Goal: Task Accomplishment & Management: Manage account settings

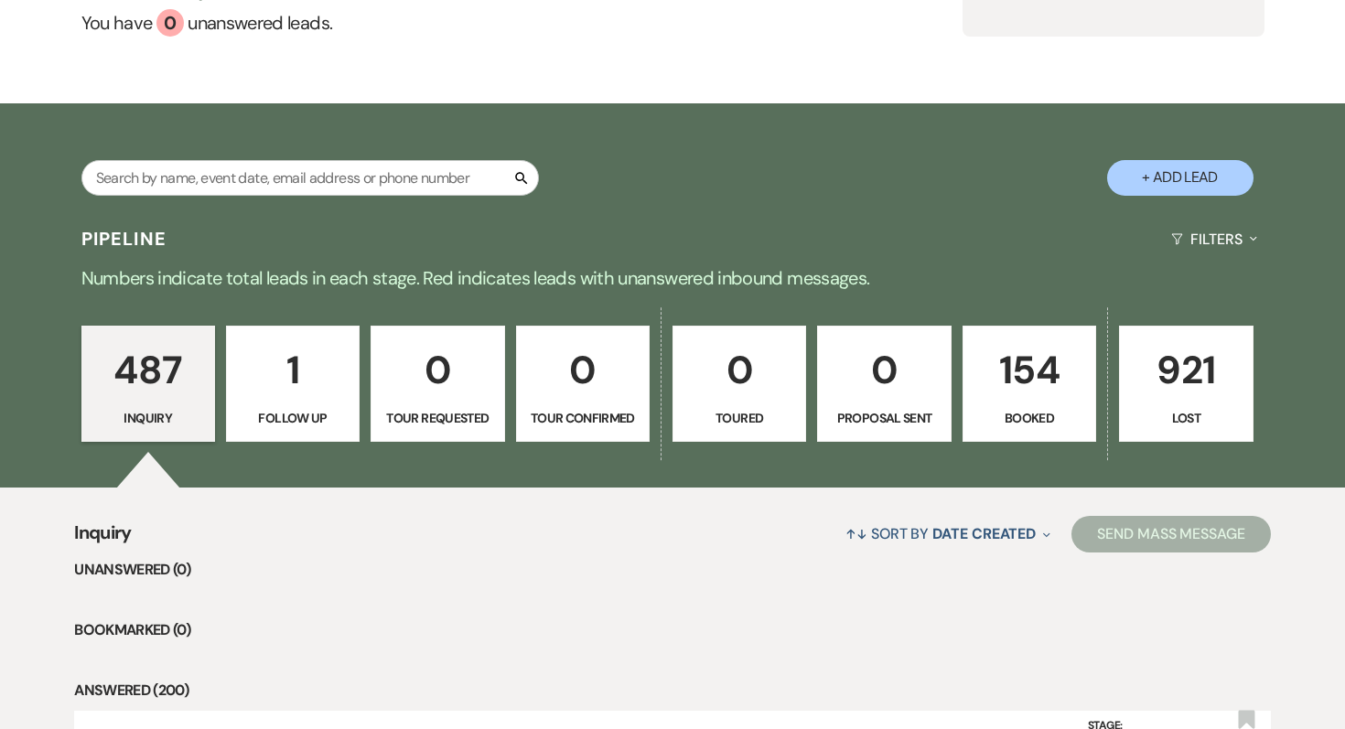
scroll to position [266, 0]
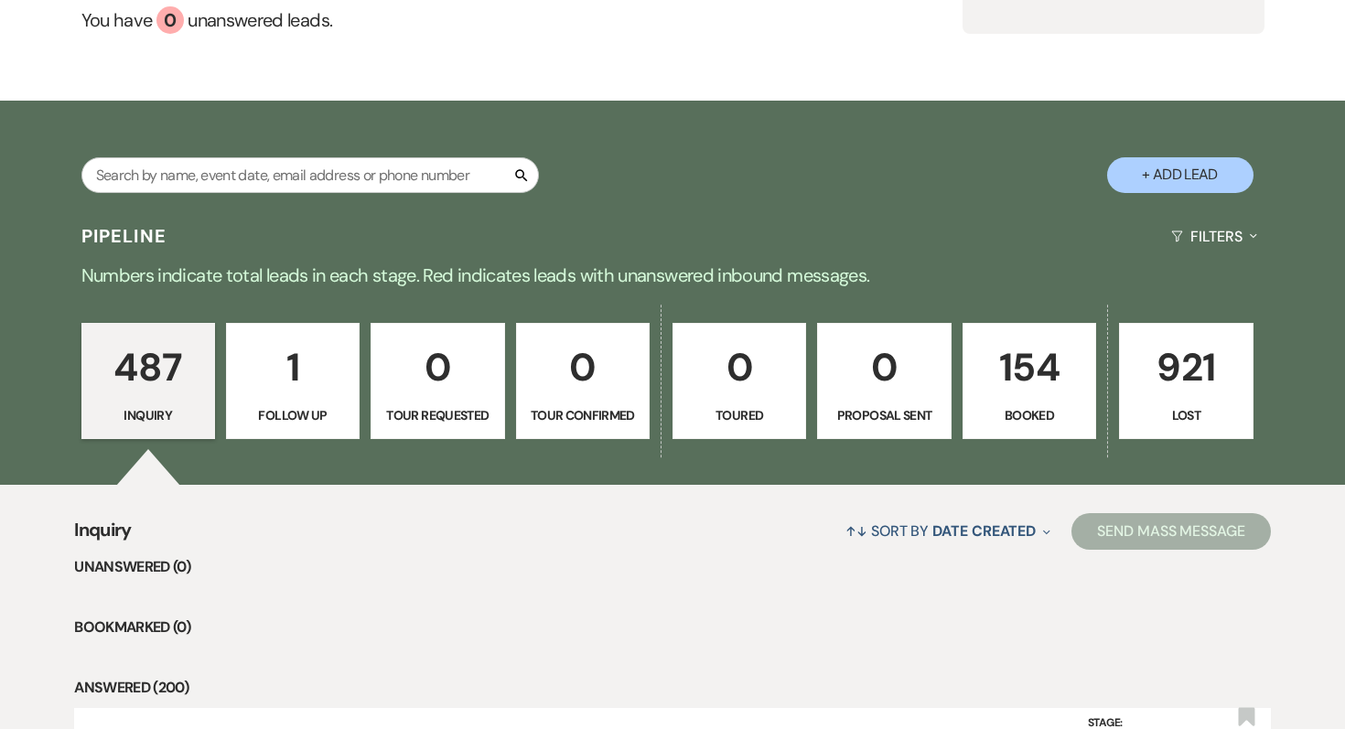
click at [1036, 412] on p "Booked" at bounding box center [1030, 415] width 110 height 20
select select "7"
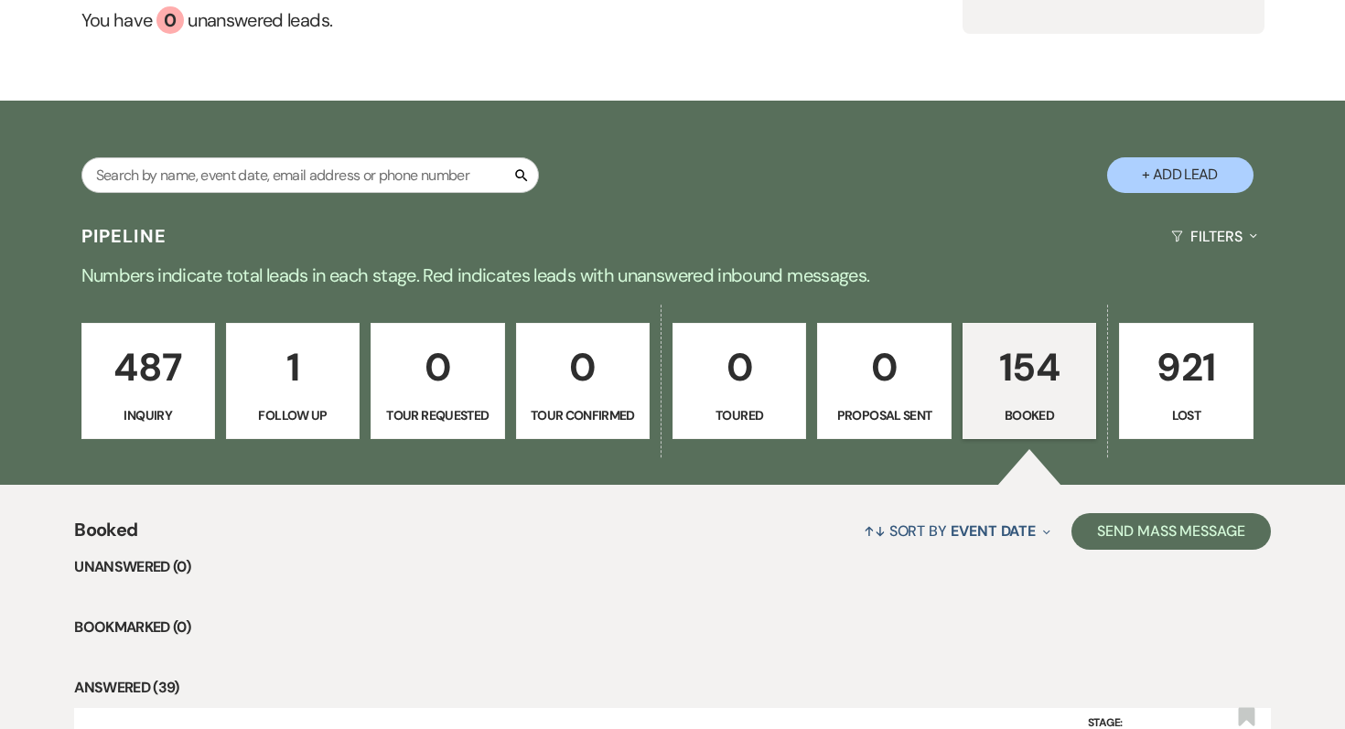
click at [1031, 382] on p "154" at bounding box center [1030, 367] width 110 height 61
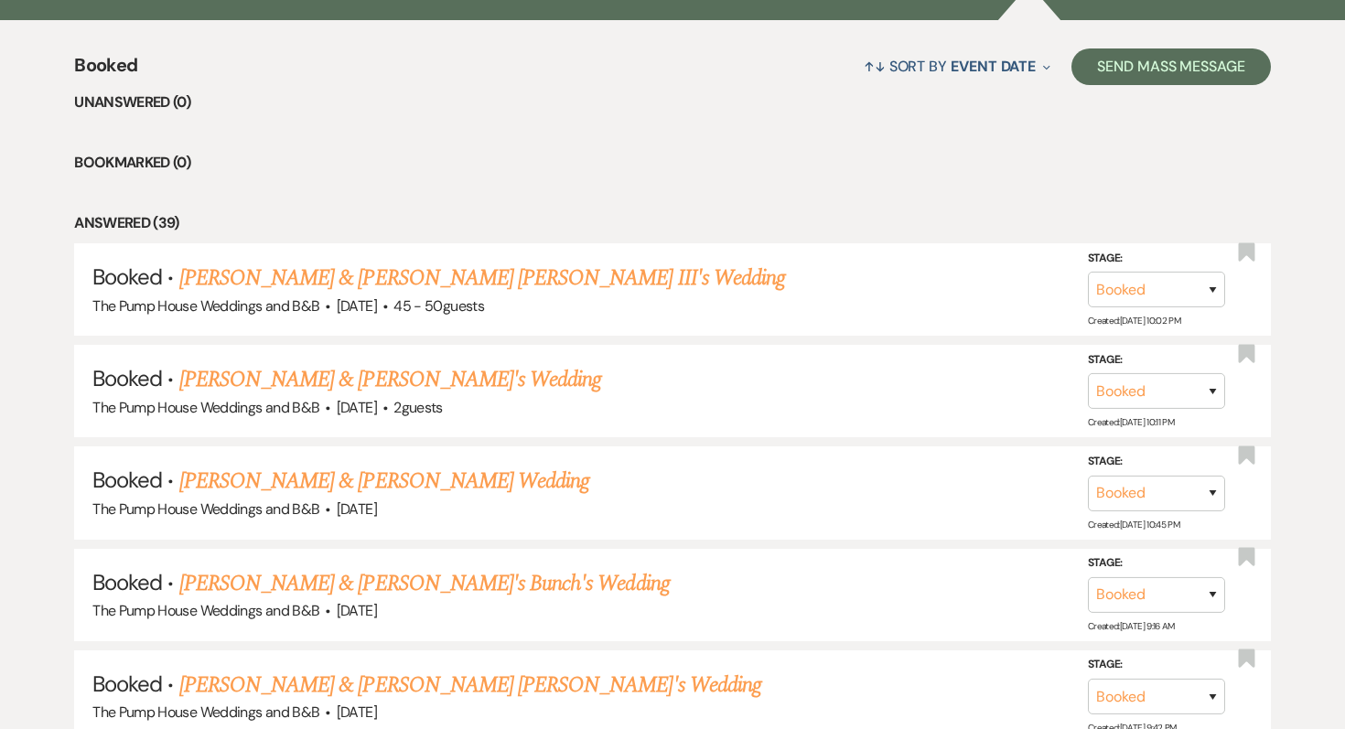
scroll to position [534, 0]
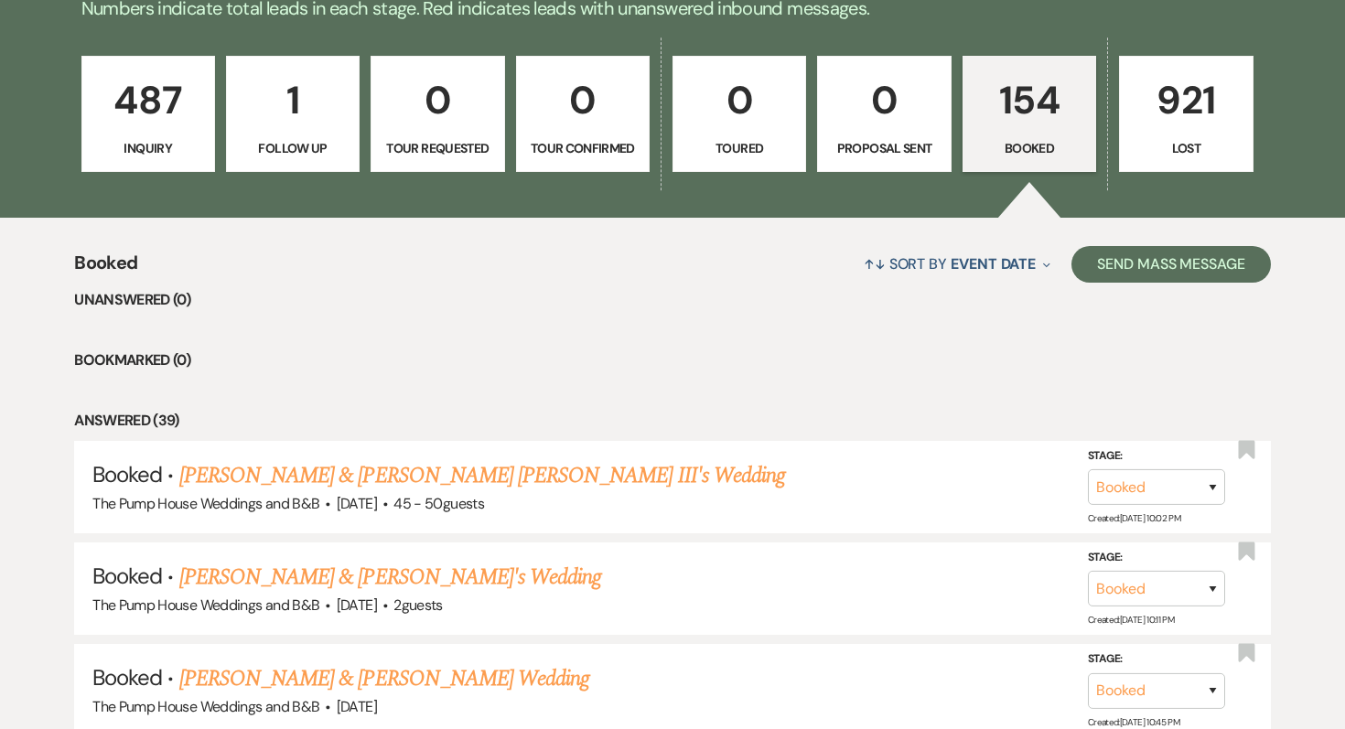
click at [1014, 122] on p "154" at bounding box center [1030, 100] width 110 height 61
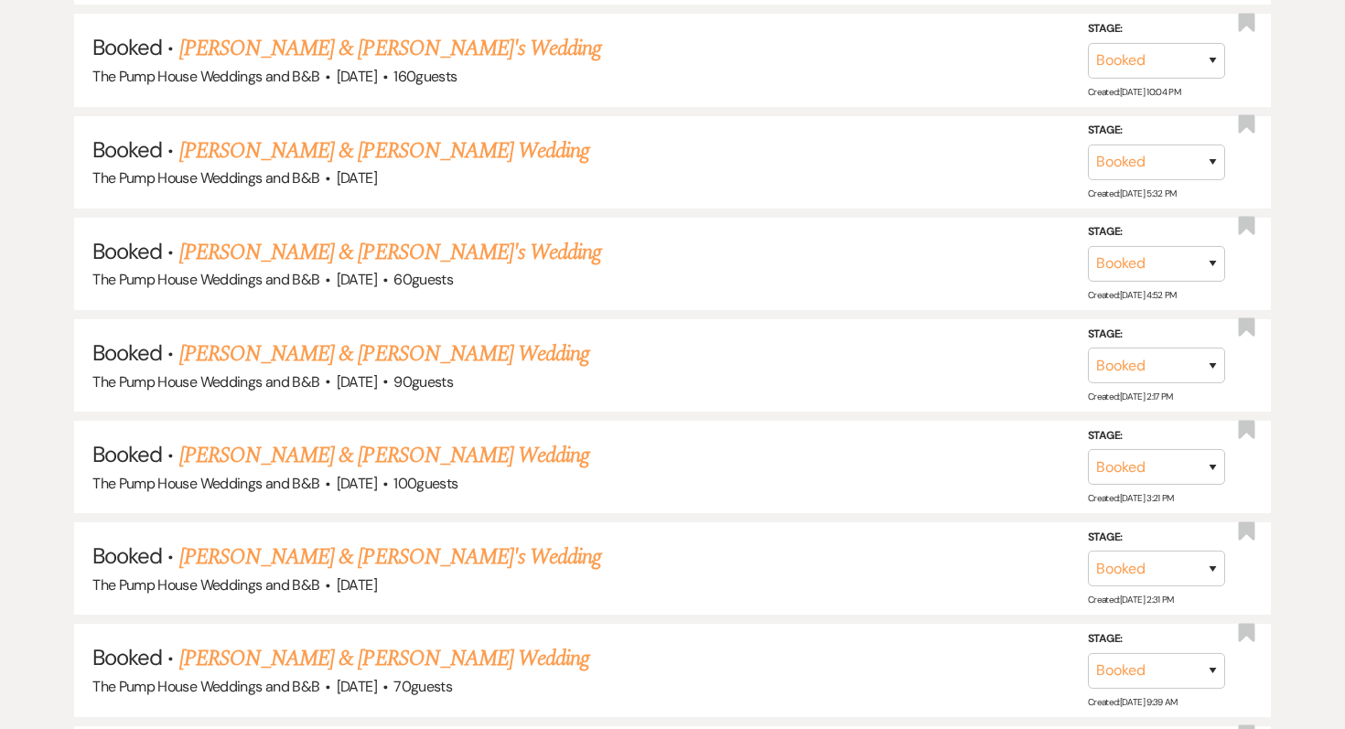
scroll to position [2183, 0]
click at [494, 444] on link "[PERSON_NAME] & [PERSON_NAME] Wedding" at bounding box center [384, 454] width 410 height 33
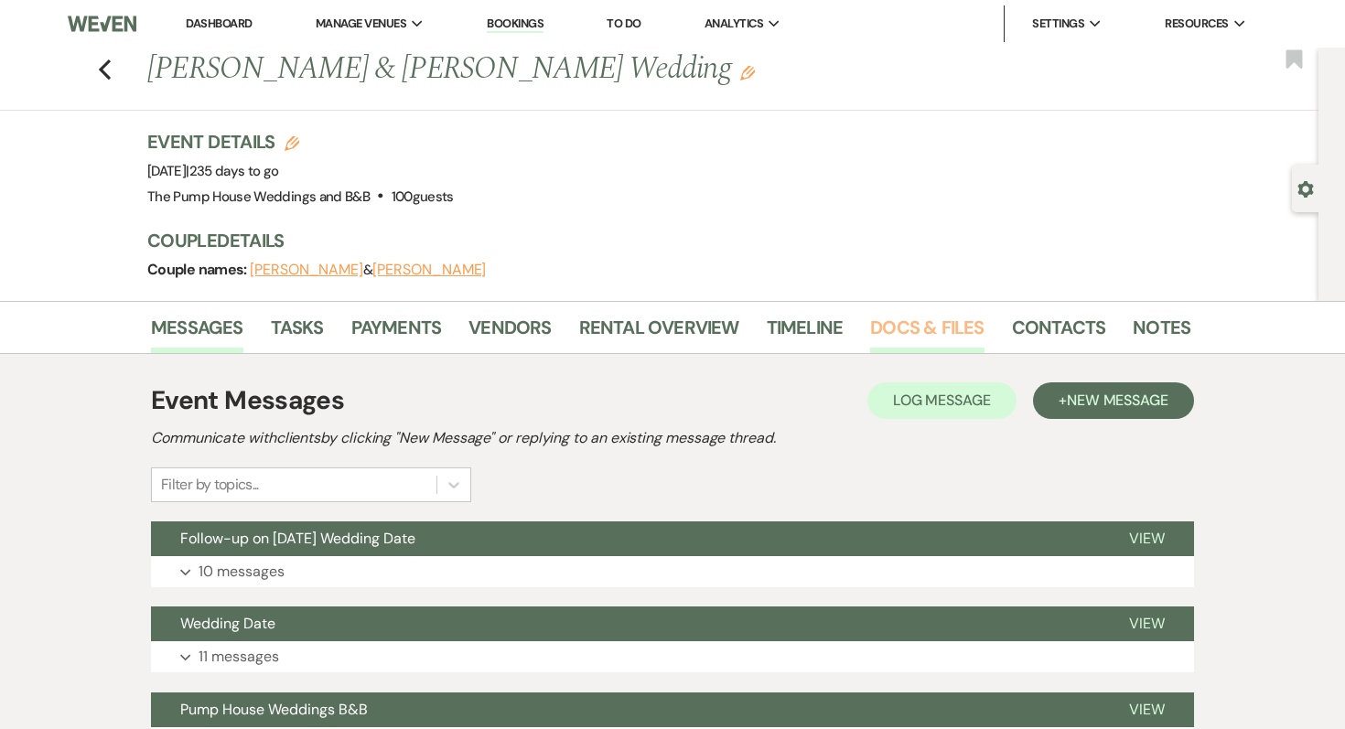
click at [938, 340] on link "Docs & Files" at bounding box center [926, 333] width 113 height 40
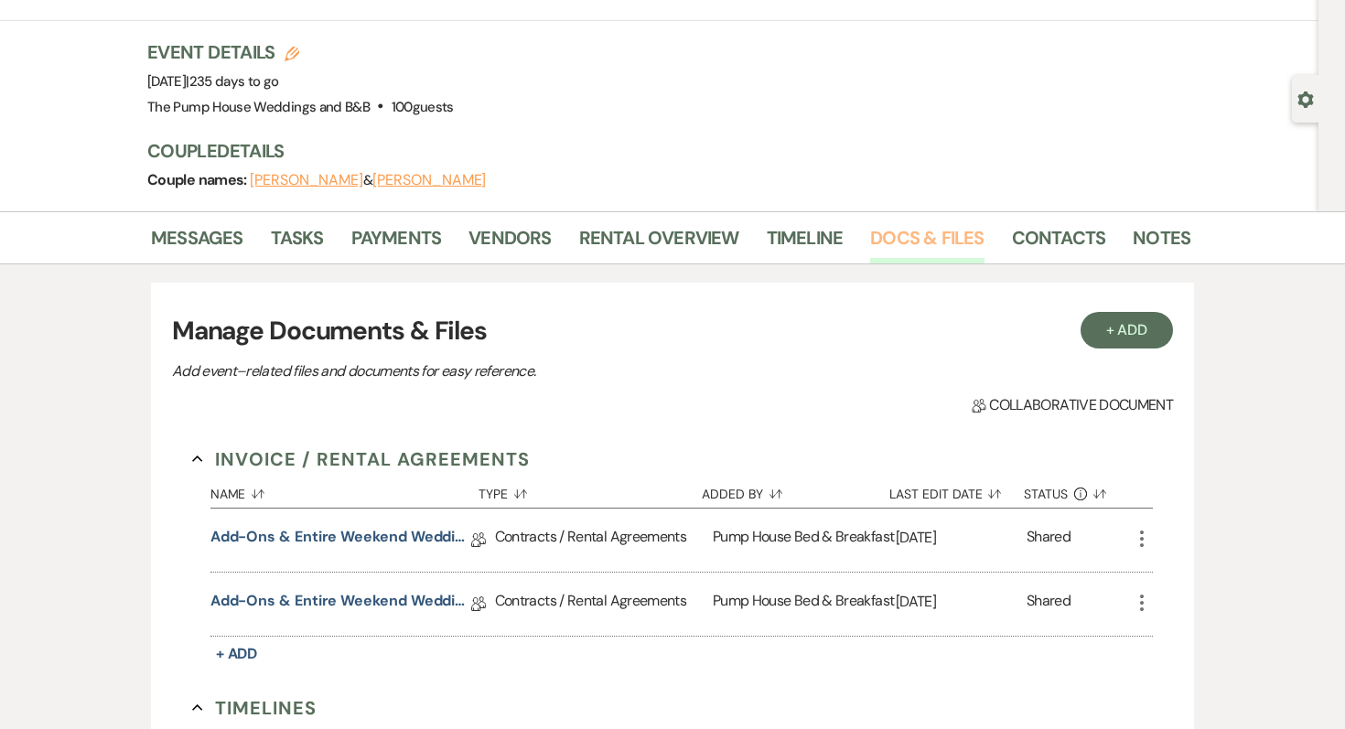
scroll to position [92, 0]
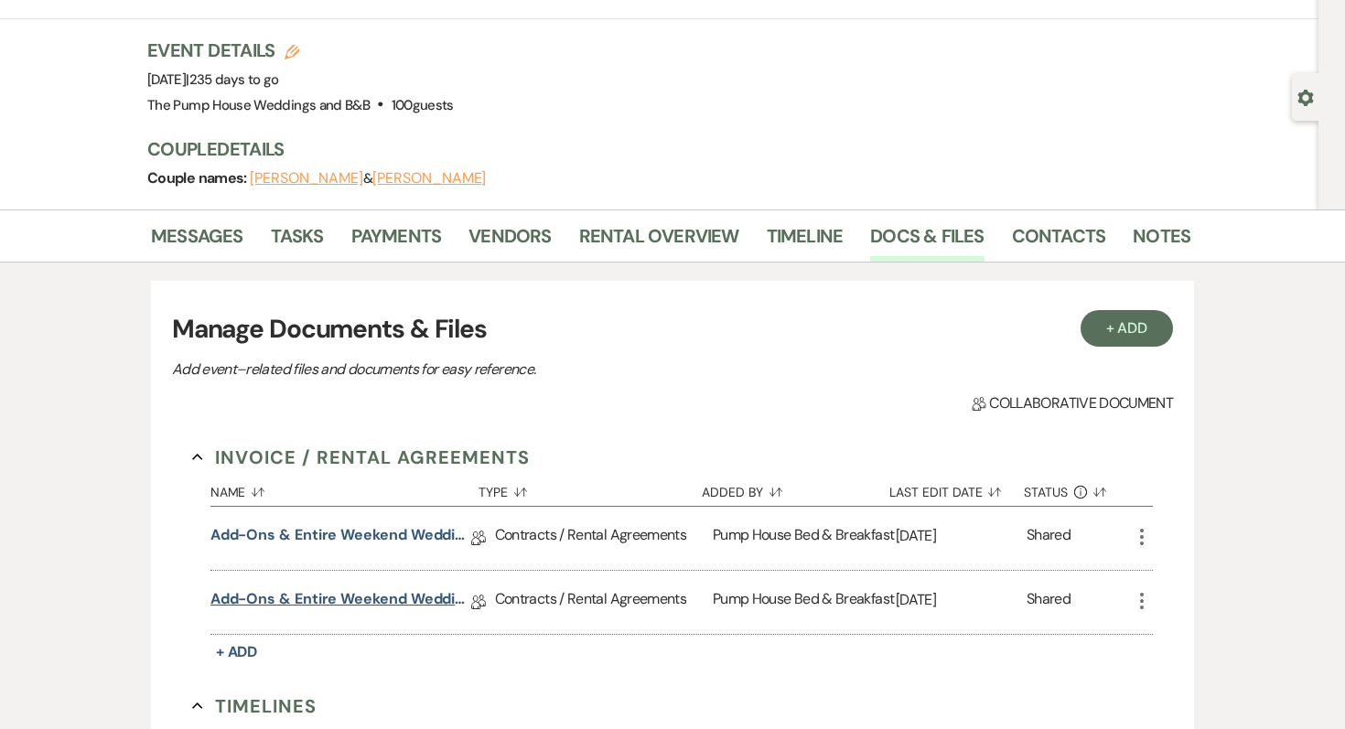
click at [338, 596] on link "Add-ons & Entire Weekend Wedding Package 12.5" at bounding box center [340, 602] width 261 height 28
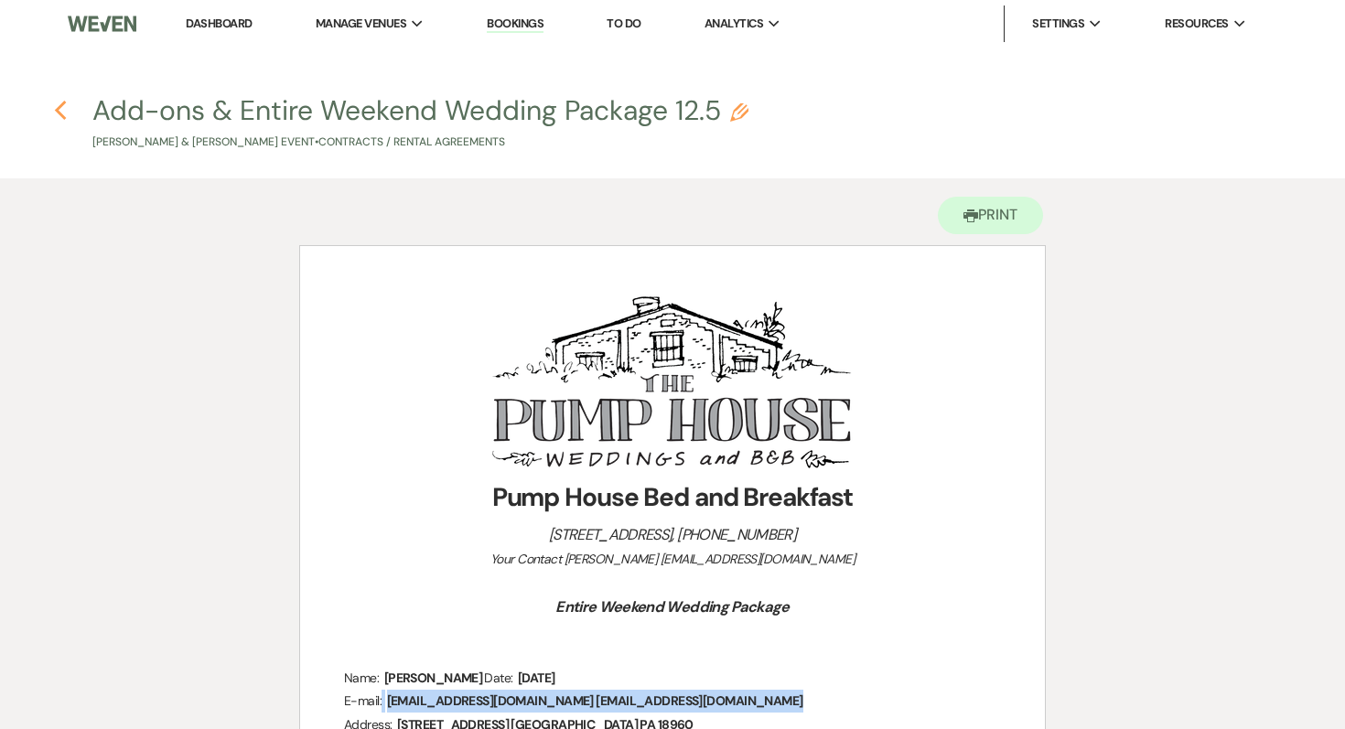
click at [57, 108] on use "button" at bounding box center [60, 111] width 12 height 20
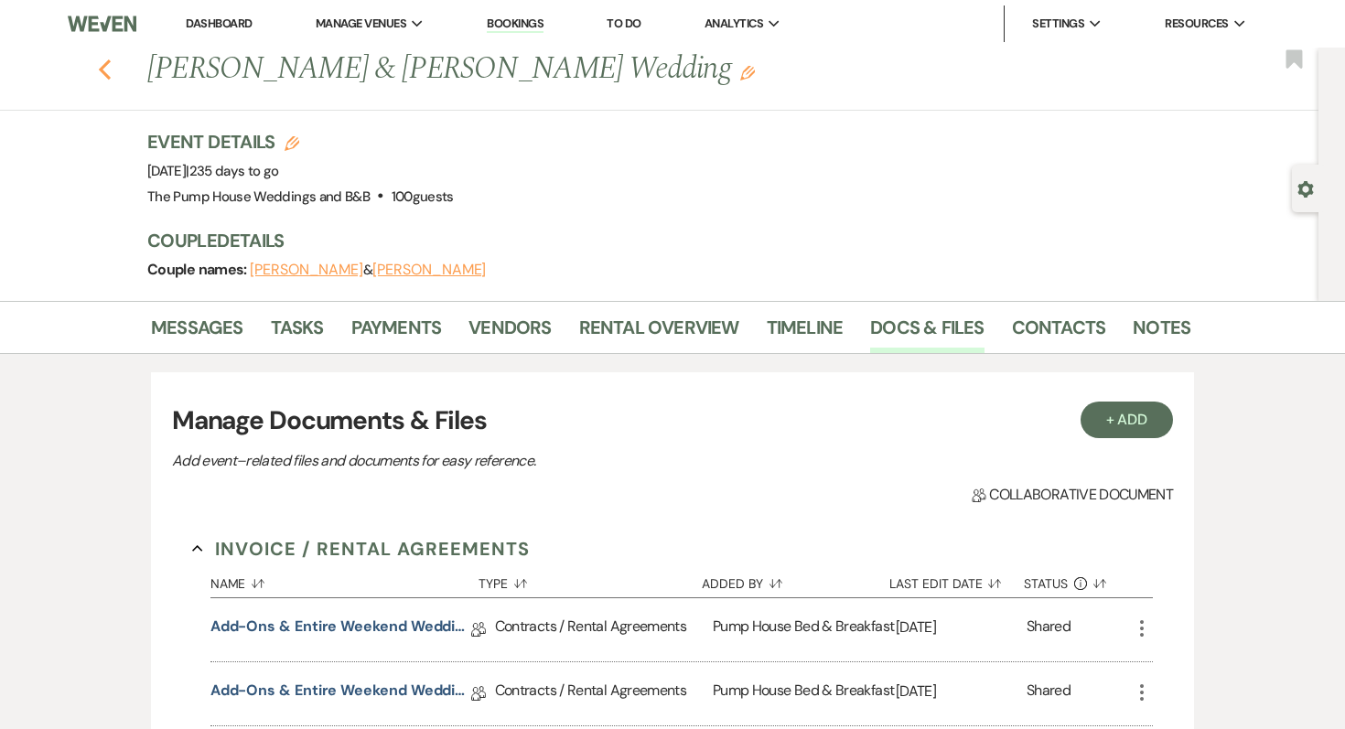
click at [103, 70] on icon "Previous" at bounding box center [105, 70] width 14 height 22
select select "7"
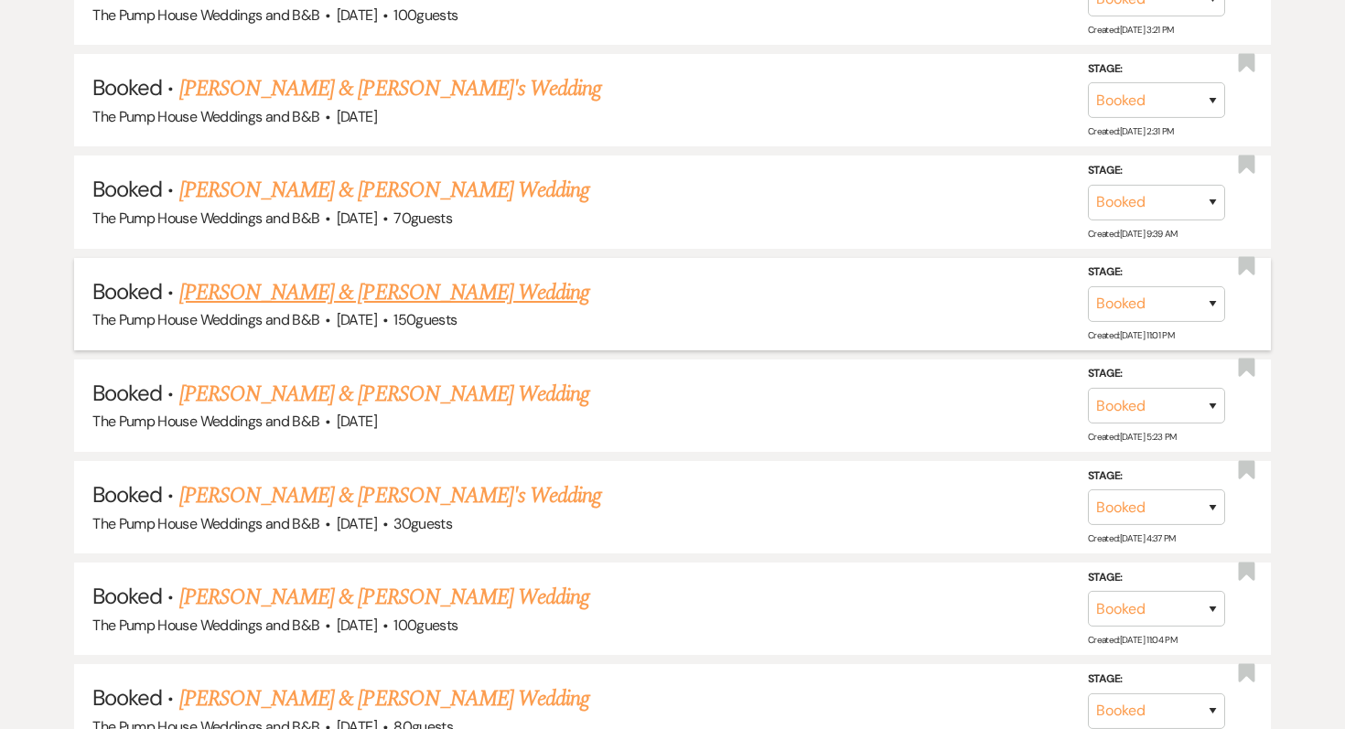
scroll to position [2630, 0]
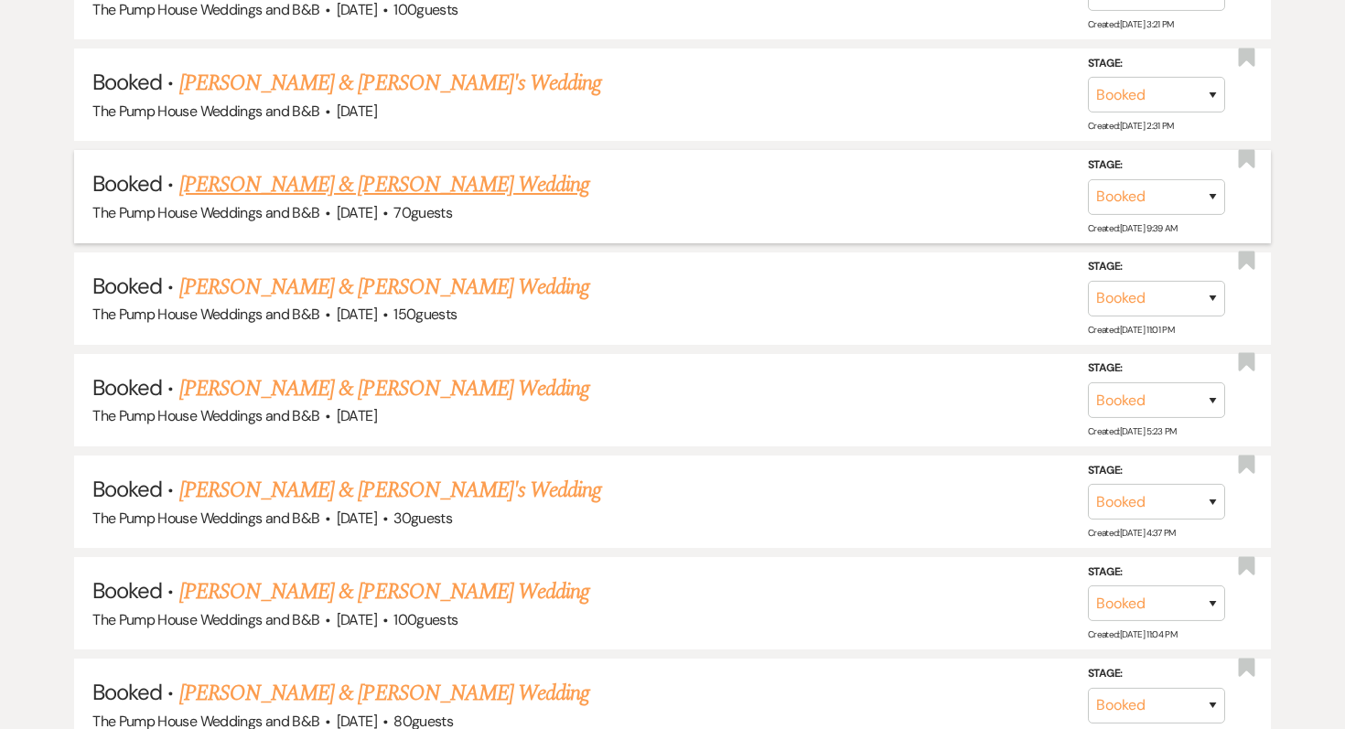
click at [479, 168] on link "[PERSON_NAME] & [PERSON_NAME] Wedding" at bounding box center [384, 184] width 410 height 33
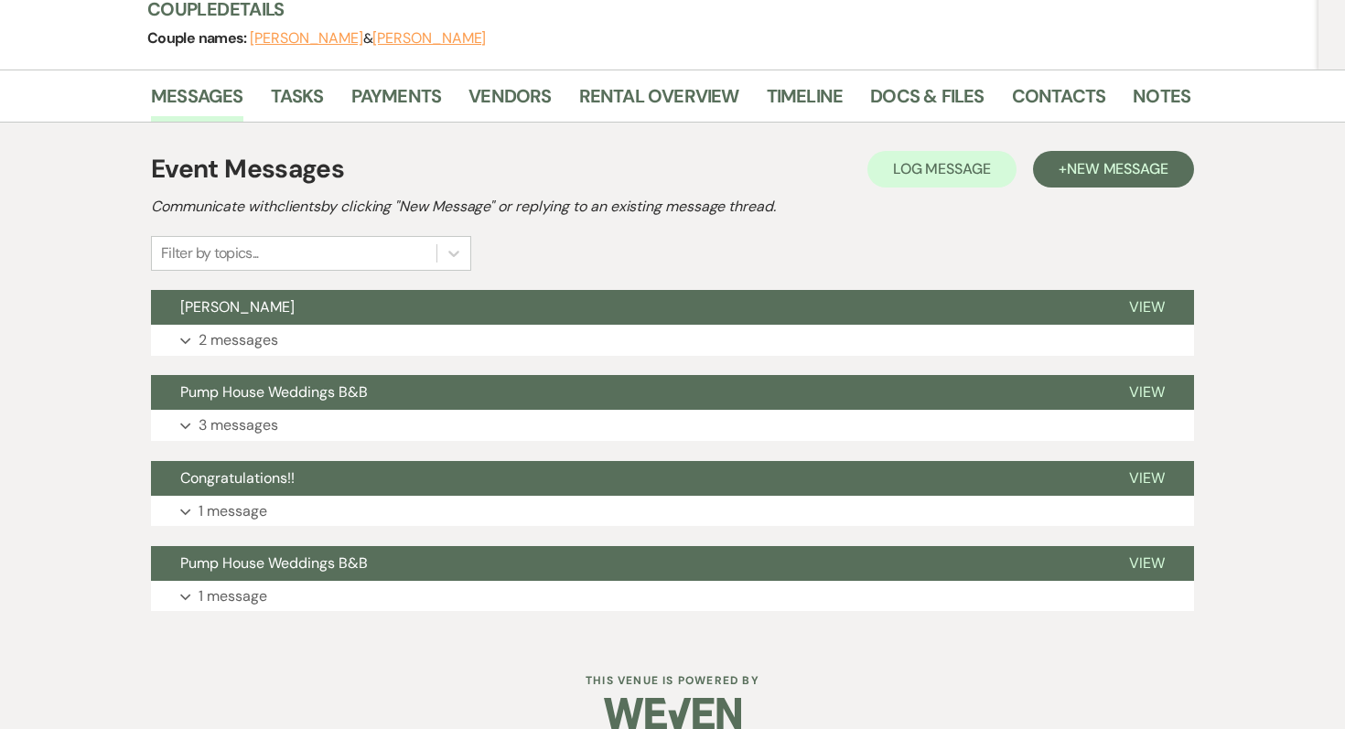
scroll to position [262, 0]
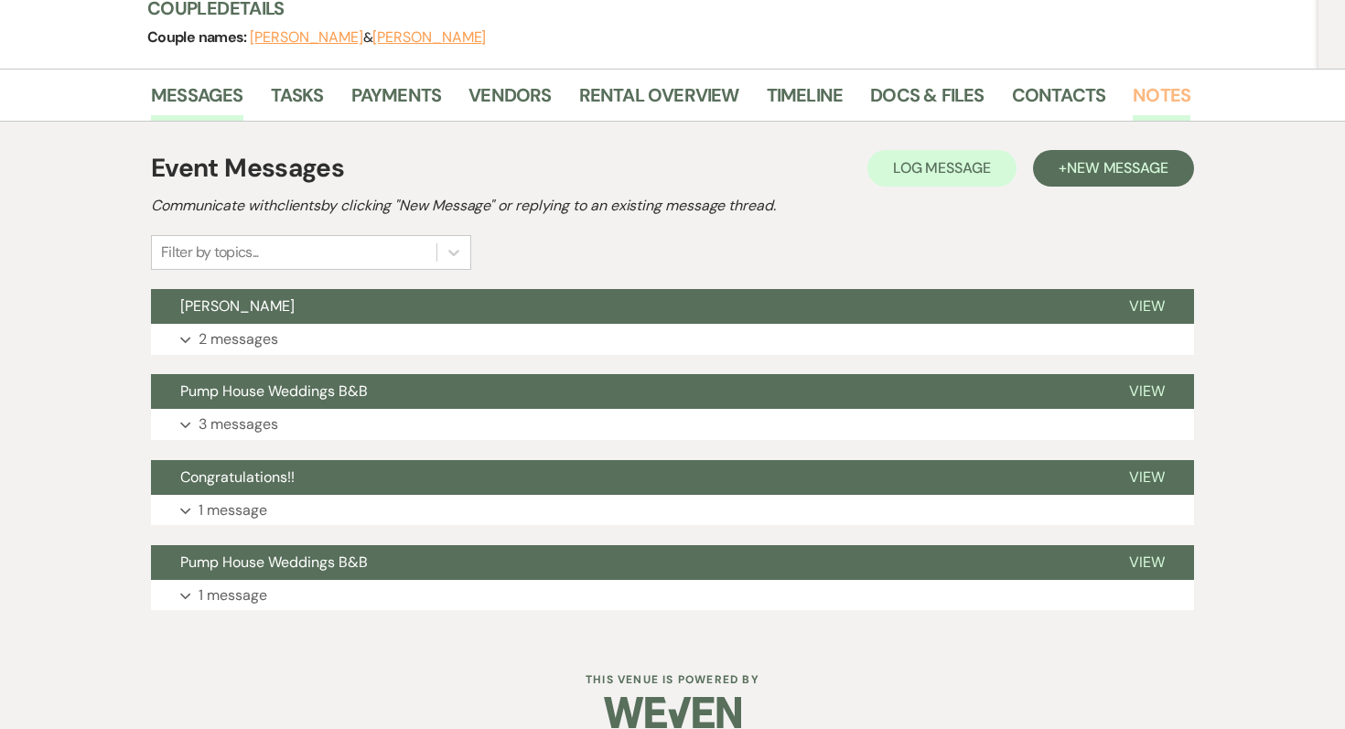
click at [1149, 92] on link "Notes" at bounding box center [1162, 101] width 58 height 40
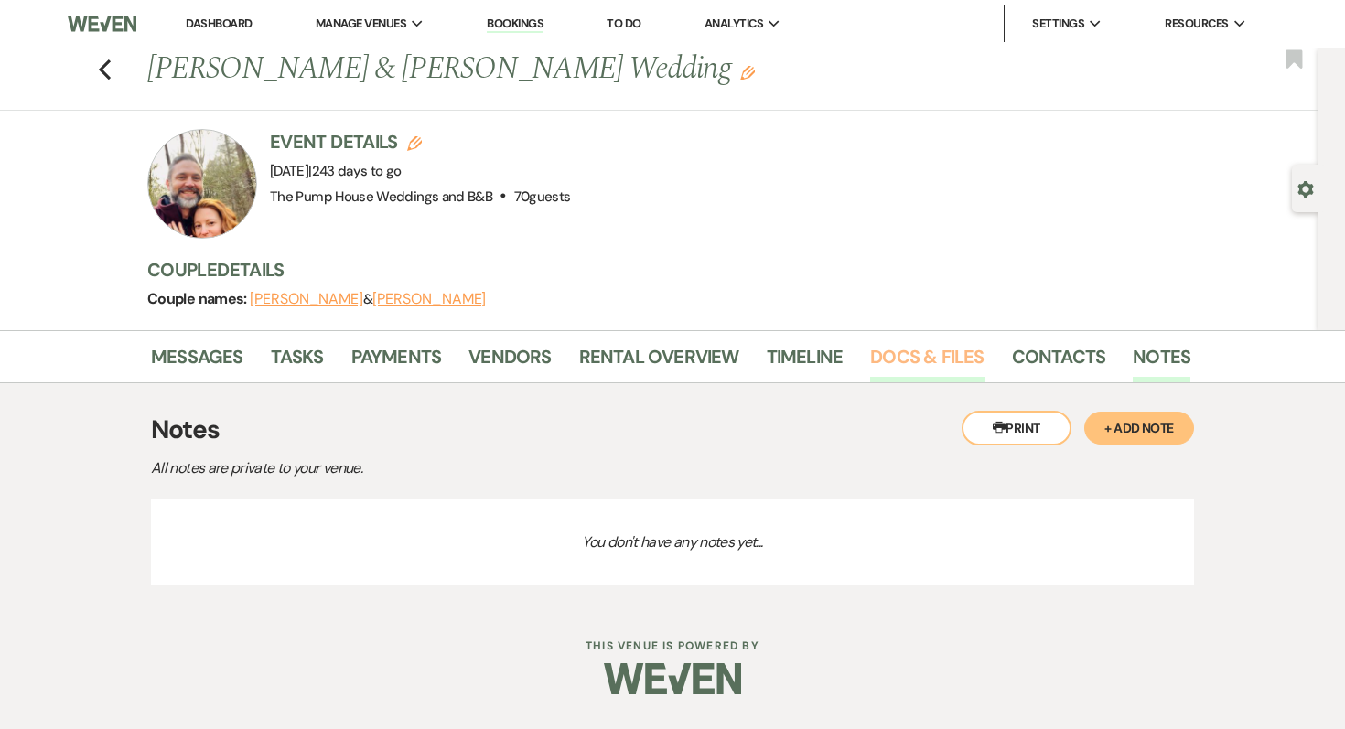
click at [938, 350] on link "Docs & Files" at bounding box center [926, 362] width 113 height 40
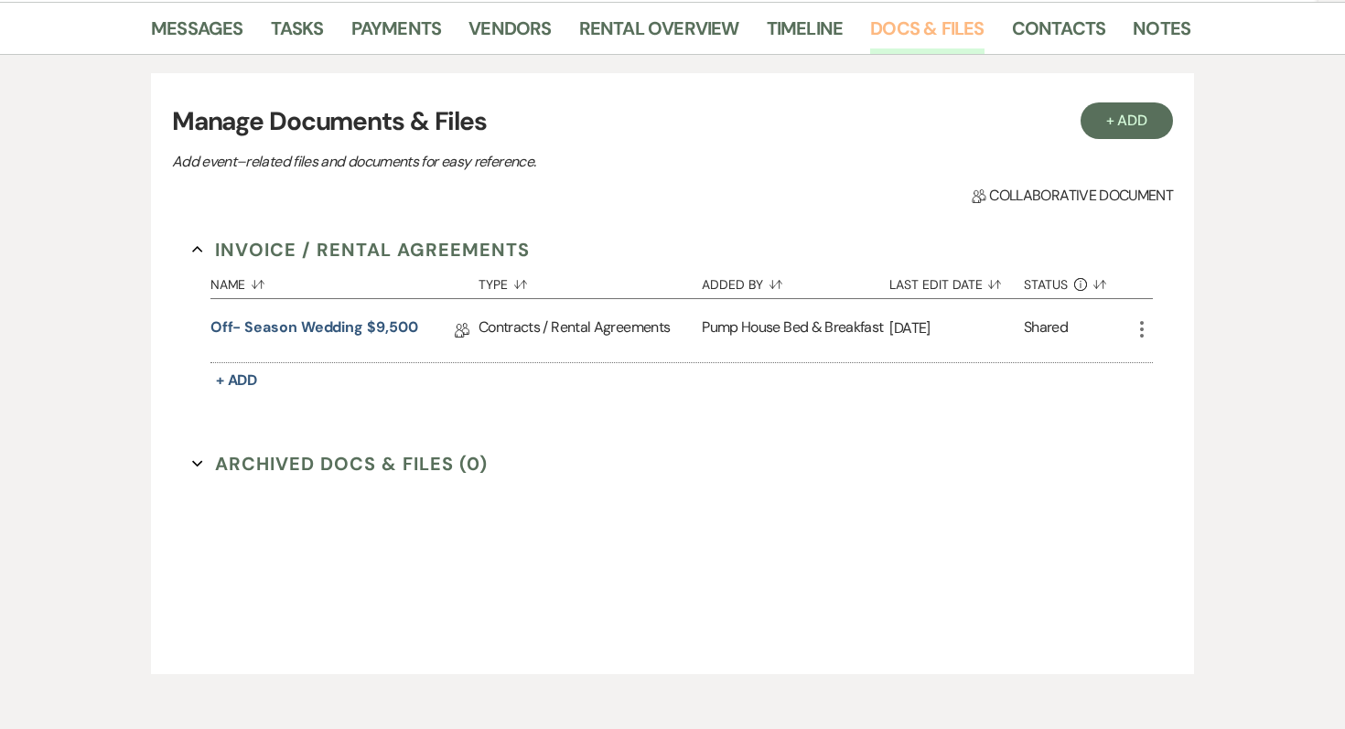
scroll to position [340, 0]
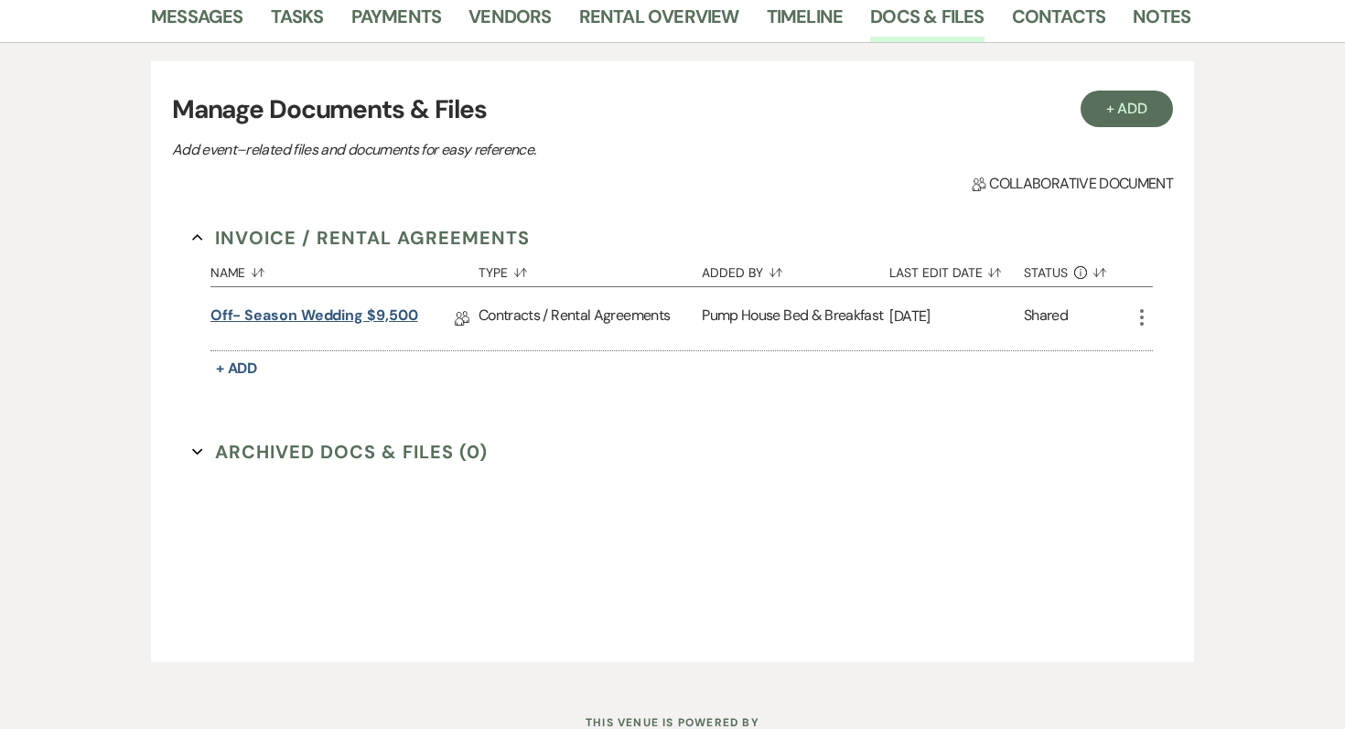
click at [372, 321] on link "Off- Season Wedding $9,500" at bounding box center [314, 319] width 208 height 28
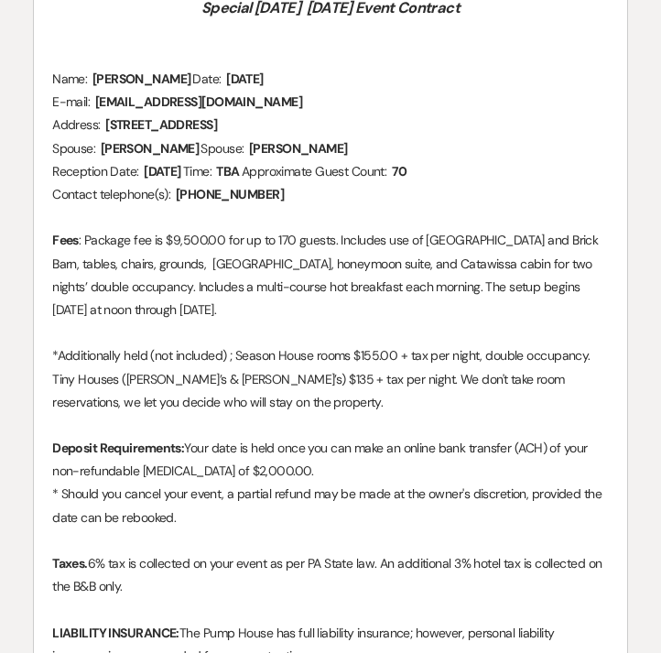
scroll to position [638, 0]
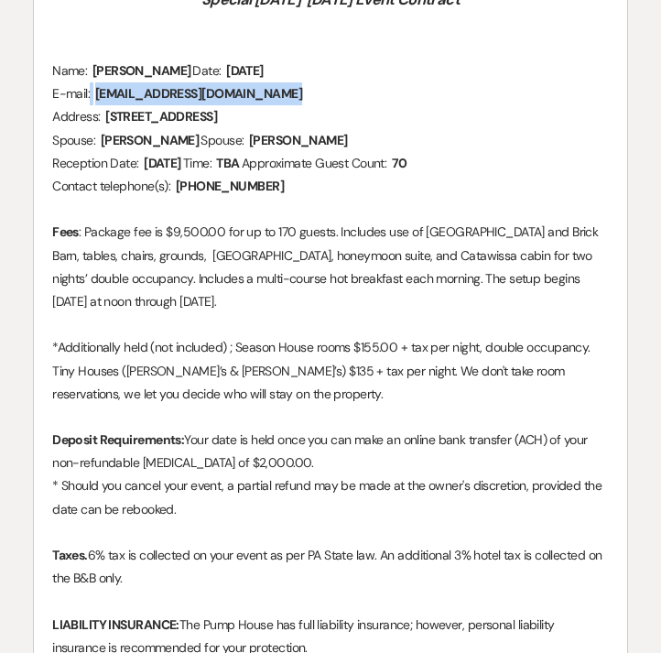
click at [194, 104] on span "[EMAIL_ADDRESS][DOMAIN_NAME]" at bounding box center [198, 93] width 210 height 21
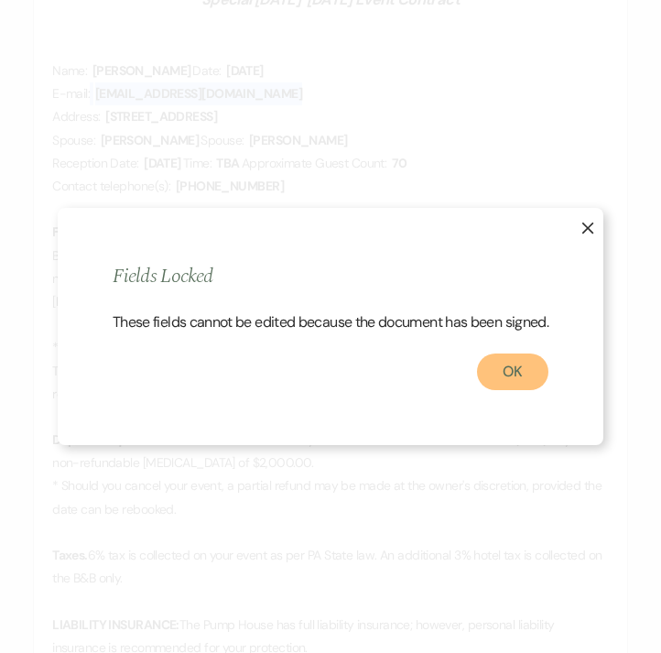
click at [493, 390] on button "OK" at bounding box center [512, 371] width 71 height 37
click at [493, 389] on button "OK" at bounding box center [512, 371] width 71 height 37
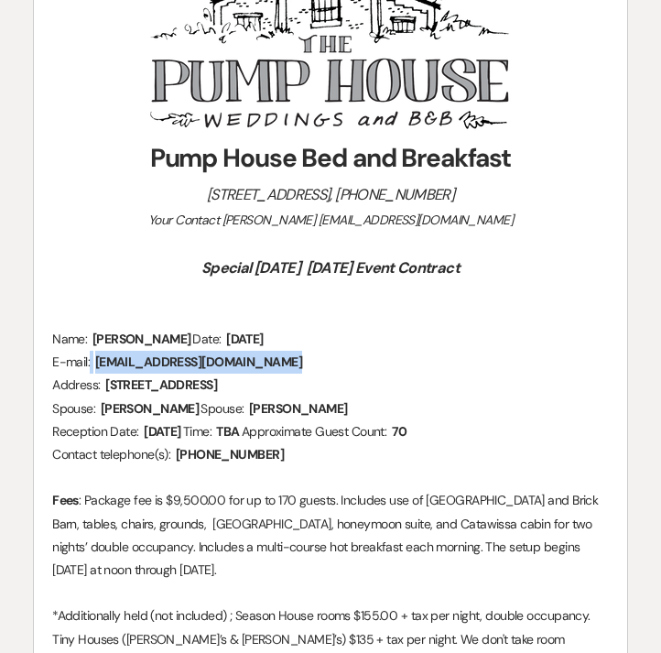
scroll to position [358, 0]
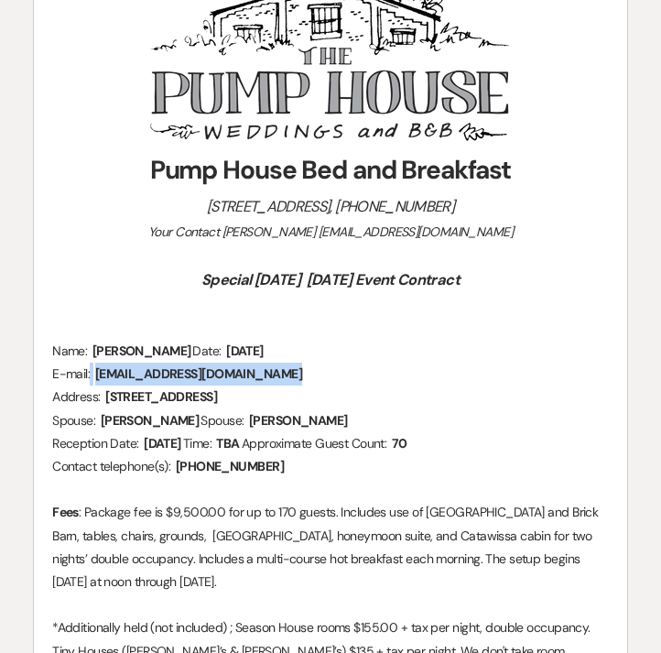
scroll to position [340, 0]
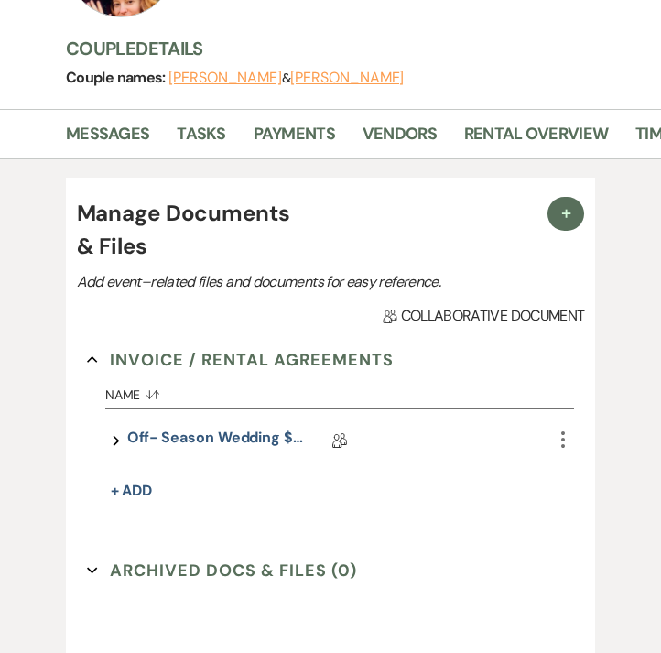
select select "7"
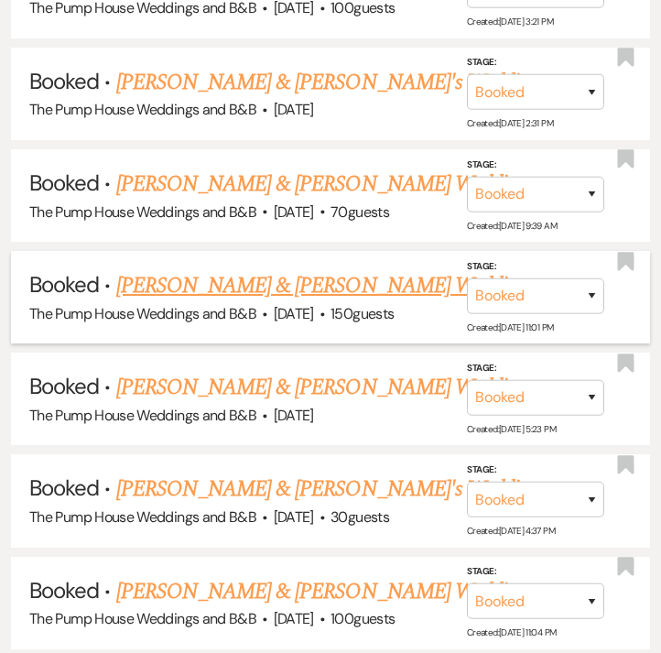
scroll to position [2747, 0]
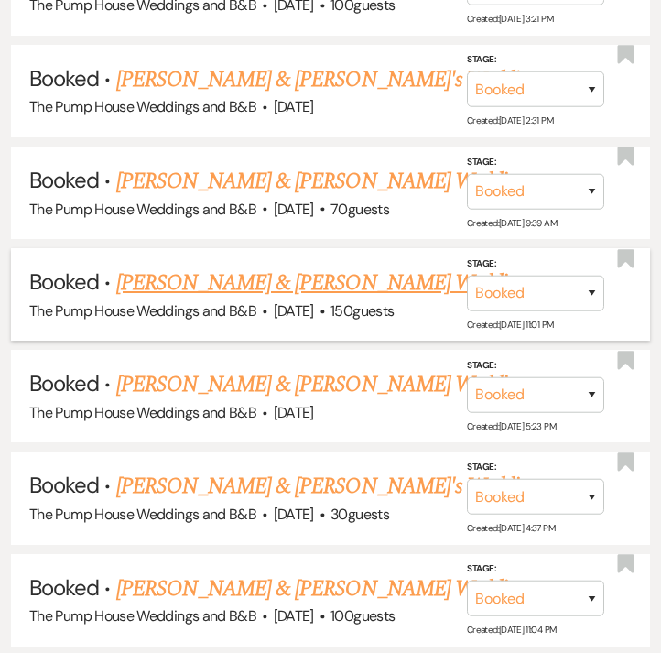
click at [304, 266] on link "[PERSON_NAME] & [PERSON_NAME] Wedding" at bounding box center [321, 282] width 410 height 33
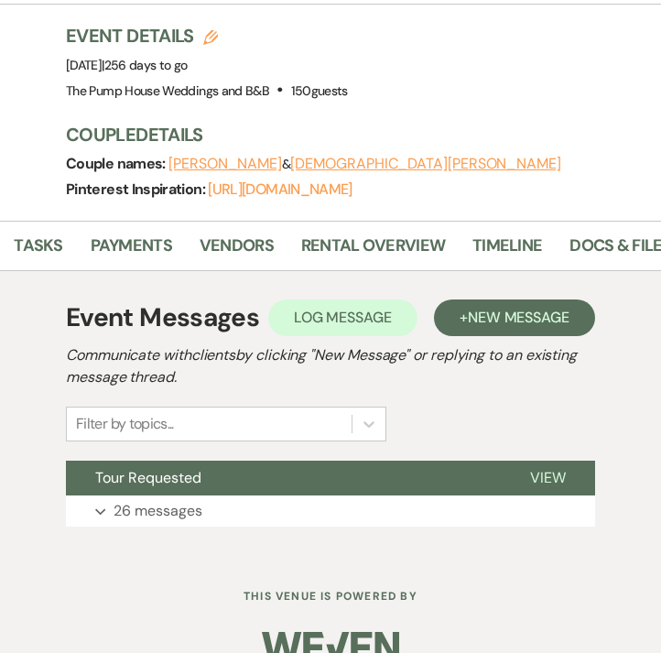
scroll to position [0, 382]
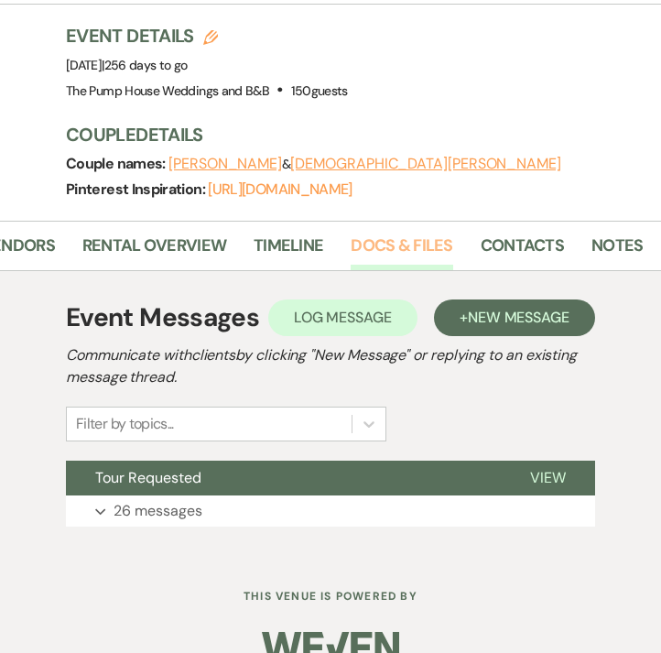
click at [405, 251] on link "Docs & Files" at bounding box center [402, 251] width 102 height 38
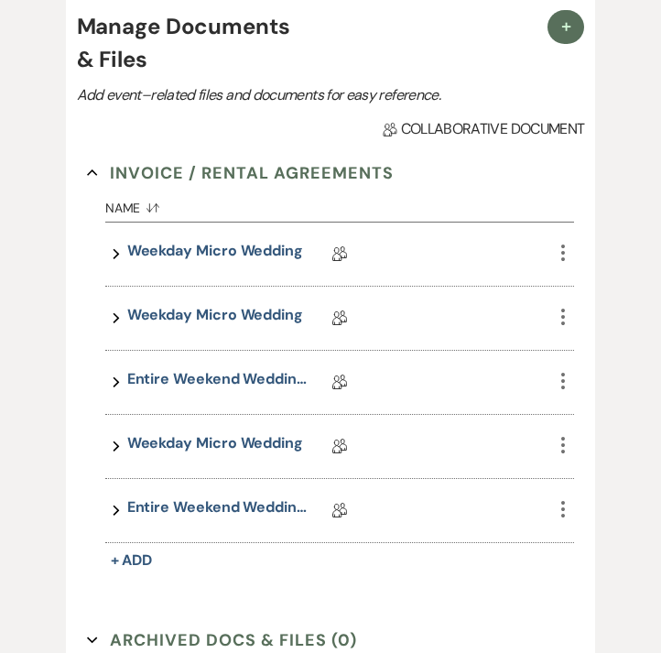
scroll to position [528, 0]
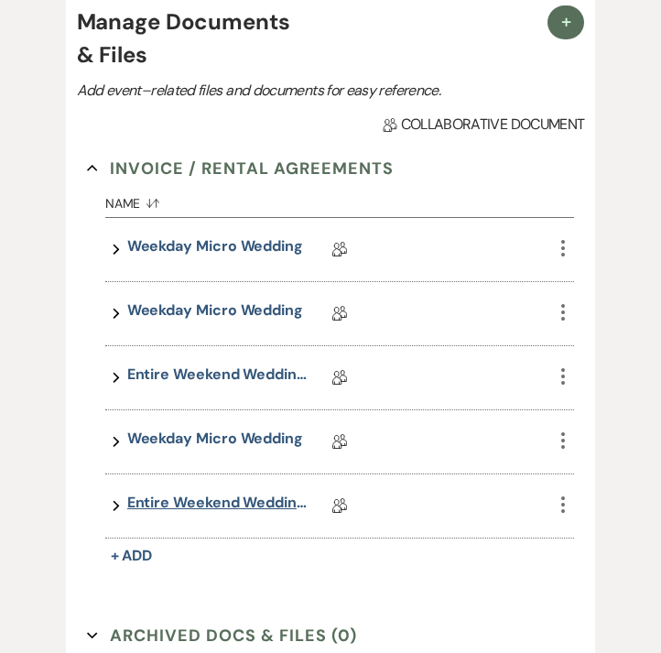
click at [243, 497] on link "Entire Weekend Wedding Package 14" at bounding box center [218, 505] width 183 height 28
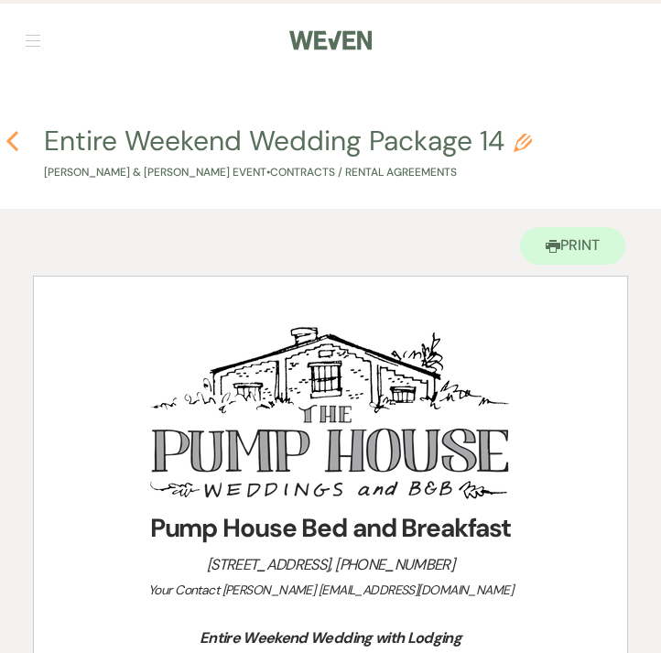
click at [15, 142] on icon "Previous" at bounding box center [12, 141] width 14 height 22
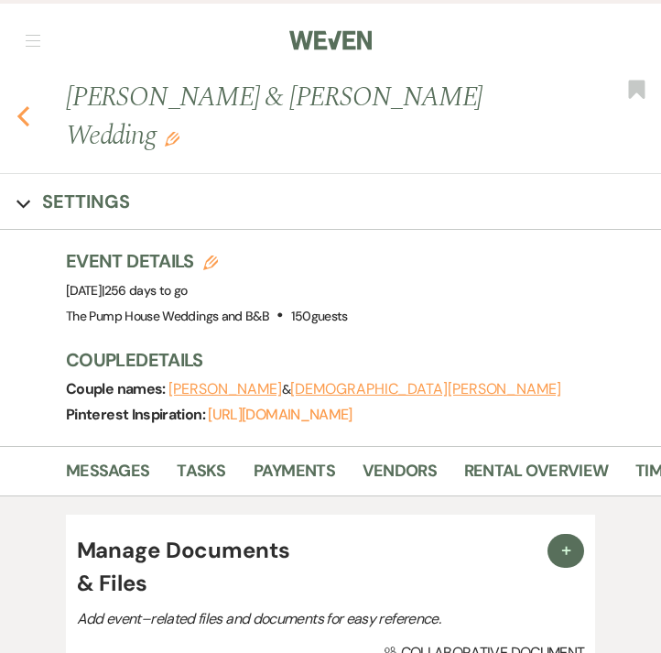
click at [21, 109] on icon "Previous" at bounding box center [23, 116] width 14 height 22
select select "7"
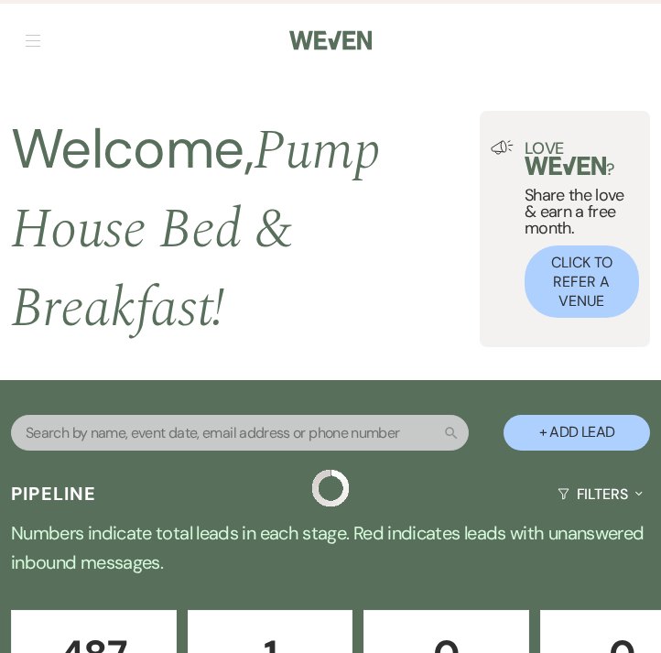
scroll to position [2747, 0]
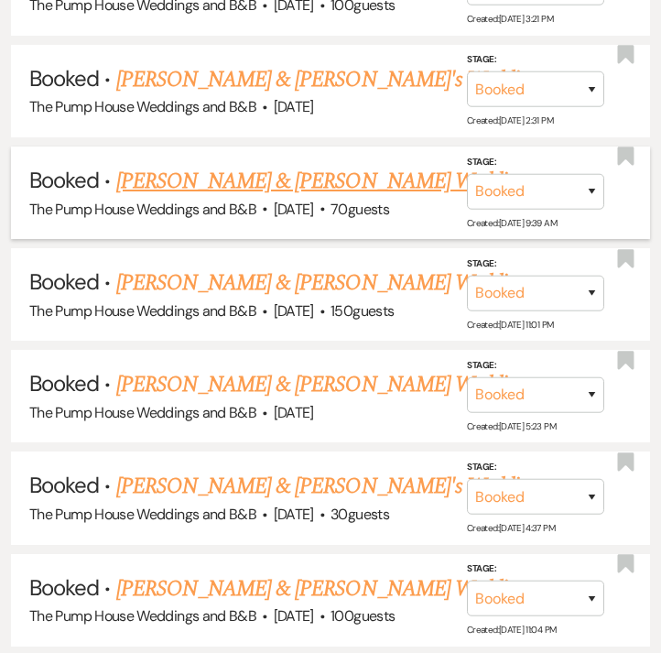
click at [208, 165] on link "[PERSON_NAME] & [PERSON_NAME] Wedding" at bounding box center [321, 181] width 410 height 33
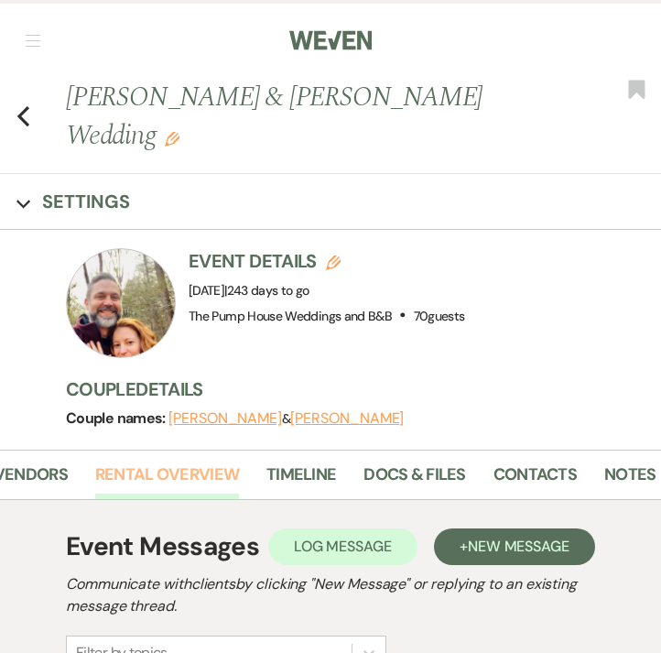
scroll to position [0, 382]
click at [501, 461] on link "Contacts" at bounding box center [521, 480] width 83 height 38
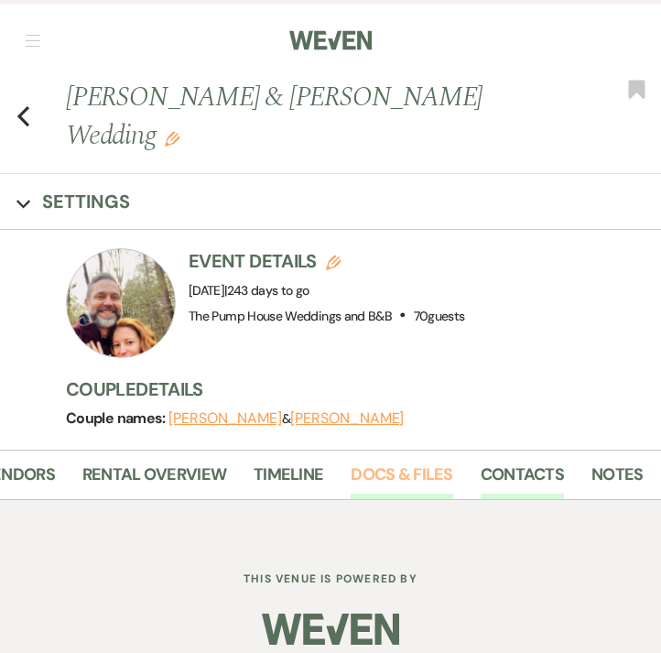
click at [427, 461] on link "Docs & Files" at bounding box center [402, 480] width 102 height 38
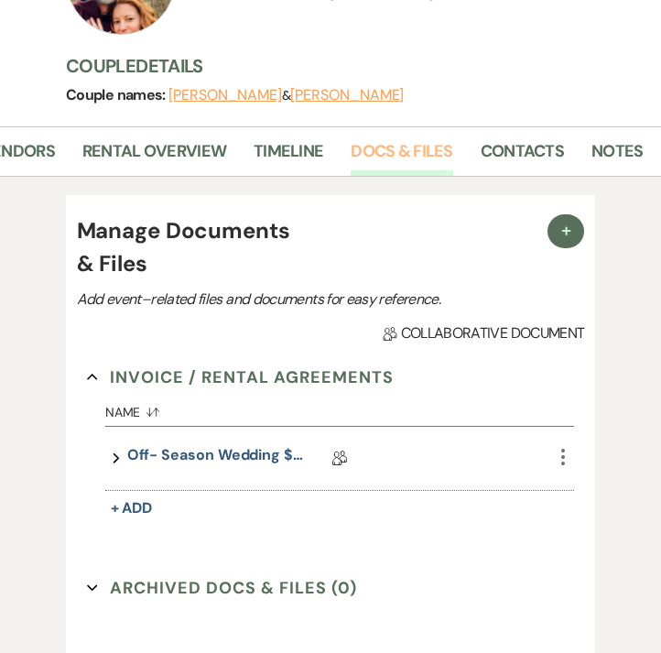
scroll to position [365, 0]
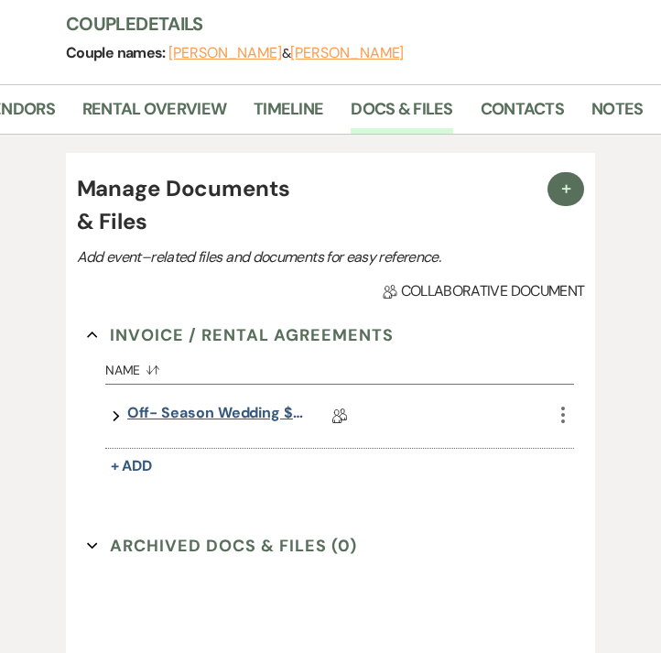
click at [265, 402] on link "Off- Season Wedding $9,500" at bounding box center [218, 416] width 183 height 28
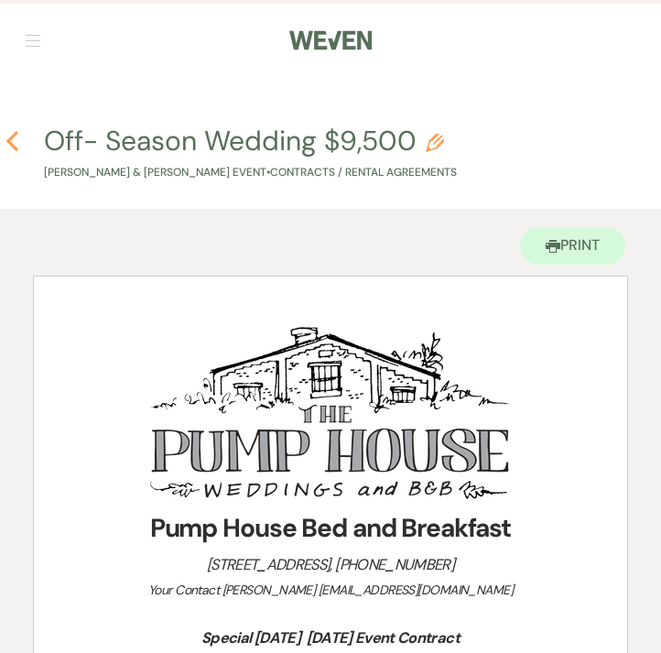
click at [12, 144] on use "button" at bounding box center [12, 141] width 12 height 20
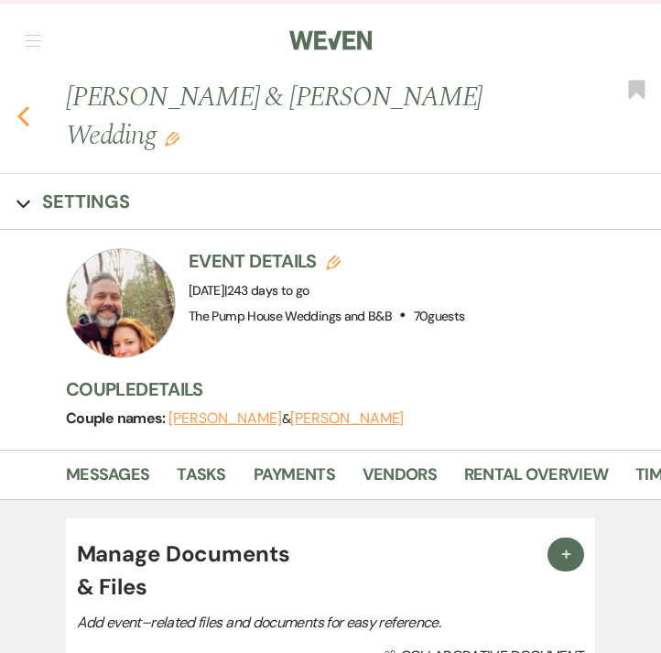
click at [26, 105] on icon "Previous" at bounding box center [23, 116] width 14 height 22
select select "7"
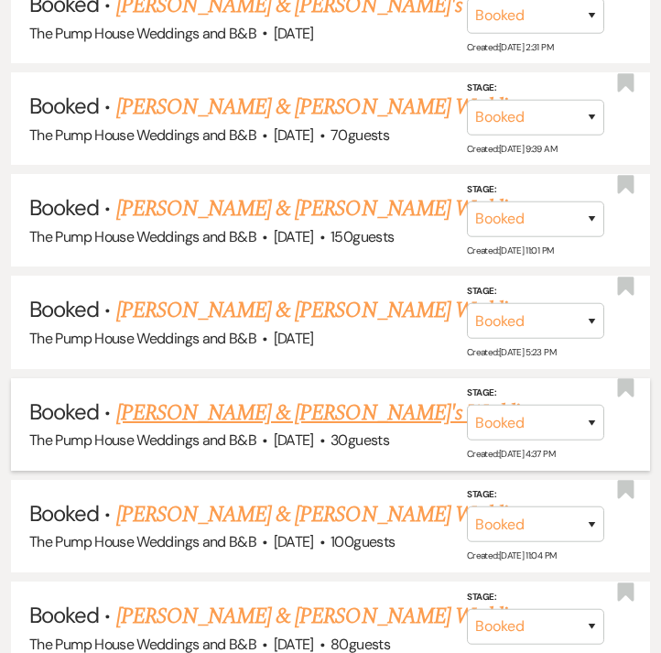
scroll to position [2932, 0]
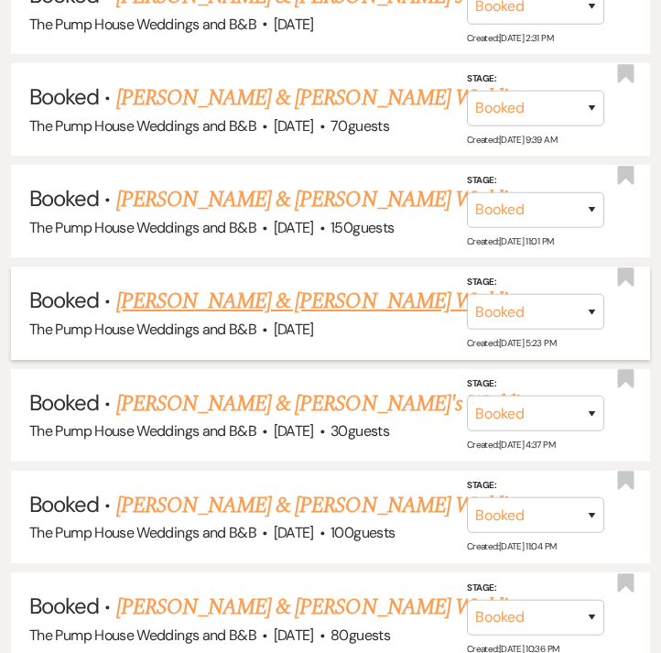
click at [264, 285] on link "[PERSON_NAME] & [PERSON_NAME] Wedding" at bounding box center [321, 301] width 410 height 33
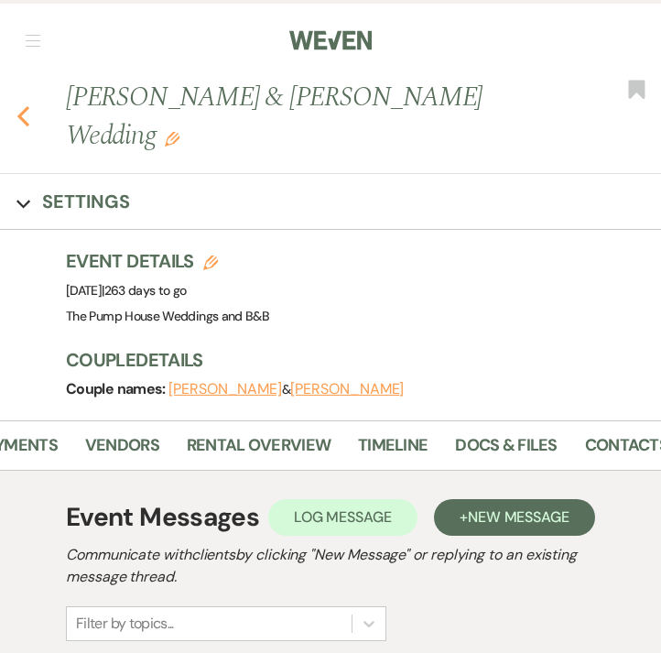
click at [24, 106] on use "button" at bounding box center [23, 116] width 12 height 20
select select "7"
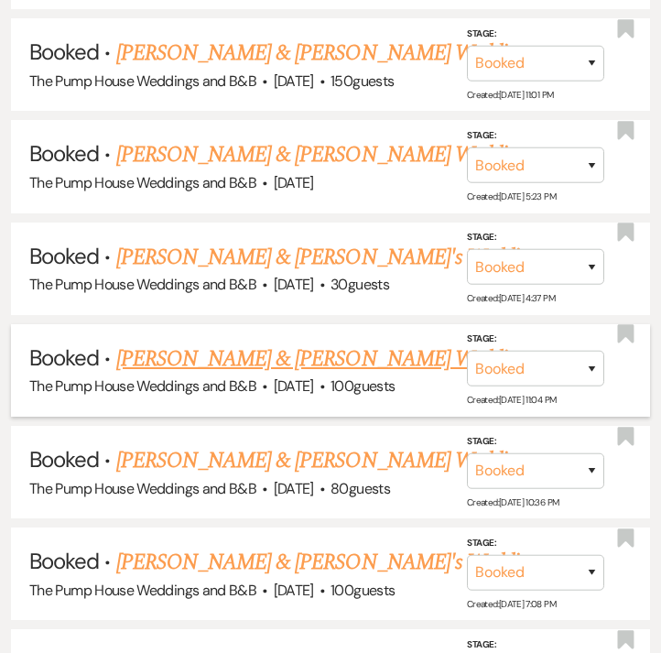
scroll to position [3081, 0]
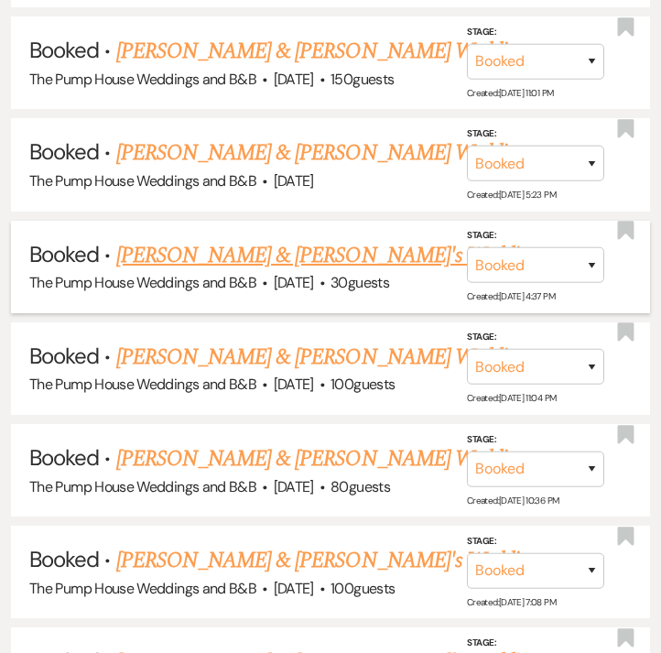
click at [213, 239] on link "[PERSON_NAME] & [PERSON_NAME]'s Wedding" at bounding box center [327, 255] width 423 height 33
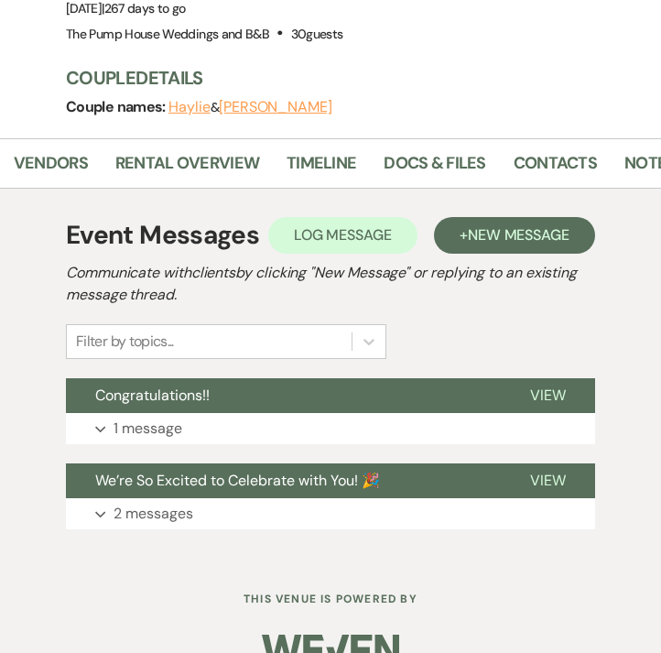
scroll to position [0, 382]
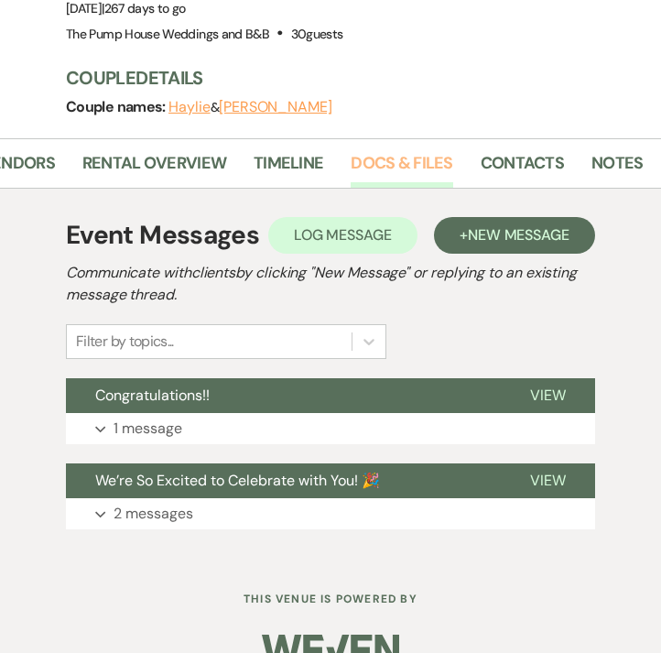
click at [391, 150] on link "Docs & Files" at bounding box center [402, 169] width 102 height 38
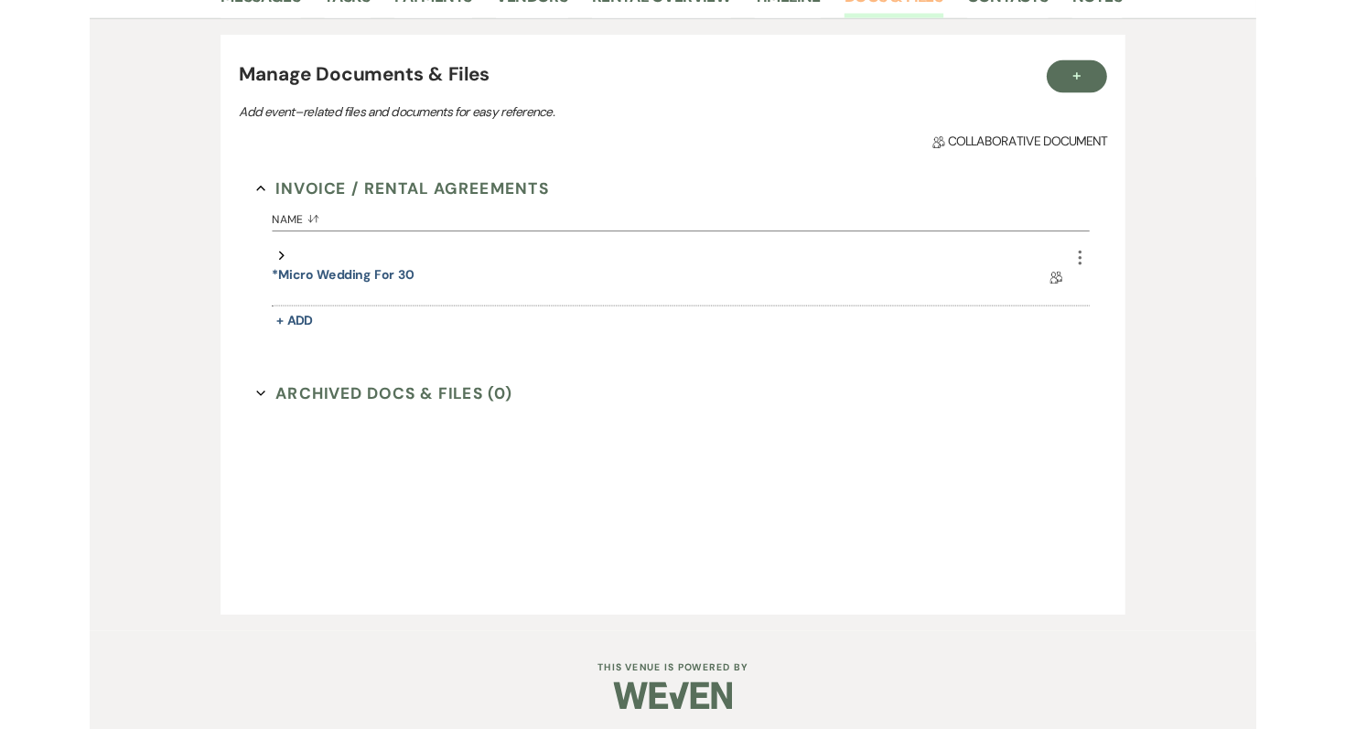
scroll to position [329, 0]
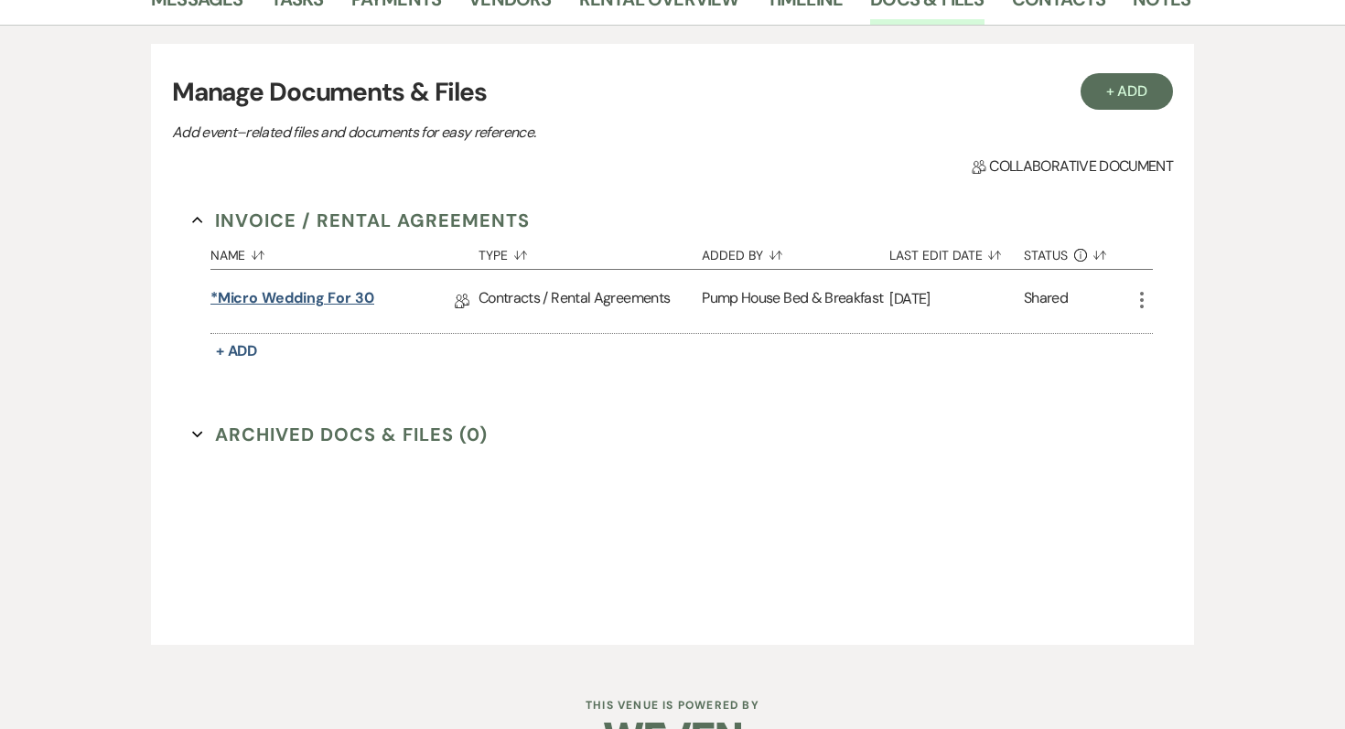
click at [270, 298] on link "*Micro Wedding for 30" at bounding box center [292, 301] width 164 height 28
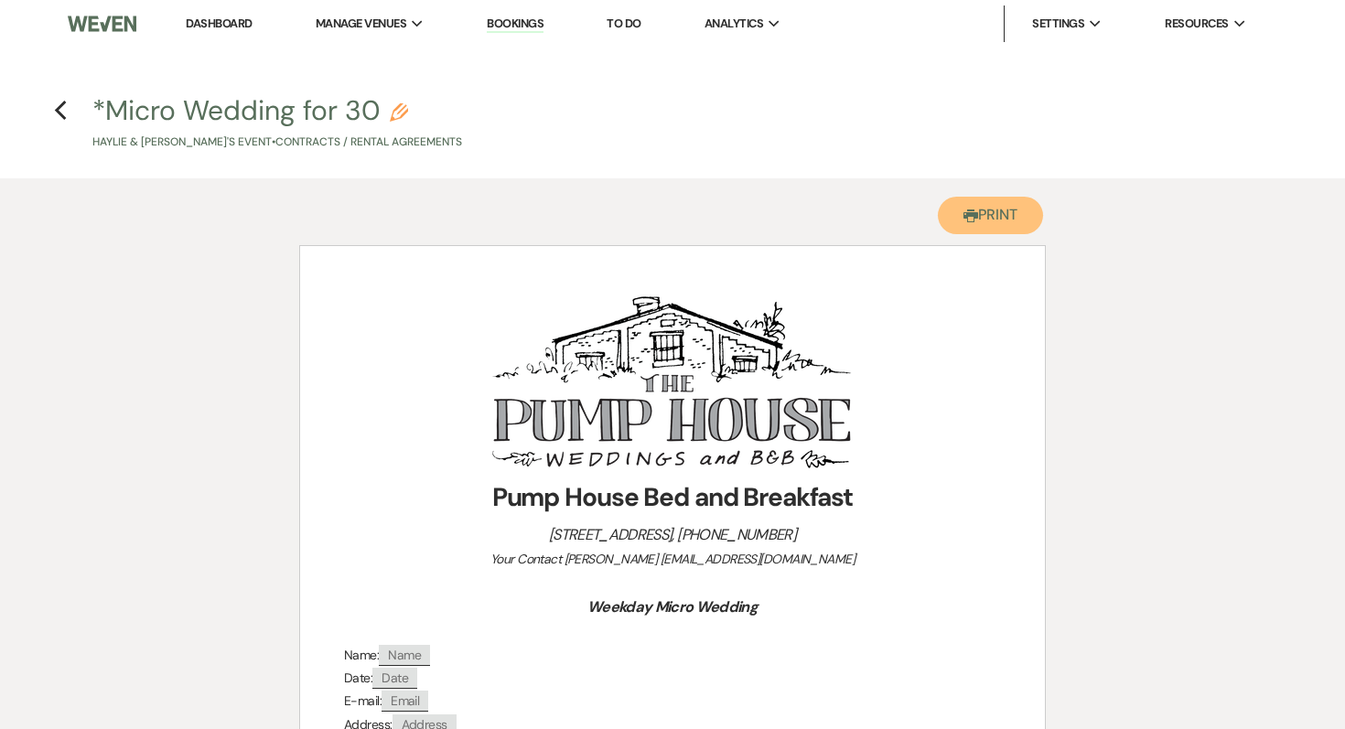
click at [1009, 206] on button "Printer Print" at bounding box center [990, 216] width 105 height 38
click at [65, 105] on icon "Previous" at bounding box center [61, 111] width 14 height 22
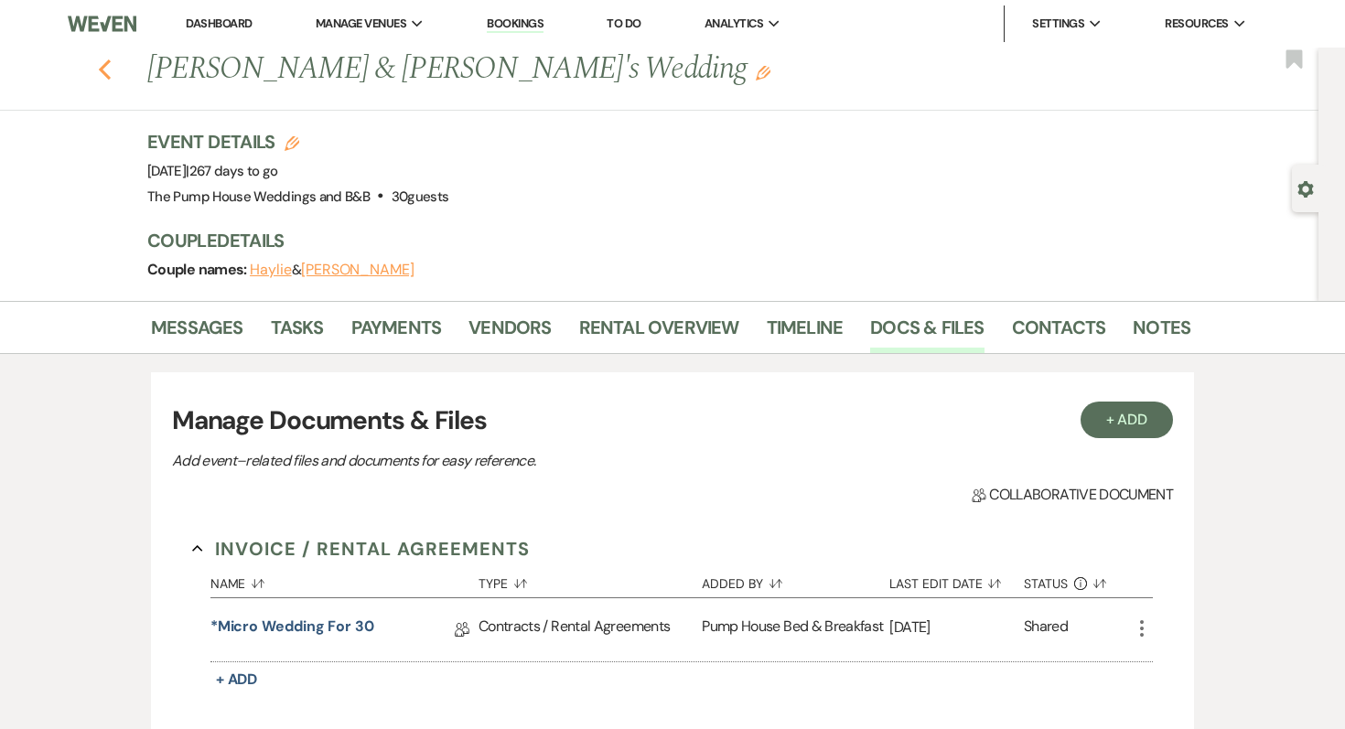
click at [110, 63] on icon "Previous" at bounding box center [105, 70] width 14 height 22
select select "7"
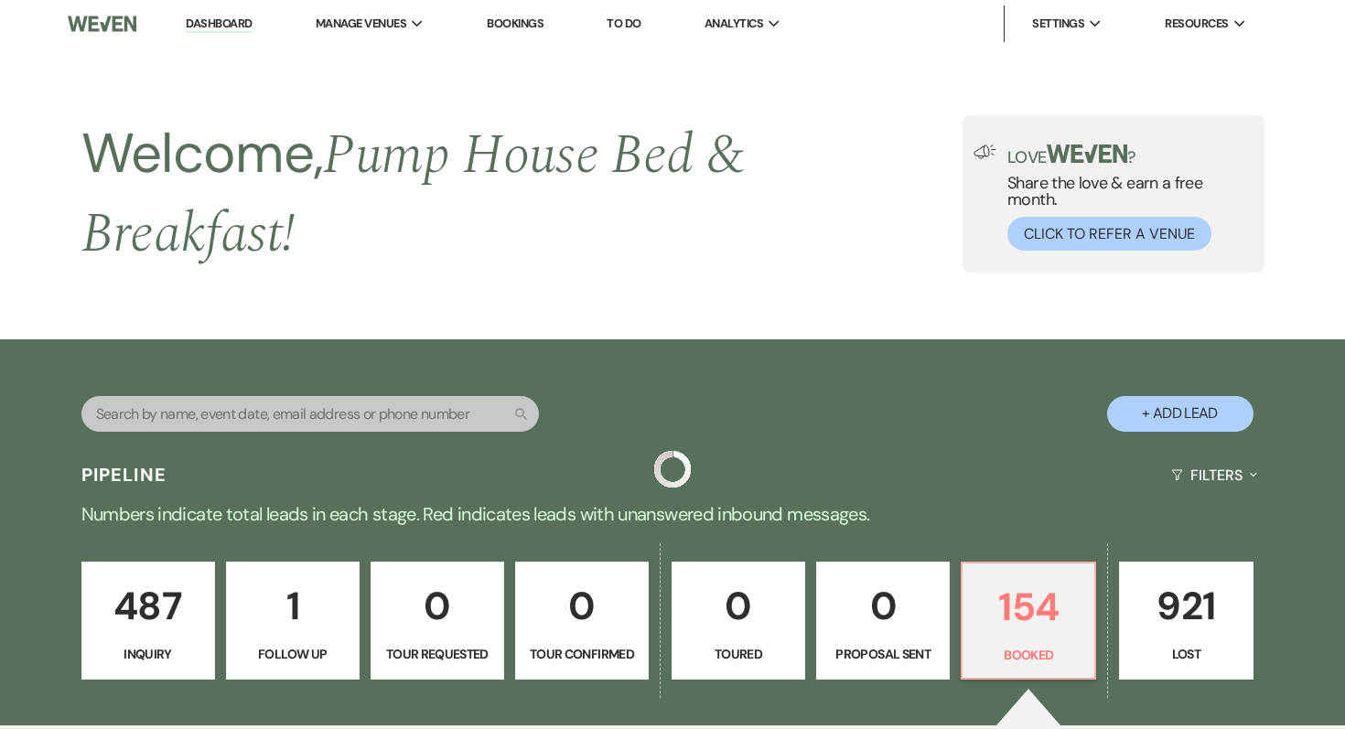
scroll to position [3081, 0]
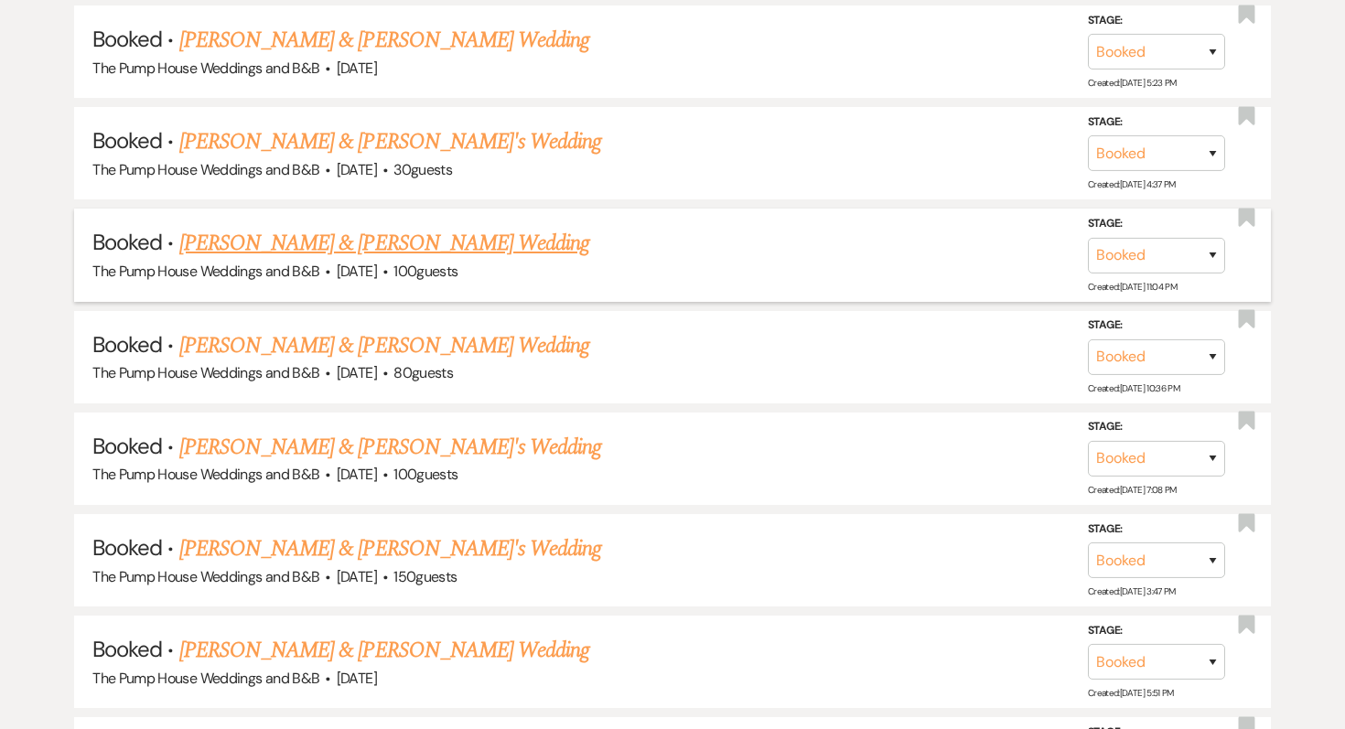
click at [298, 227] on link "[PERSON_NAME] & [PERSON_NAME] Wedding" at bounding box center [384, 243] width 410 height 33
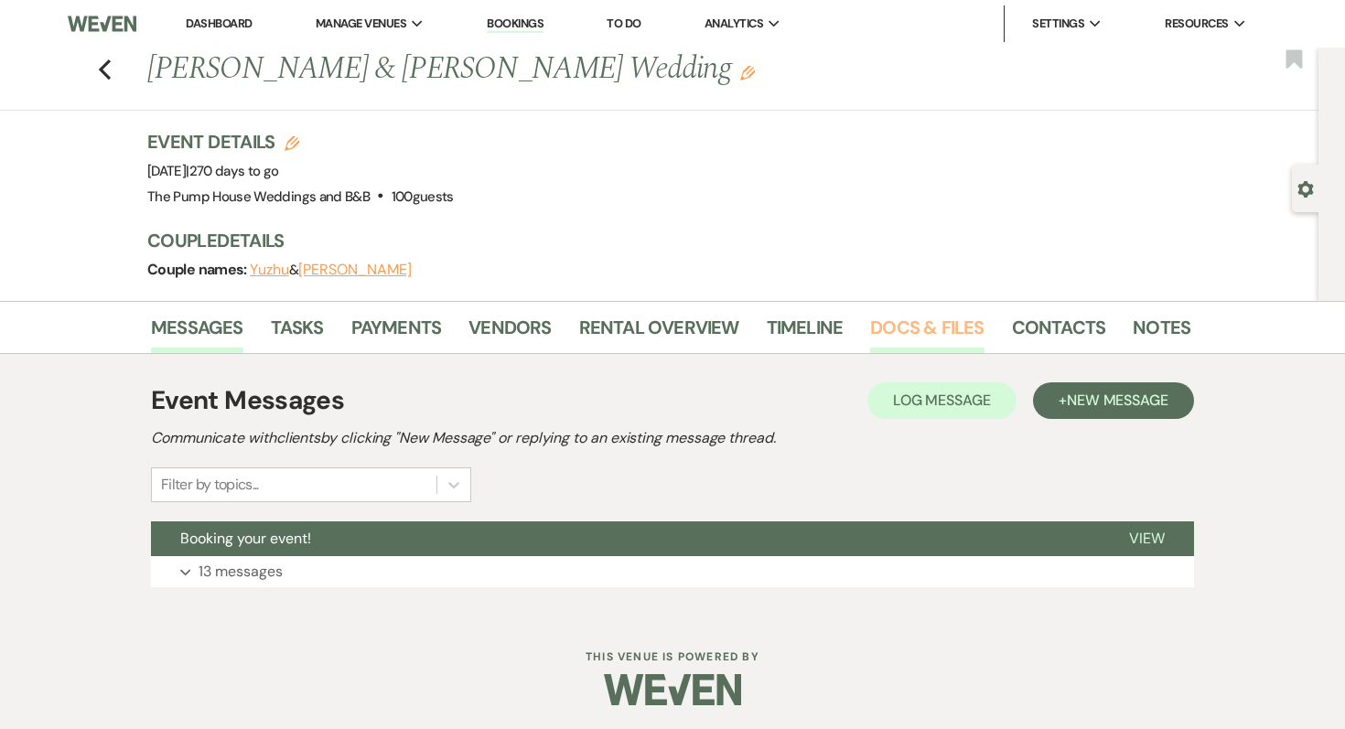
click at [922, 331] on link "Docs & Files" at bounding box center [926, 333] width 113 height 40
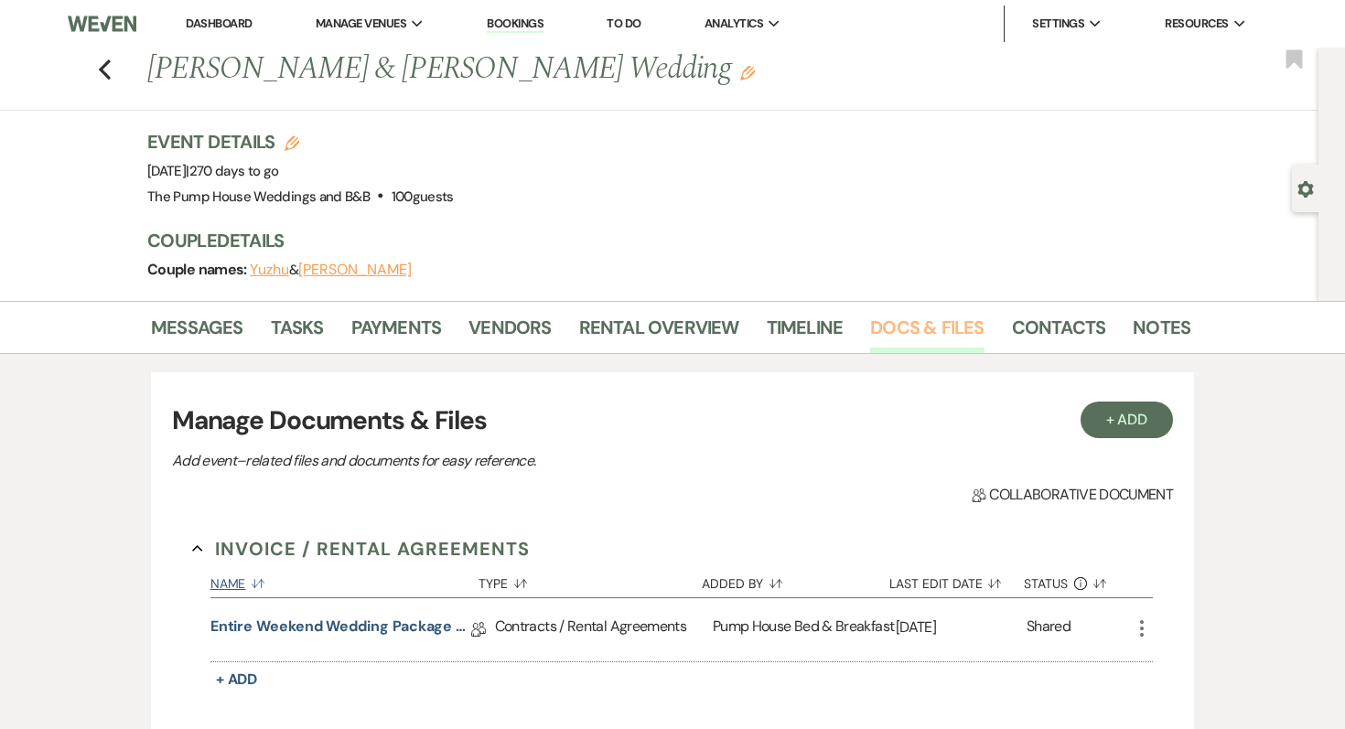
scroll to position [167, 0]
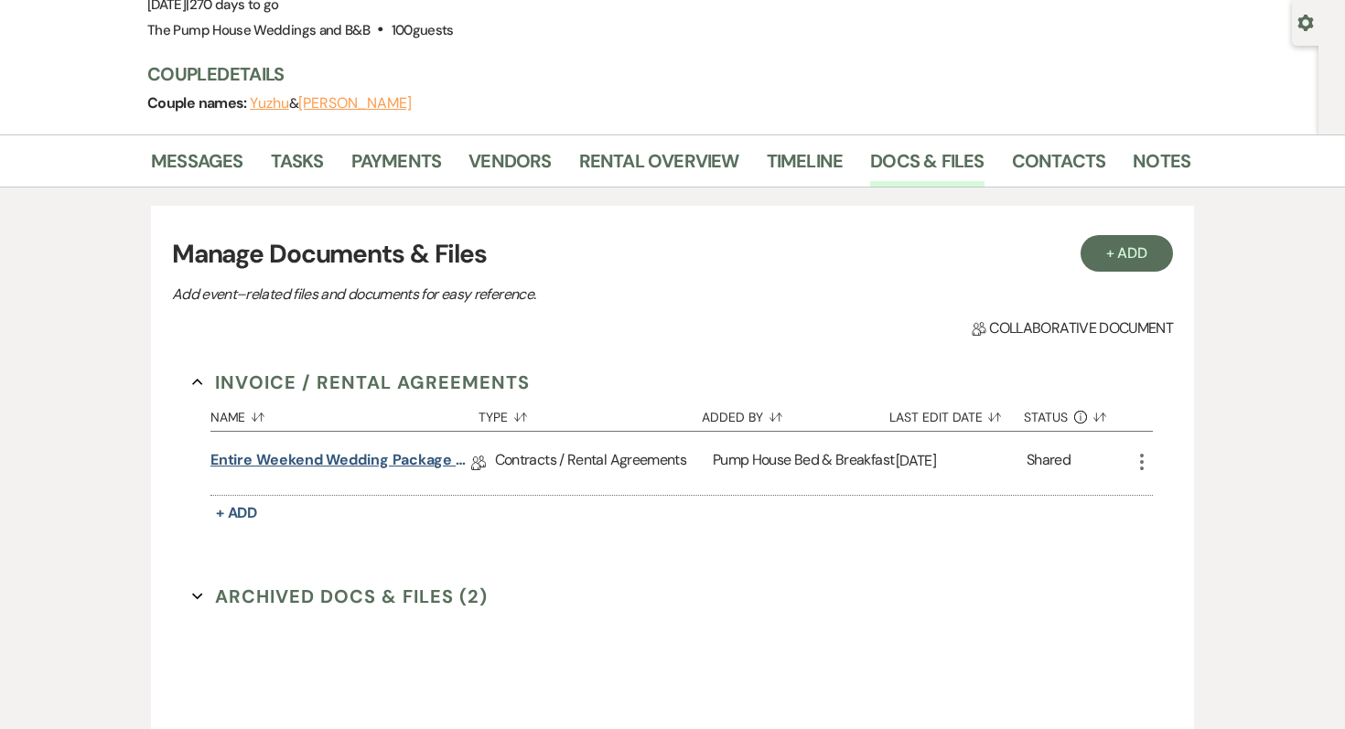
click at [336, 461] on link "Entire Weekend Wedding Package 12.5" at bounding box center [340, 463] width 261 height 28
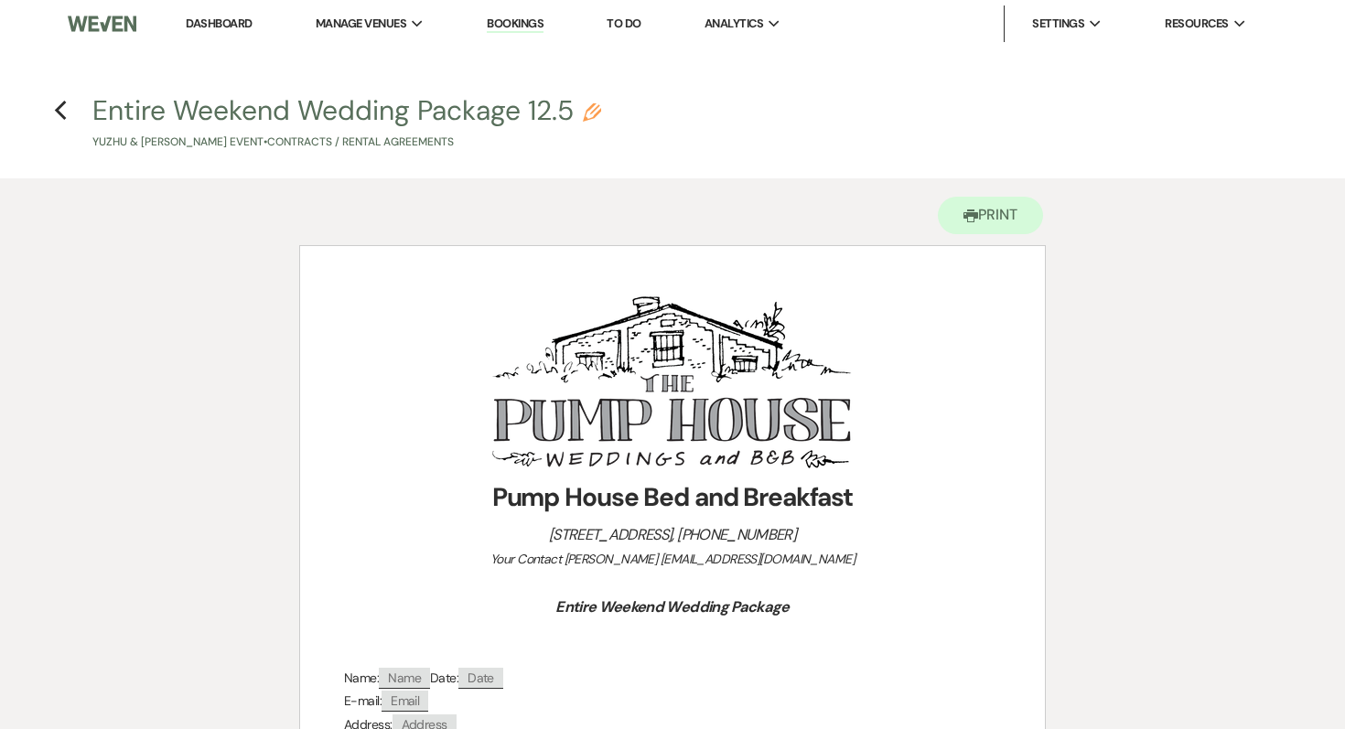
click at [219, 21] on link "Dashboard" at bounding box center [219, 24] width 66 height 16
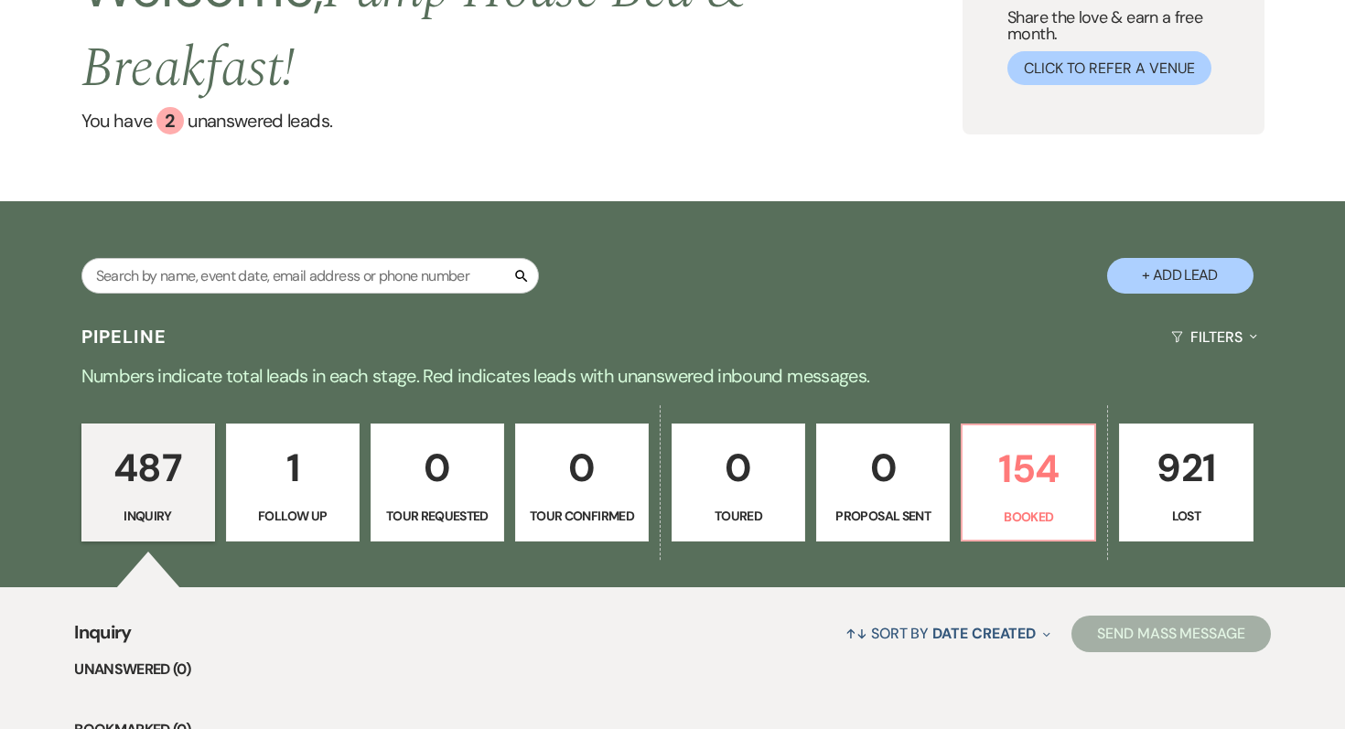
scroll to position [157, 0]
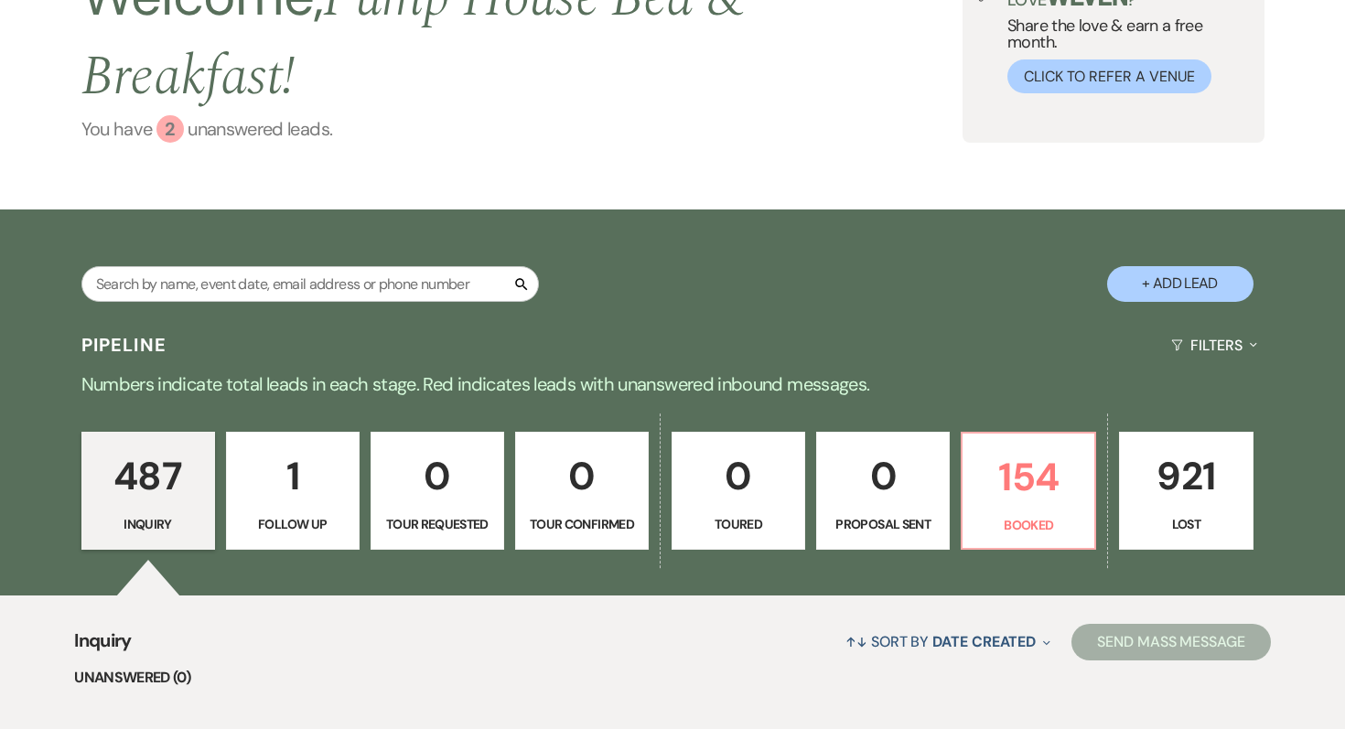
click at [166, 130] on div "2" at bounding box center [170, 128] width 27 height 27
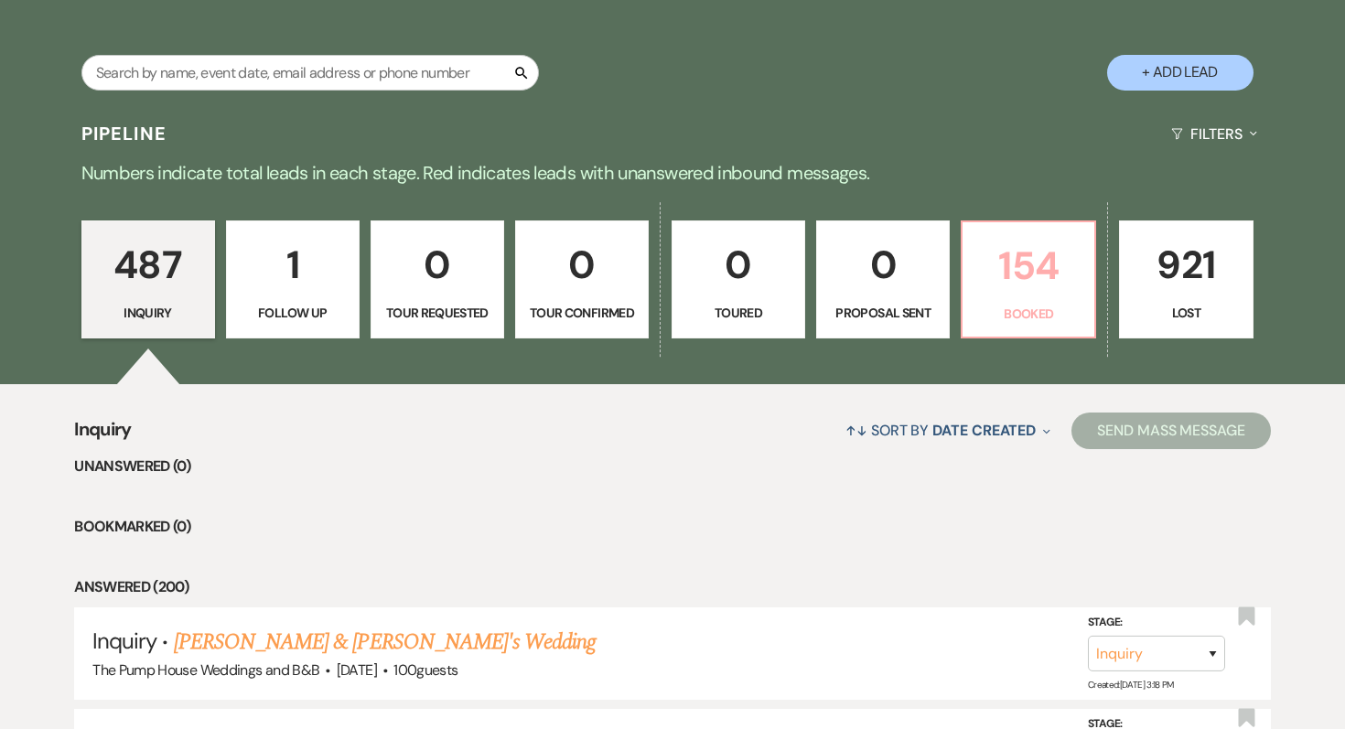
click at [1038, 251] on p "154" at bounding box center [1029, 265] width 110 height 61
select select "7"
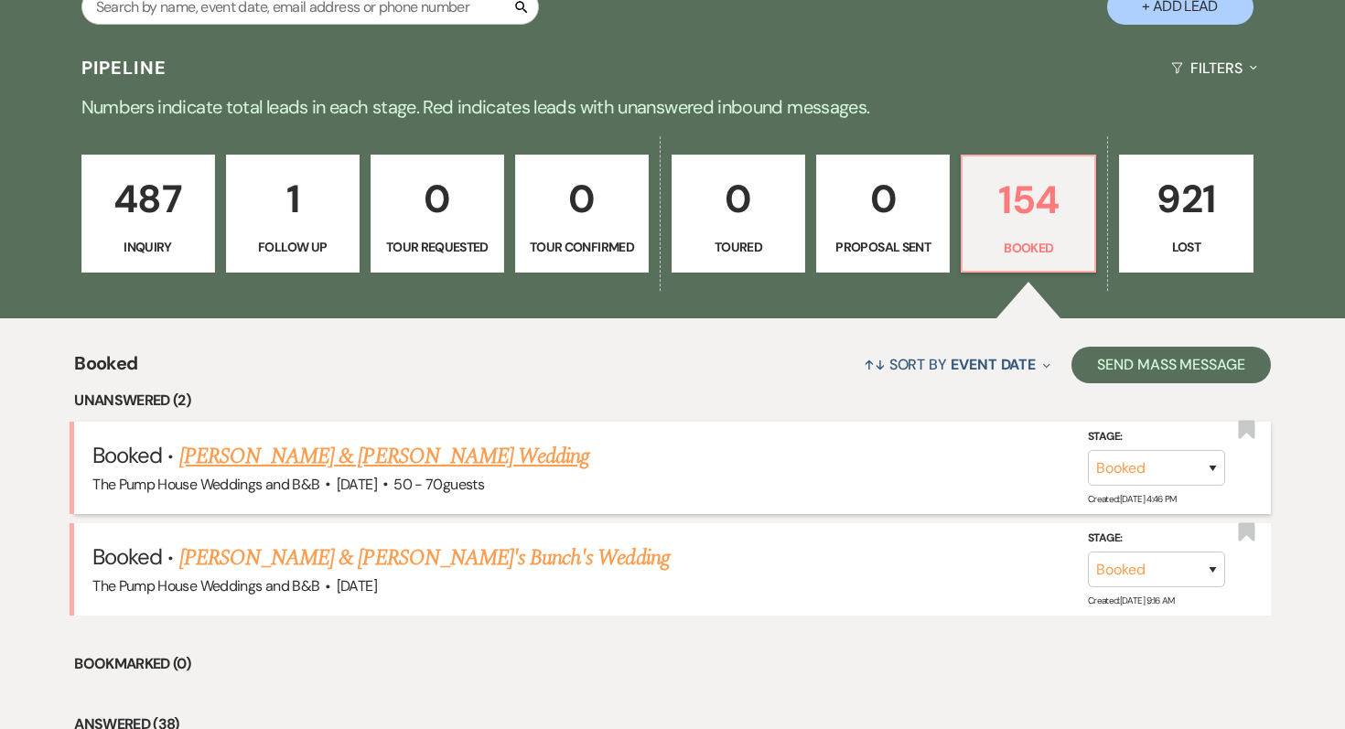
scroll to position [459, 0]
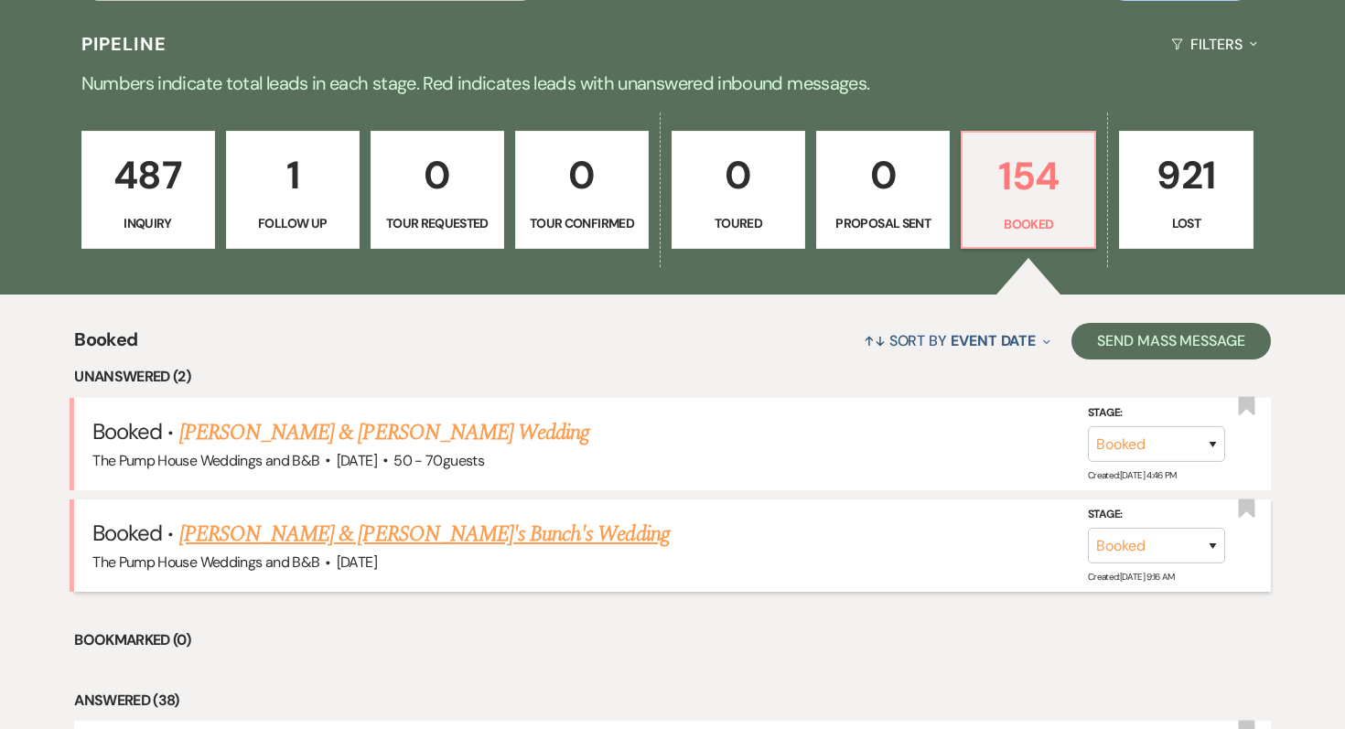
click at [394, 534] on link "[PERSON_NAME] & [PERSON_NAME]'s Bunch's Wedding" at bounding box center [424, 534] width 491 height 33
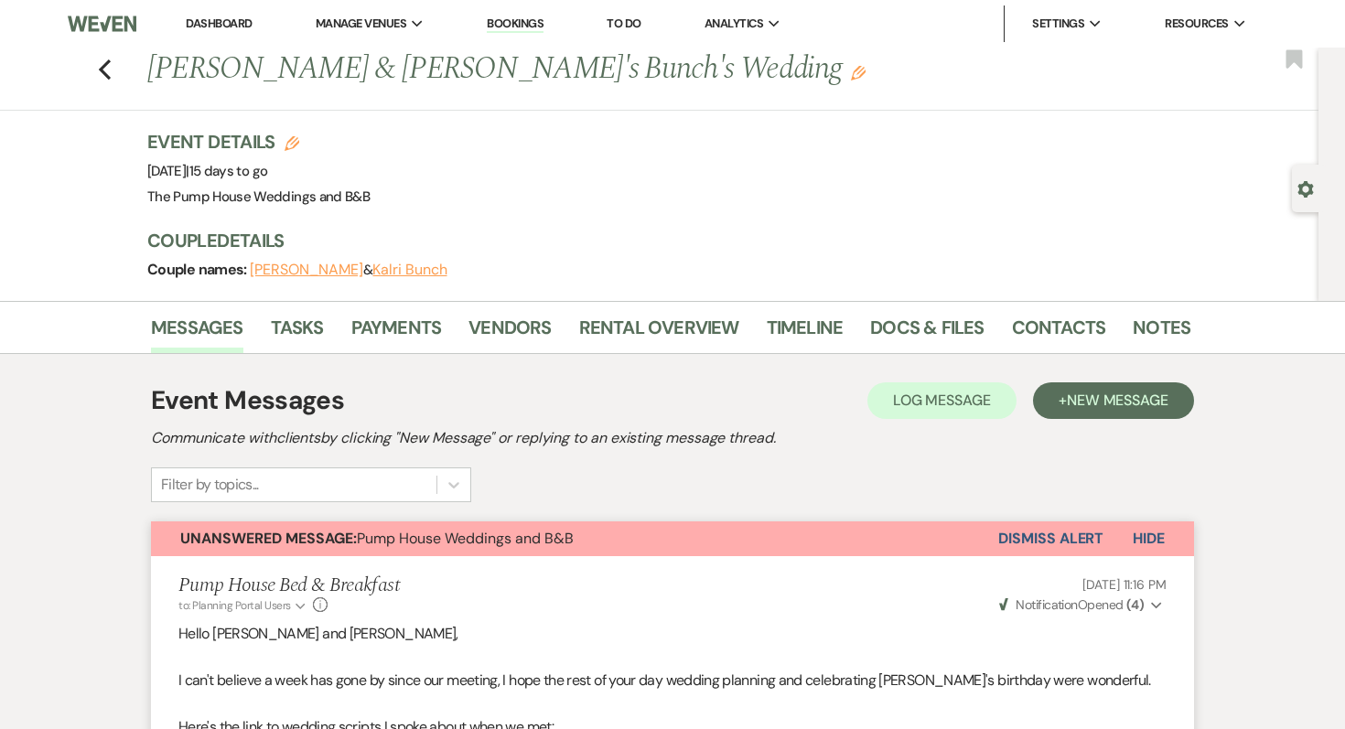
click at [223, 22] on link "Dashboard" at bounding box center [219, 24] width 66 height 16
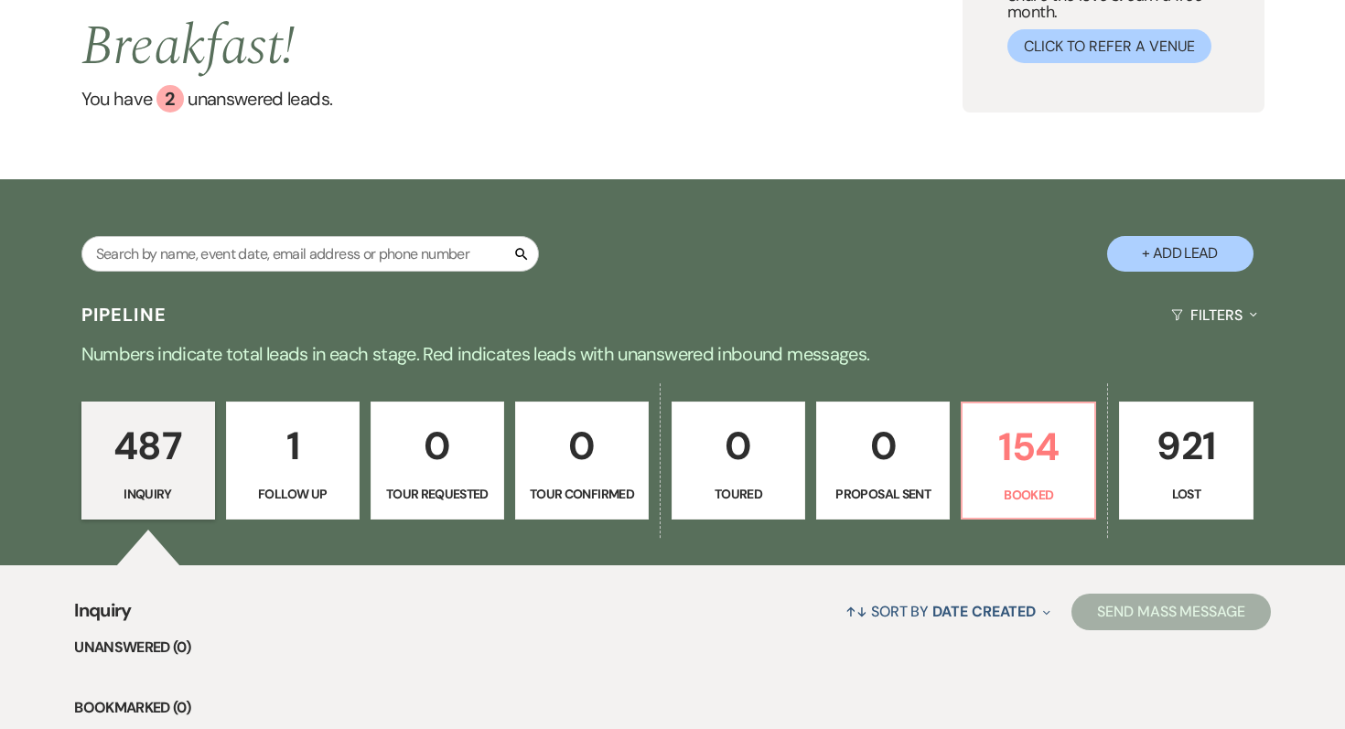
scroll to position [220, 0]
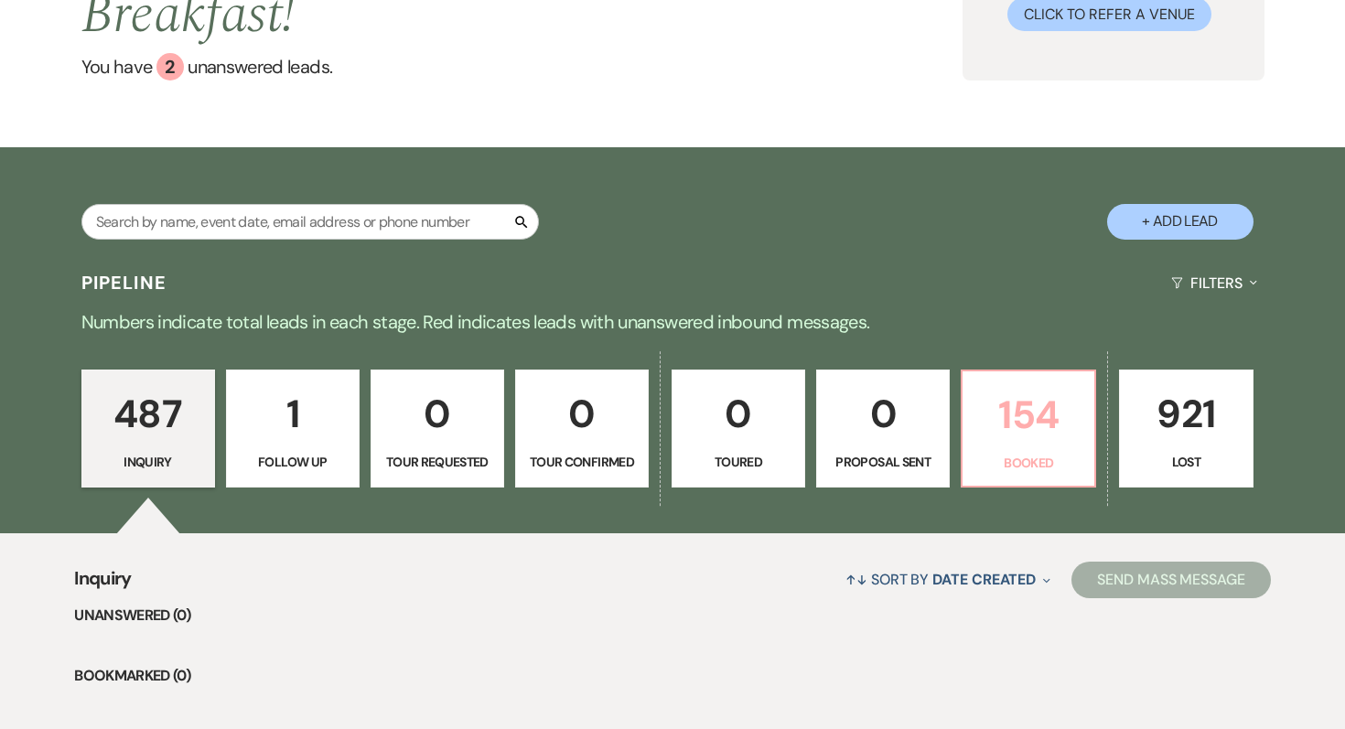
click at [1004, 402] on p "154" at bounding box center [1029, 414] width 110 height 61
select select "7"
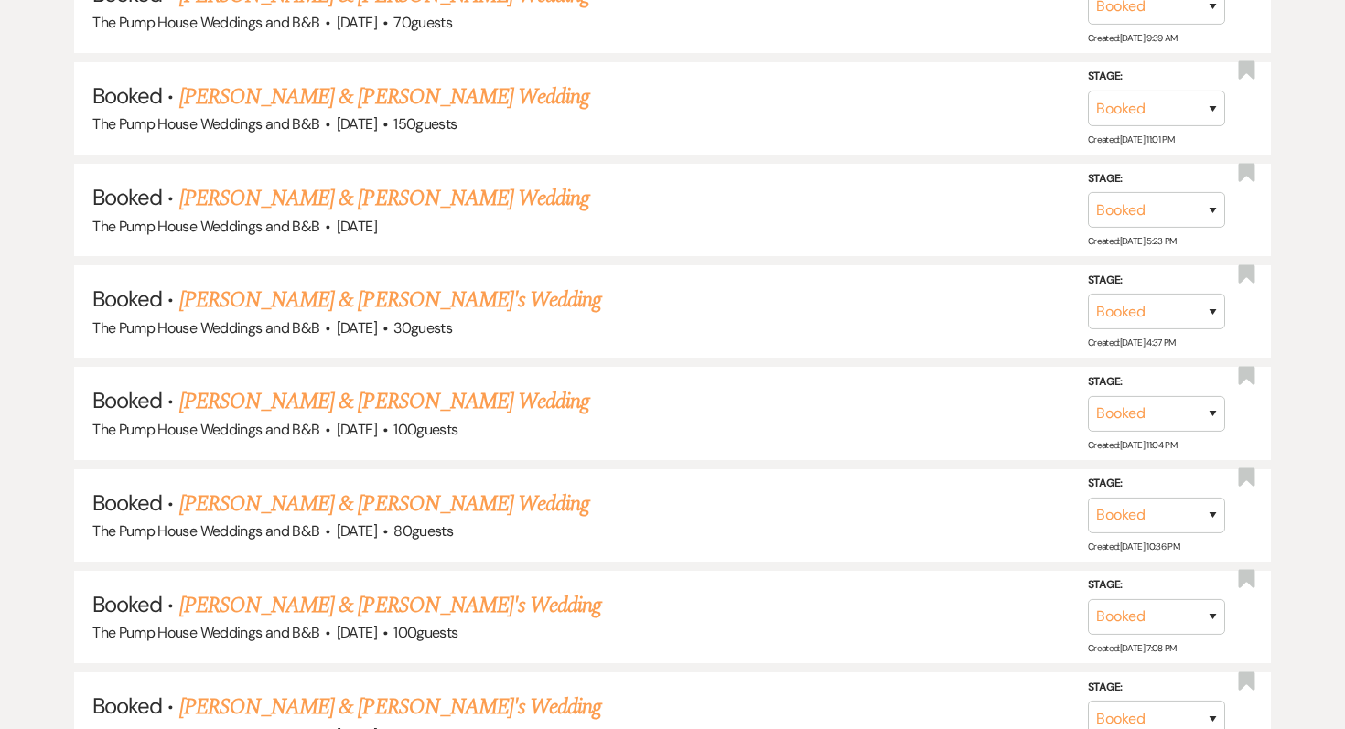
scroll to position [3095, 0]
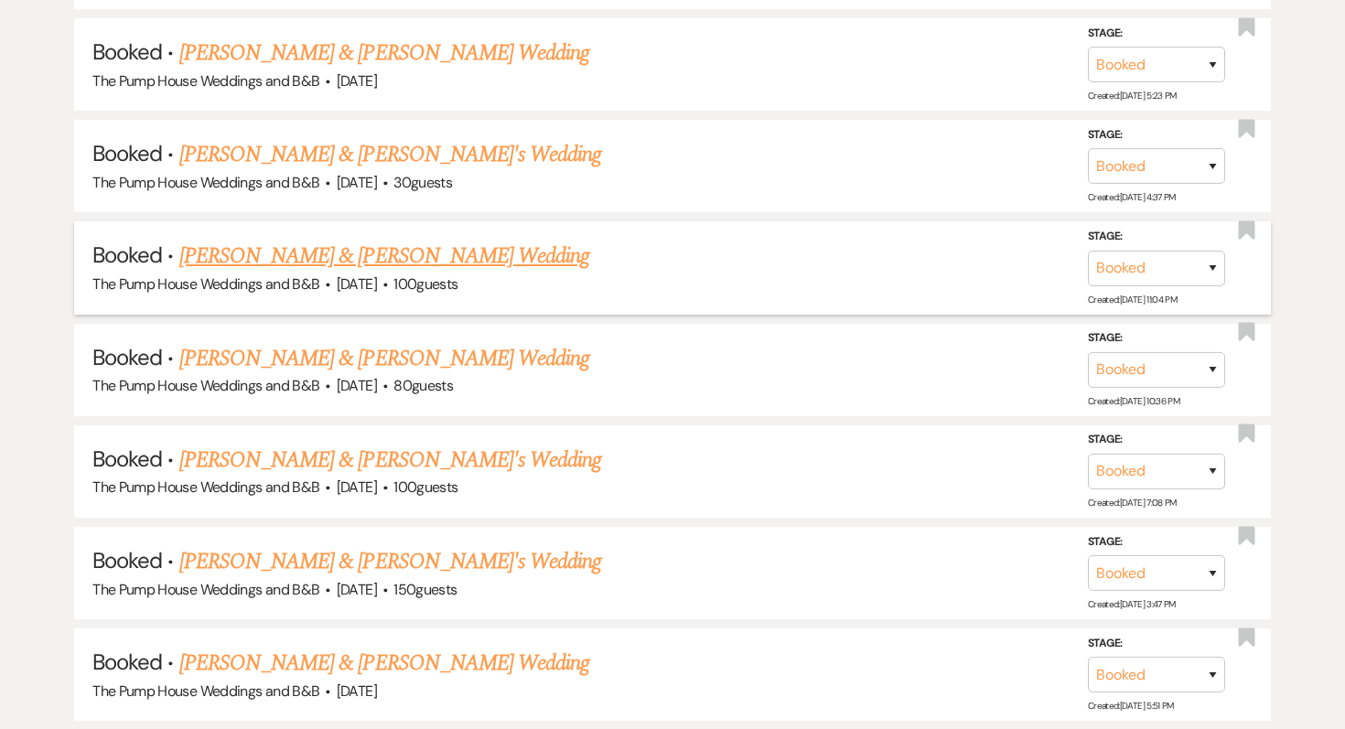
click at [351, 240] on link "[PERSON_NAME] & [PERSON_NAME] Wedding" at bounding box center [384, 256] width 410 height 33
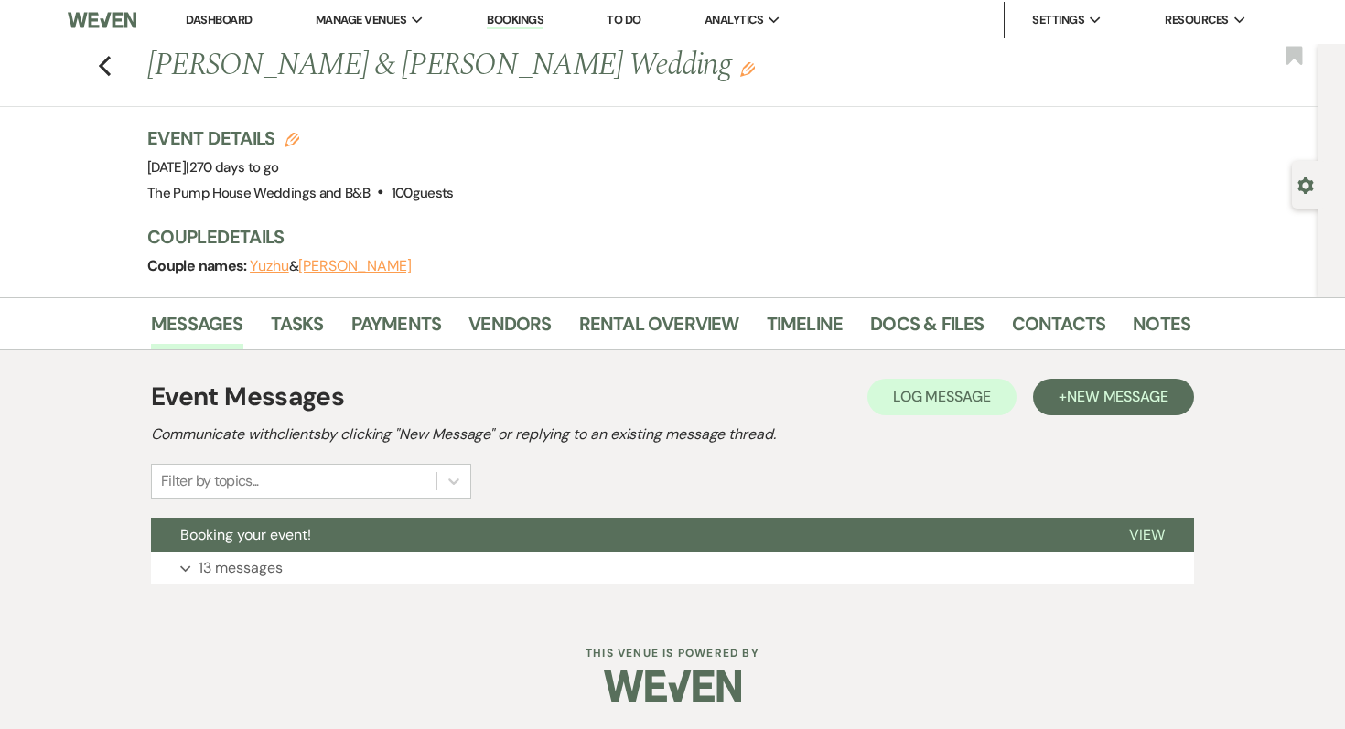
scroll to position [3, 0]
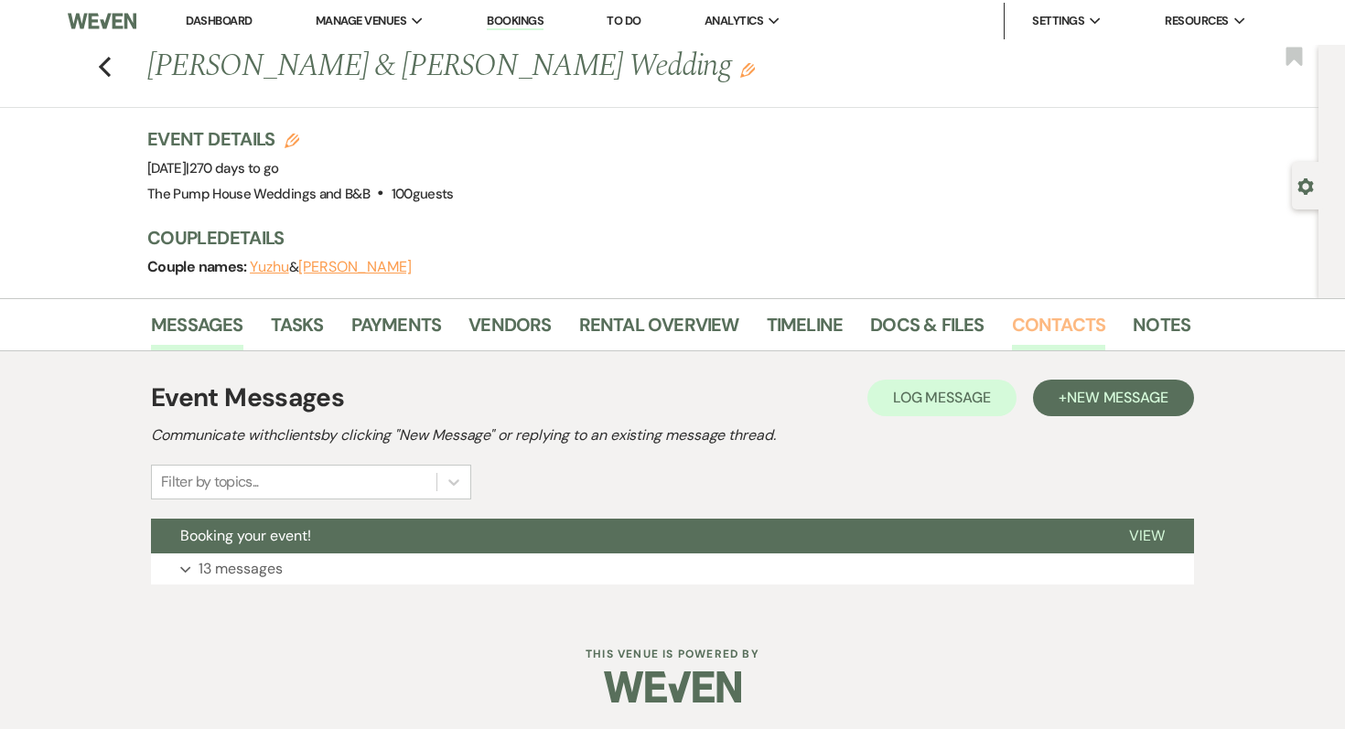
click at [1063, 323] on link "Contacts" at bounding box center [1059, 330] width 94 height 40
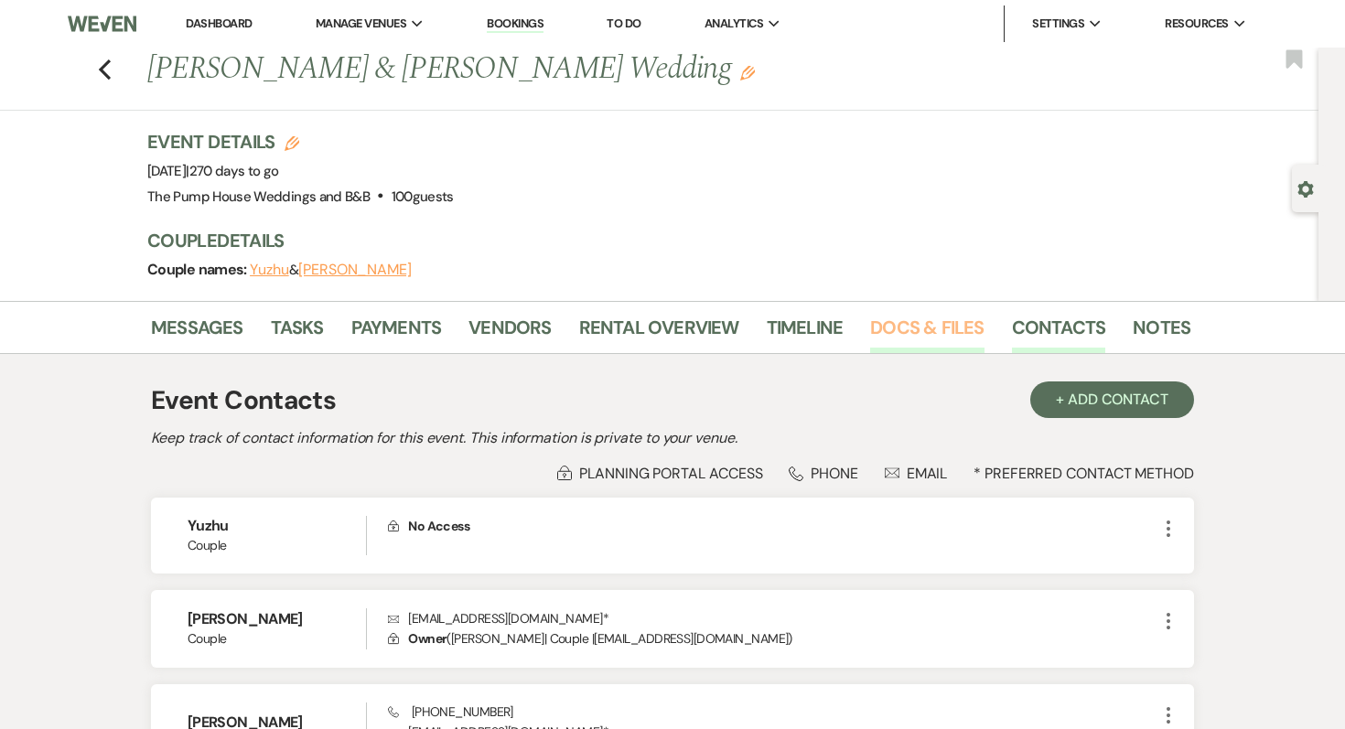
click at [941, 327] on link "Docs & Files" at bounding box center [926, 333] width 113 height 40
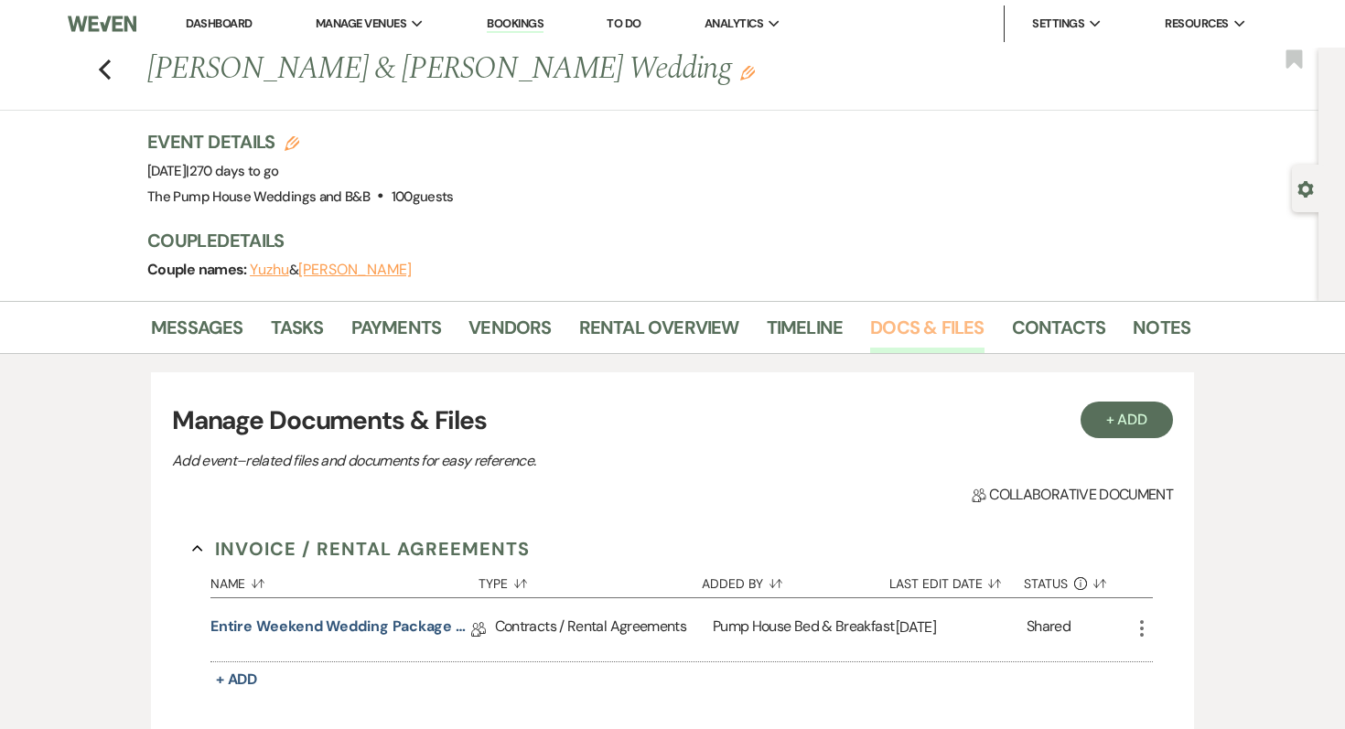
scroll to position [381, 0]
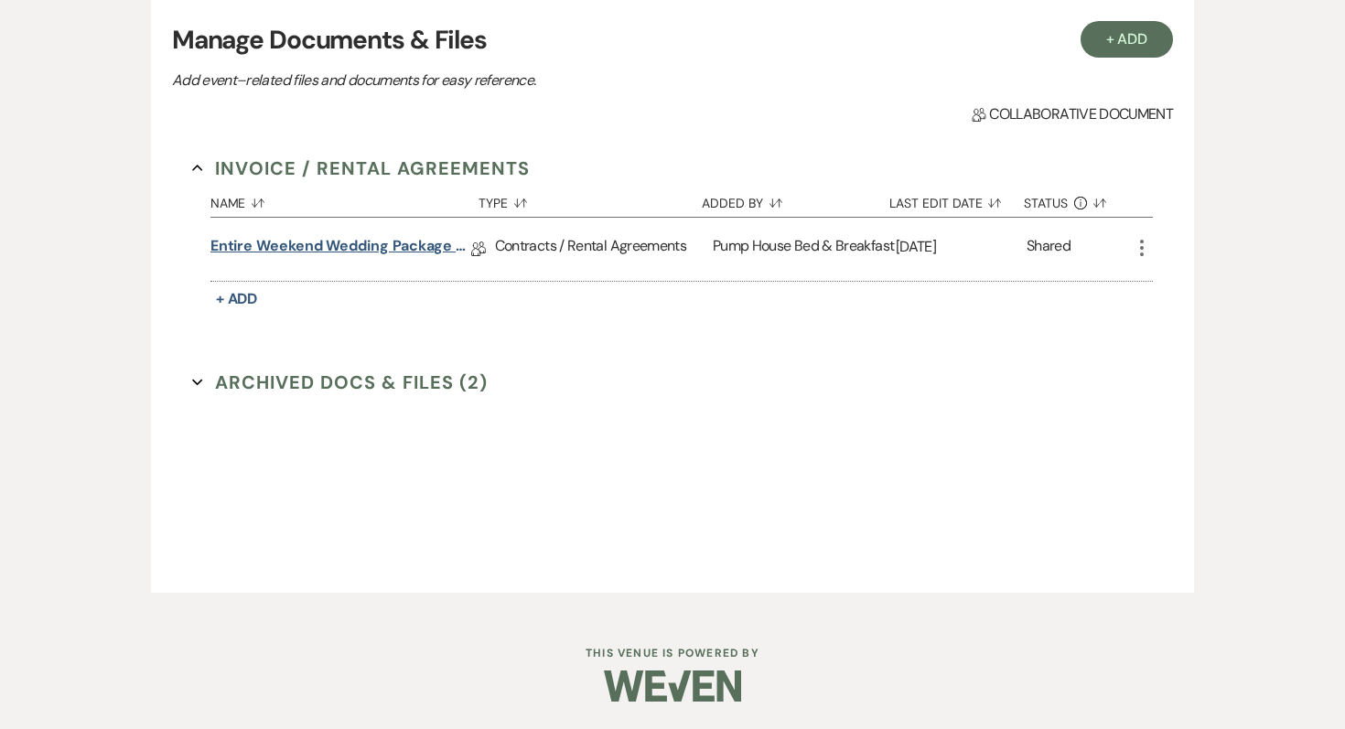
click at [322, 245] on link "Entire Weekend Wedding Package 12.5" at bounding box center [340, 249] width 261 height 28
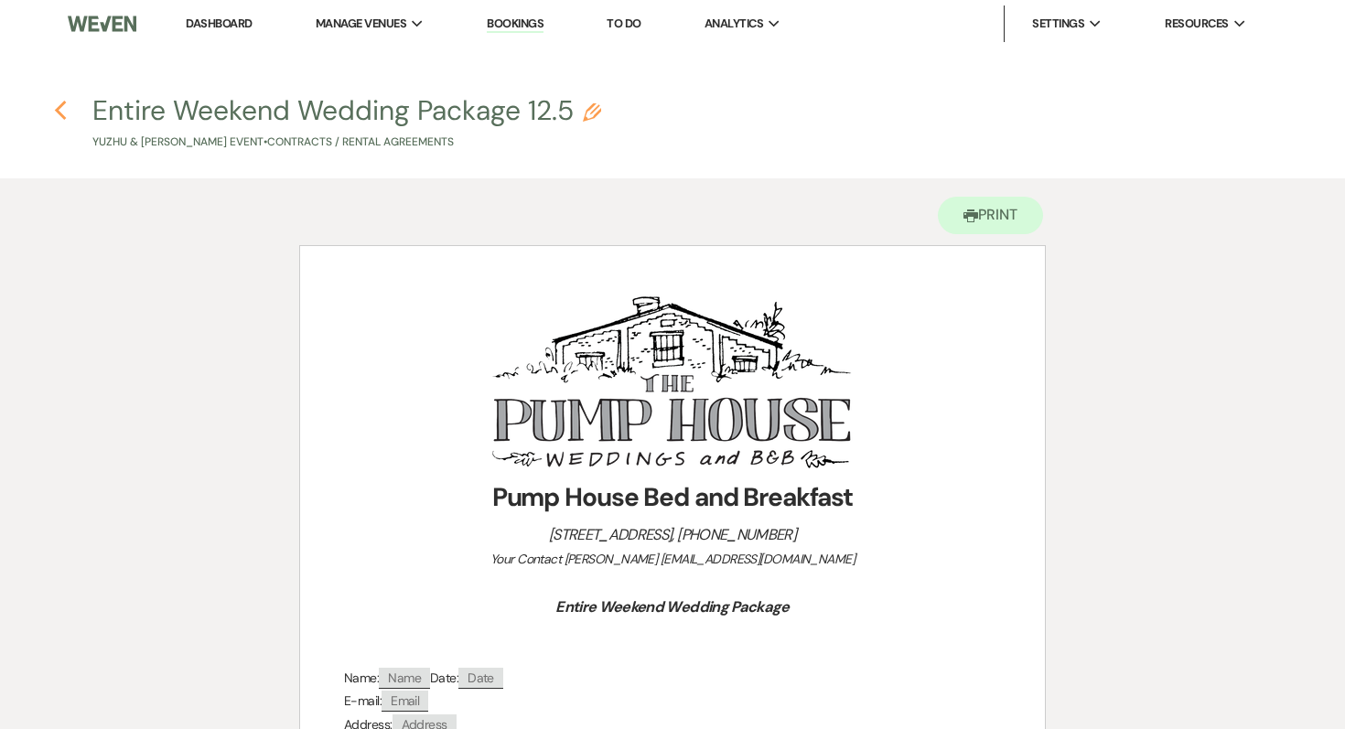
click at [59, 110] on icon "Previous" at bounding box center [61, 111] width 14 height 22
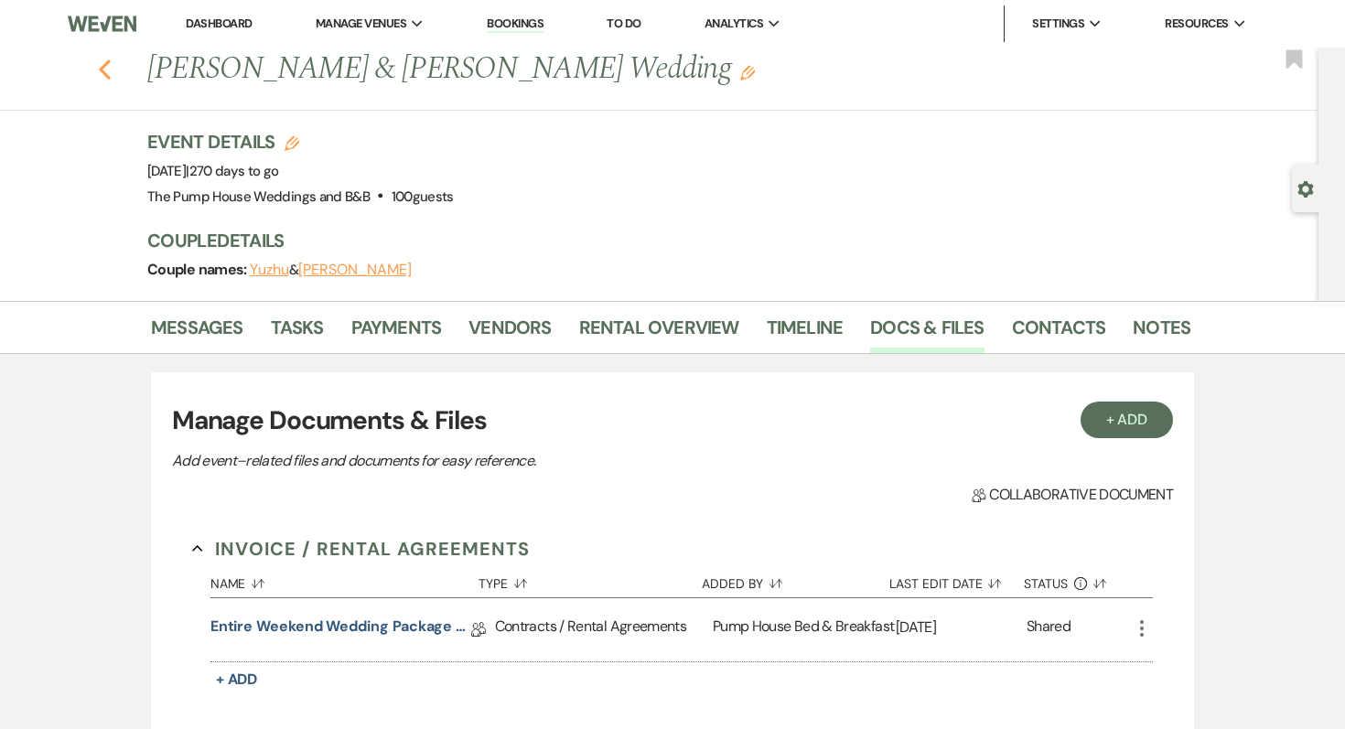
click at [103, 69] on icon "Previous" at bounding box center [105, 70] width 14 height 22
select select "7"
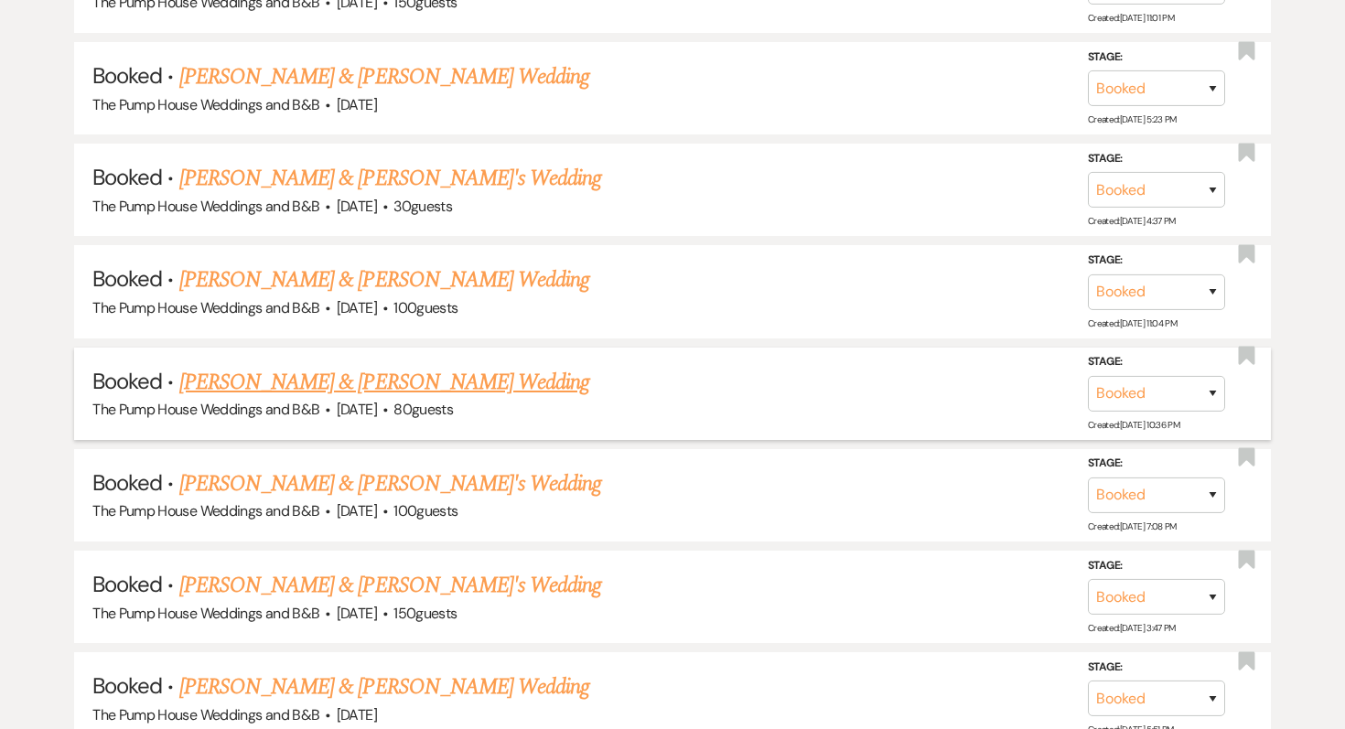
scroll to position [3036, 0]
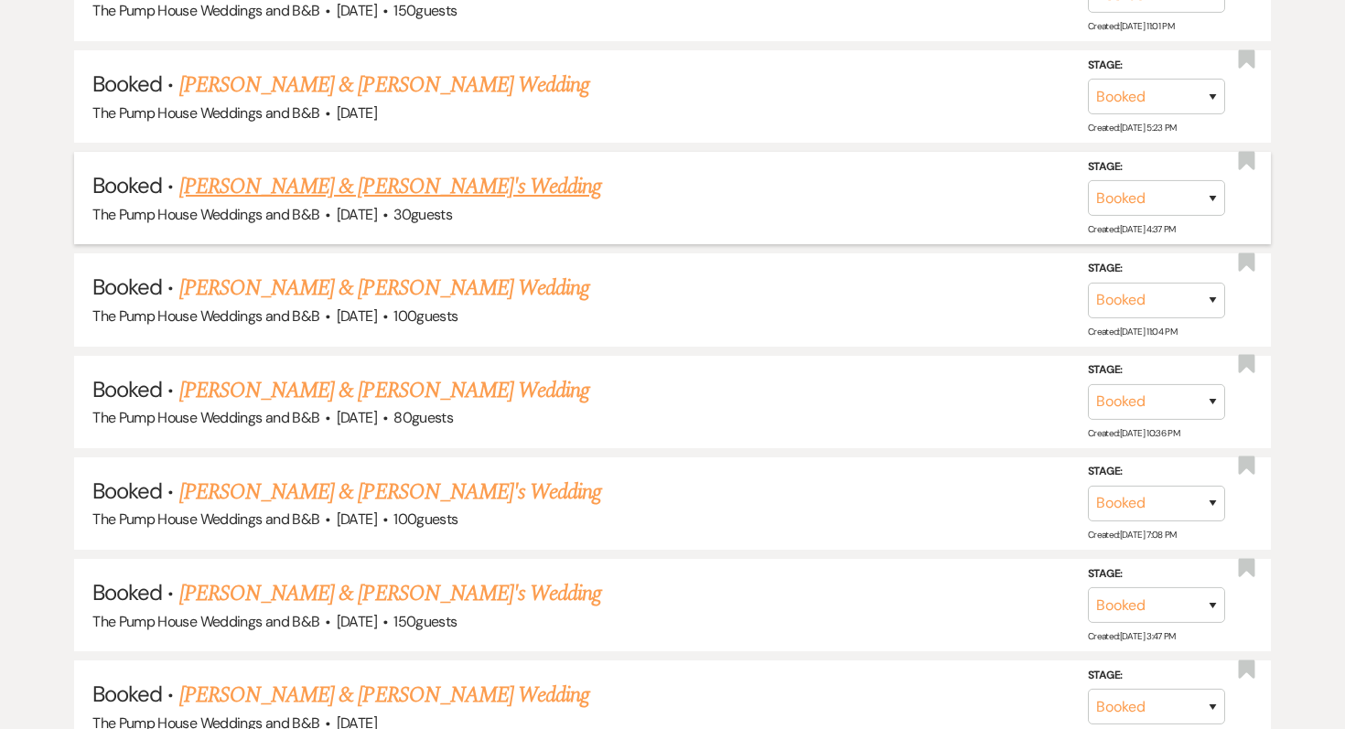
click at [295, 175] on link "[PERSON_NAME] & [PERSON_NAME]'s Wedding" at bounding box center [390, 186] width 423 height 33
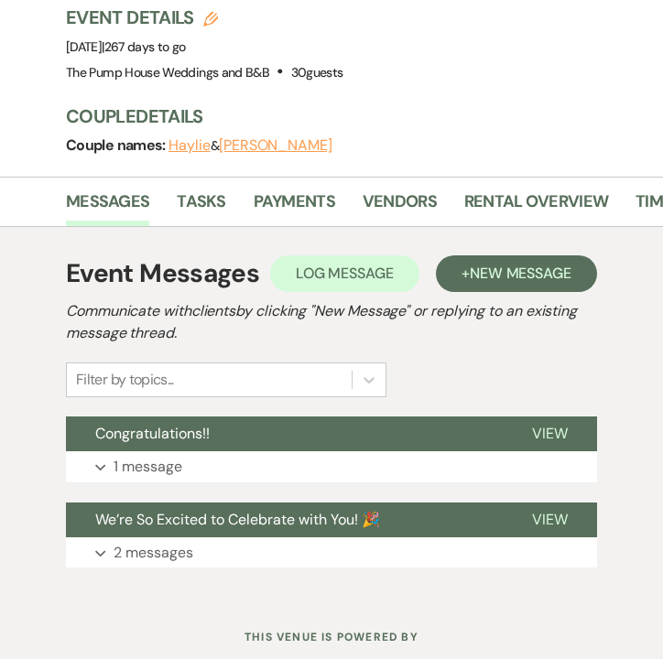
scroll to position [275, 0]
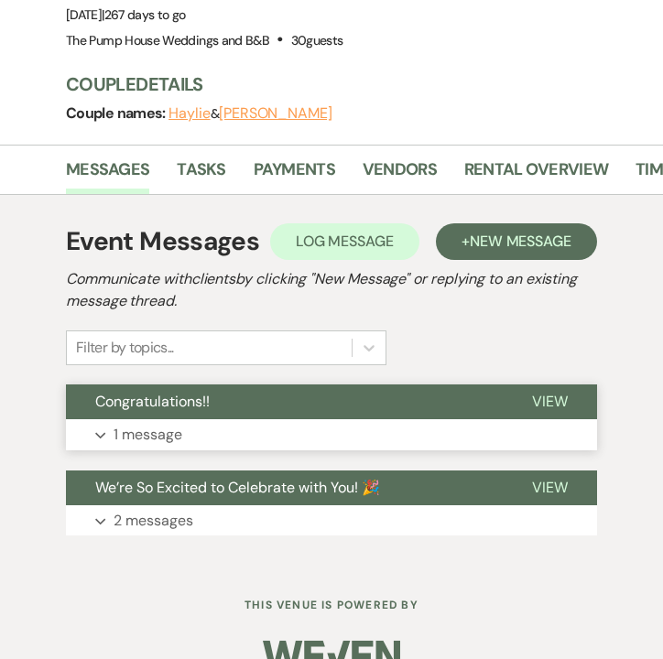
click at [146, 423] on p "1 message" at bounding box center [147, 435] width 69 height 24
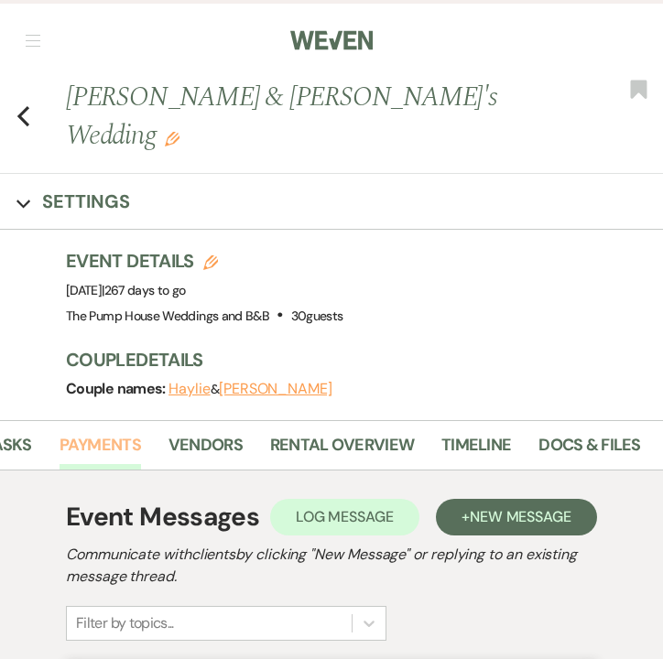
scroll to position [0, 380]
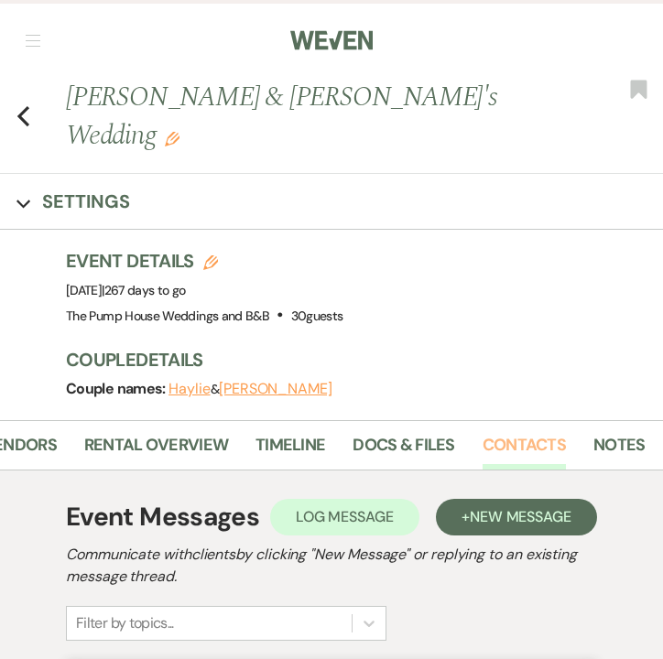
click at [489, 432] on link "Contacts" at bounding box center [523, 451] width 83 height 38
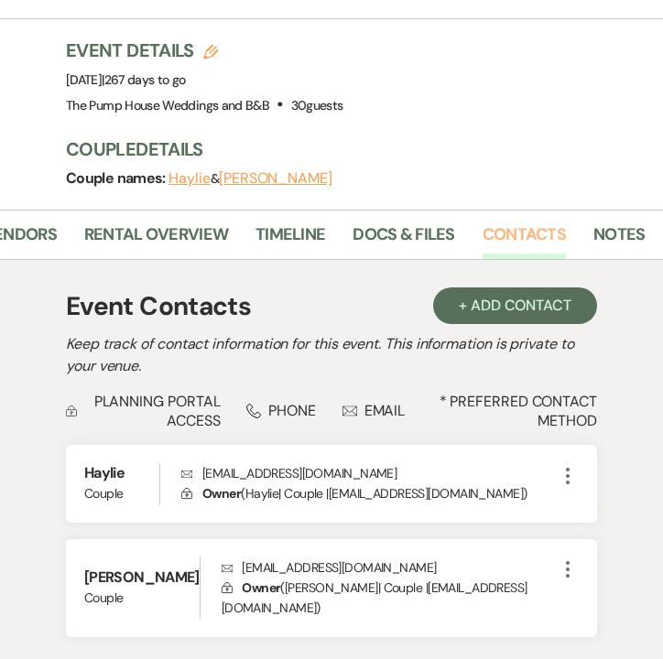
scroll to position [216, 0]
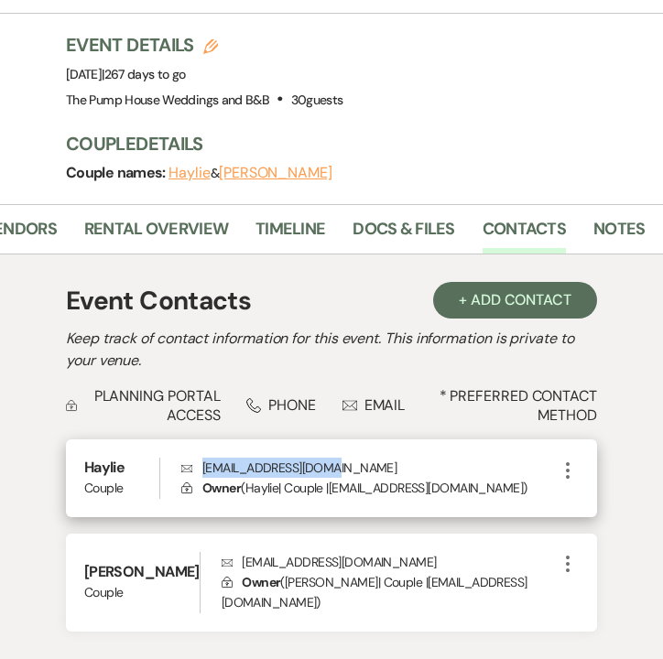
drag, startPoint x: 205, startPoint y: 432, endPoint x: 338, endPoint y: 423, distance: 133.0
click at [338, 458] on p "Envelope [EMAIL_ADDRESS][DOMAIN_NAME]" at bounding box center [368, 468] width 375 height 20
copy p "[EMAIL_ADDRESS][DOMAIN_NAME]"
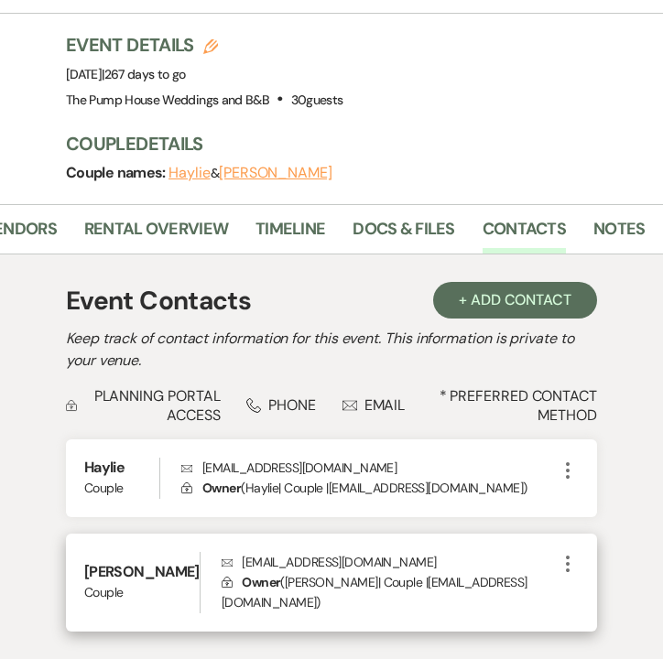
click at [268, 552] on p "Envelope [EMAIL_ADDRESS][DOMAIN_NAME]" at bounding box center [388, 562] width 335 height 20
copy p "[EMAIL_ADDRESS][DOMAIN_NAME]"
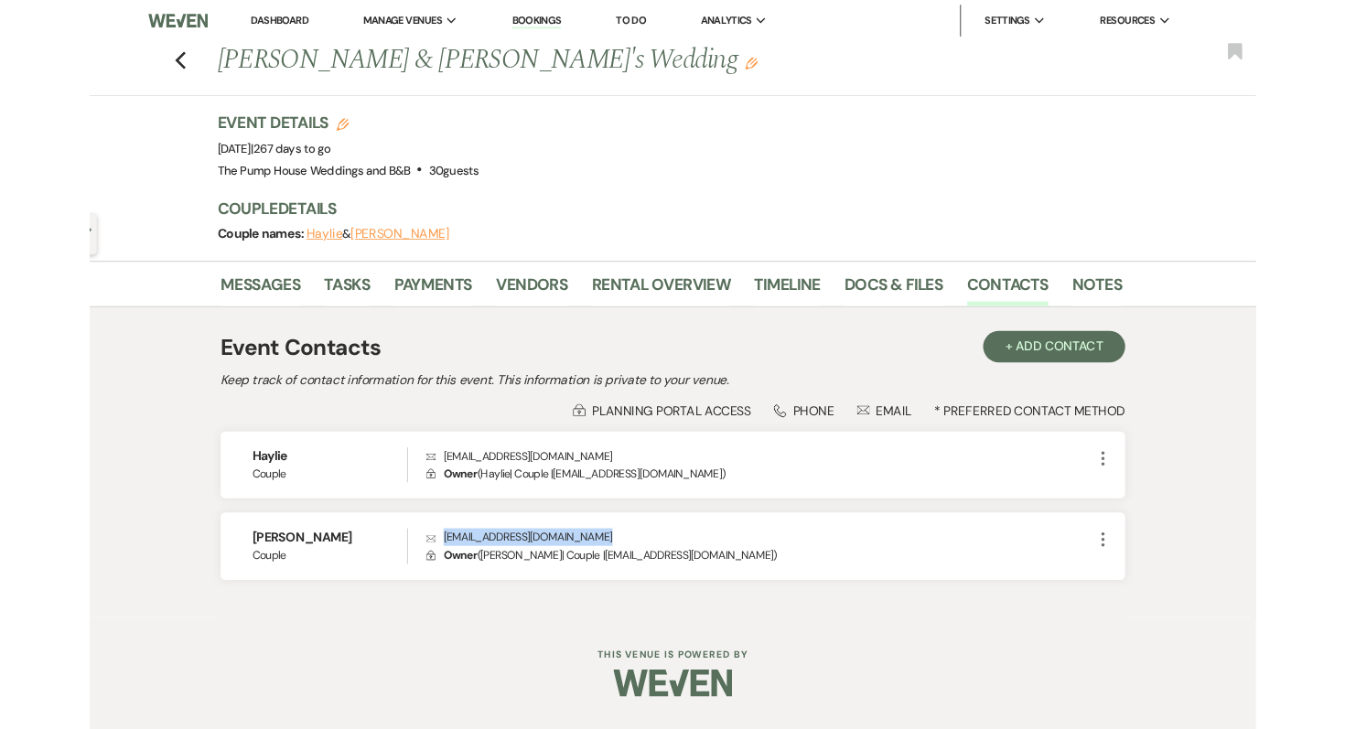
scroll to position [0, 0]
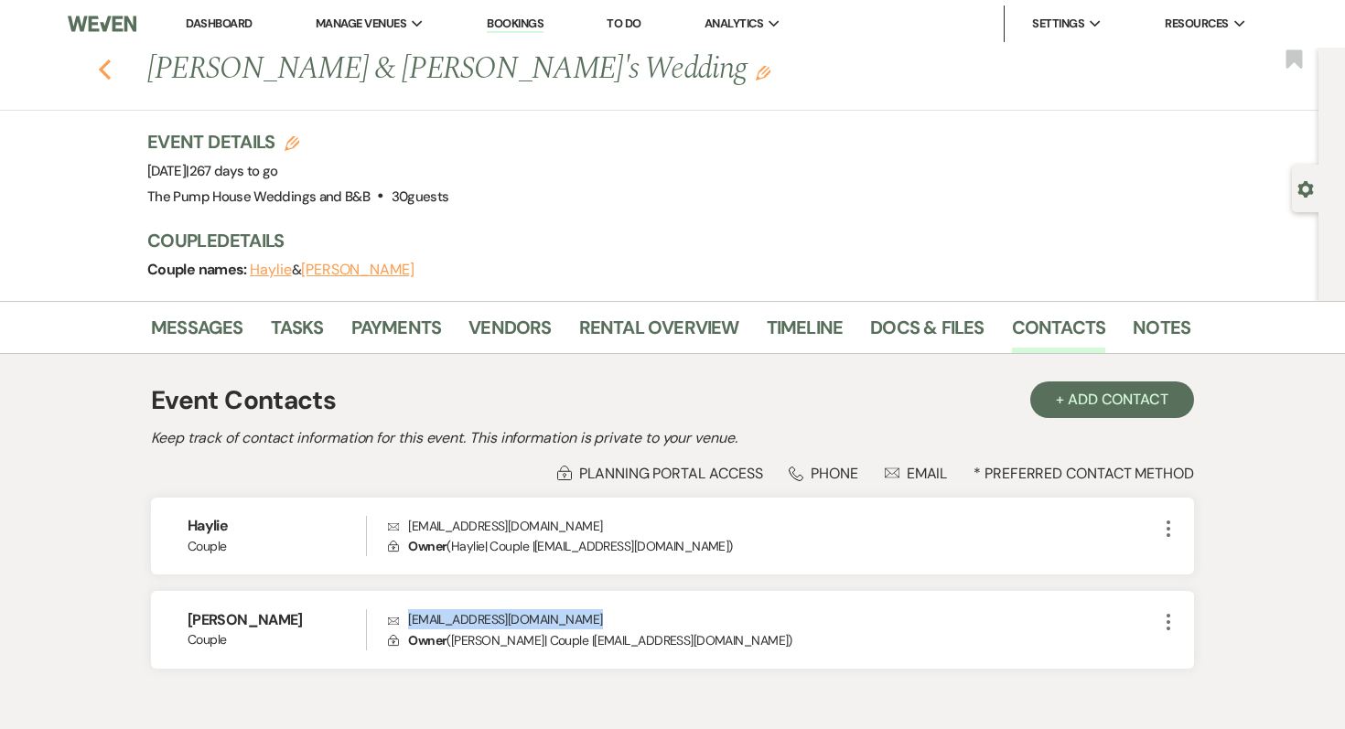
click at [104, 72] on use "button" at bounding box center [105, 69] width 12 height 20
select select "7"
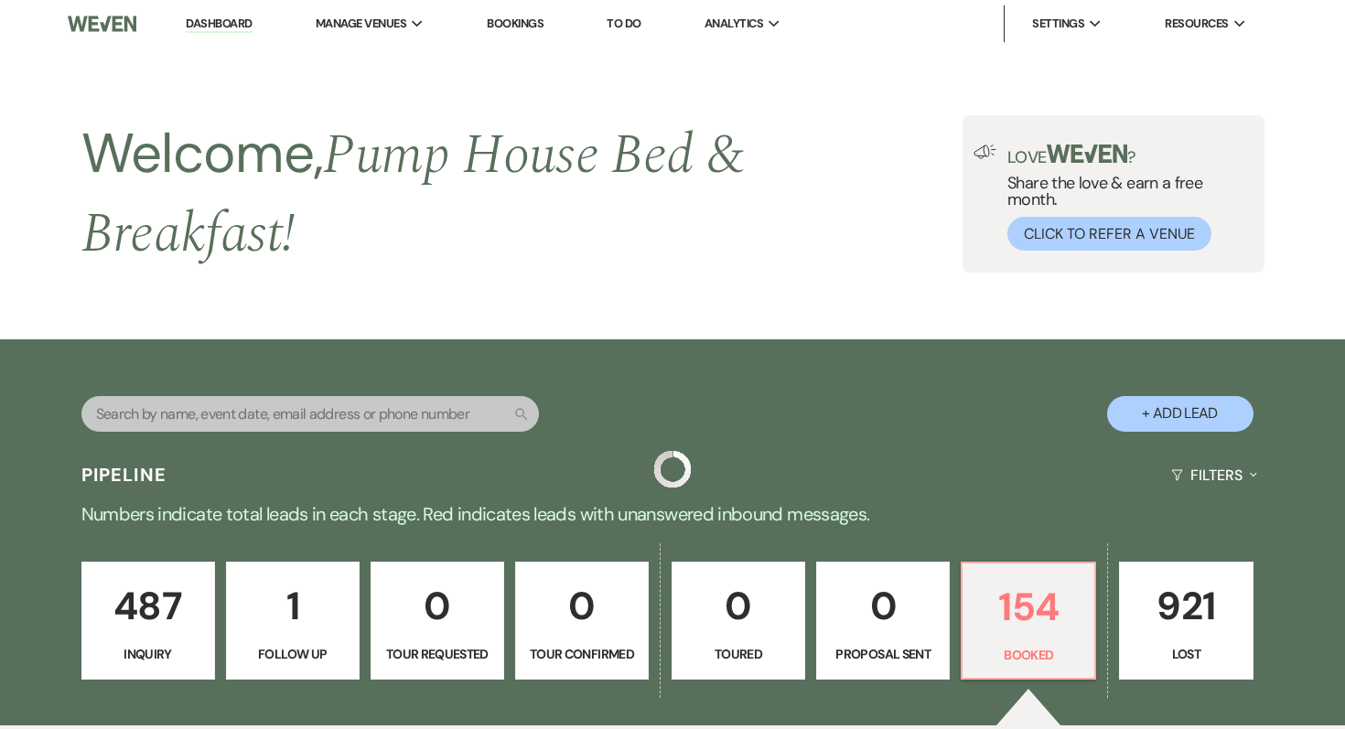
scroll to position [3036, 0]
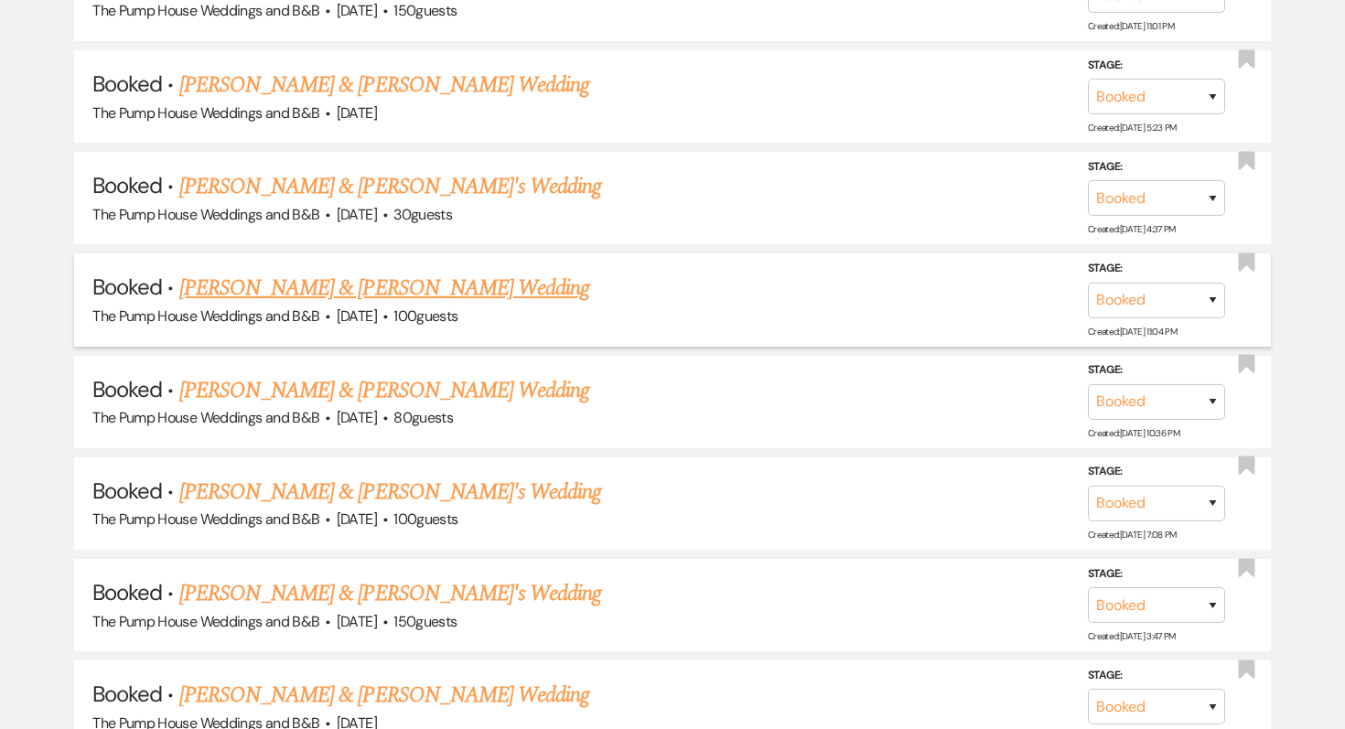
click at [243, 272] on link "[PERSON_NAME] & [PERSON_NAME] Wedding" at bounding box center [384, 288] width 410 height 33
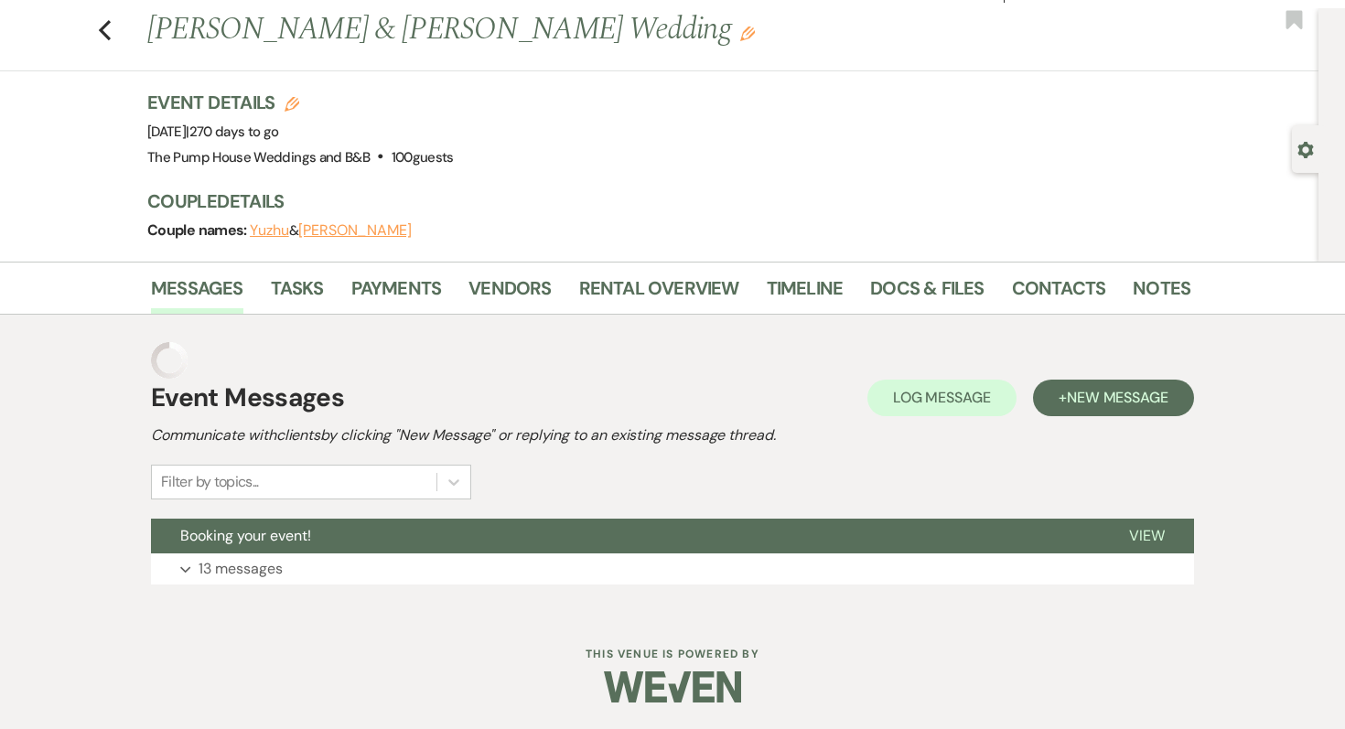
scroll to position [3, 0]
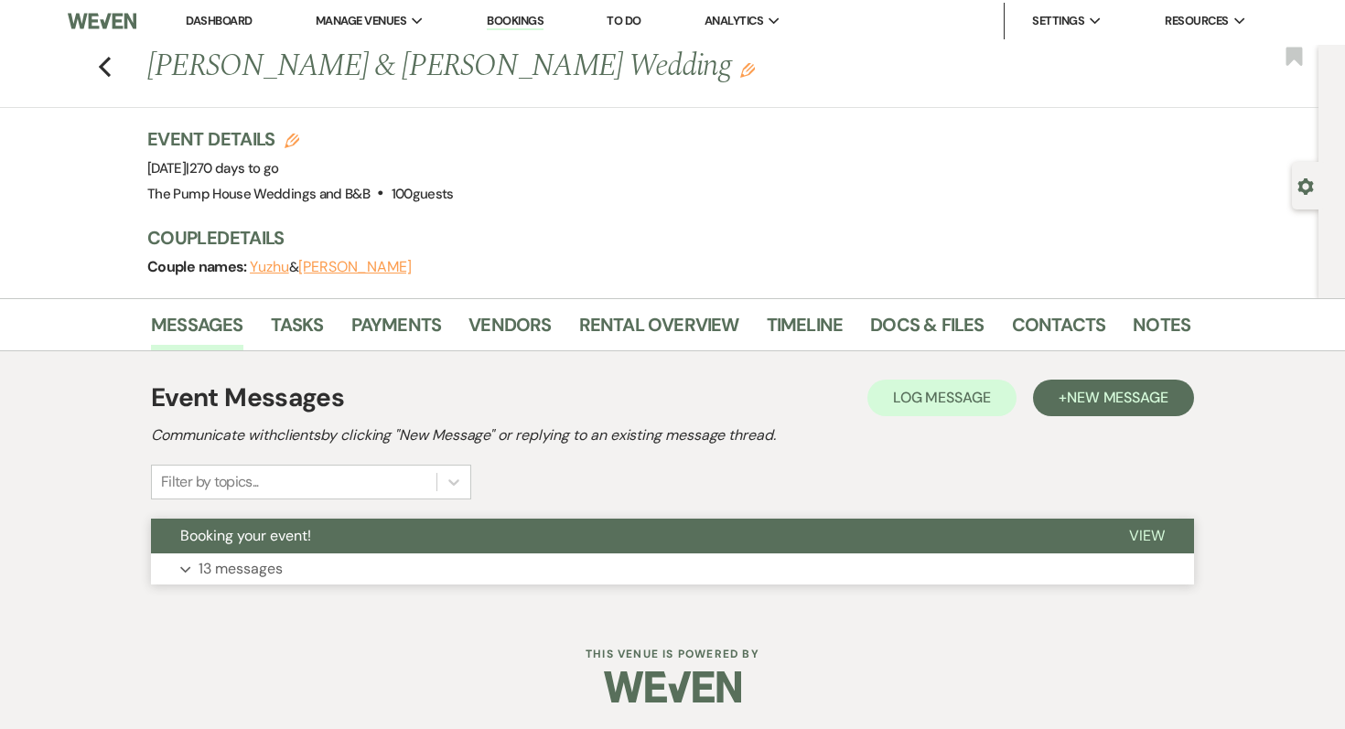
click at [251, 571] on p "13 messages" at bounding box center [241, 569] width 84 height 24
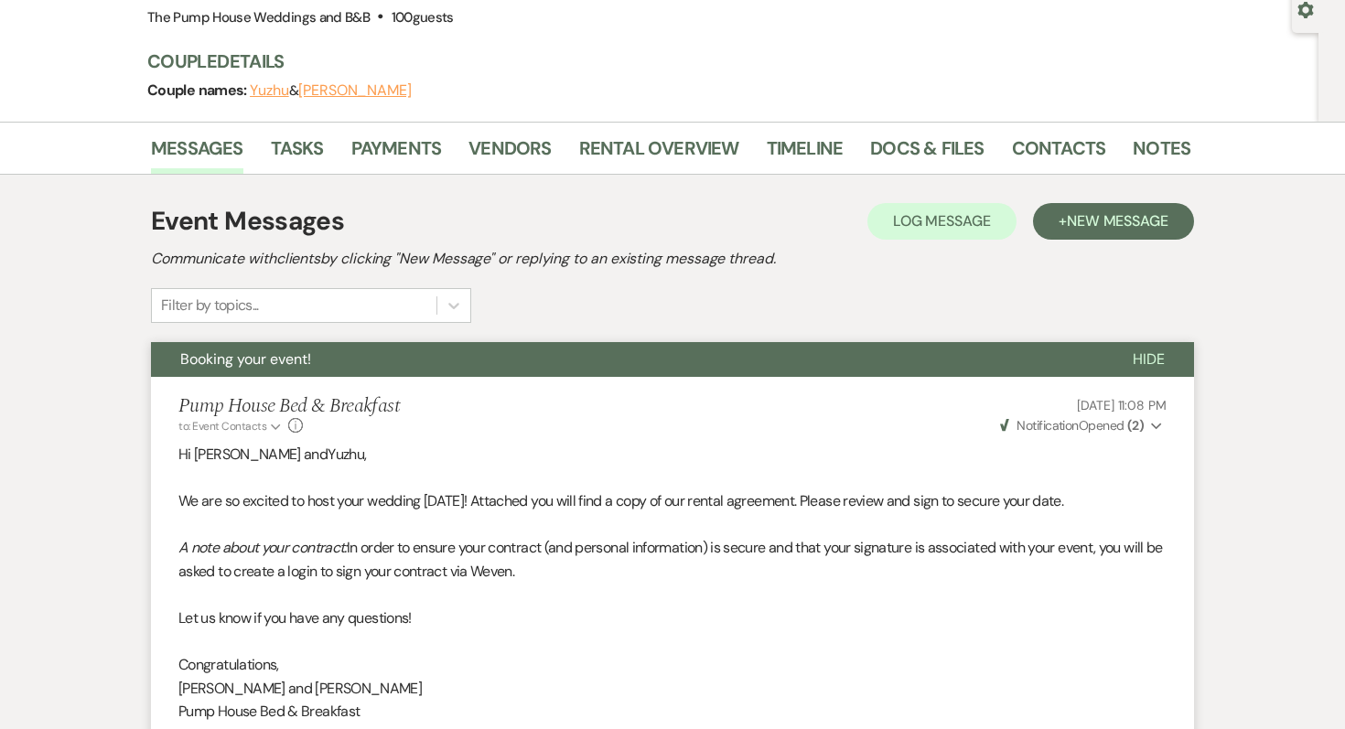
scroll to position [159, 0]
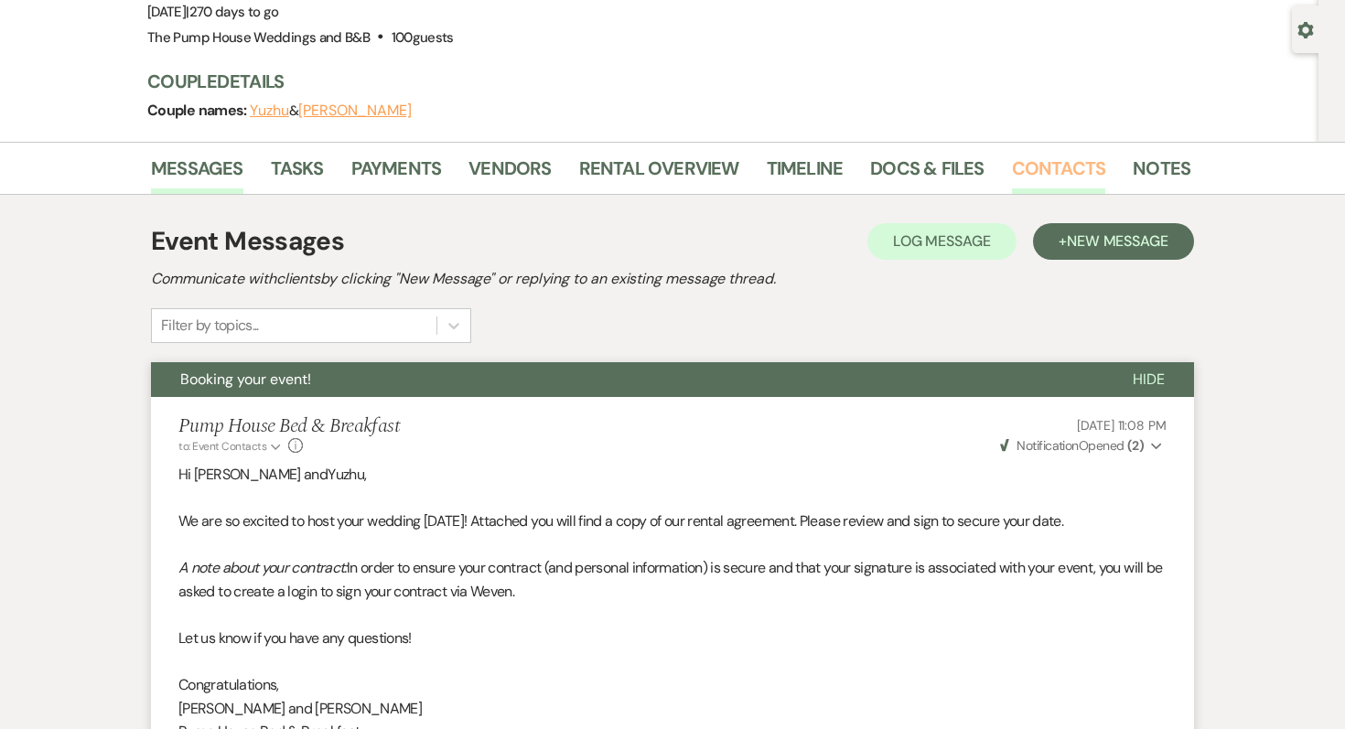
click at [1046, 157] on link "Contacts" at bounding box center [1059, 174] width 94 height 40
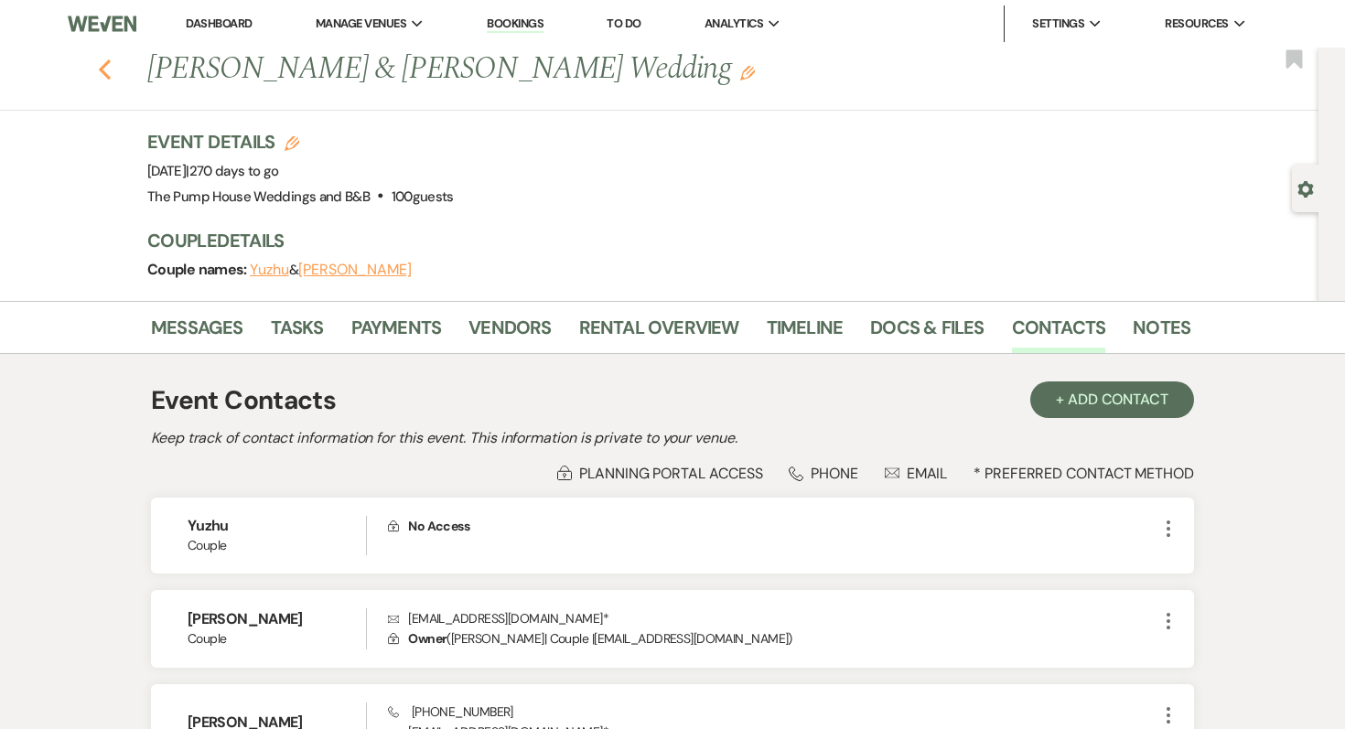
click at [107, 77] on use "button" at bounding box center [105, 69] width 12 height 20
select select "7"
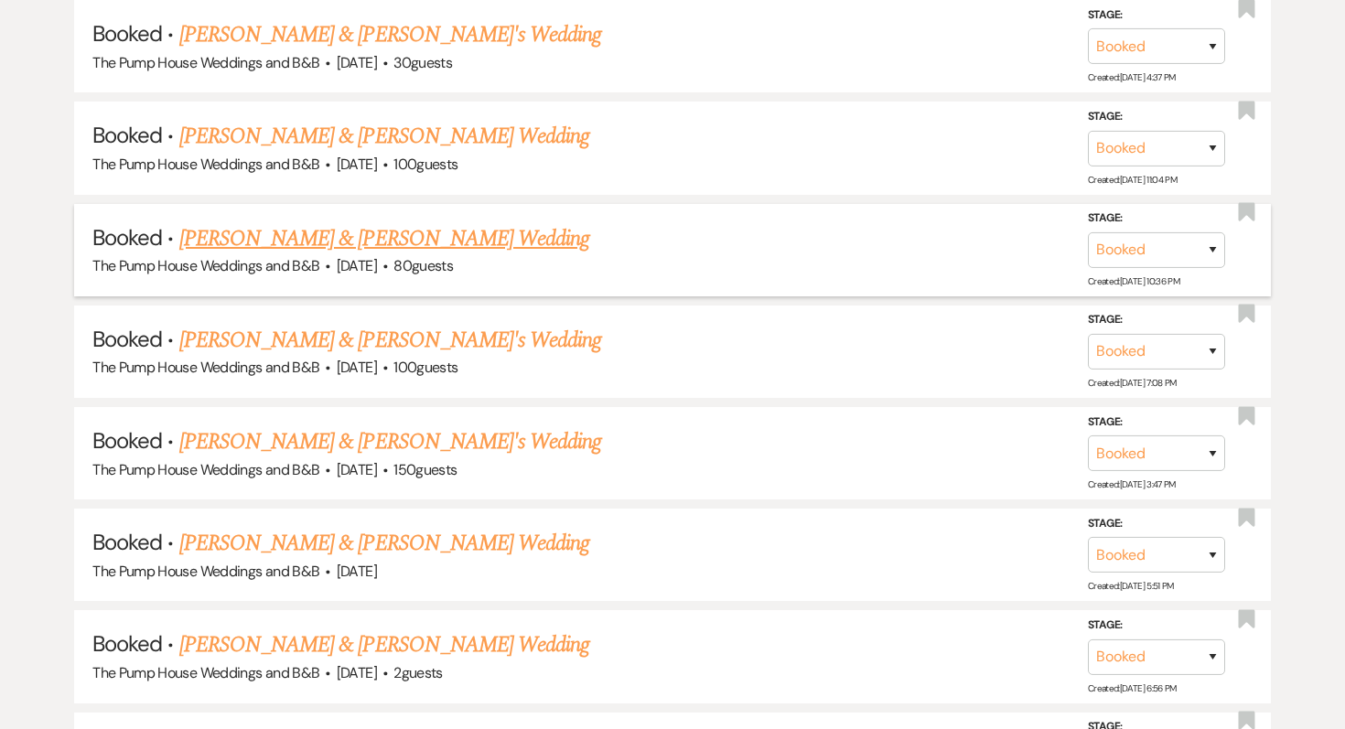
scroll to position [3201, 0]
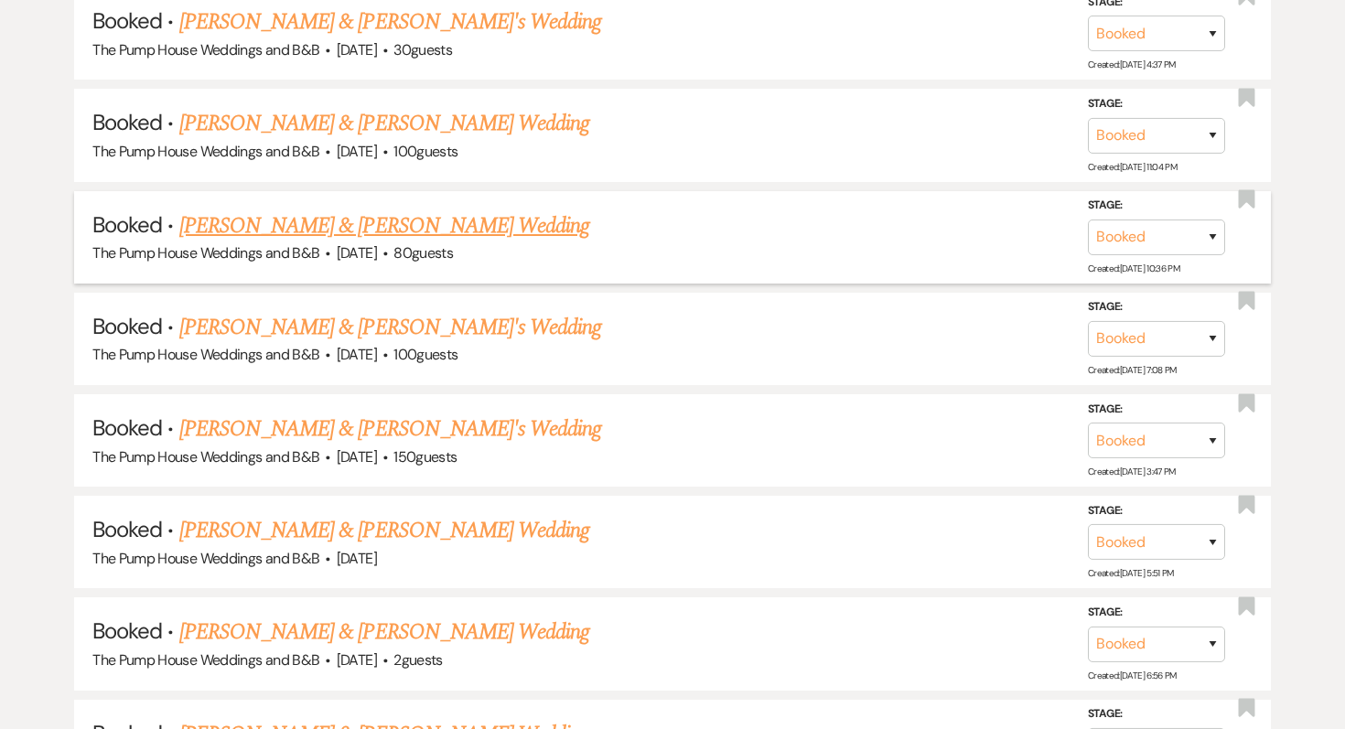
click at [414, 210] on link "[PERSON_NAME] & [PERSON_NAME] Wedding" at bounding box center [384, 226] width 410 height 33
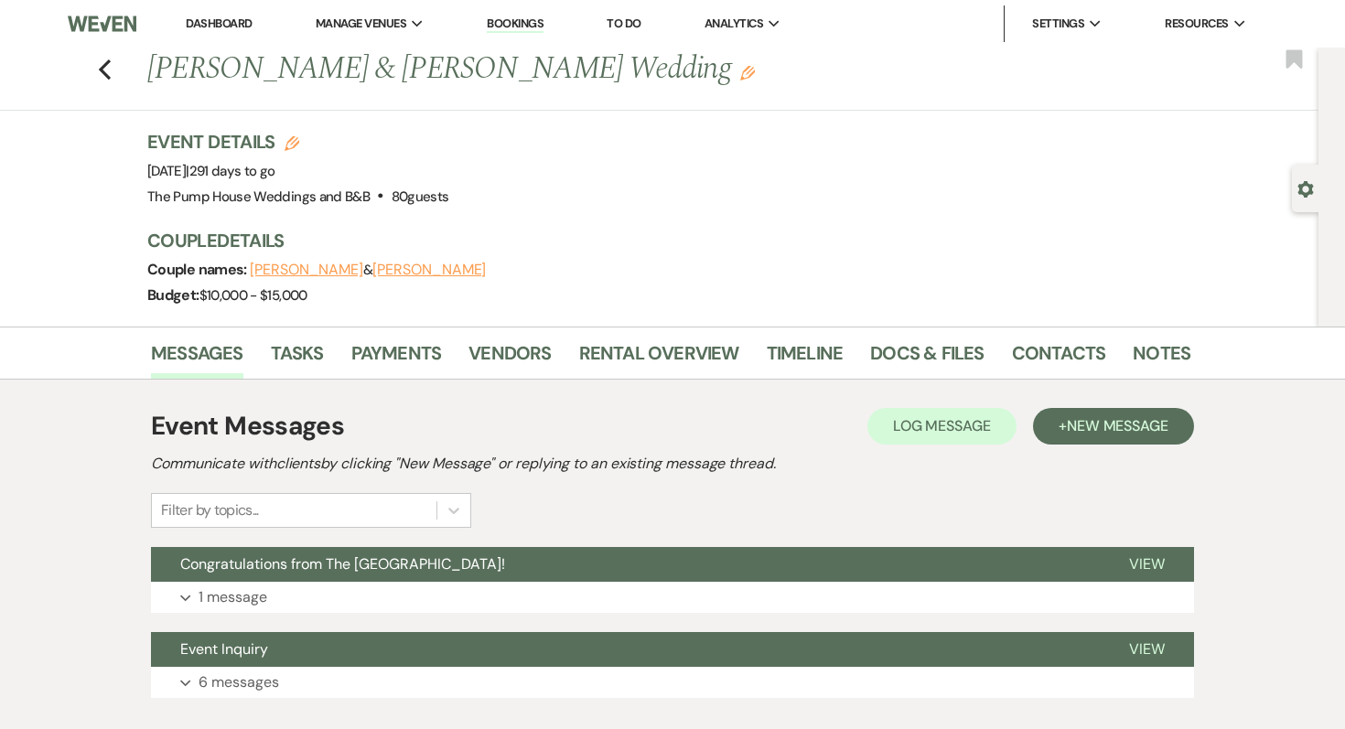
scroll to position [114, 0]
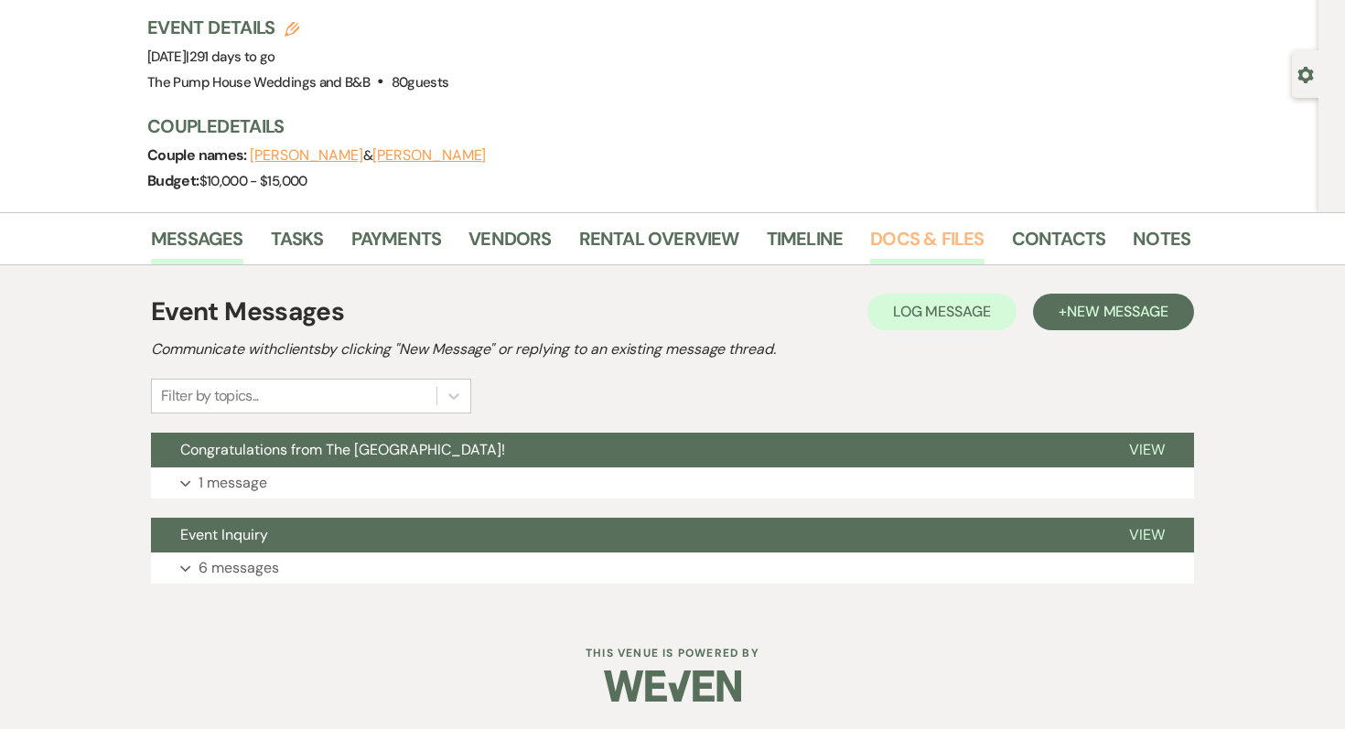
click at [897, 246] on link "Docs & Files" at bounding box center [926, 244] width 113 height 40
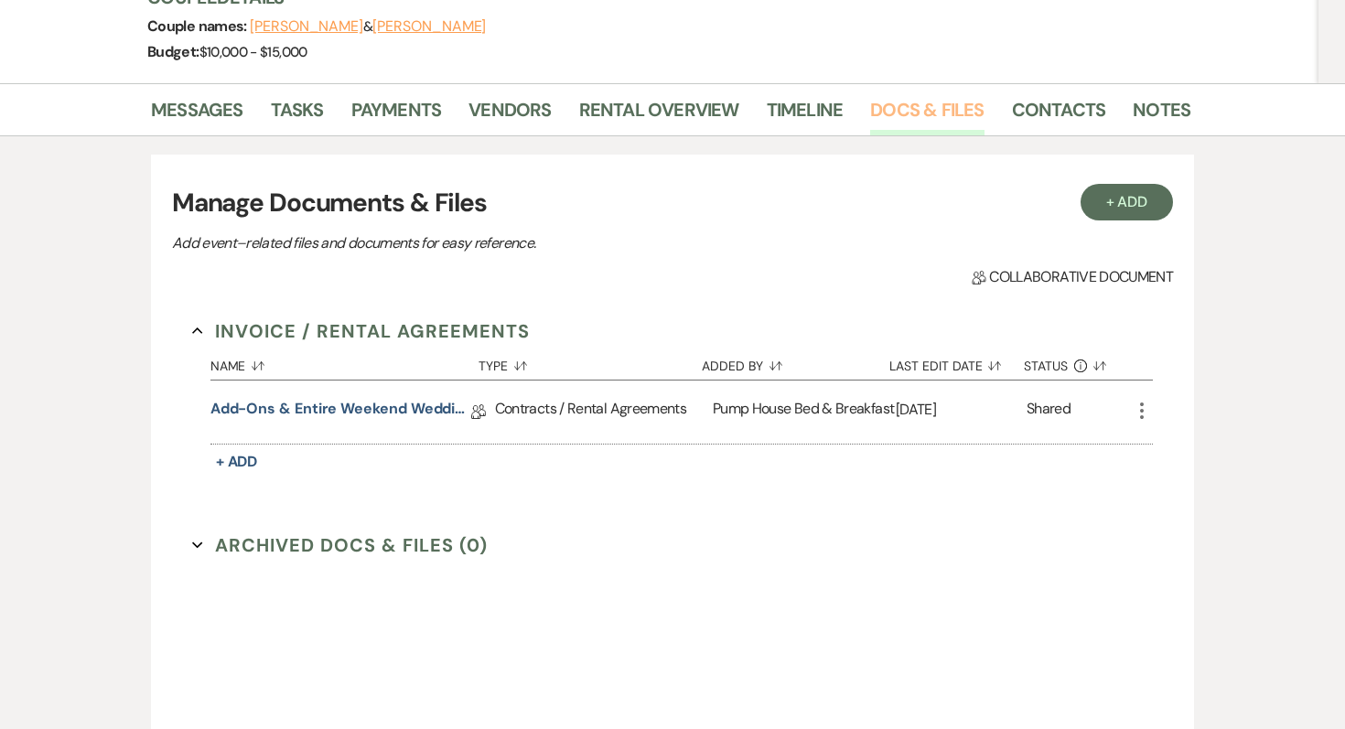
scroll to position [283, 0]
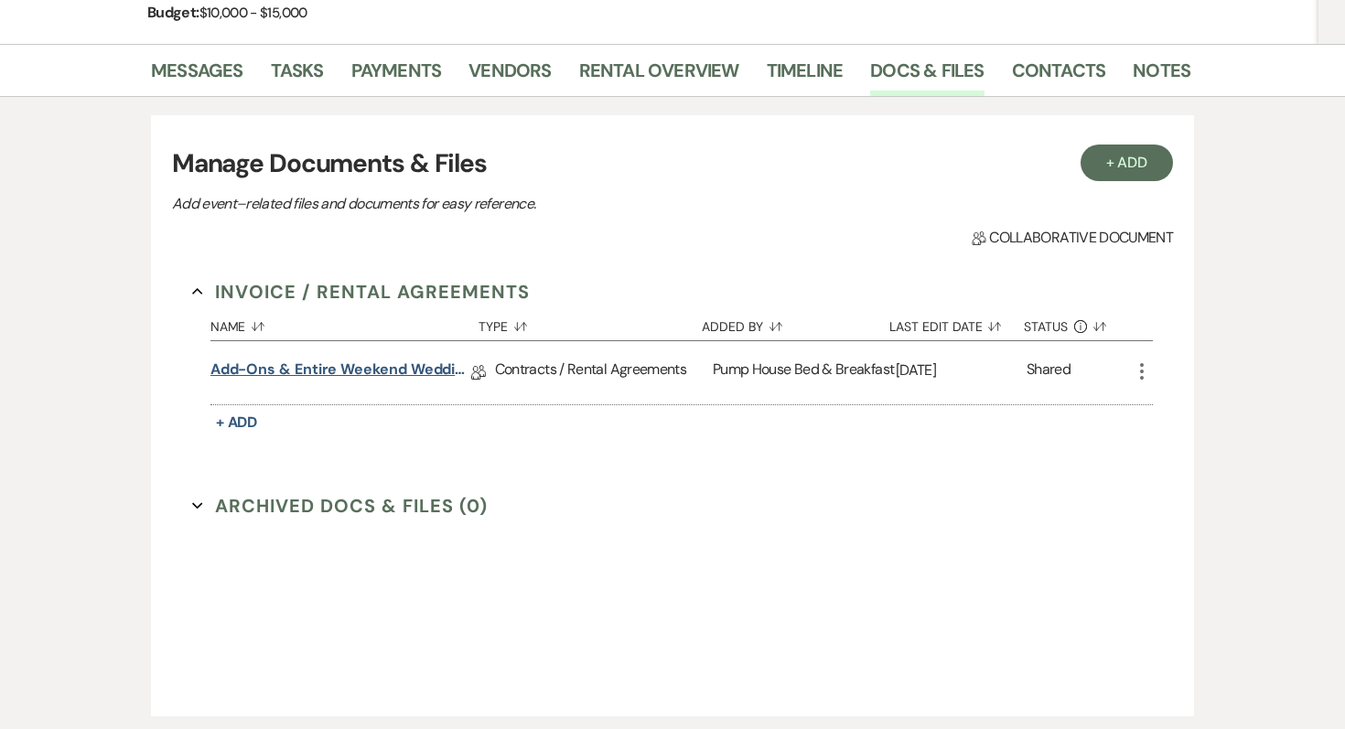
click at [370, 378] on link "Add-ons & Entire Weekend Wedding Package 14" at bounding box center [340, 373] width 261 height 28
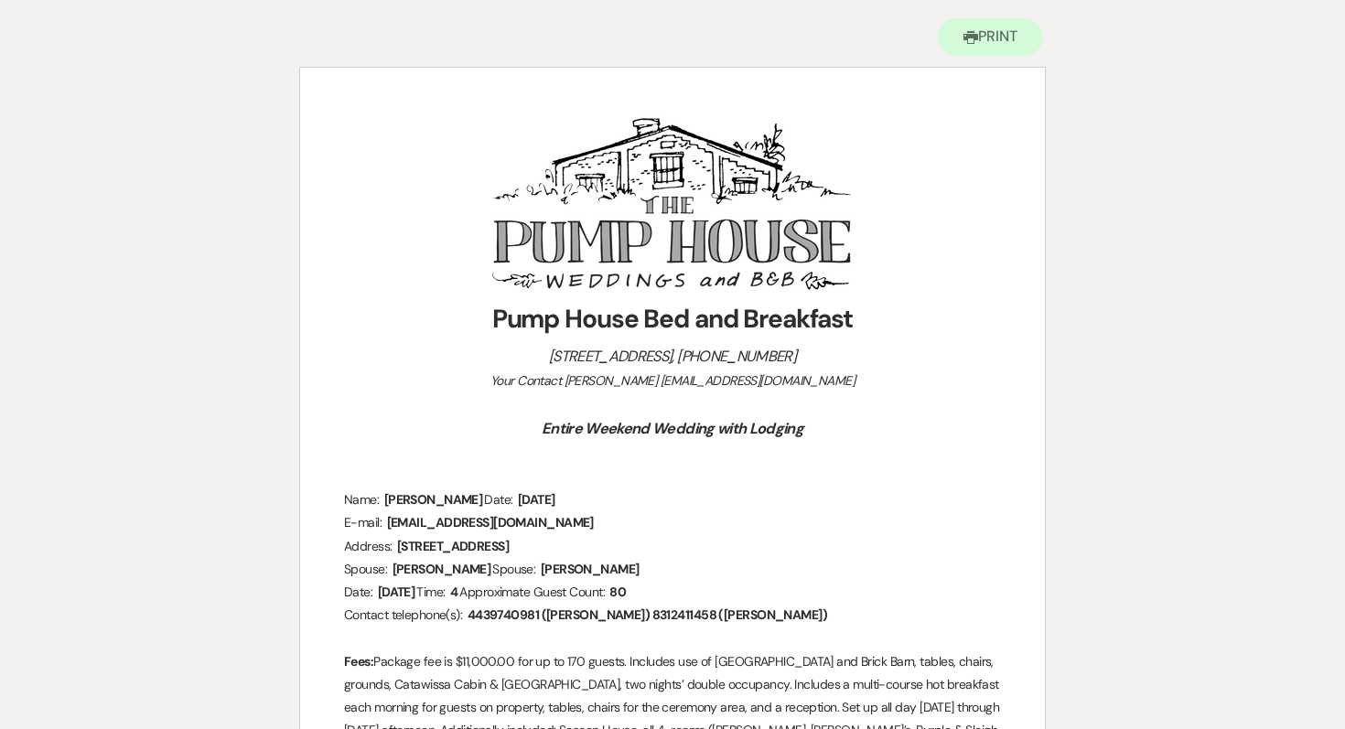
scroll to position [179, 0]
click at [998, 35] on button "Printer Print" at bounding box center [990, 36] width 105 height 38
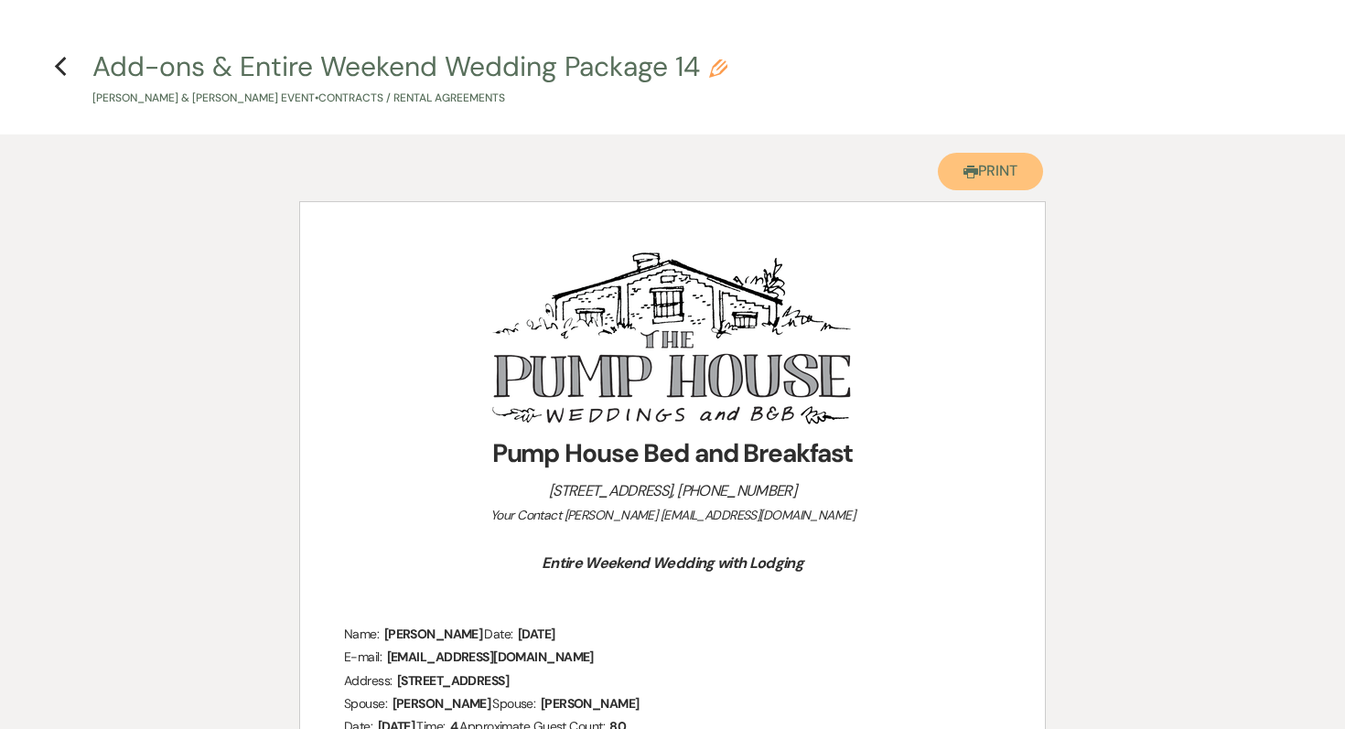
scroll to position [0, 0]
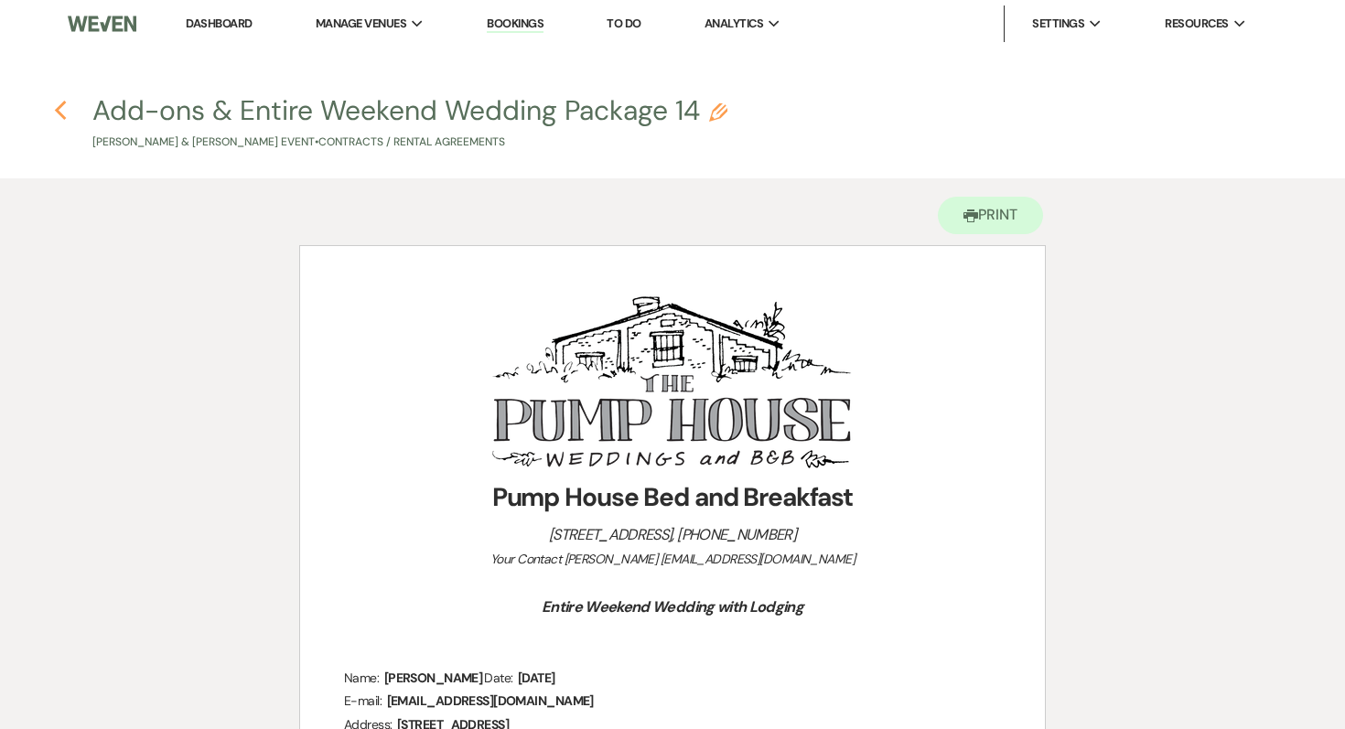
click at [59, 107] on use "button" at bounding box center [60, 111] width 12 height 20
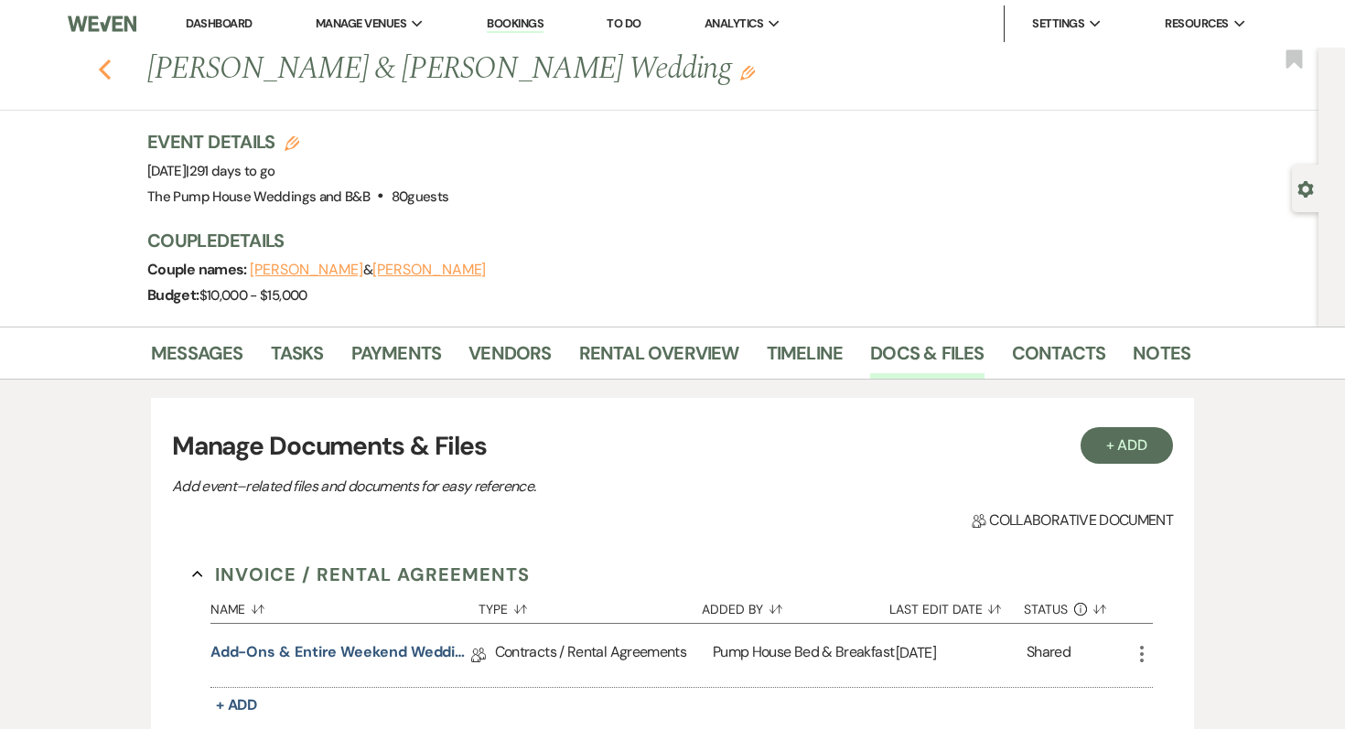
click at [107, 75] on use "button" at bounding box center [105, 69] width 12 height 20
select select "7"
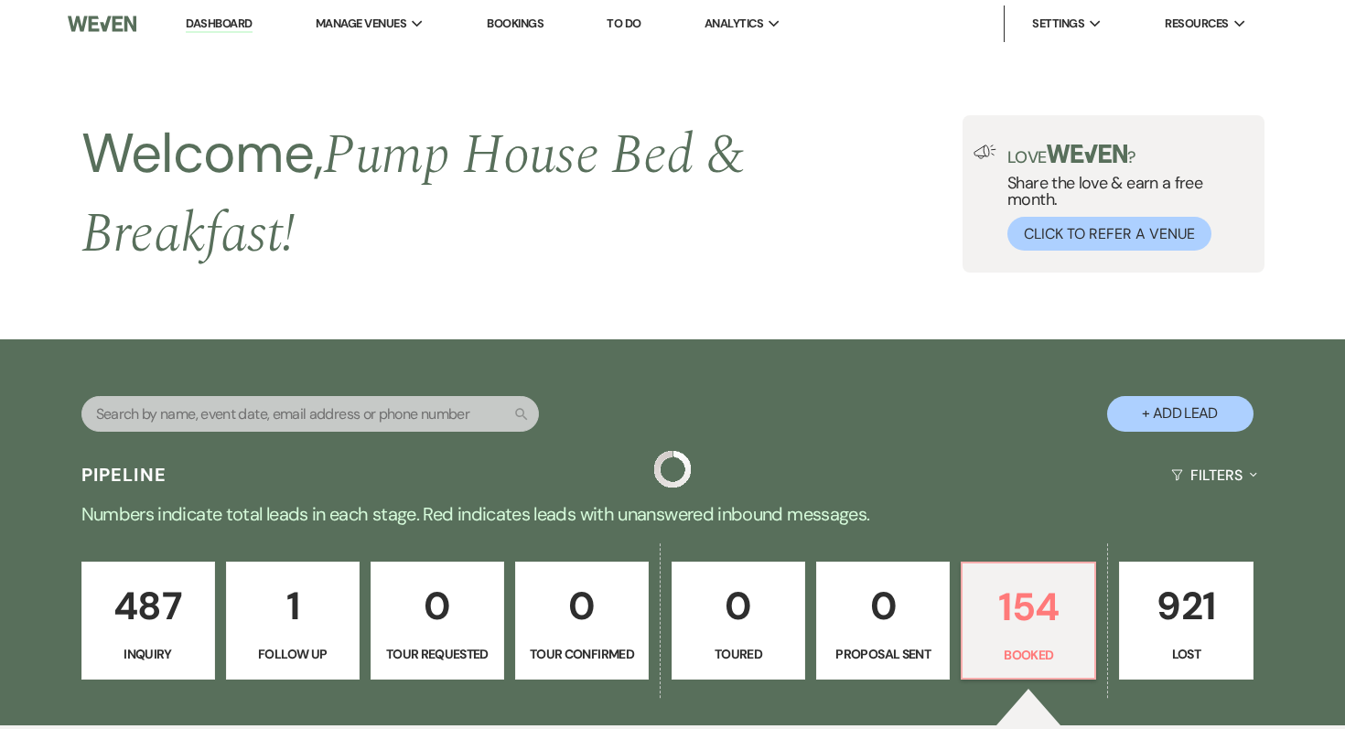
scroll to position [3201, 0]
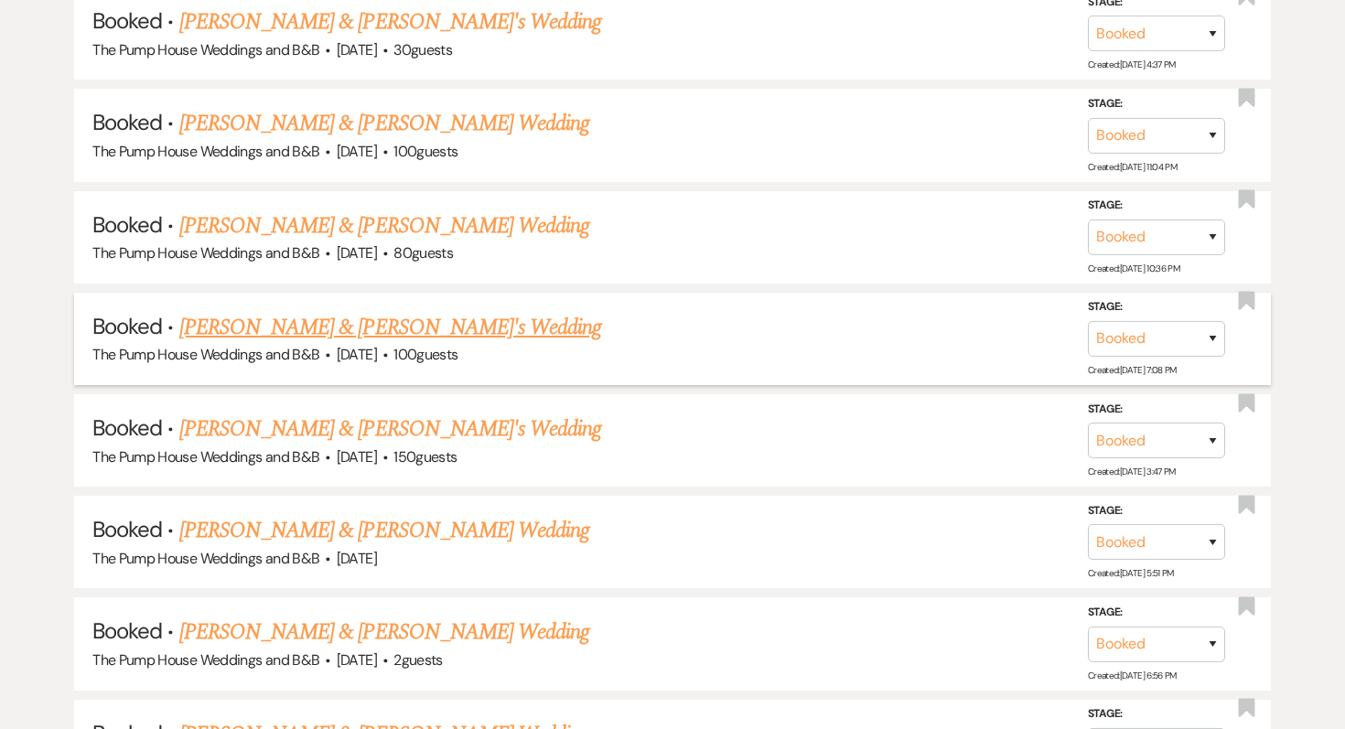
click at [295, 314] on link "[PERSON_NAME] & [PERSON_NAME]'s Wedding" at bounding box center [390, 327] width 423 height 33
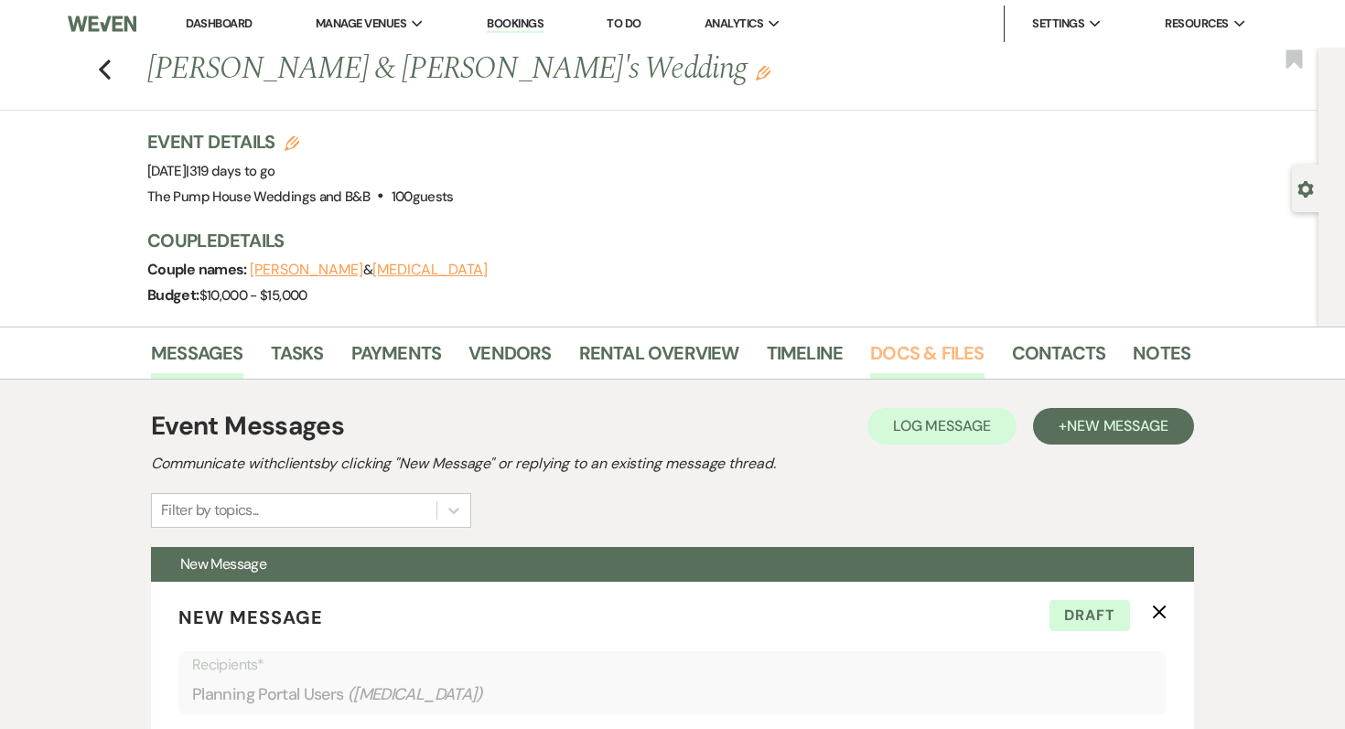
click at [908, 358] on link "Docs & Files" at bounding box center [926, 359] width 113 height 40
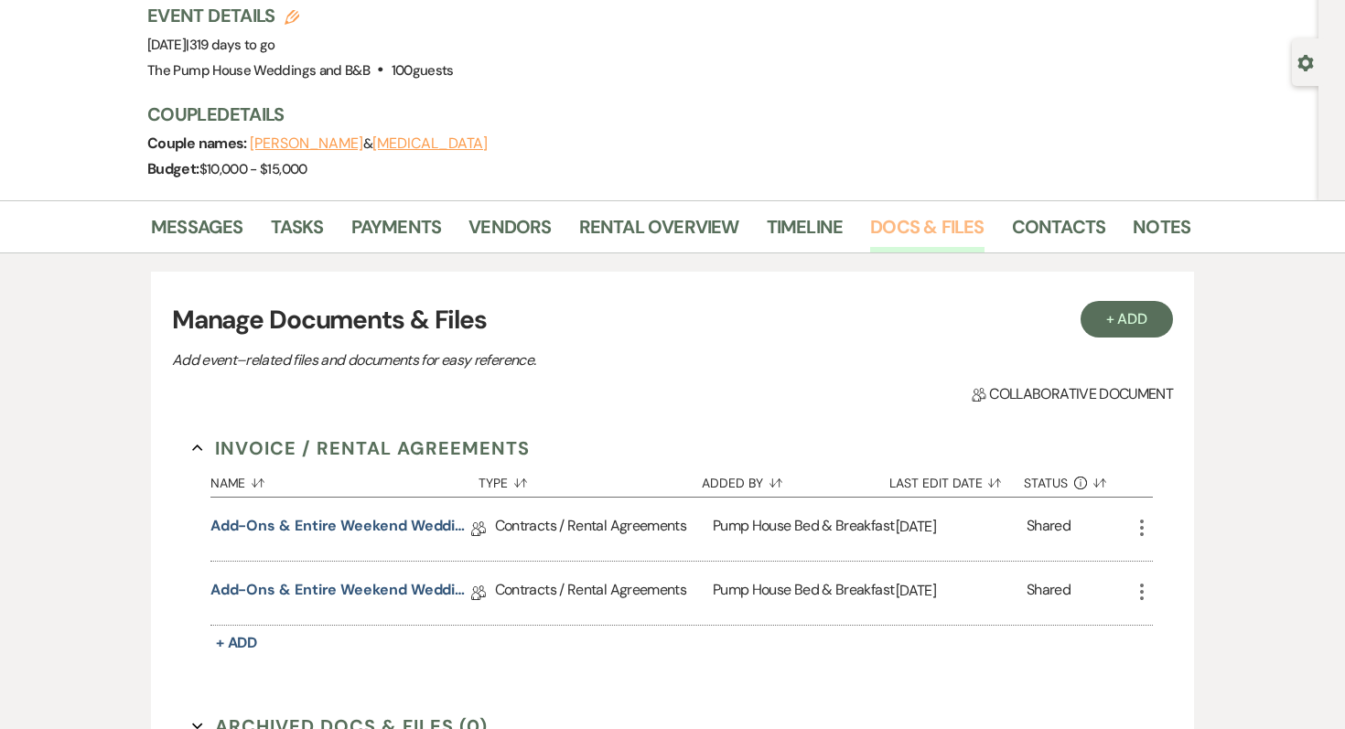
scroll to position [186, 0]
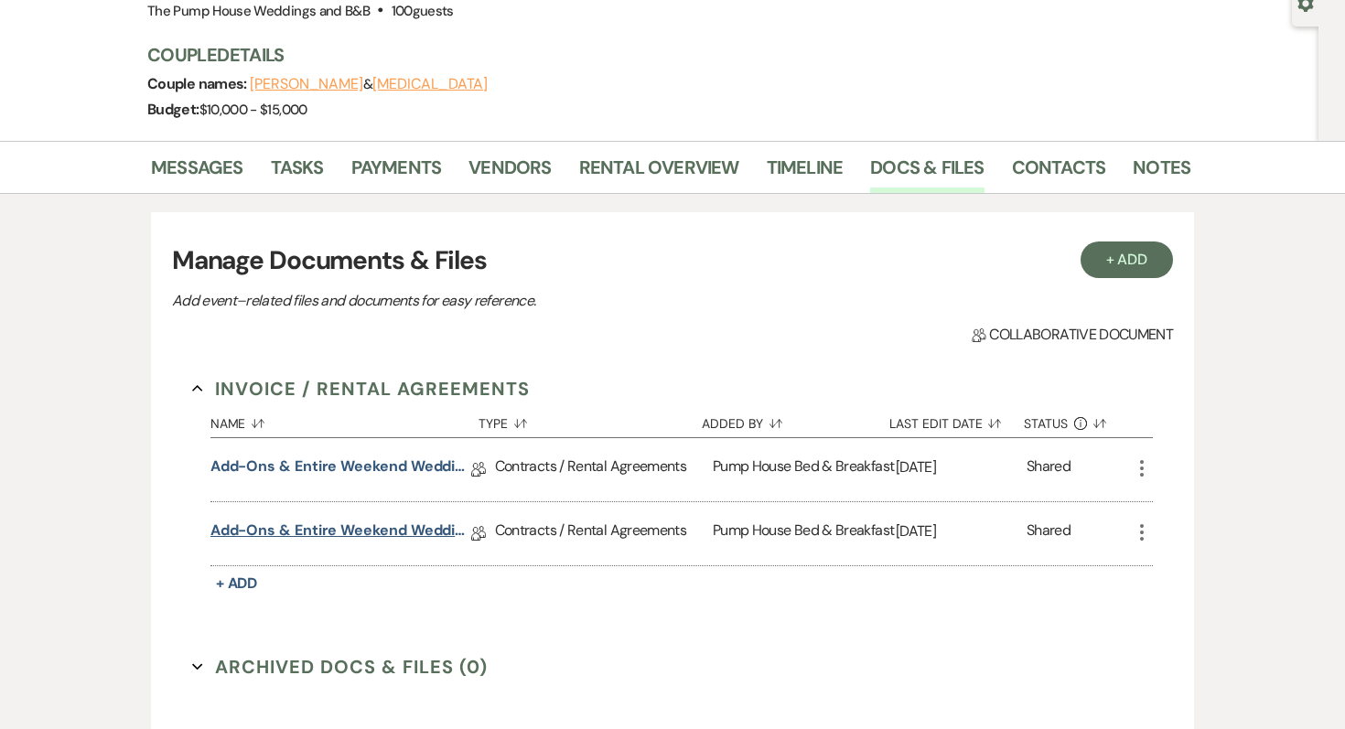
click at [368, 533] on link "Add-ons & Entire Weekend Wedding Package 14" at bounding box center [340, 534] width 261 height 28
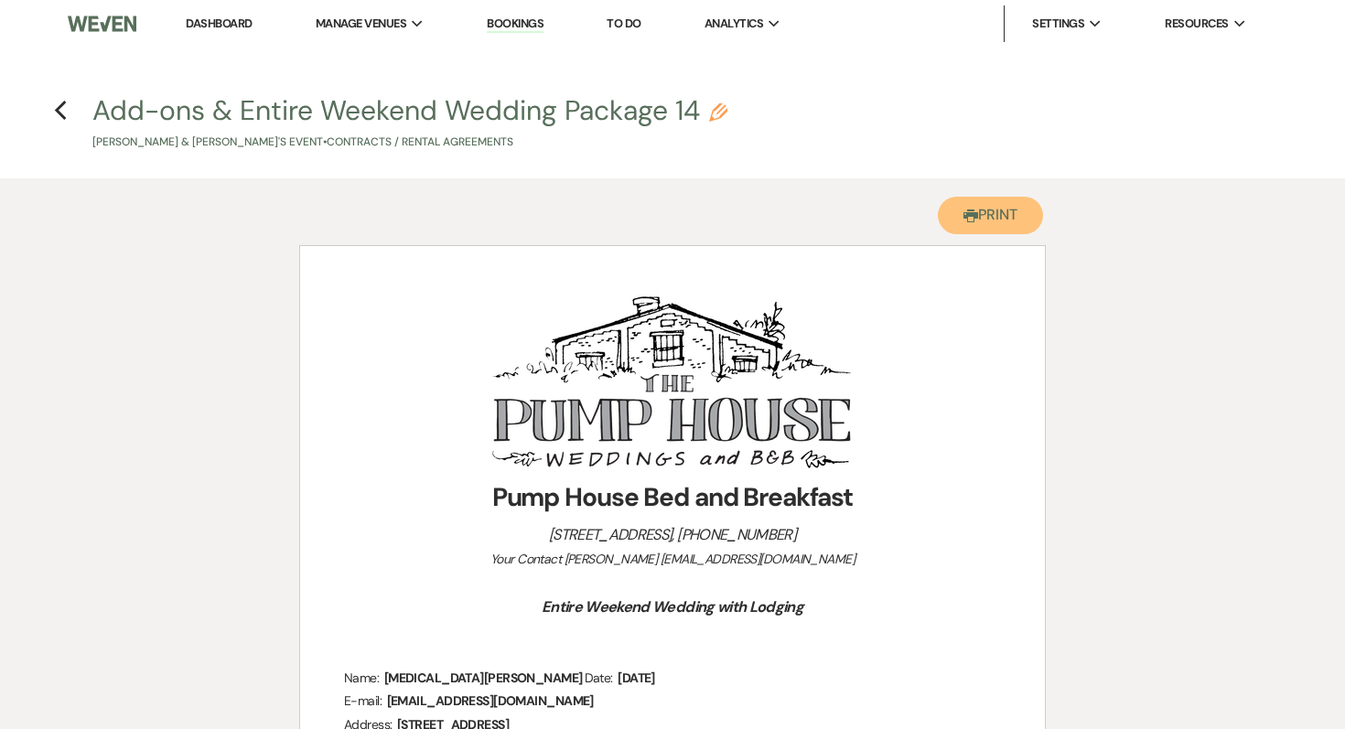
click at [1005, 221] on button "Printer Print" at bounding box center [990, 216] width 105 height 38
click at [66, 111] on icon "Previous" at bounding box center [61, 111] width 14 height 22
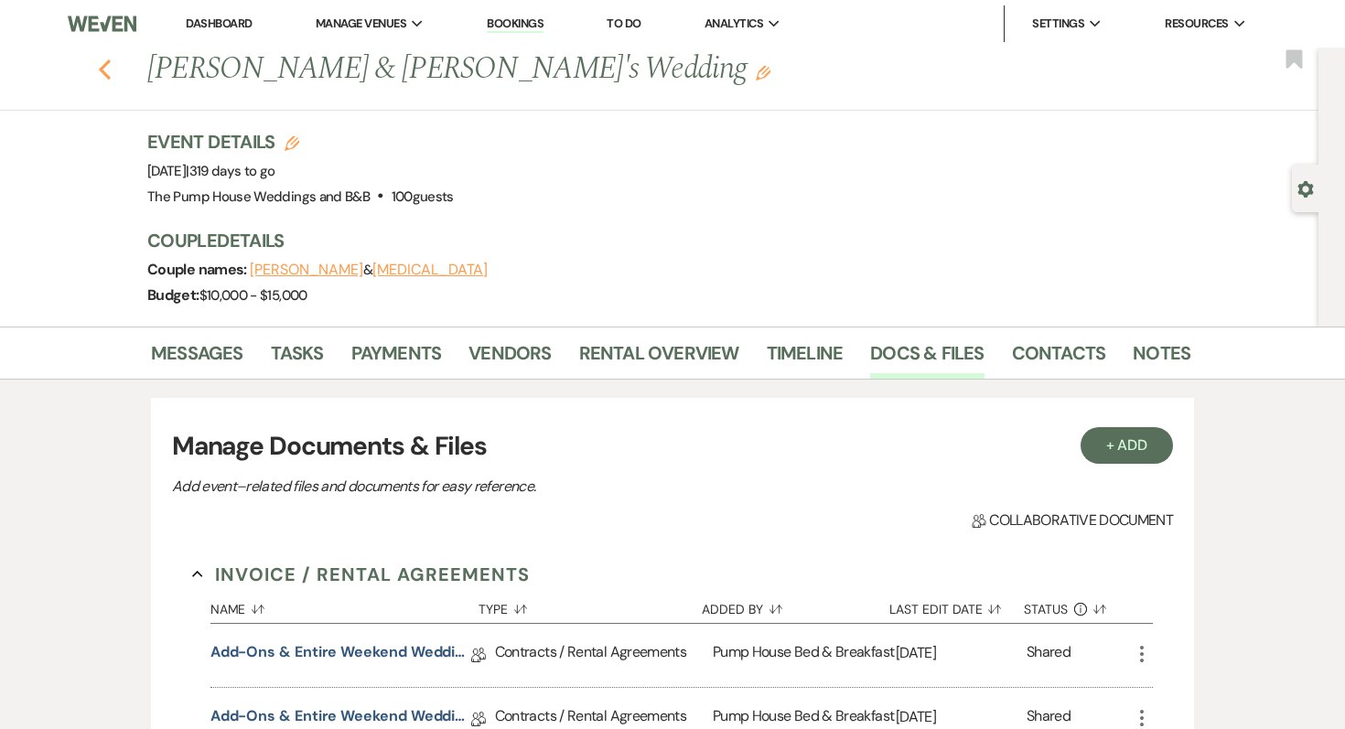
click at [110, 70] on icon "Previous" at bounding box center [105, 70] width 14 height 22
select select "7"
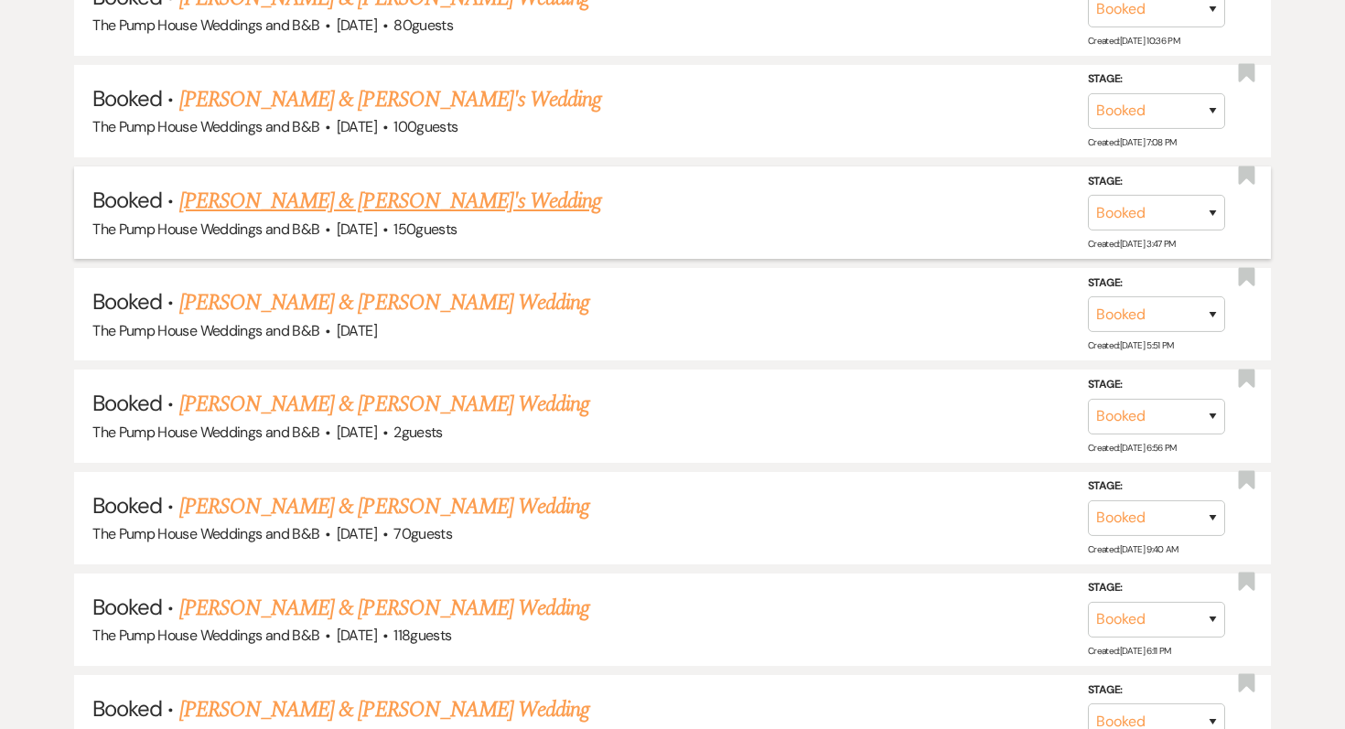
scroll to position [3429, 0]
click at [290, 184] on link "[PERSON_NAME] & [PERSON_NAME]'s Wedding" at bounding box center [390, 200] width 423 height 33
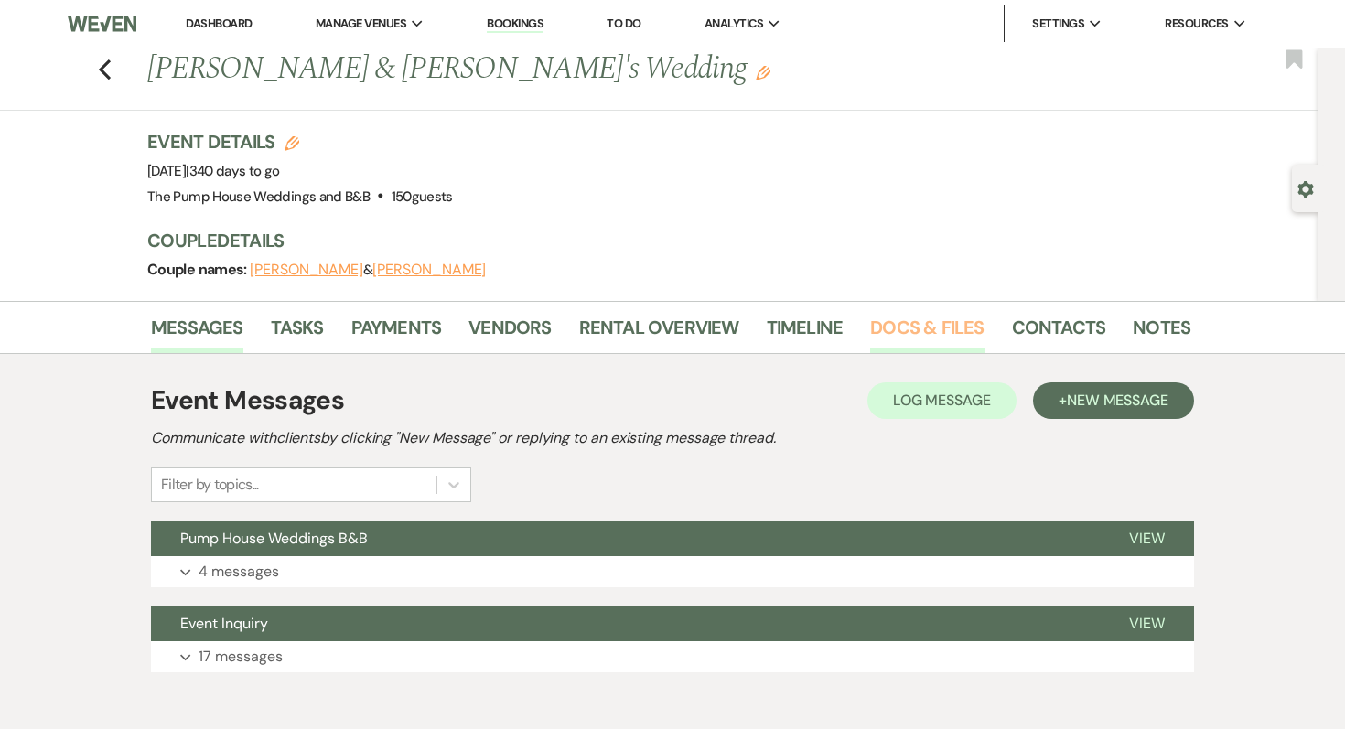
click at [921, 329] on link "Docs & Files" at bounding box center [926, 333] width 113 height 40
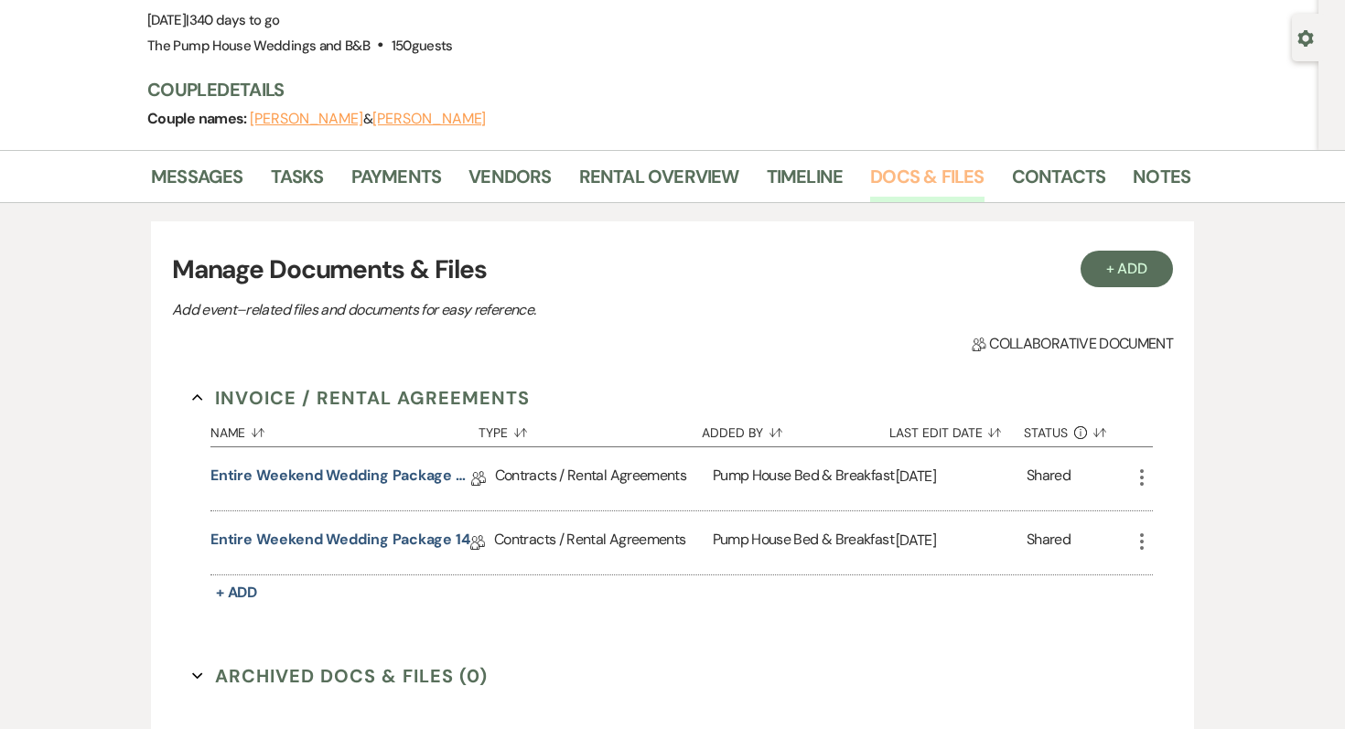
scroll to position [157, 0]
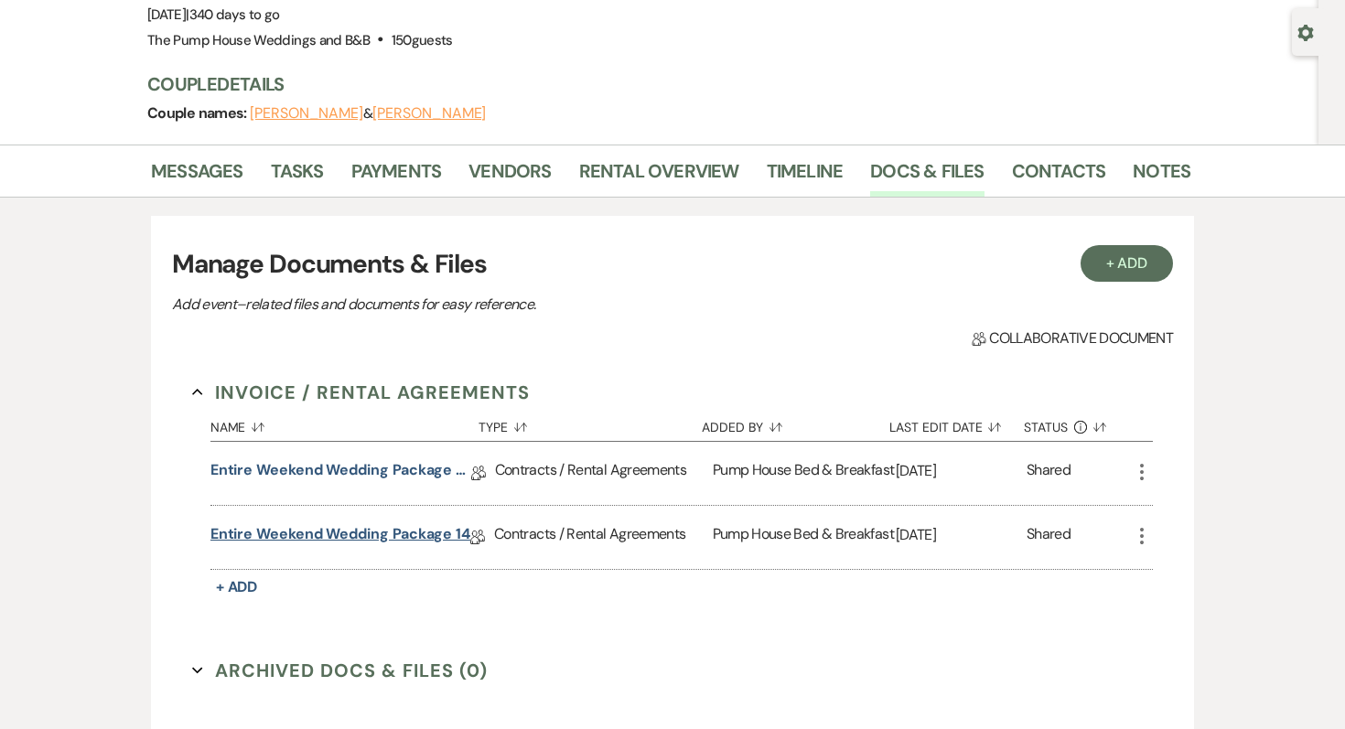
click at [360, 533] on link "Entire Weekend Wedding Package 14" at bounding box center [340, 538] width 260 height 28
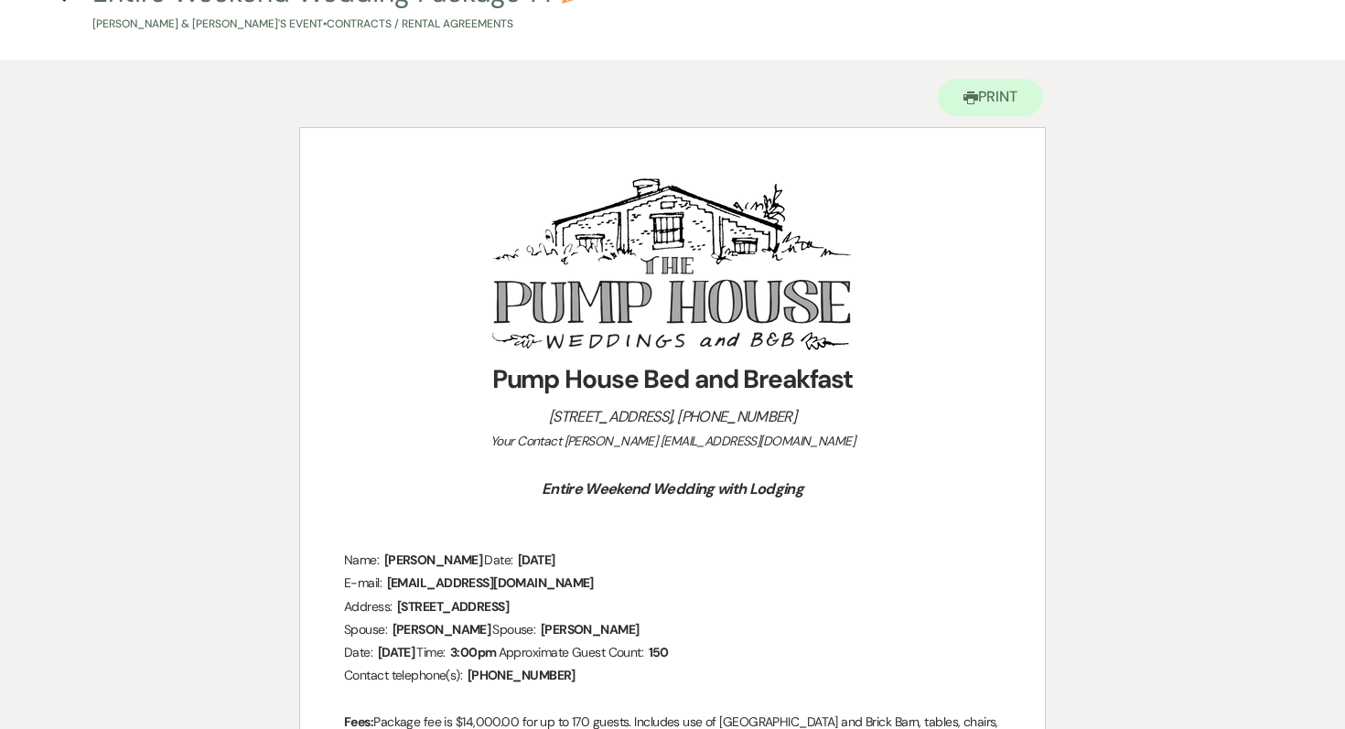
scroll to position [203, 0]
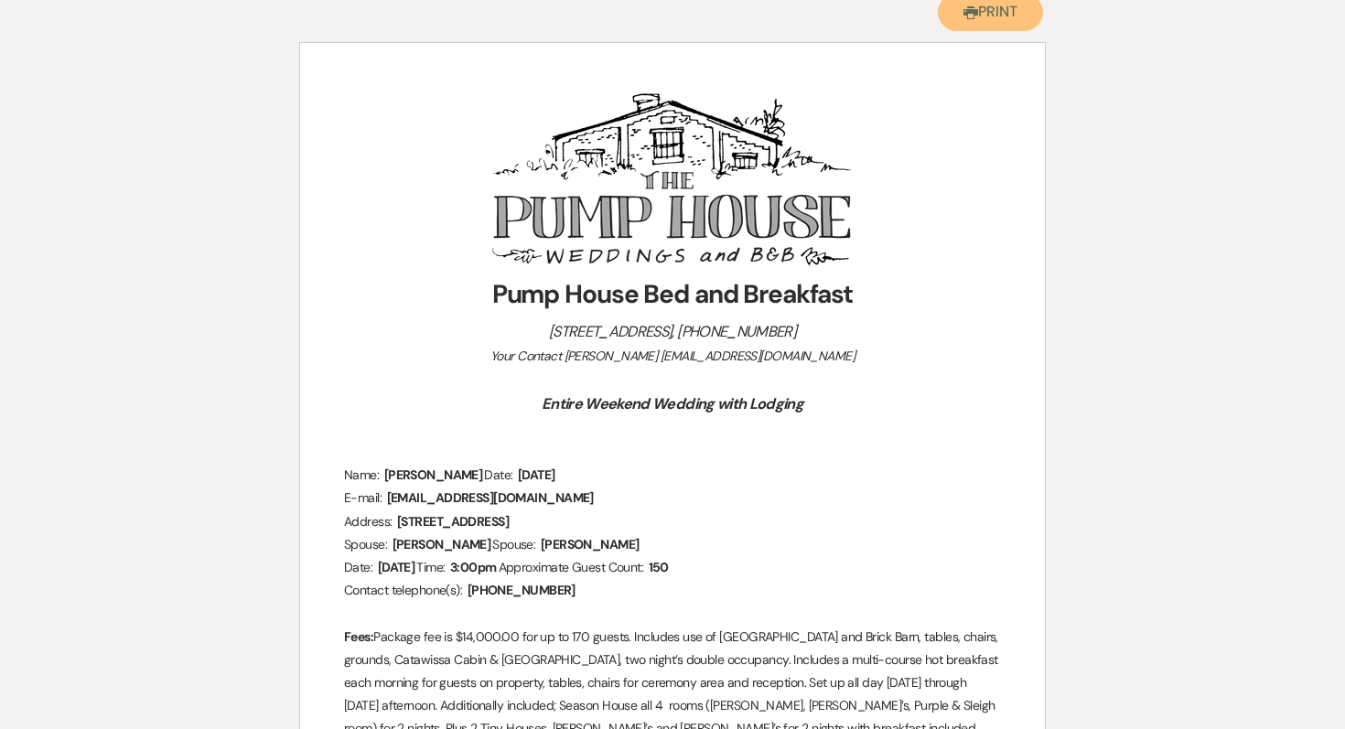
click at [961, 22] on button "Printer Print" at bounding box center [990, 13] width 105 height 38
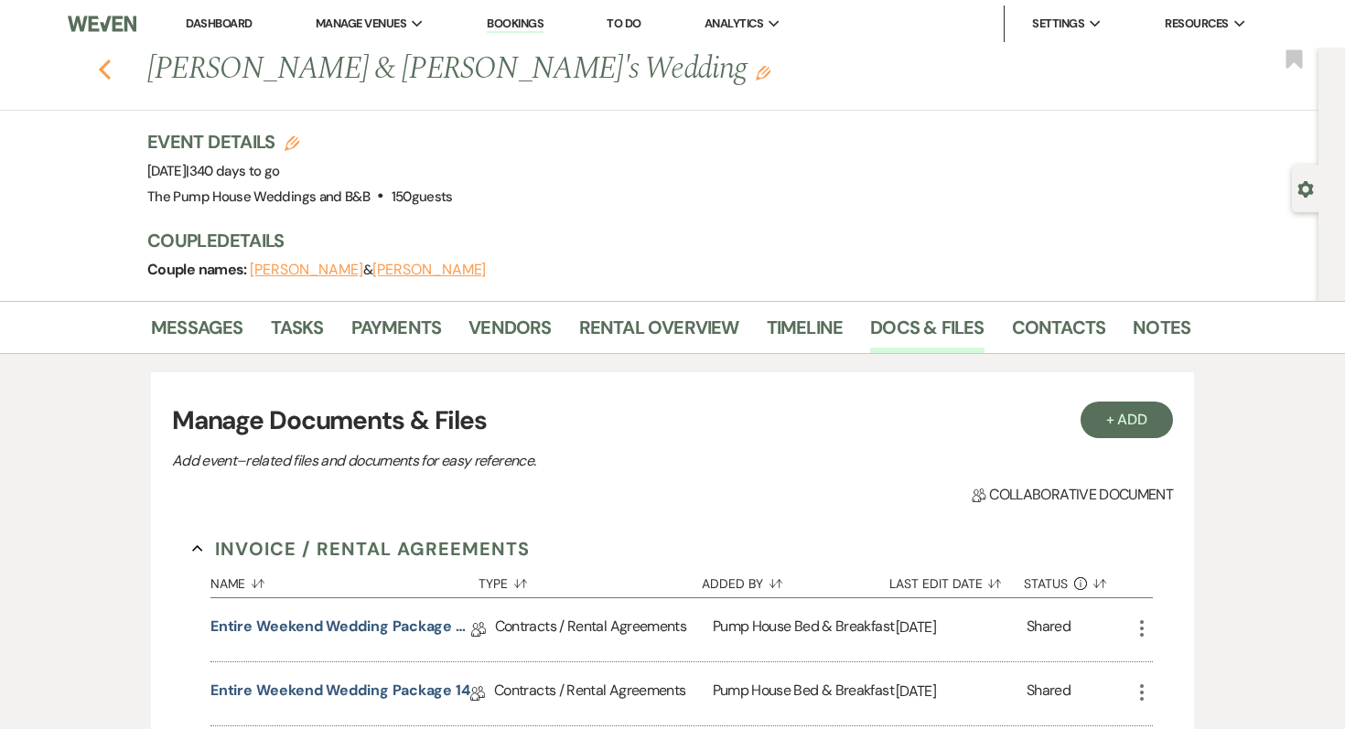
click at [101, 63] on icon "Previous" at bounding box center [105, 70] width 14 height 22
select select "7"
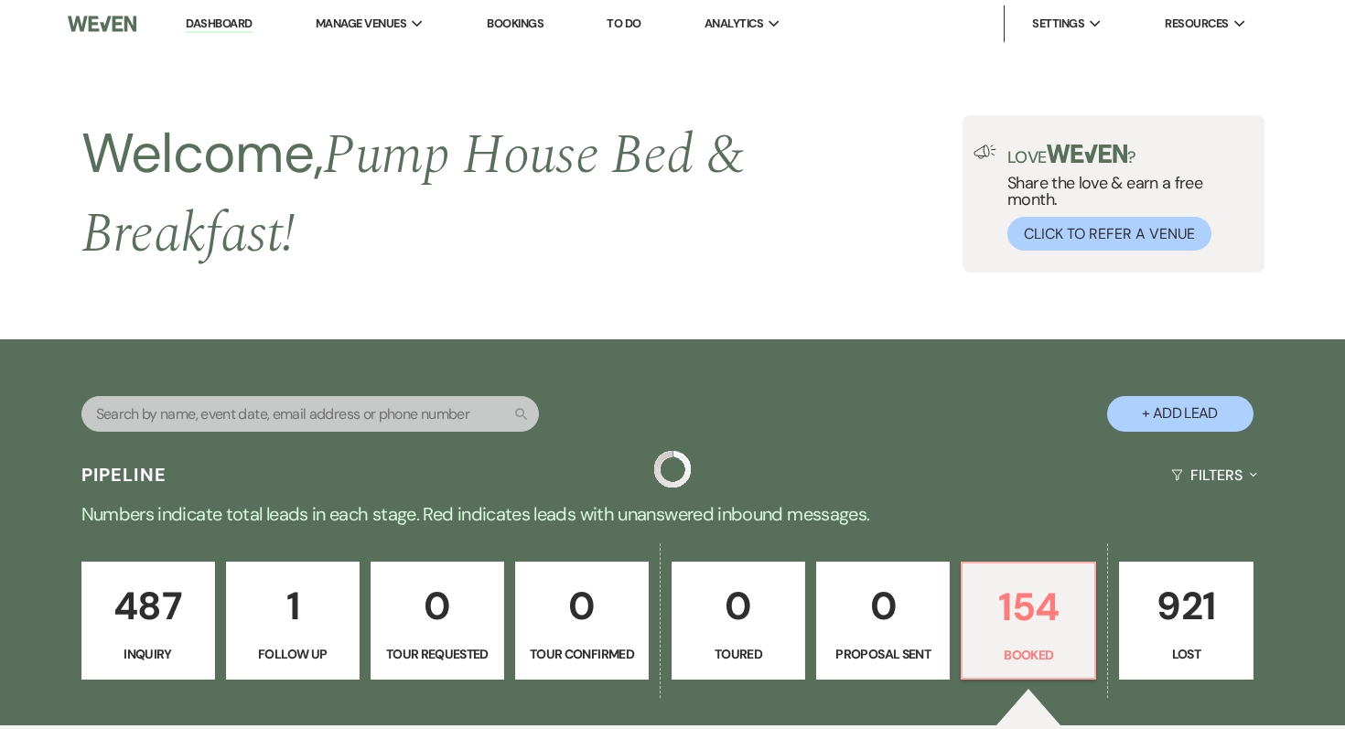
scroll to position [3429, 0]
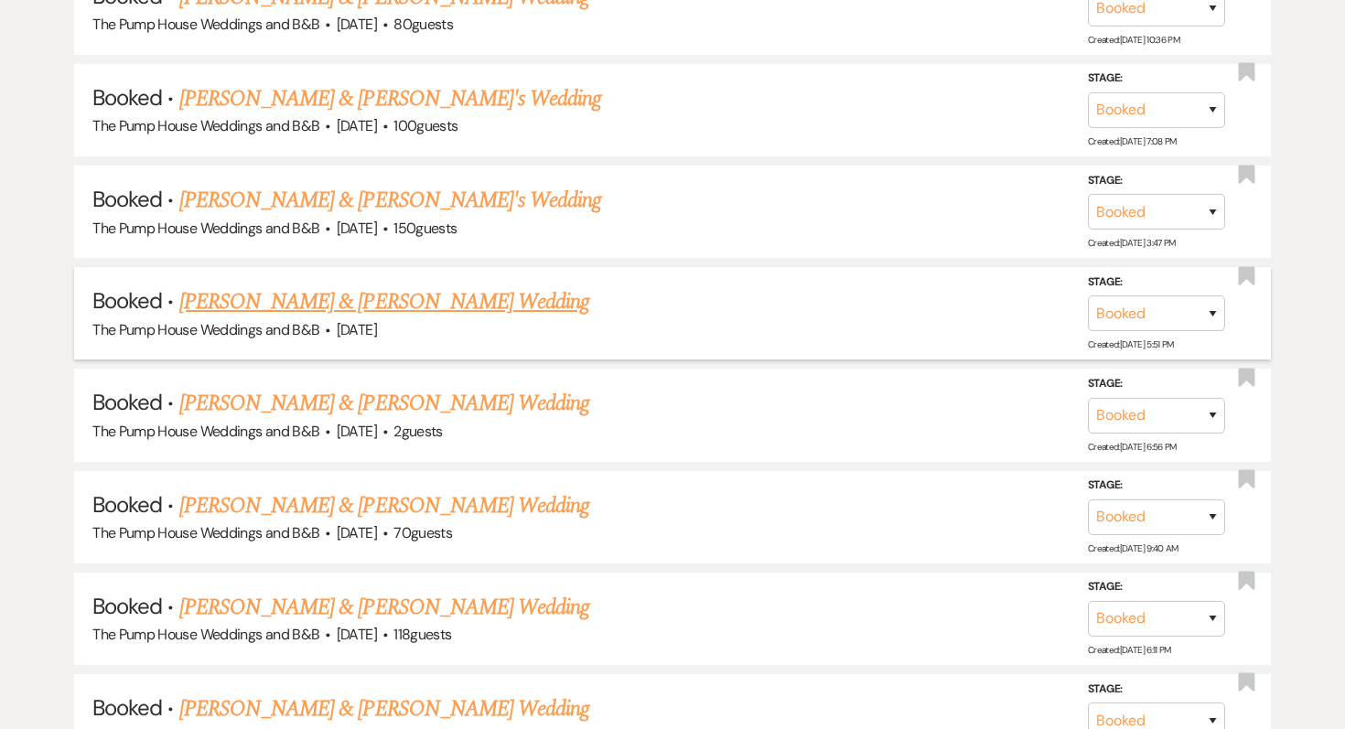
click at [379, 286] on link "[PERSON_NAME] & [PERSON_NAME] Wedding" at bounding box center [384, 302] width 410 height 33
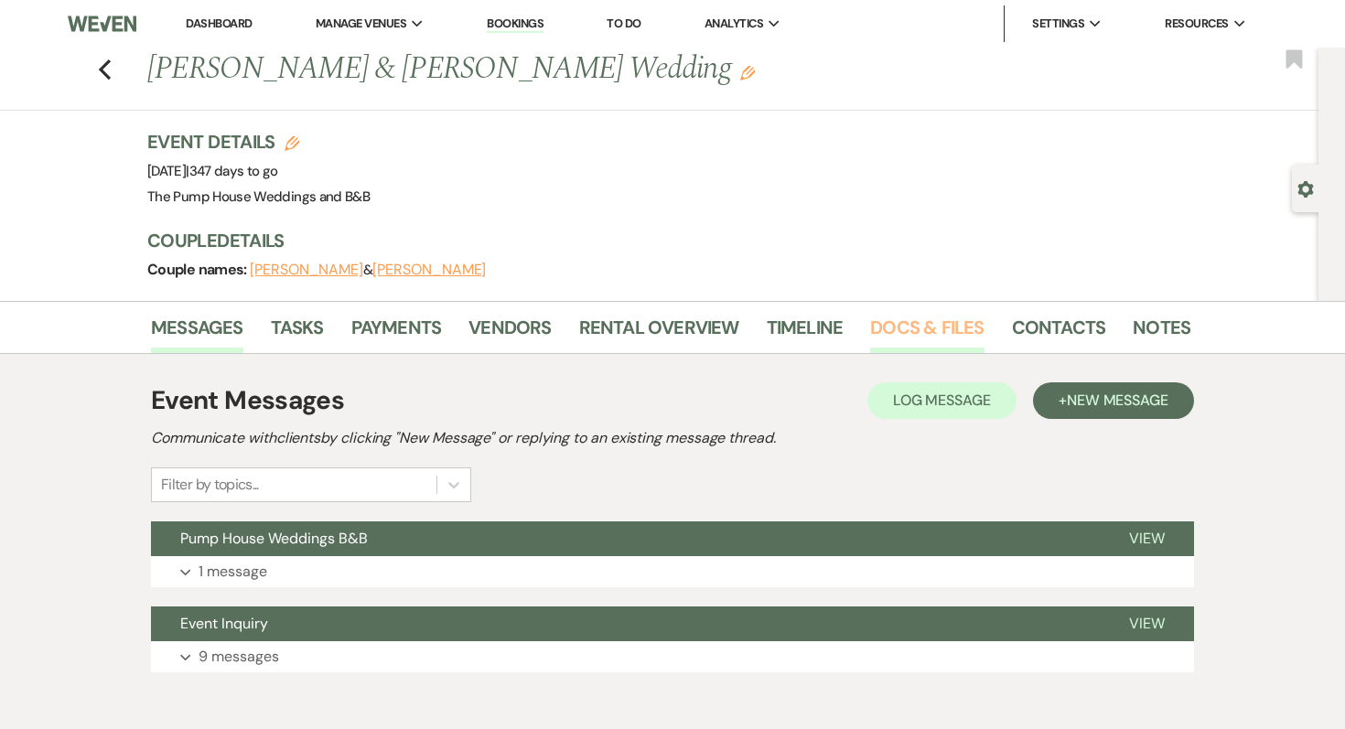
click at [953, 326] on link "Docs & Files" at bounding box center [926, 333] width 113 height 40
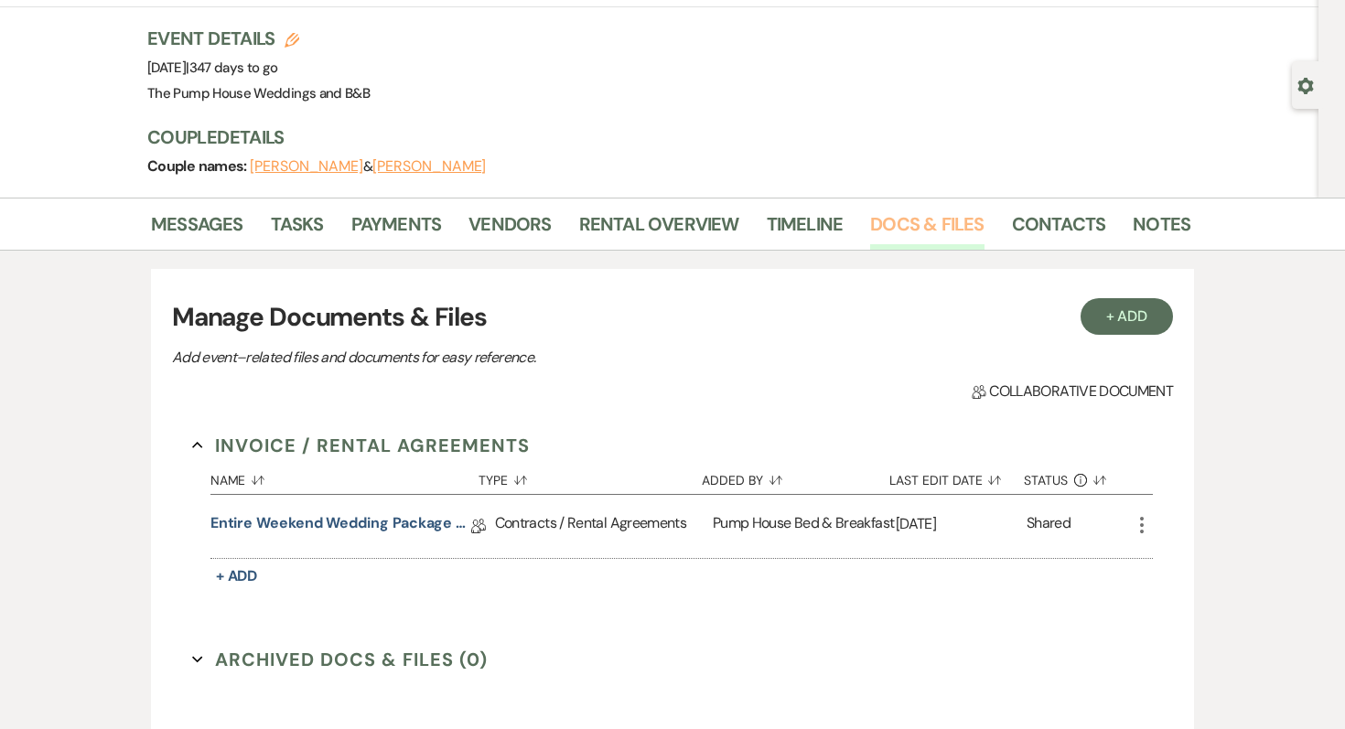
scroll to position [136, 0]
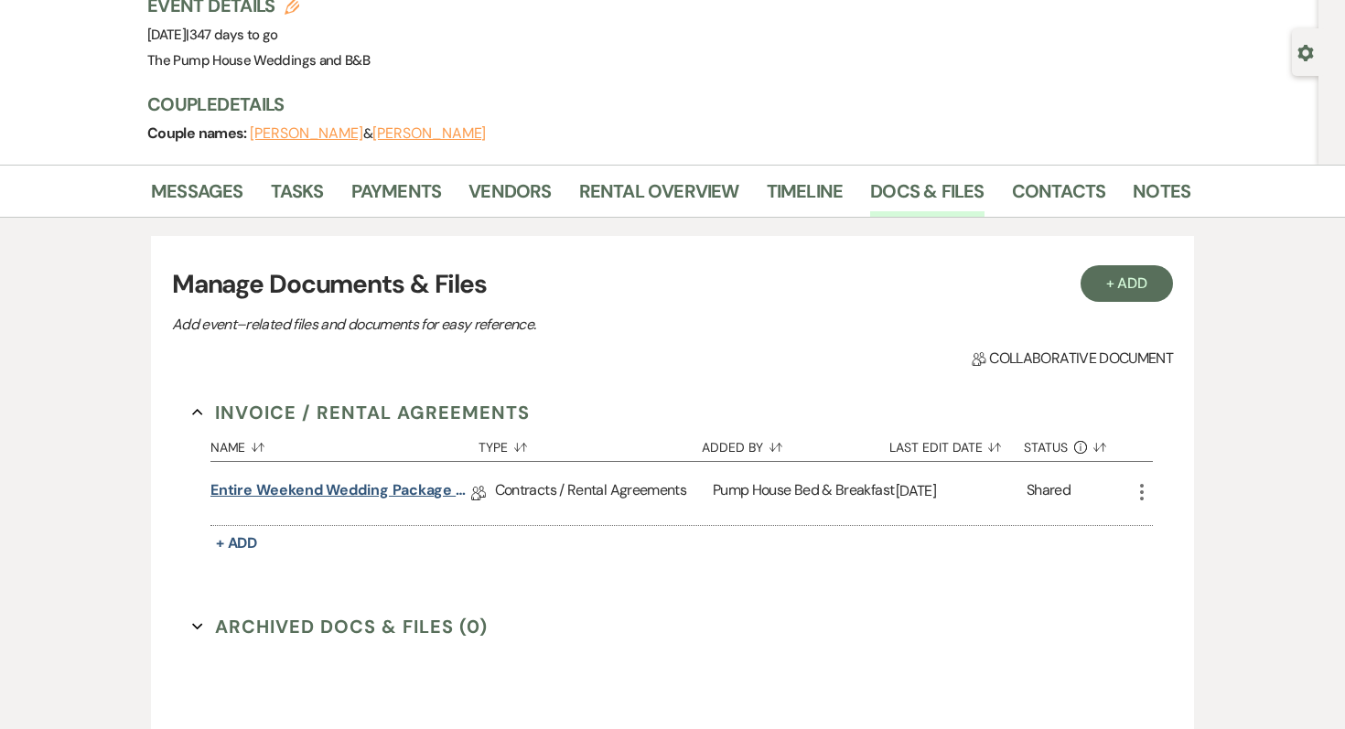
click at [359, 480] on link "Entire Weekend Wedding Package 12.5" at bounding box center [340, 494] width 261 height 28
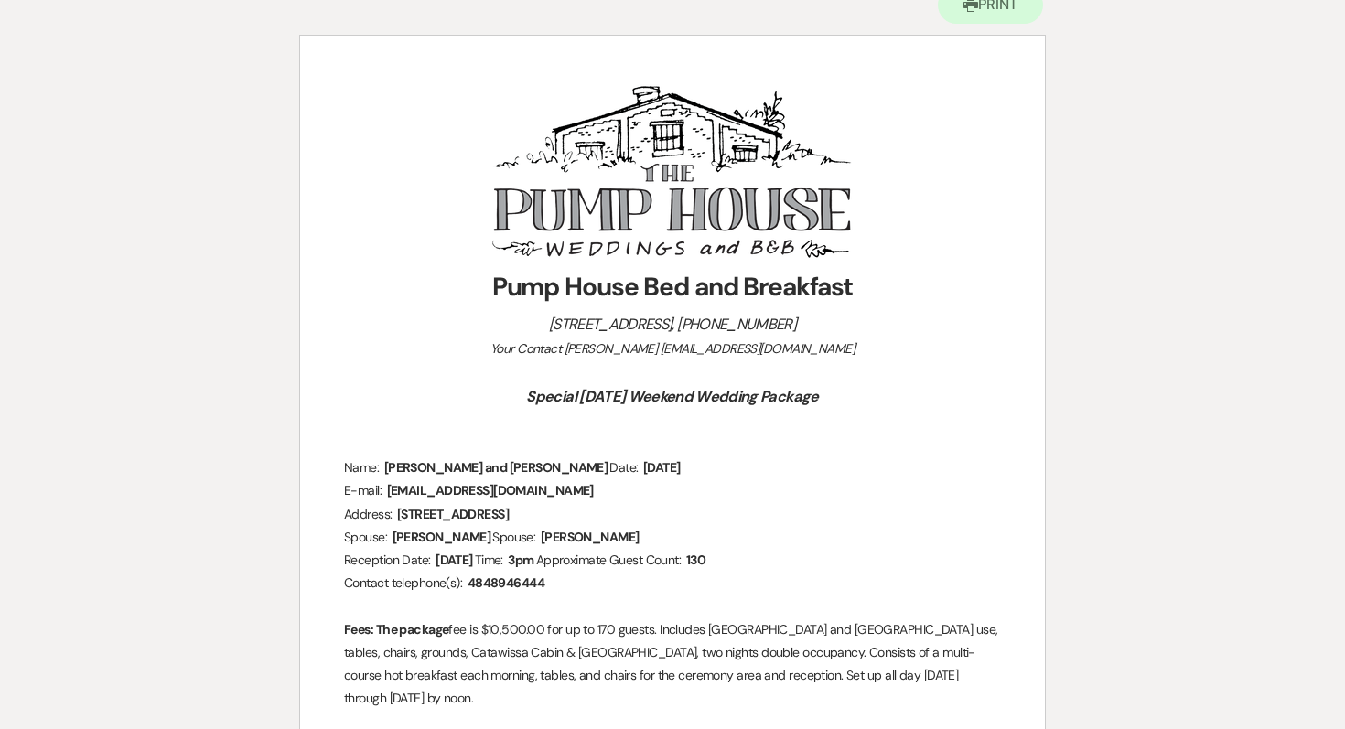
scroll to position [263, 0]
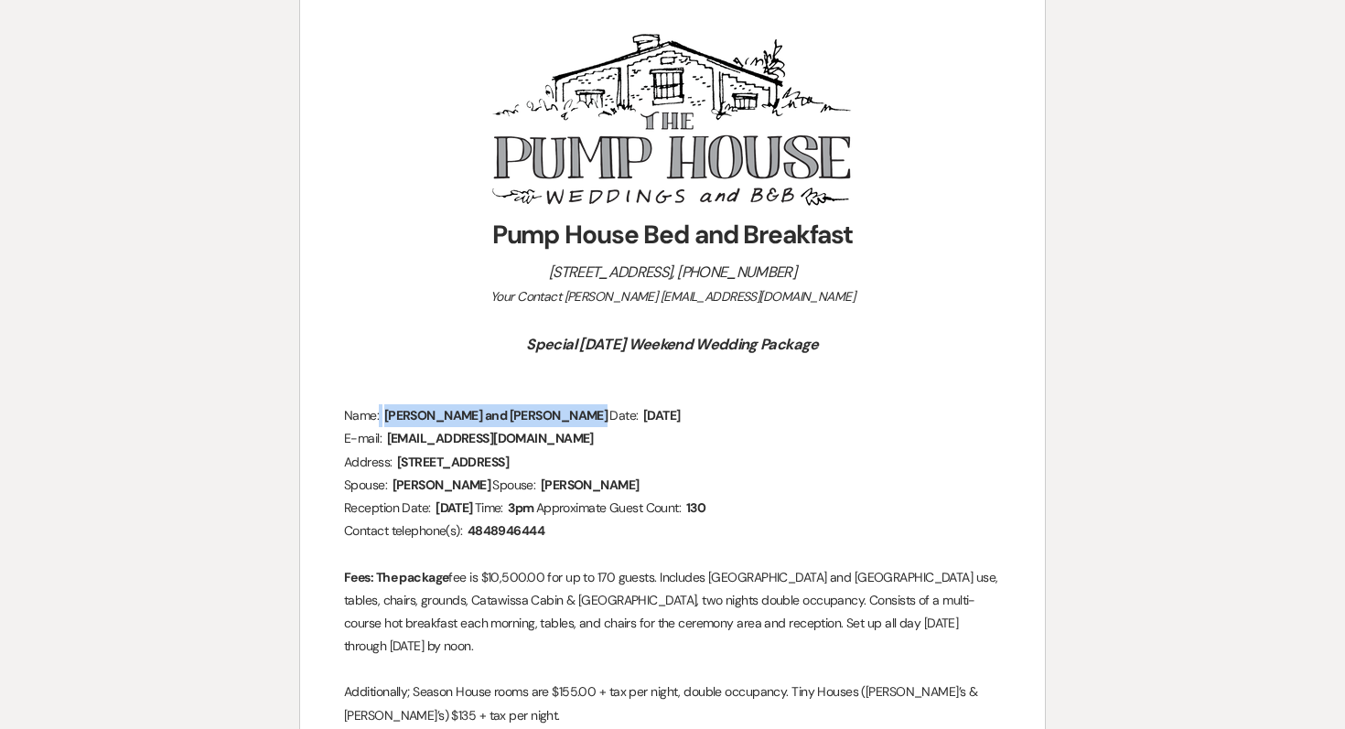
drag, startPoint x: 611, startPoint y: 415, endPoint x: 394, endPoint y: 405, distance: 217.1
click at [394, 405] on p "Name: ﻿ [PERSON_NAME] and [PERSON_NAME] ﻿ Date: ﻿ [DATE] ﻿" at bounding box center [672, 416] width 657 height 23
drag, startPoint x: 616, startPoint y: 421, endPoint x: 387, endPoint y: 409, distance: 229.1
click at [387, 409] on p "Name: ﻿ [PERSON_NAME] and [PERSON_NAME] ﻿ Date: ﻿ [DATE] ﻿" at bounding box center [672, 416] width 657 height 23
copy p "﻿ [PERSON_NAME] and [PERSON_NAME] ﻿"
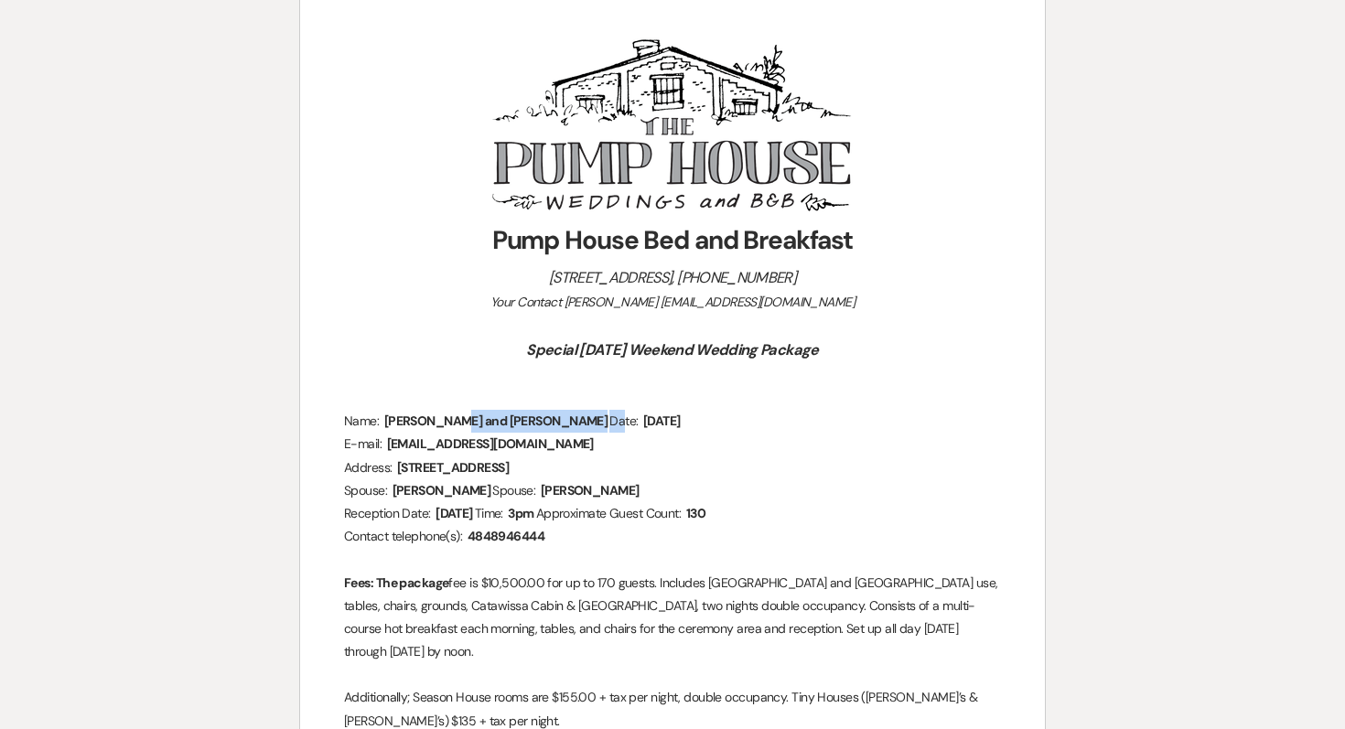
scroll to position [0, 0]
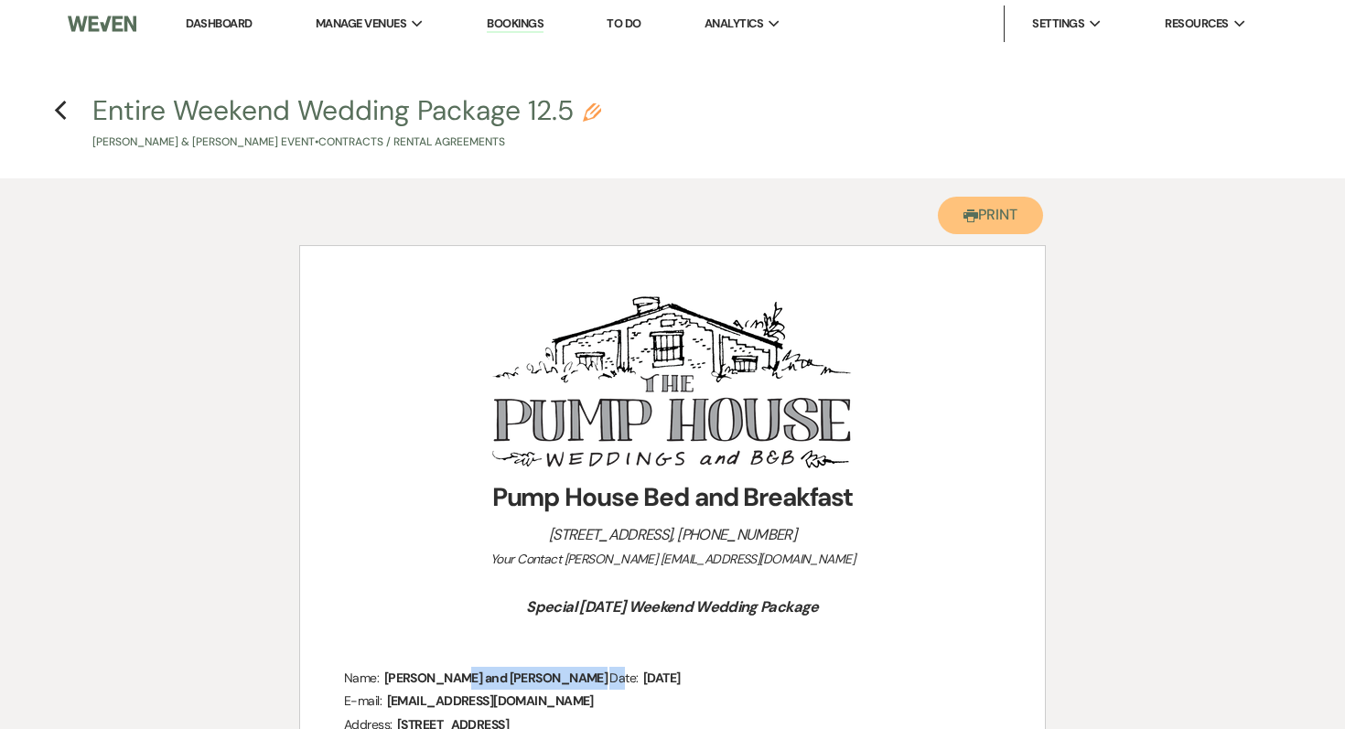
click at [980, 211] on button "Printer Print" at bounding box center [990, 216] width 105 height 38
click at [64, 106] on icon "Previous" at bounding box center [61, 111] width 14 height 22
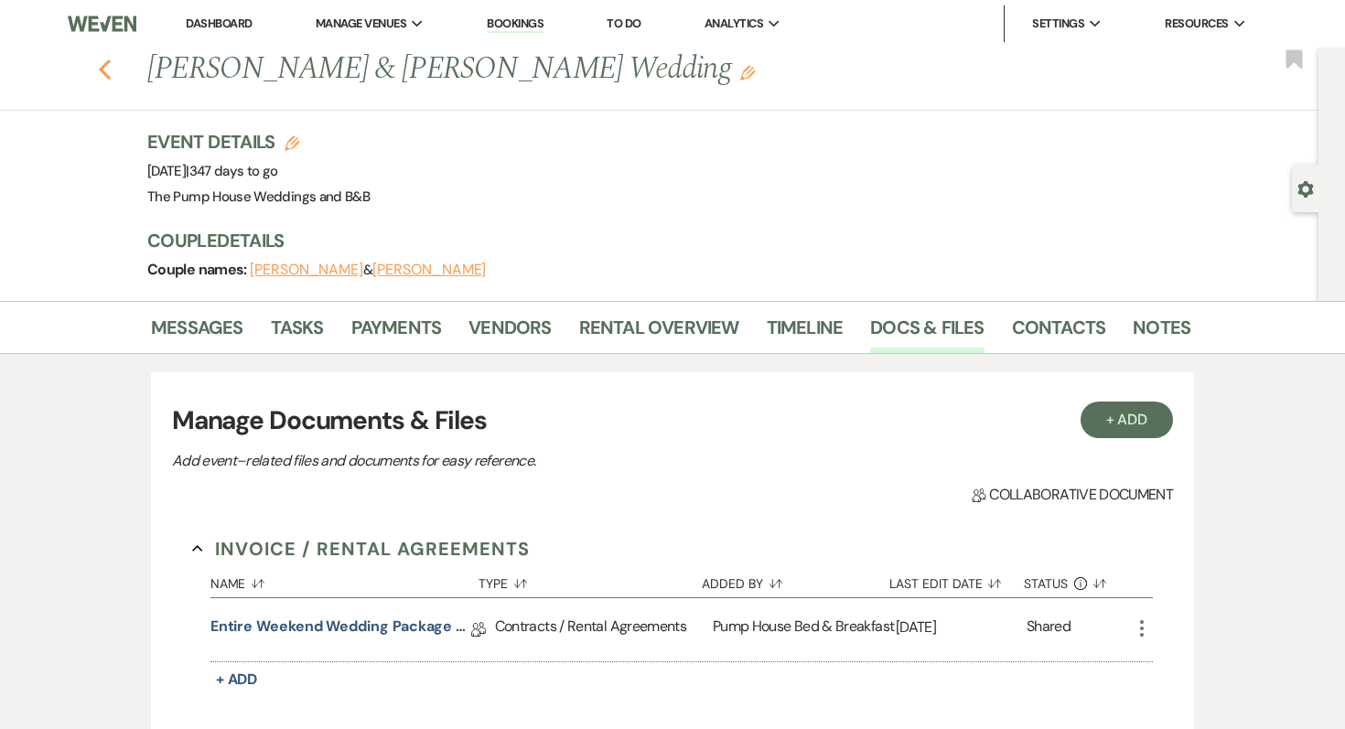
click at [105, 70] on icon "Previous" at bounding box center [105, 70] width 14 height 22
select select "7"
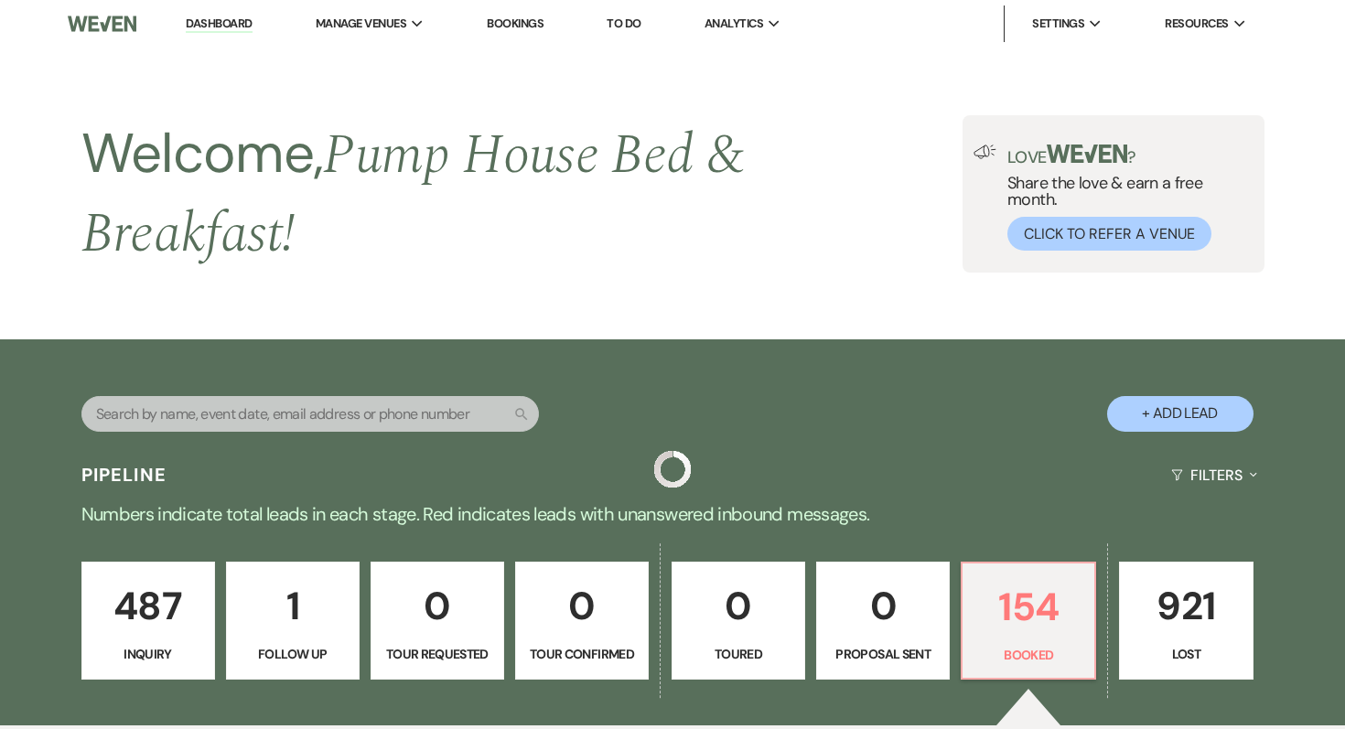
scroll to position [3429, 0]
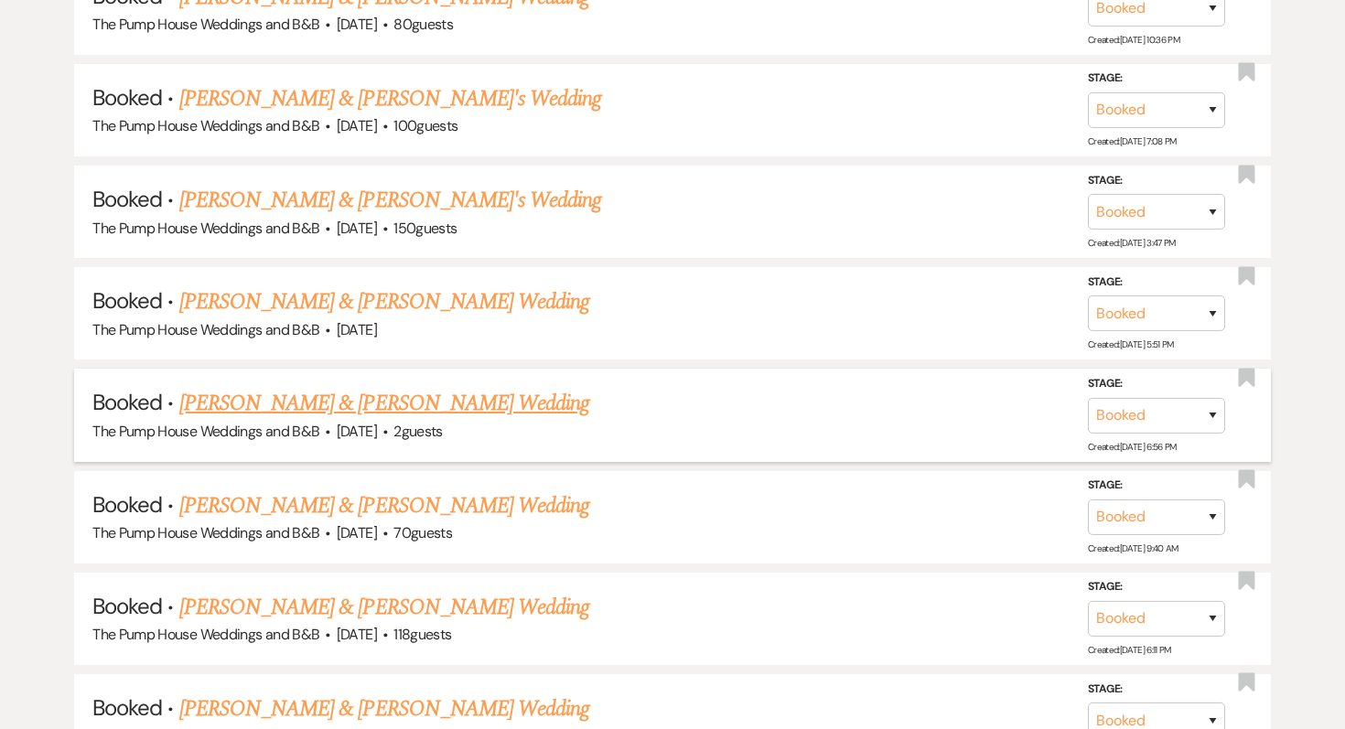
click at [422, 387] on link "[PERSON_NAME] & [PERSON_NAME] Wedding" at bounding box center [384, 403] width 410 height 33
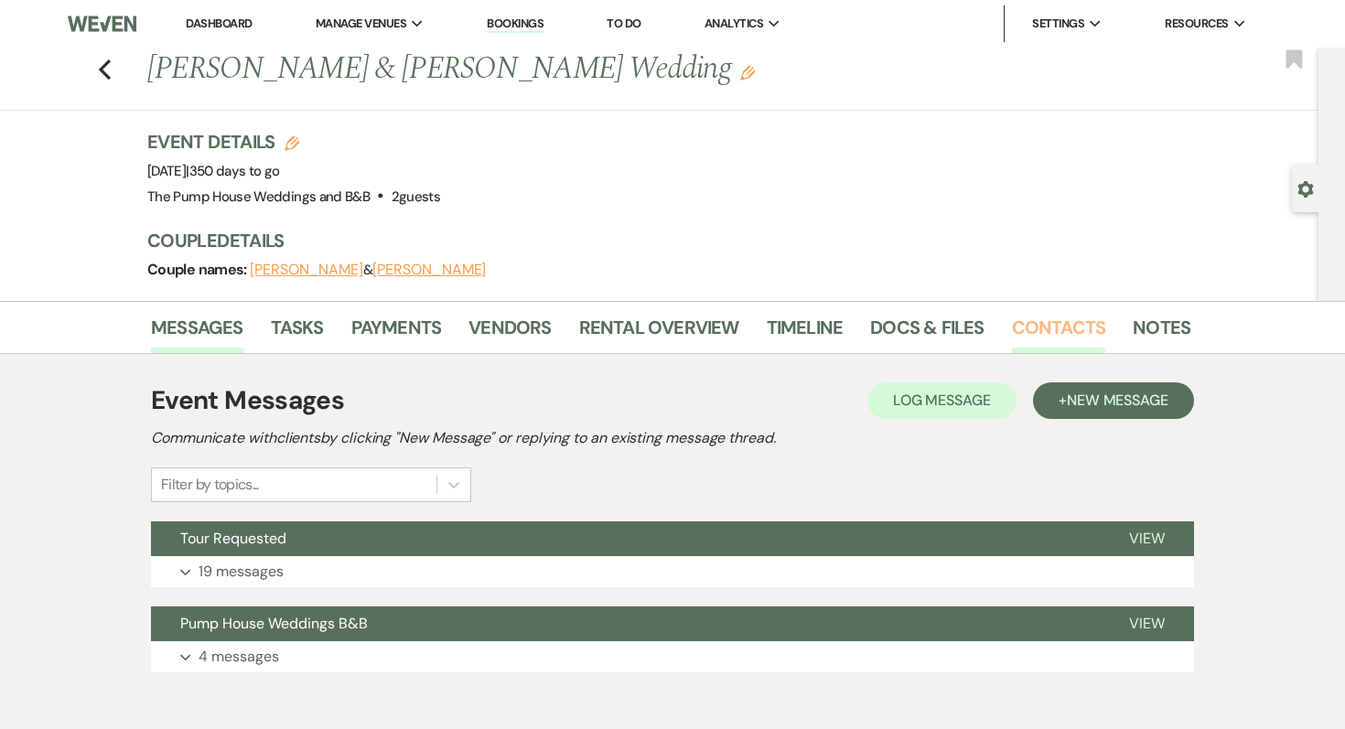
click at [1078, 328] on link "Contacts" at bounding box center [1059, 333] width 94 height 40
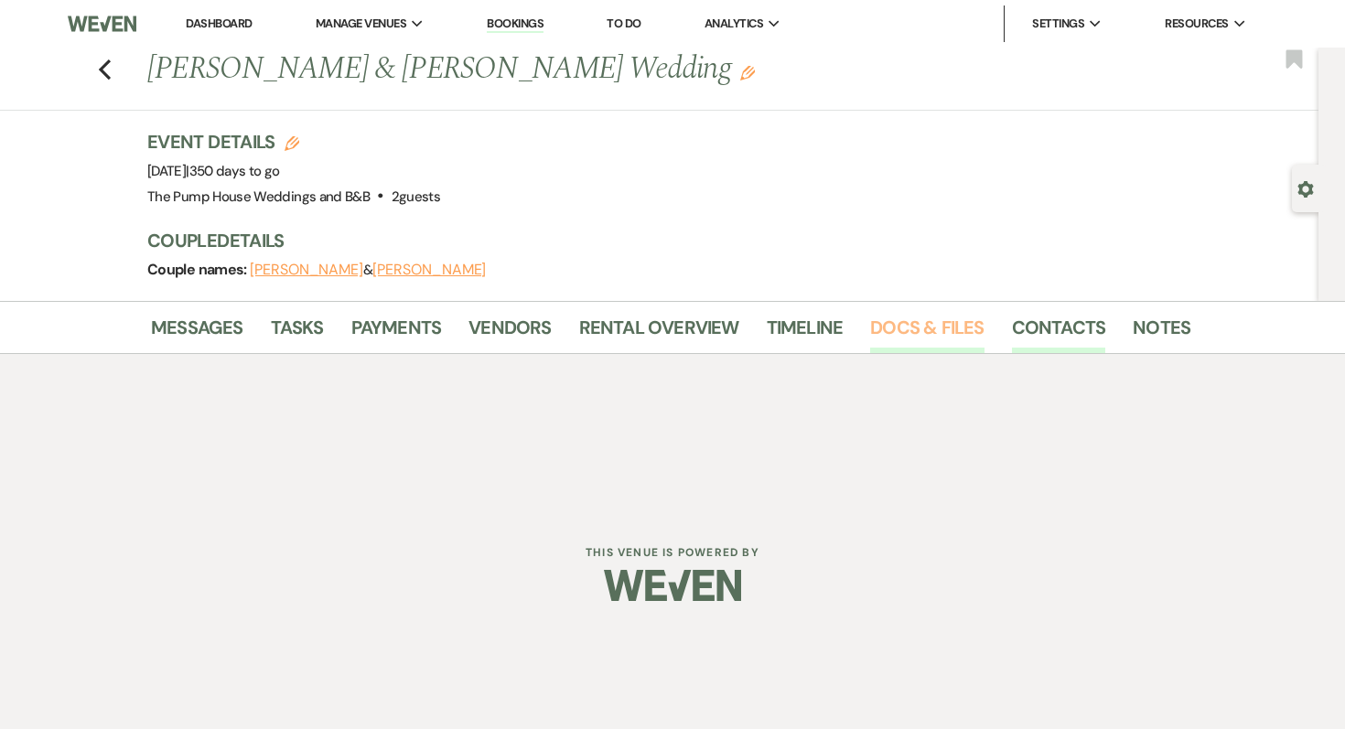
click at [925, 328] on link "Docs & Files" at bounding box center [926, 333] width 113 height 40
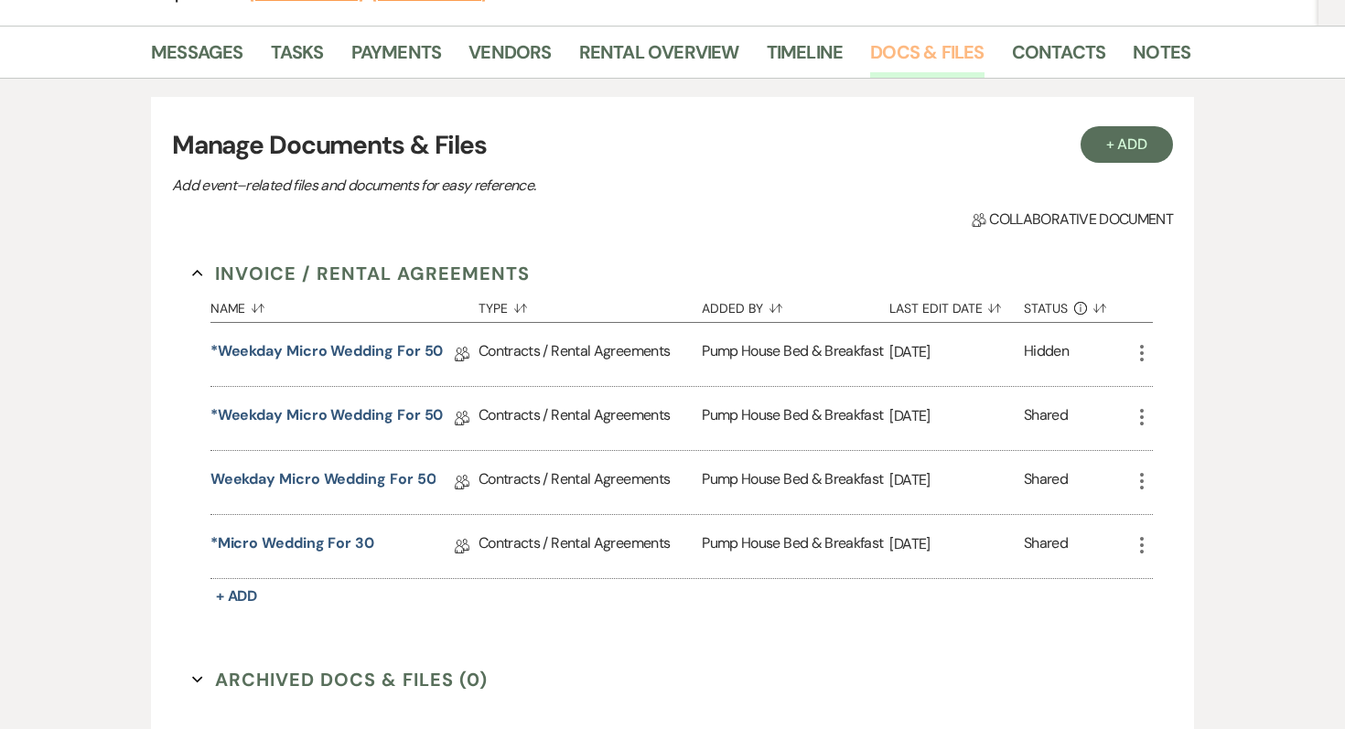
scroll to position [276, 0]
click at [341, 542] on link "*Micro Wedding for 30" at bounding box center [292, 546] width 164 height 28
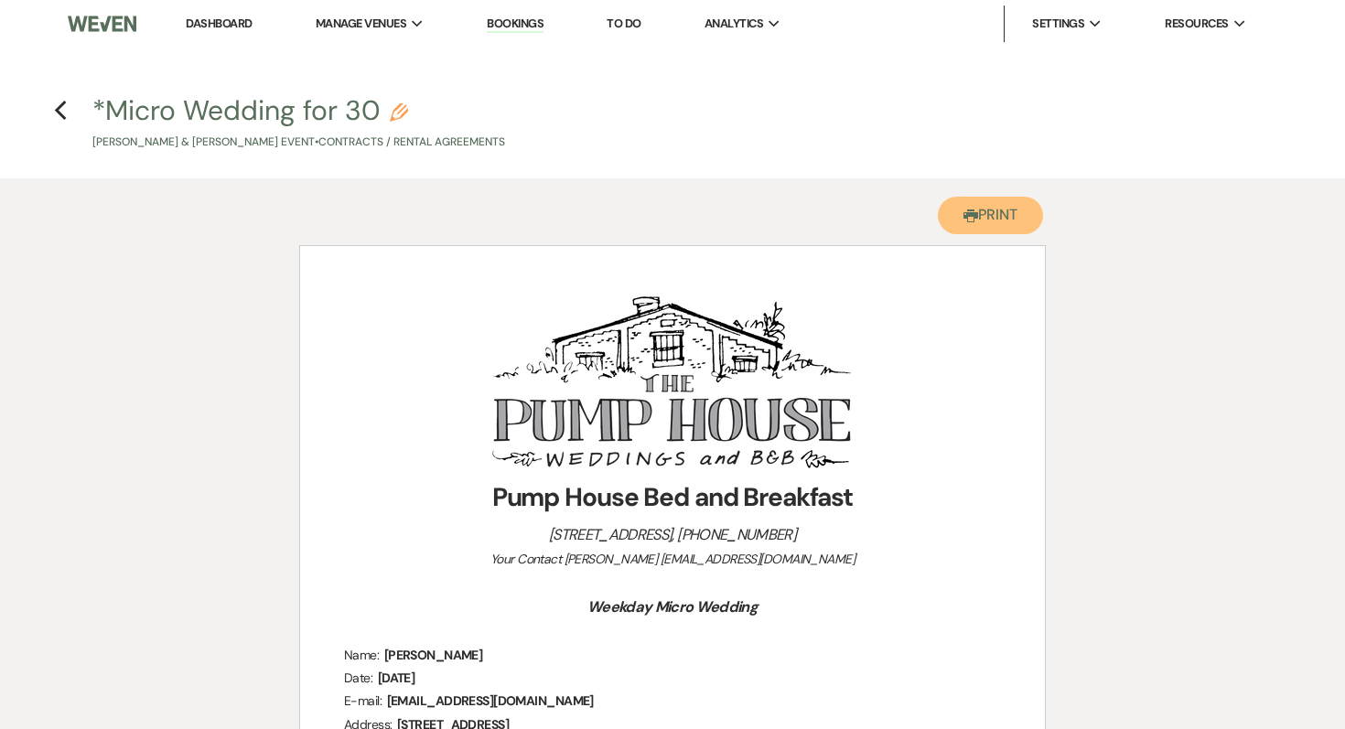
click at [1001, 212] on button "Printer Print" at bounding box center [990, 216] width 105 height 38
click at [64, 114] on icon "Previous" at bounding box center [61, 111] width 14 height 22
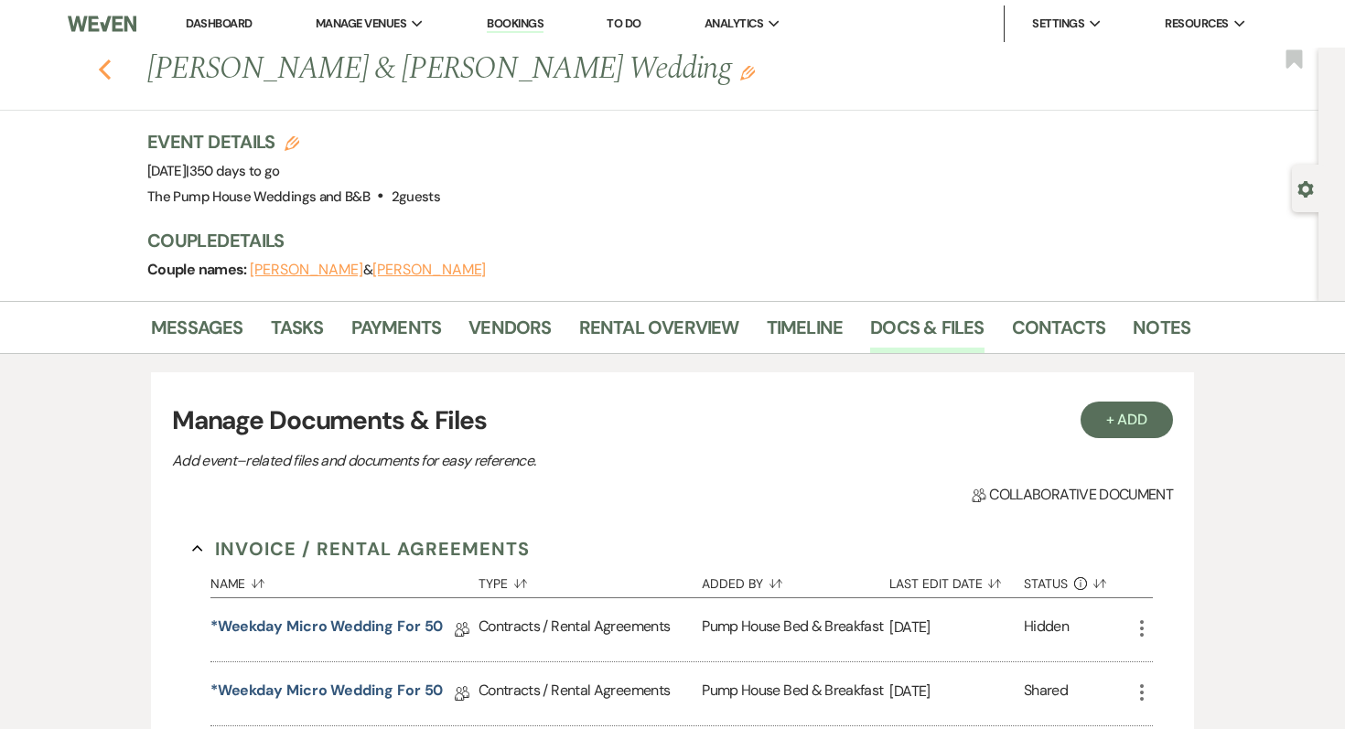
click at [105, 70] on icon "Previous" at bounding box center [105, 70] width 14 height 22
select select "7"
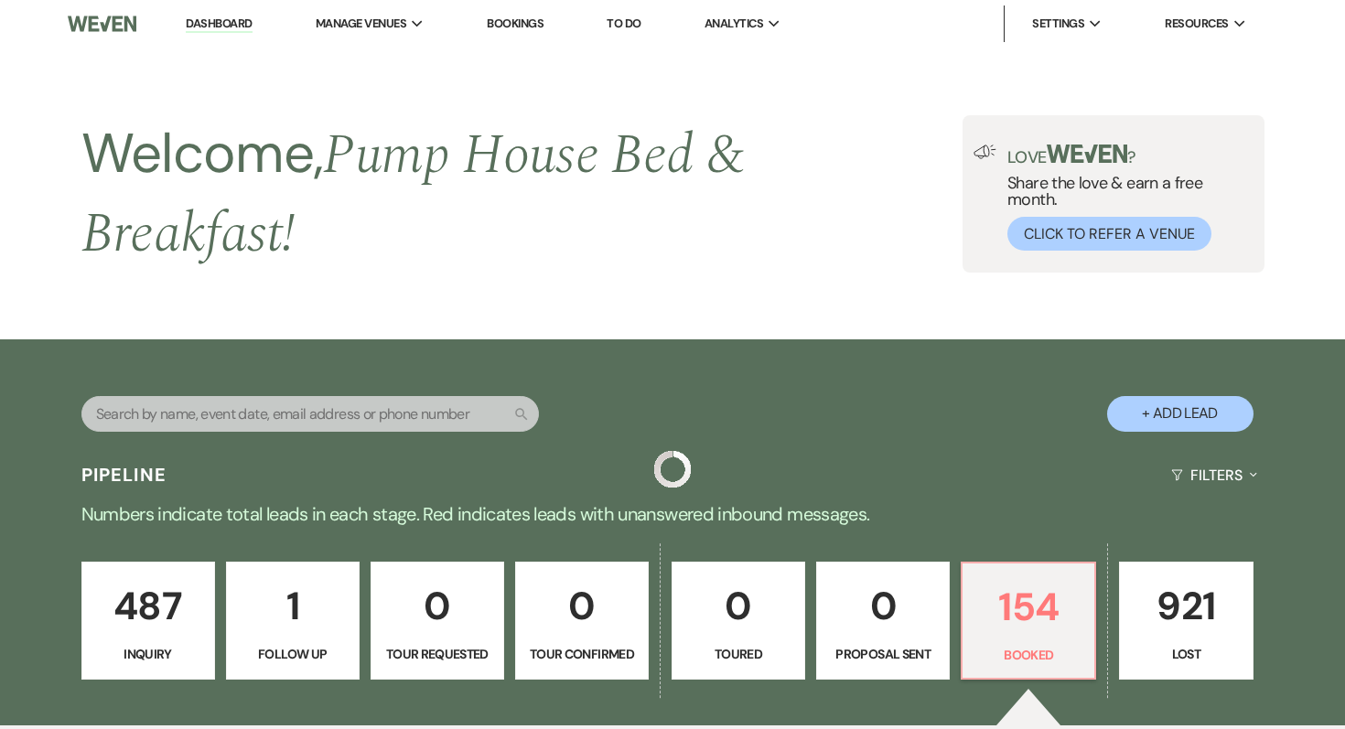
scroll to position [3429, 0]
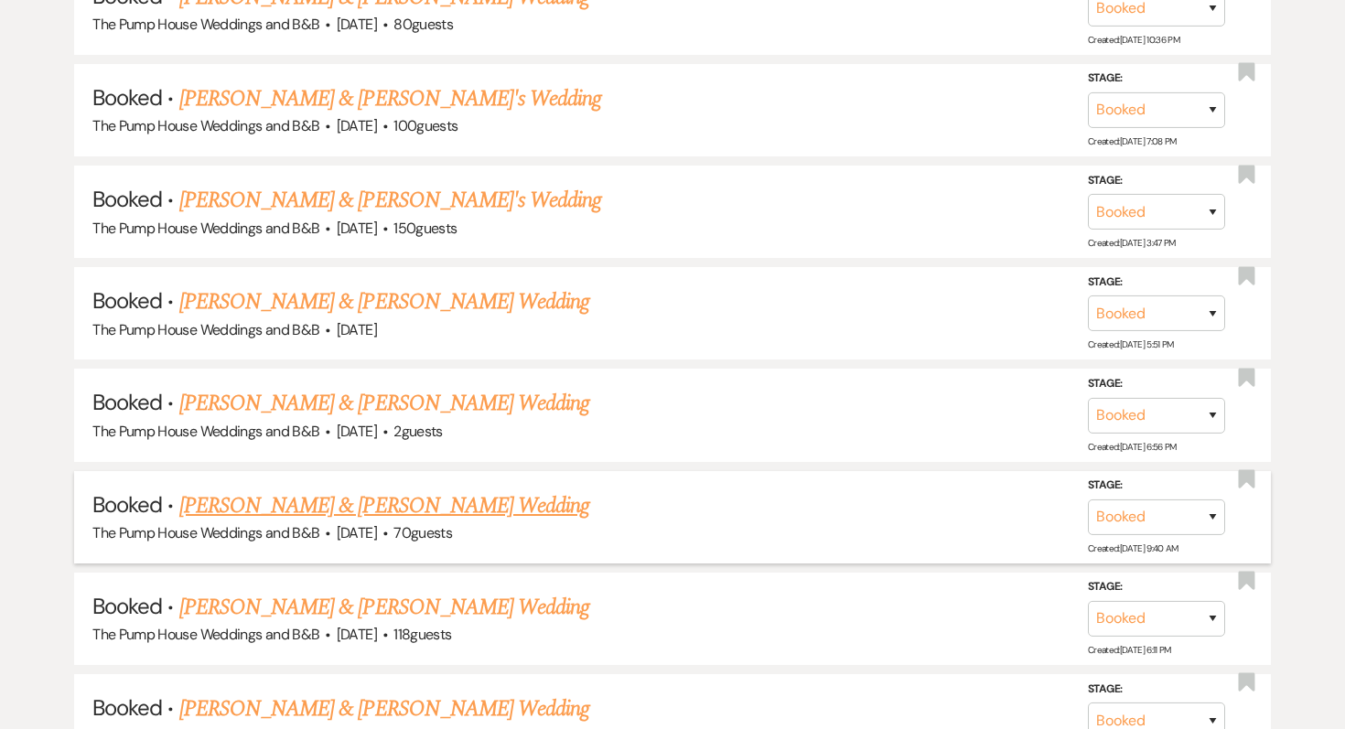
click at [252, 490] on link "[PERSON_NAME] & [PERSON_NAME] Wedding" at bounding box center [384, 506] width 410 height 33
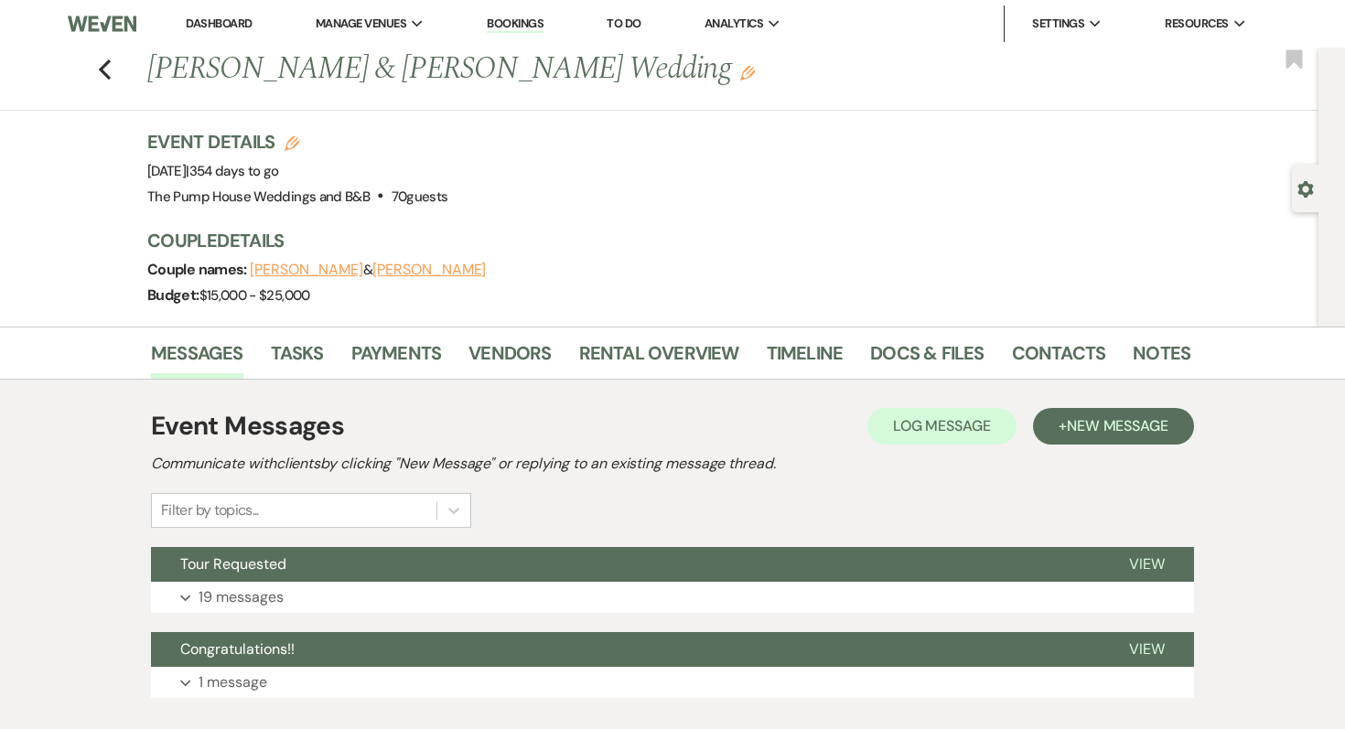
scroll to position [114, 0]
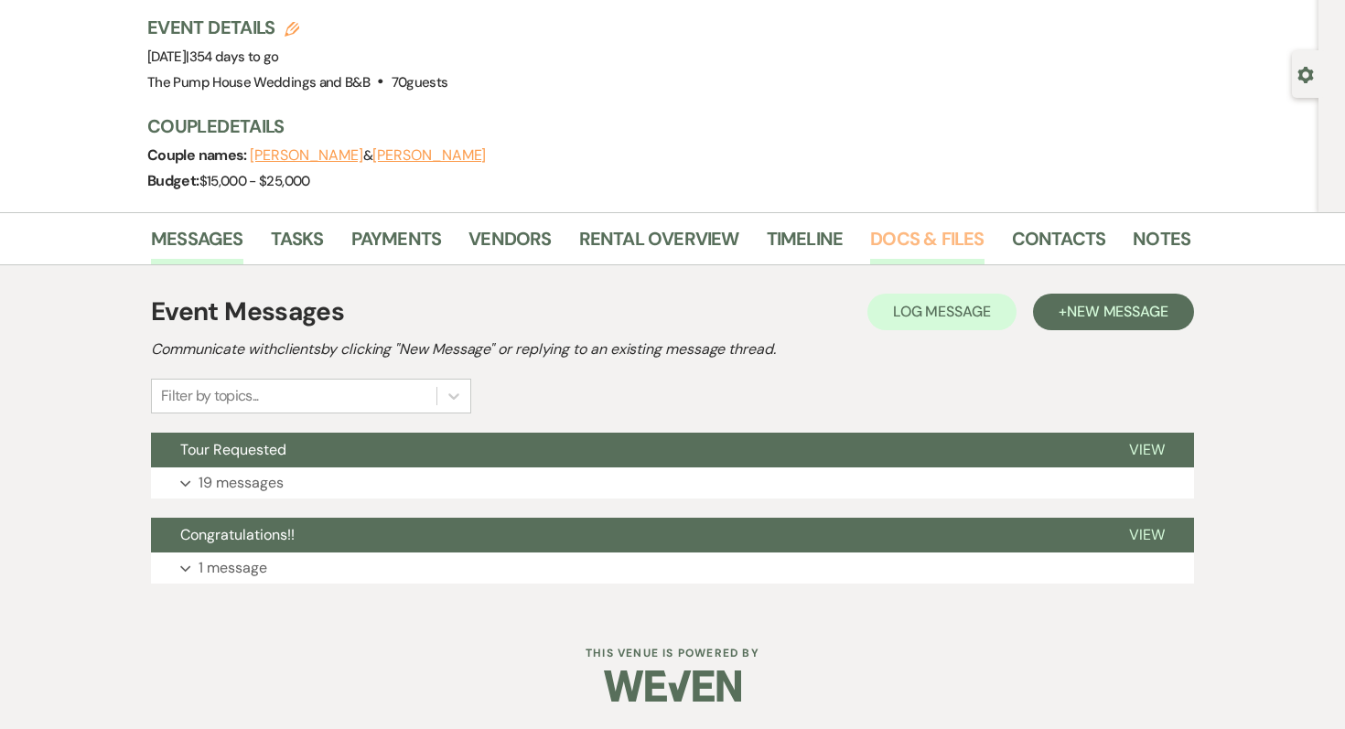
click at [904, 232] on link "Docs & Files" at bounding box center [926, 244] width 113 height 40
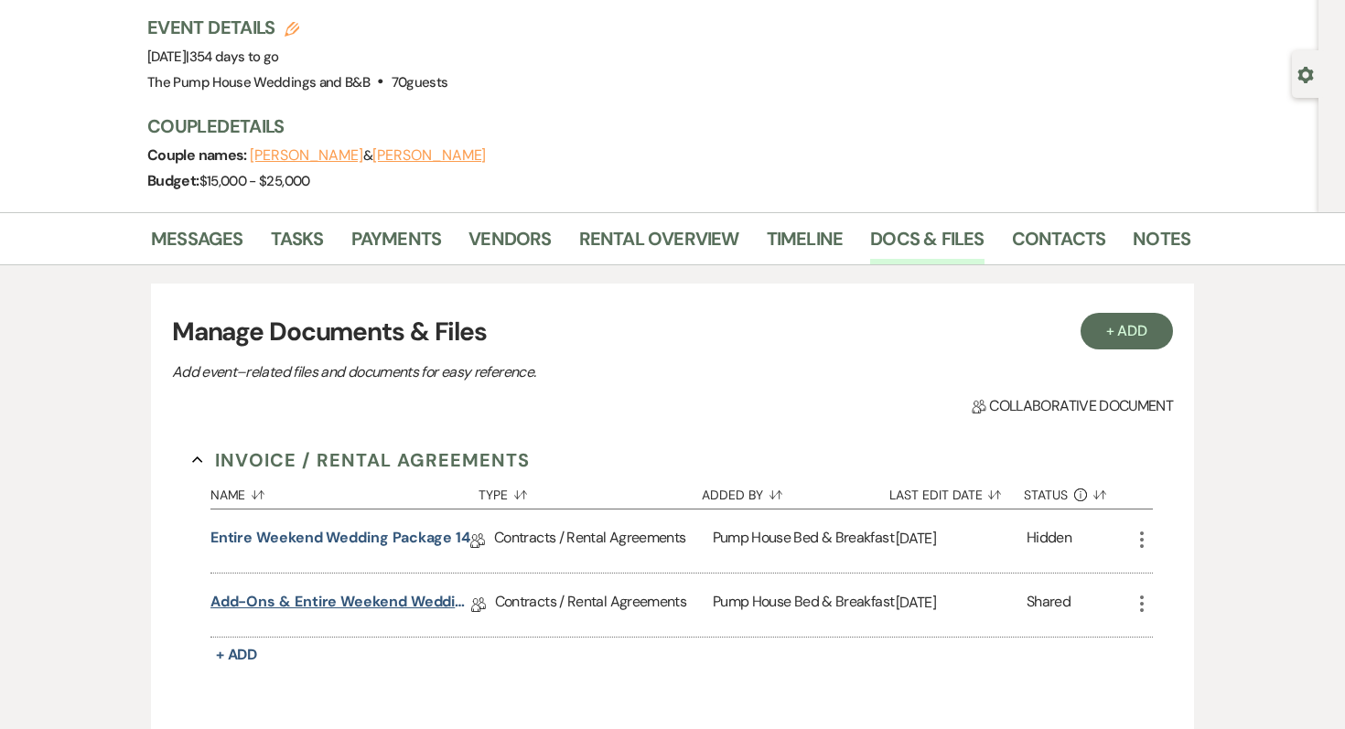
click at [292, 597] on link "Add-ons & Entire Weekend Wedding Package 14" at bounding box center [340, 605] width 261 height 28
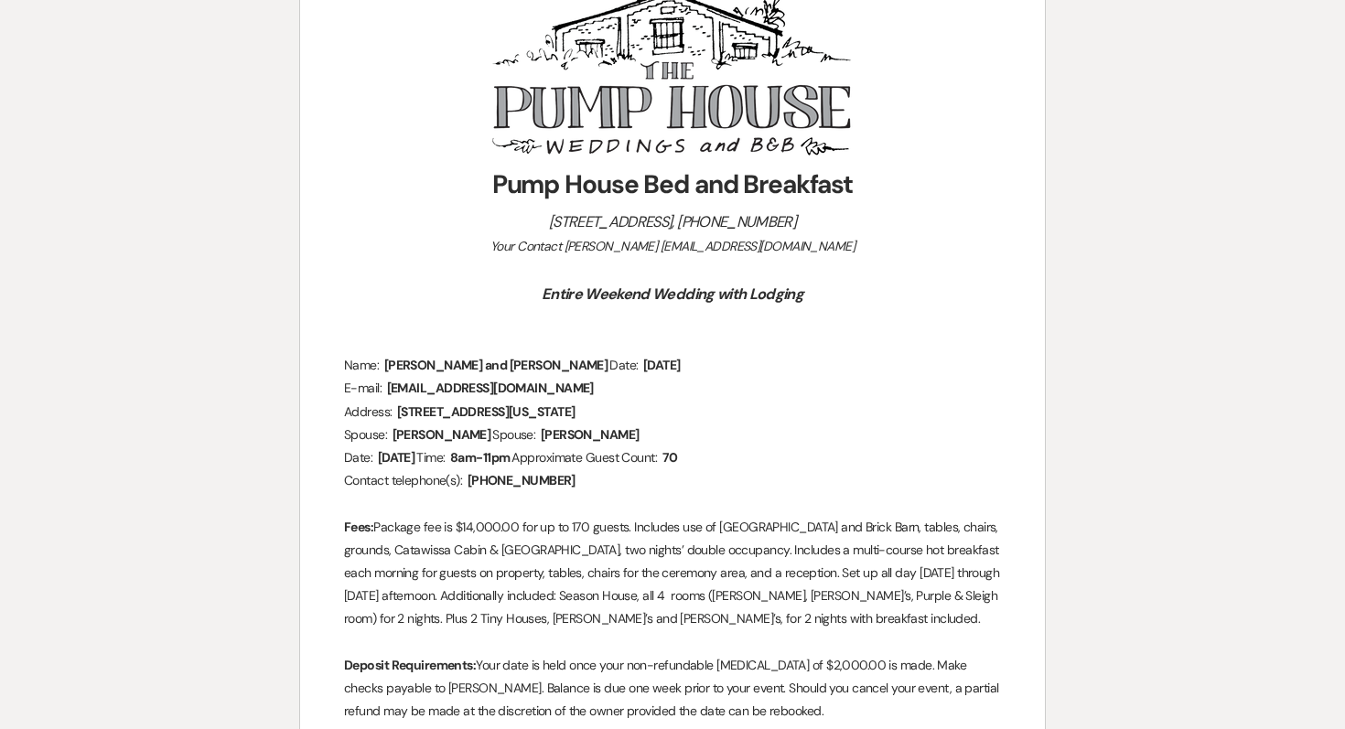
scroll to position [408, 0]
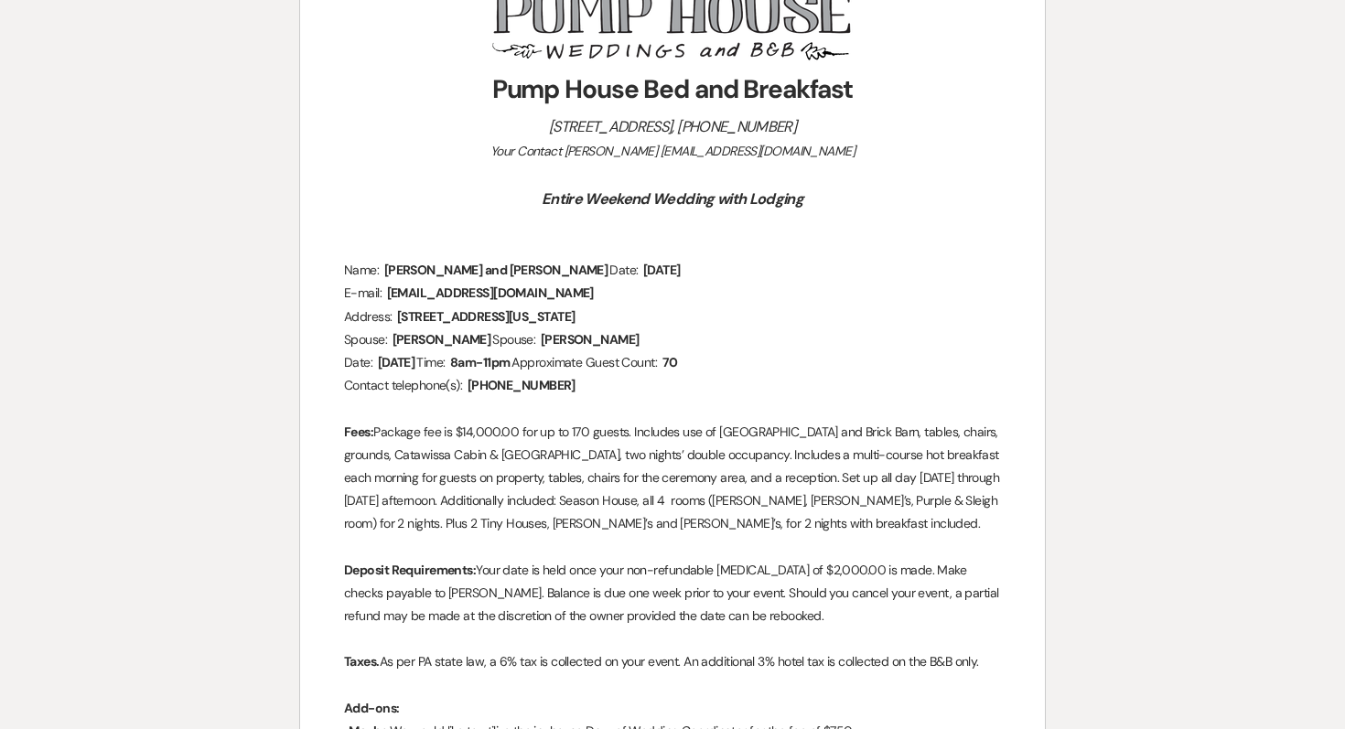
drag, startPoint x: 575, startPoint y: 272, endPoint x: 397, endPoint y: 256, distance: 178.2
click at [405, 267] on span "[PERSON_NAME] and [PERSON_NAME]" at bounding box center [497, 270] width 228 height 21
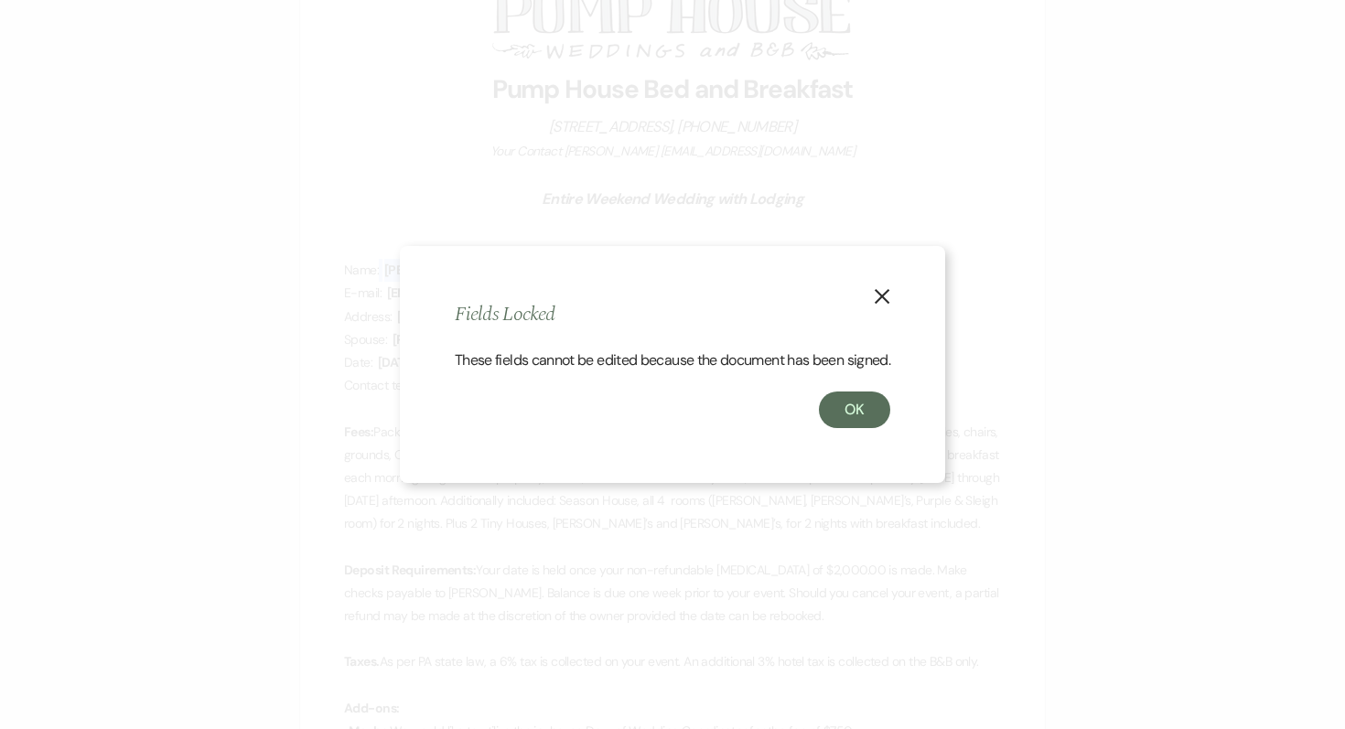
click at [405, 267] on div "X Fields Locked These fields cannot be edited because the document has been sig…" at bounding box center [672, 364] width 545 height 237
click at [872, 408] on button "OK" at bounding box center [854, 410] width 71 height 37
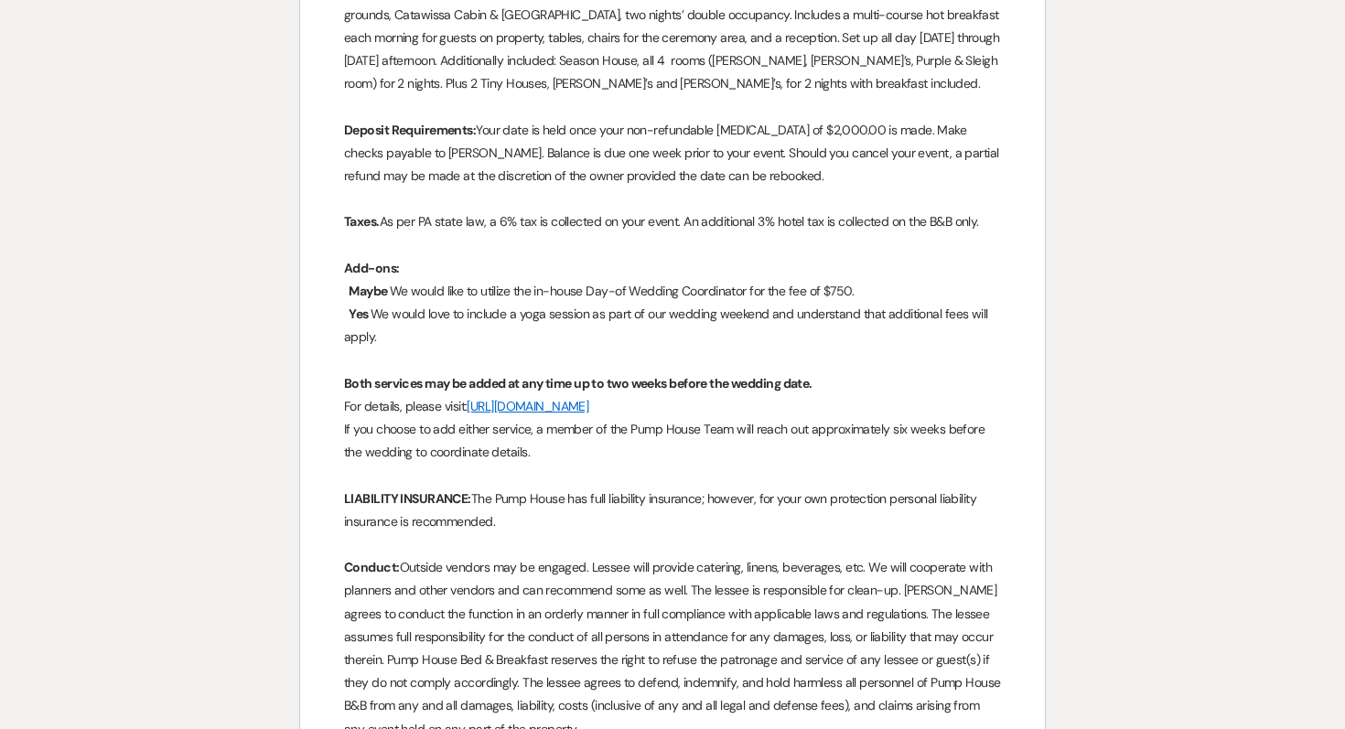
scroll to position [0, 0]
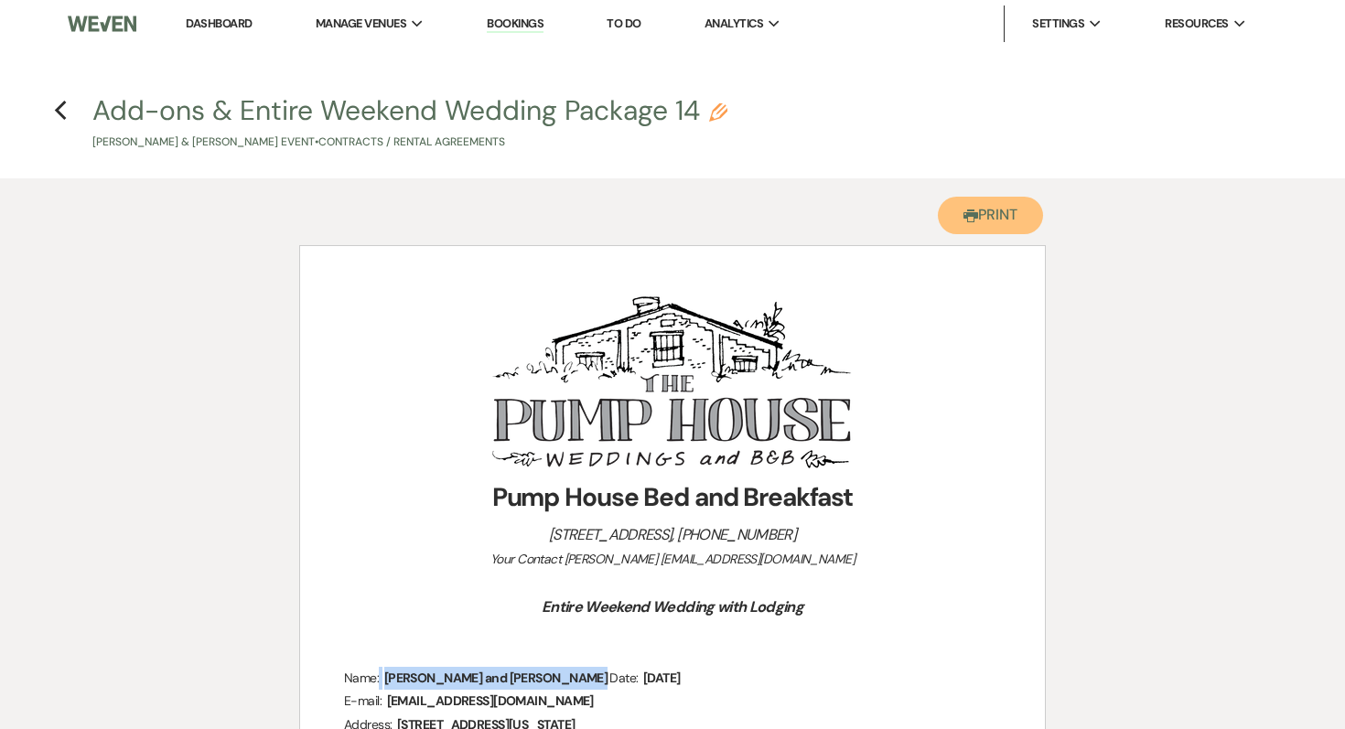
click at [992, 218] on button "Printer Print" at bounding box center [990, 216] width 105 height 38
click at [58, 112] on use "button" at bounding box center [60, 111] width 12 height 20
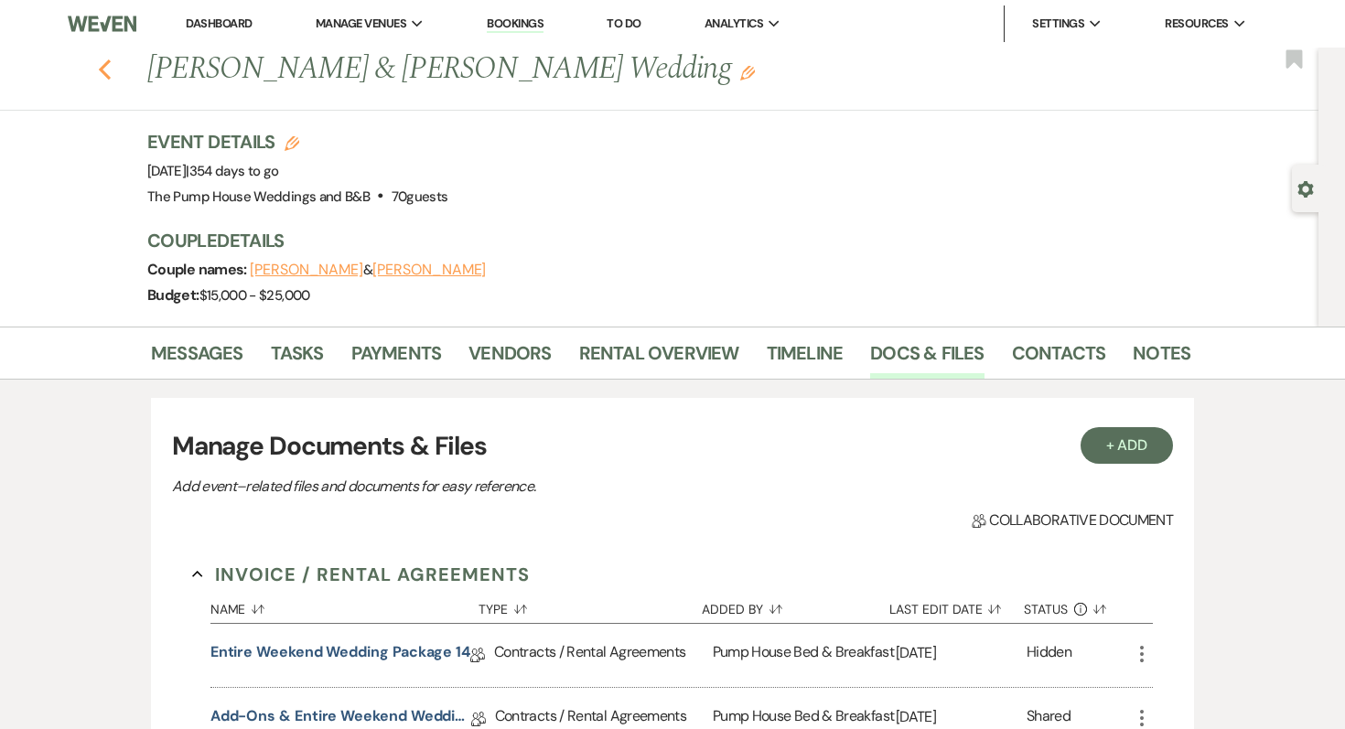
click at [106, 71] on icon "Previous" at bounding box center [105, 70] width 14 height 22
select select "7"
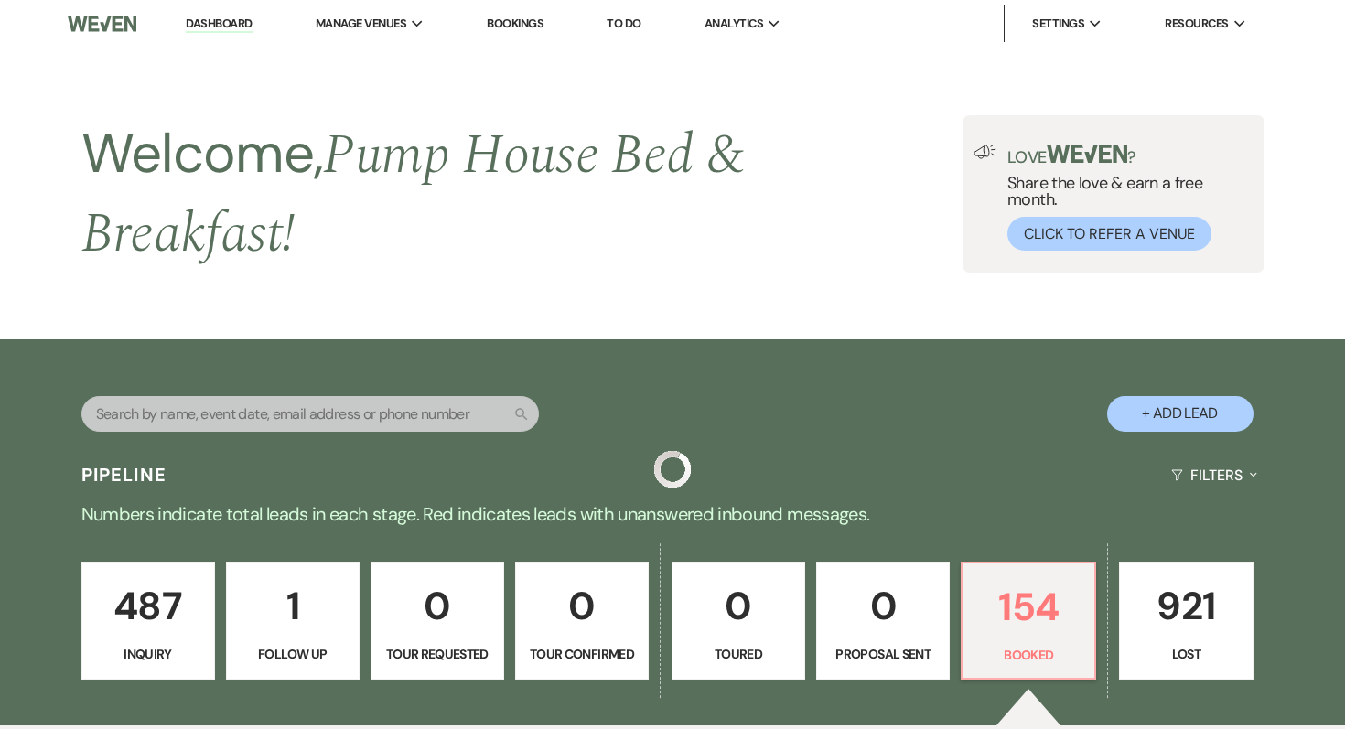
scroll to position [3429, 0]
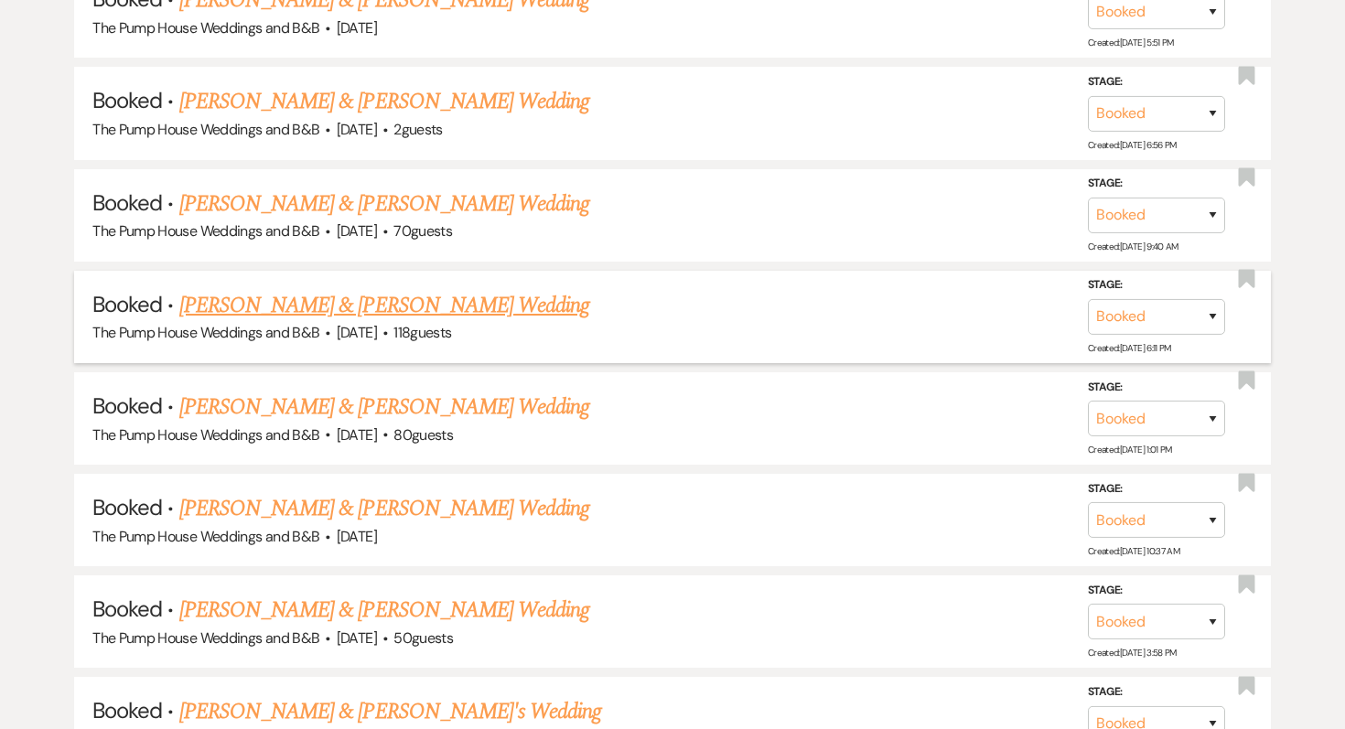
click at [450, 289] on link "[PERSON_NAME] & [PERSON_NAME] Wedding" at bounding box center [384, 305] width 410 height 33
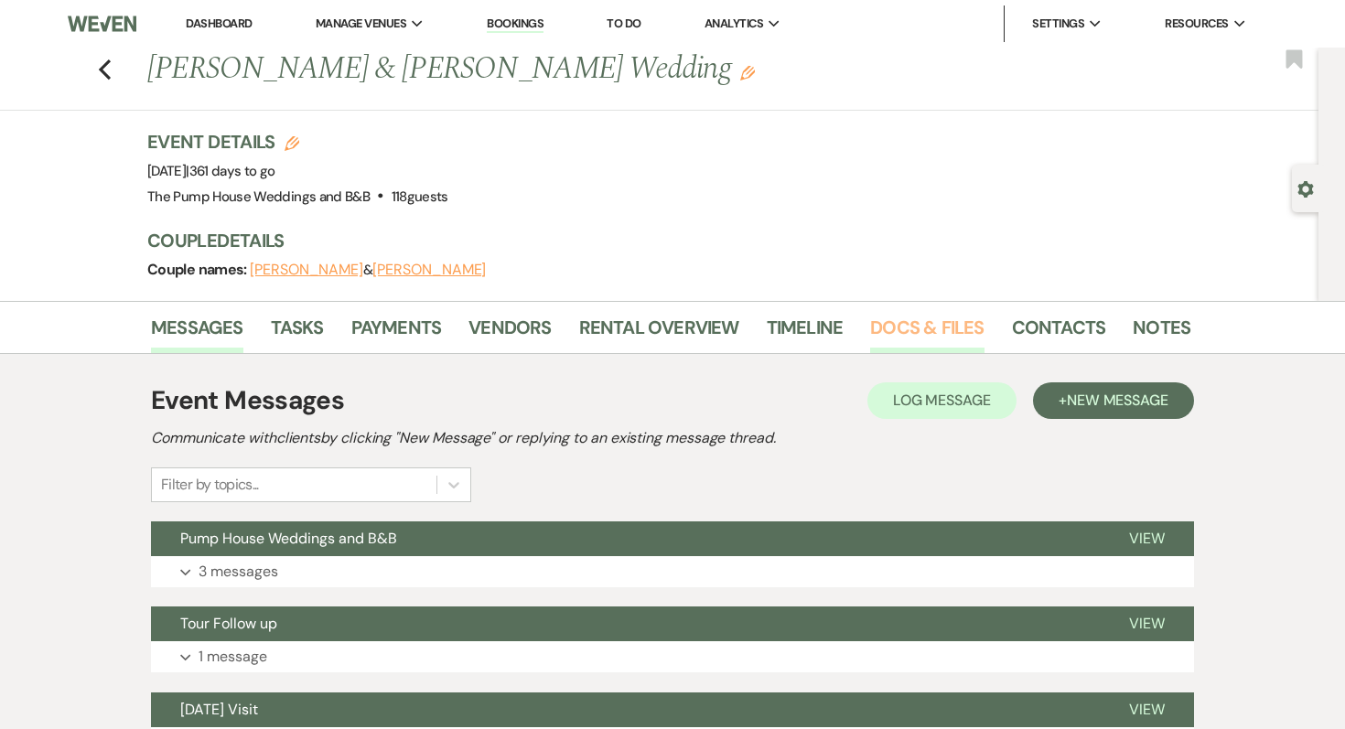
click at [939, 318] on link "Docs & Files" at bounding box center [926, 333] width 113 height 40
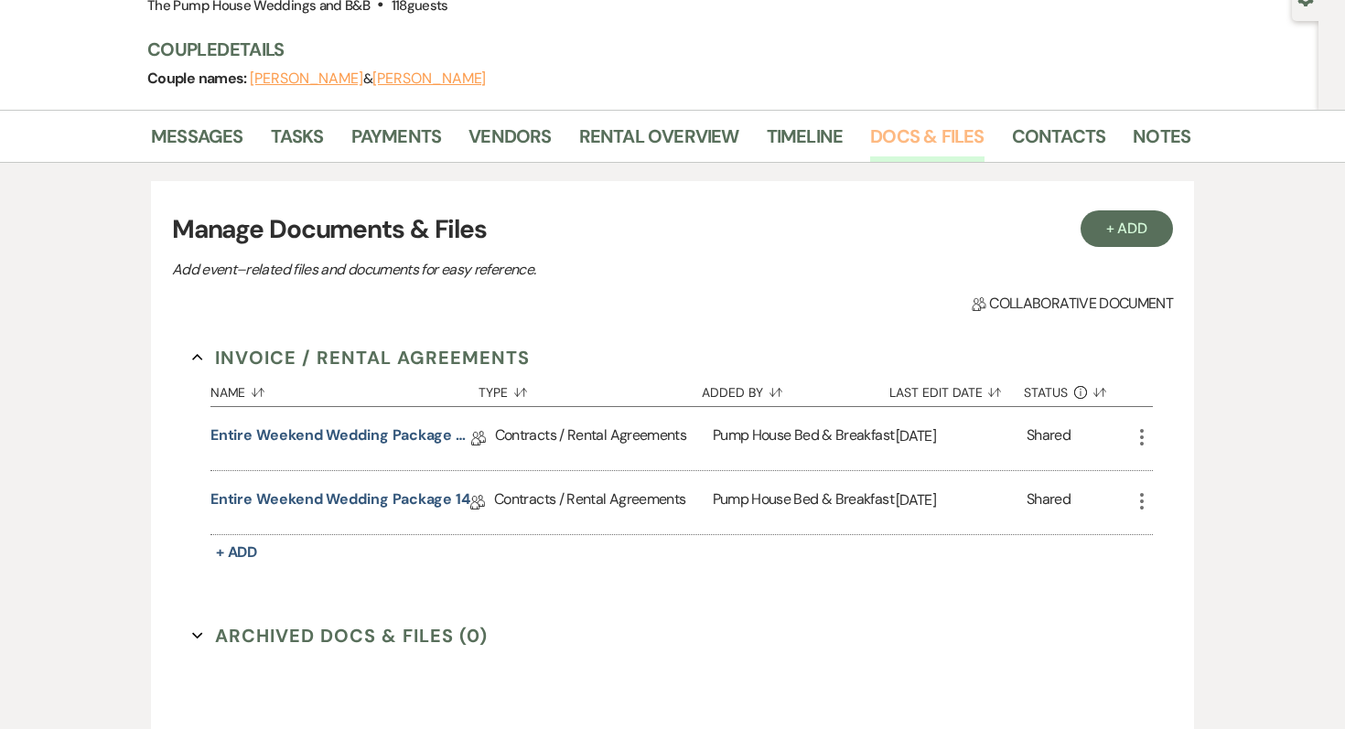
scroll to position [200, 0]
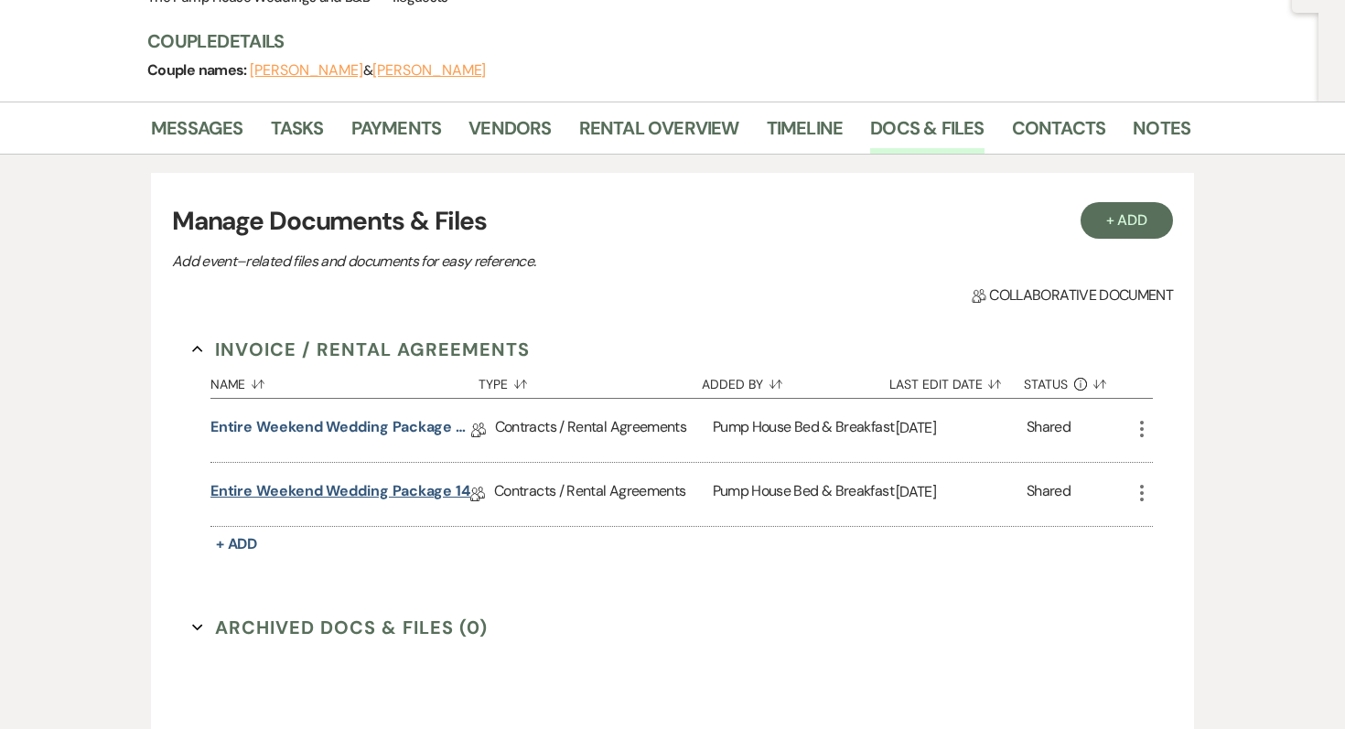
click at [356, 500] on link "Entire Weekend Wedding Package 14" at bounding box center [340, 494] width 260 height 28
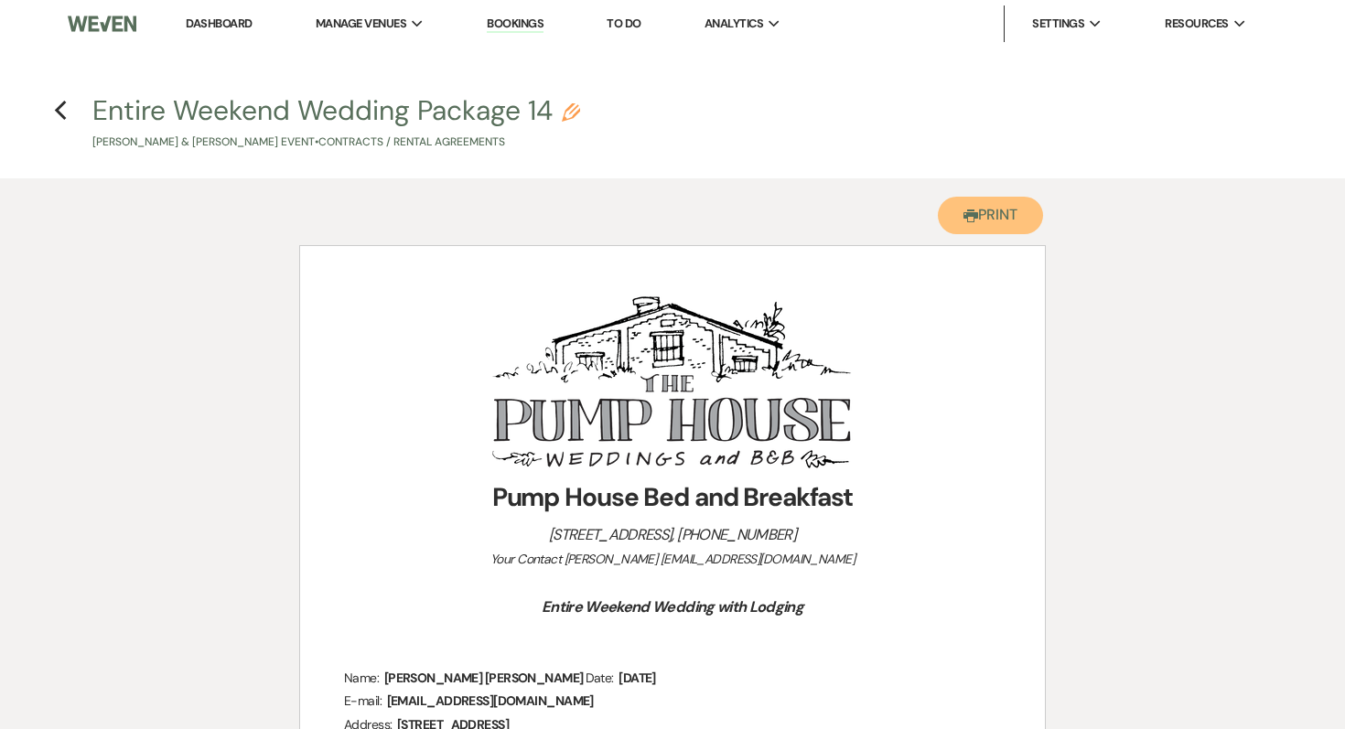
click at [974, 210] on button "Printer Print" at bounding box center [990, 216] width 105 height 38
click at [68, 112] on h4 "Previous Entire Weekend Wedding Package 14 Pencil [PERSON_NAME] & [PERSON_NAME]…" at bounding box center [673, 121] width 1318 height 59
click at [58, 109] on use "button" at bounding box center [60, 111] width 12 height 20
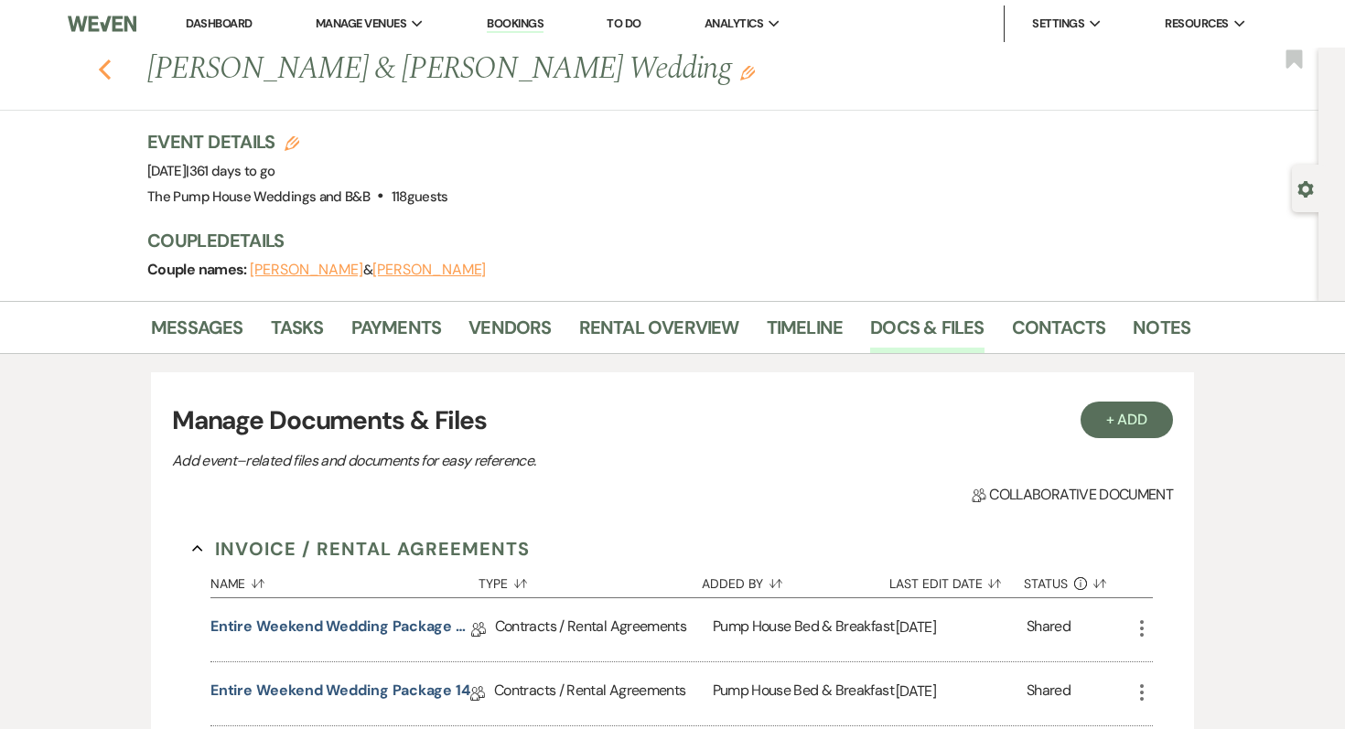
click at [104, 68] on icon "Previous" at bounding box center [105, 70] width 14 height 22
select select "7"
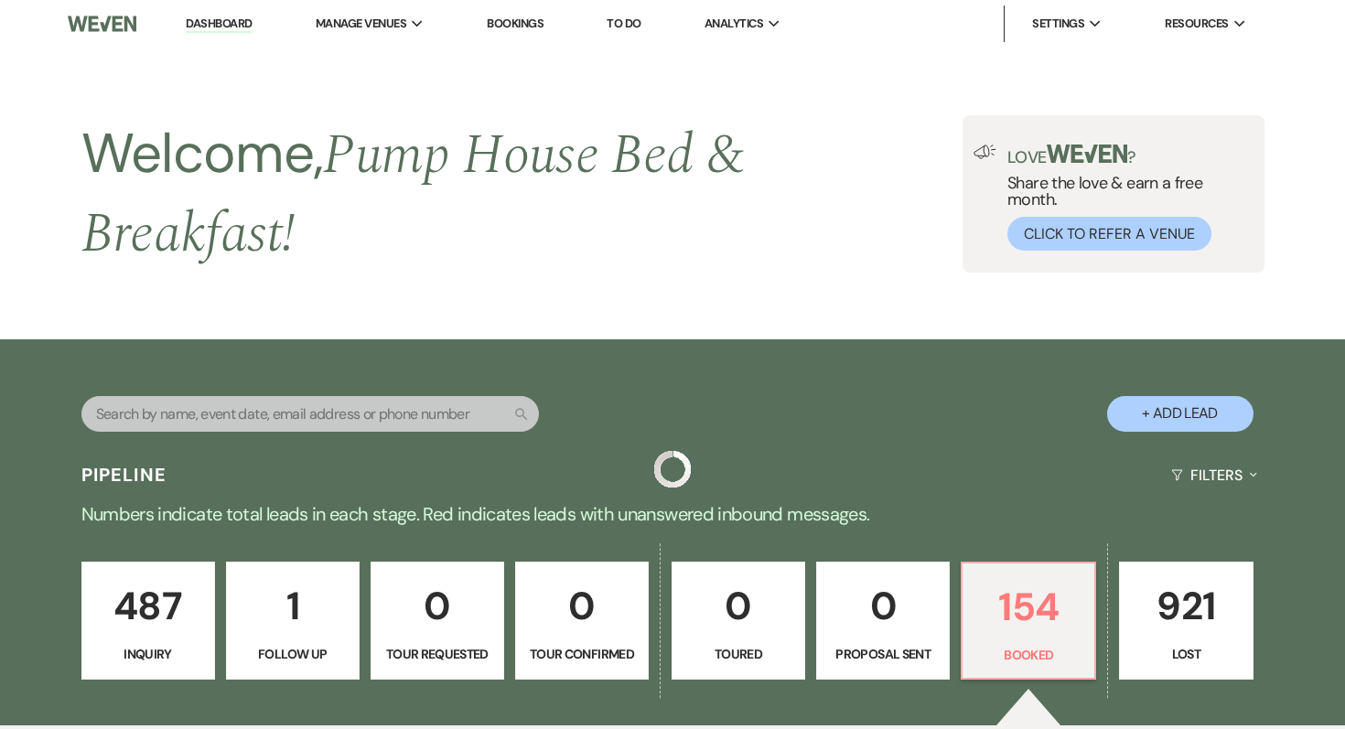
scroll to position [3731, 0]
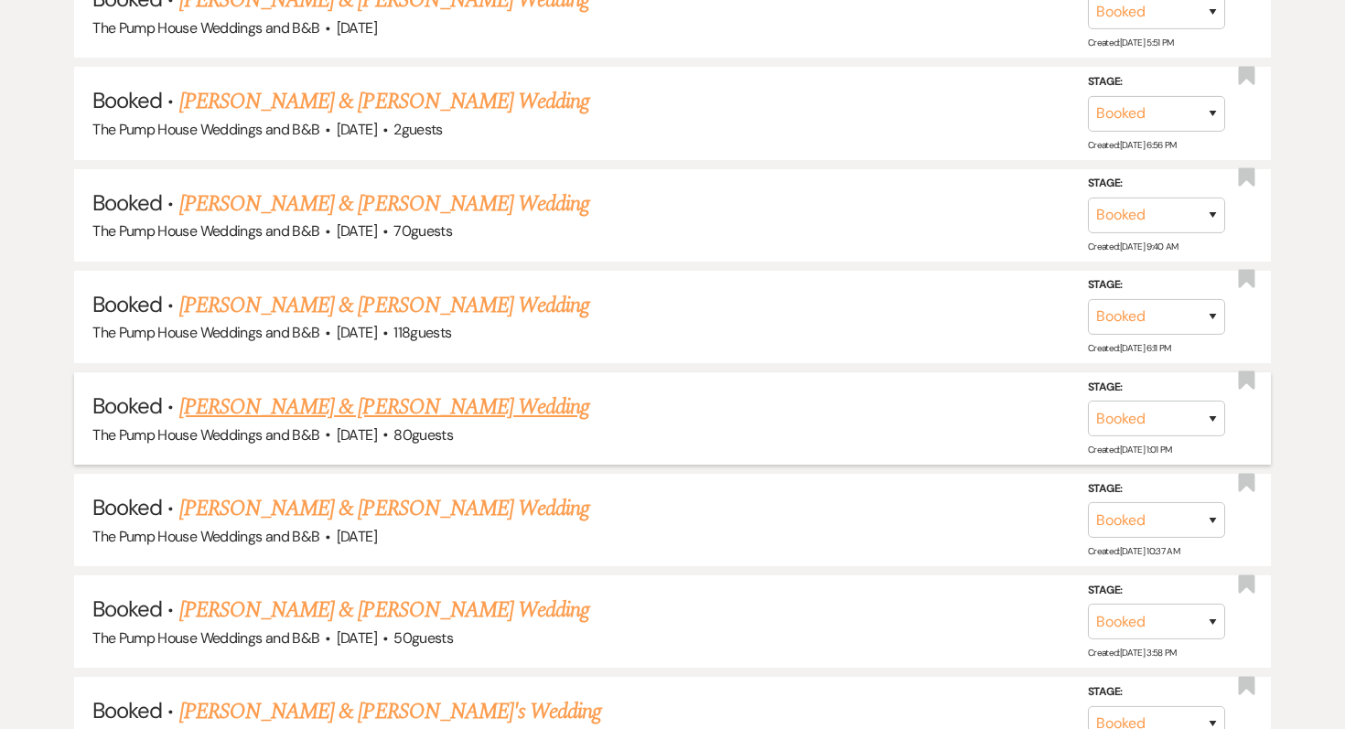
click at [360, 391] on link "[PERSON_NAME] & [PERSON_NAME] Wedding" at bounding box center [384, 407] width 410 height 33
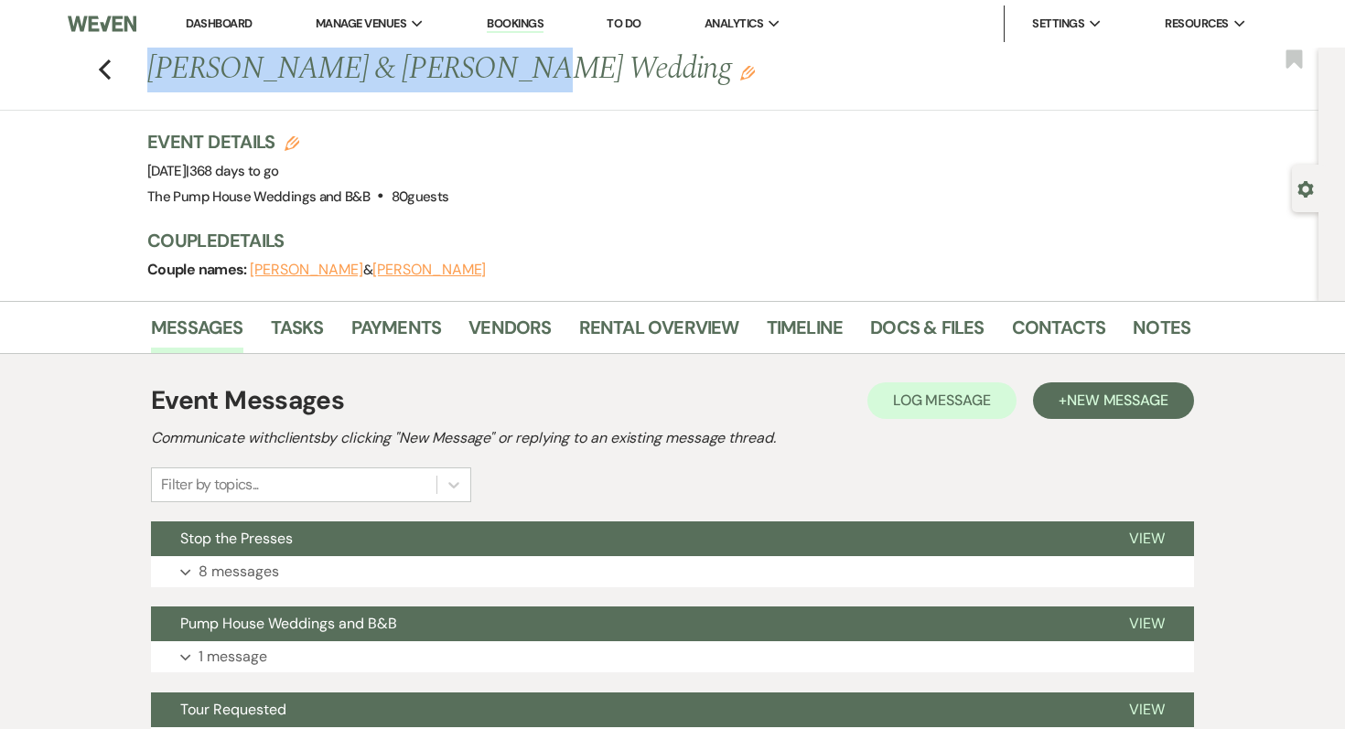
drag, startPoint x: 142, startPoint y: 66, endPoint x: 450, endPoint y: 69, distance: 308.4
click at [450, 69] on div "Previous [PERSON_NAME] & [PERSON_NAME] Wedding Edit" at bounding box center [659, 70] width 1043 height 44
click at [936, 333] on link "Docs & Files" at bounding box center [926, 333] width 113 height 40
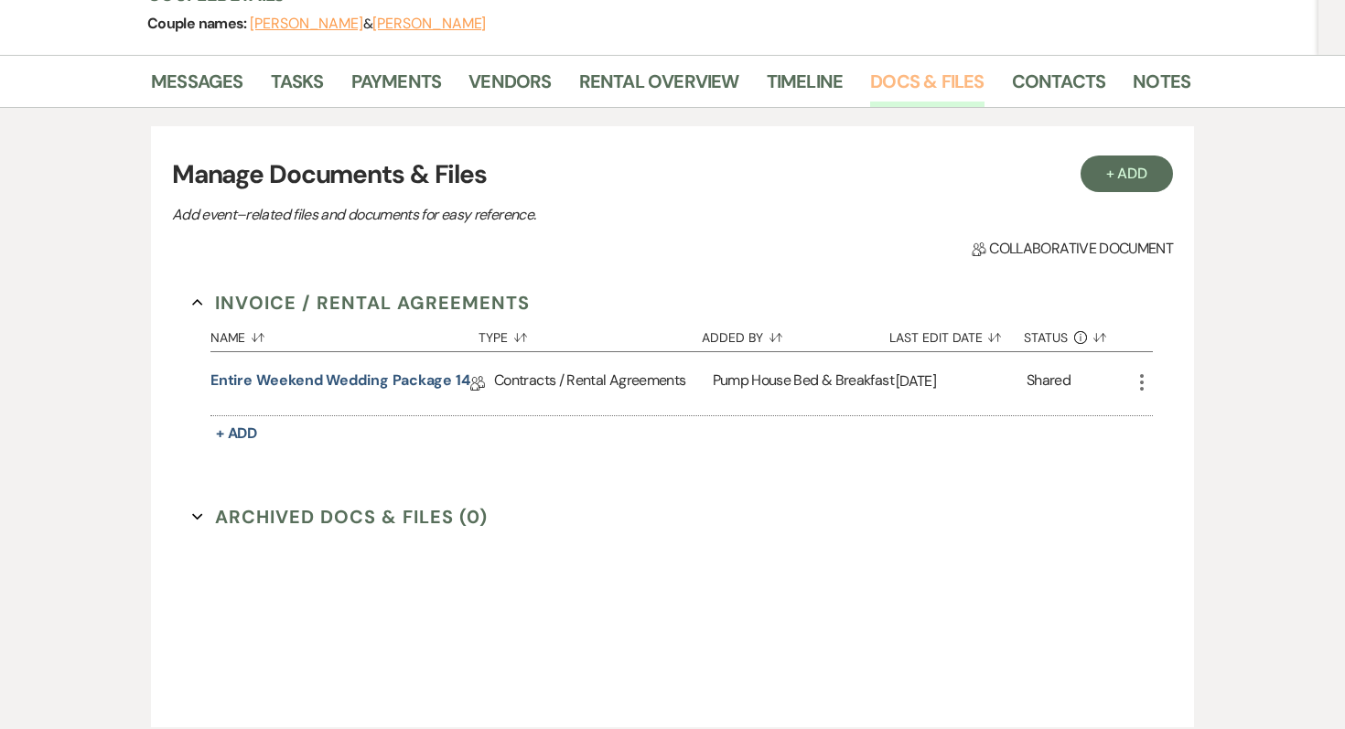
scroll to position [349, 0]
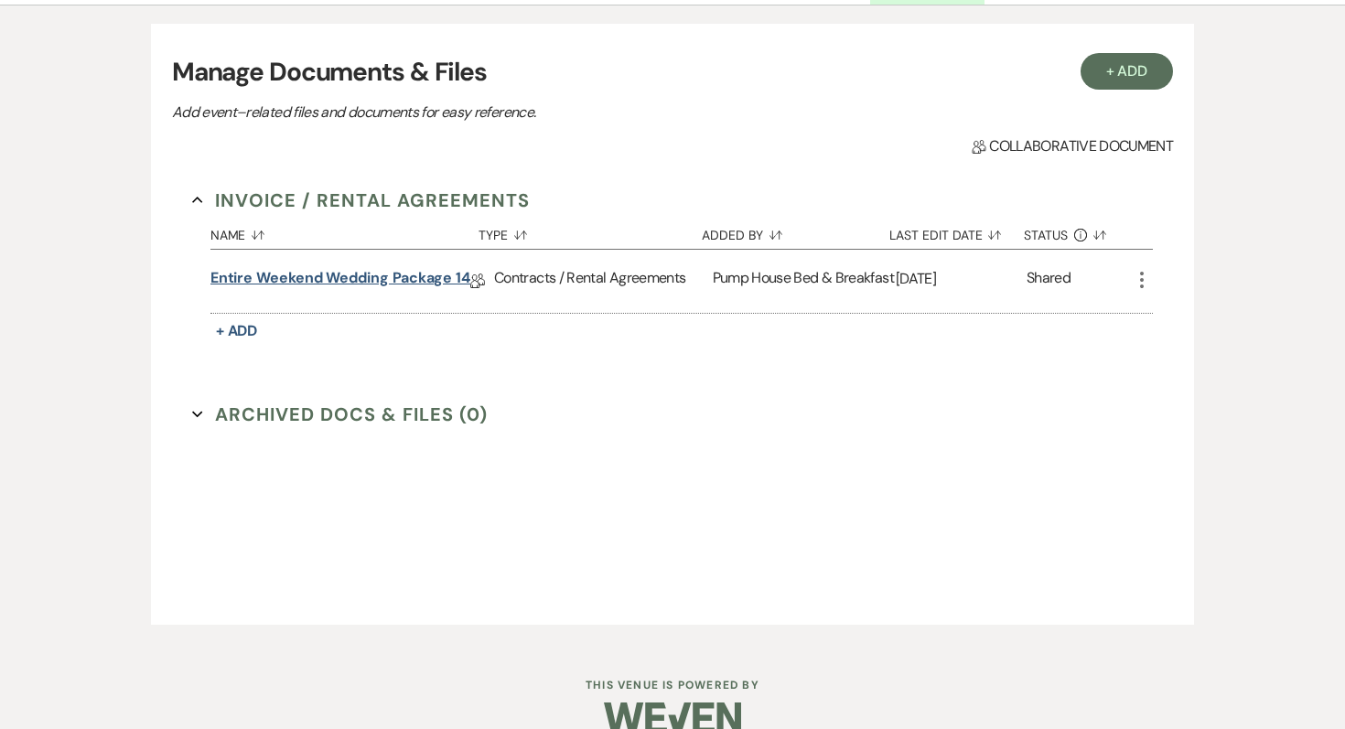
click at [379, 274] on link "Entire Weekend Wedding Package 14" at bounding box center [340, 281] width 260 height 28
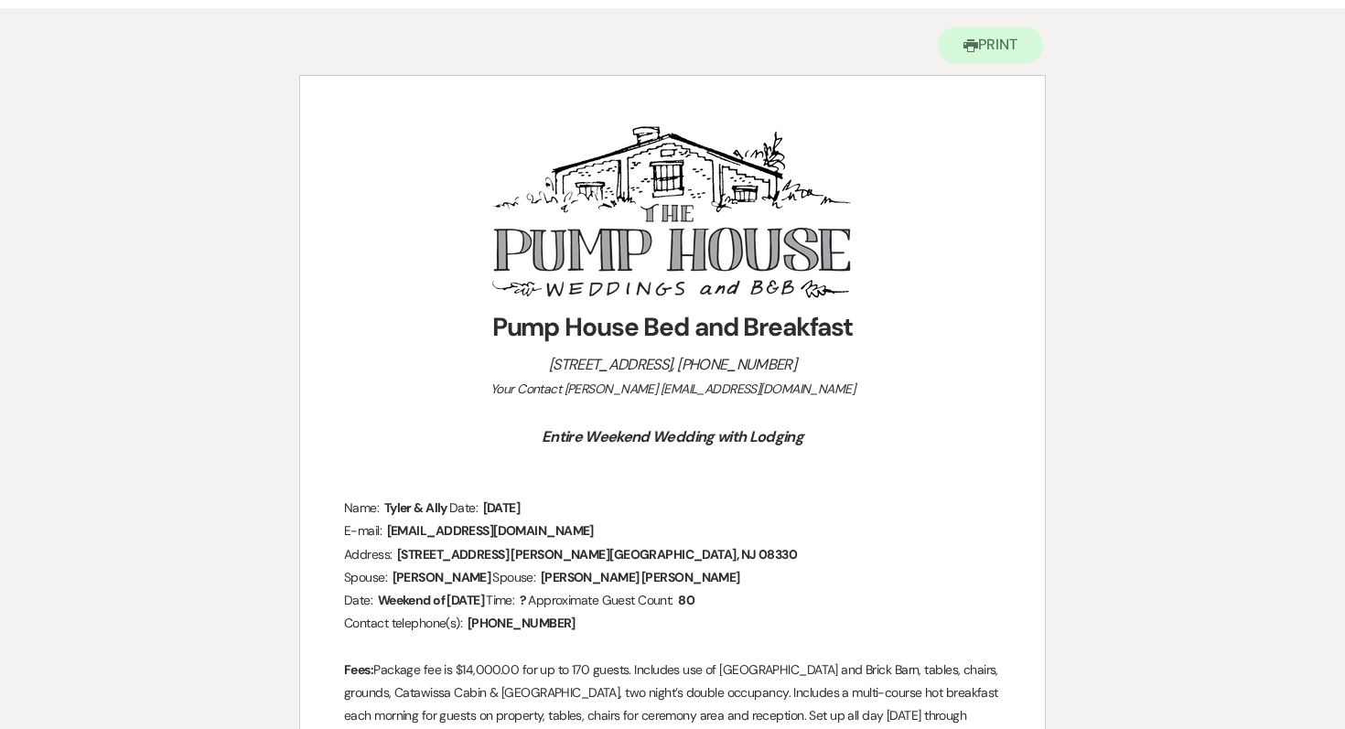
scroll to position [38, 0]
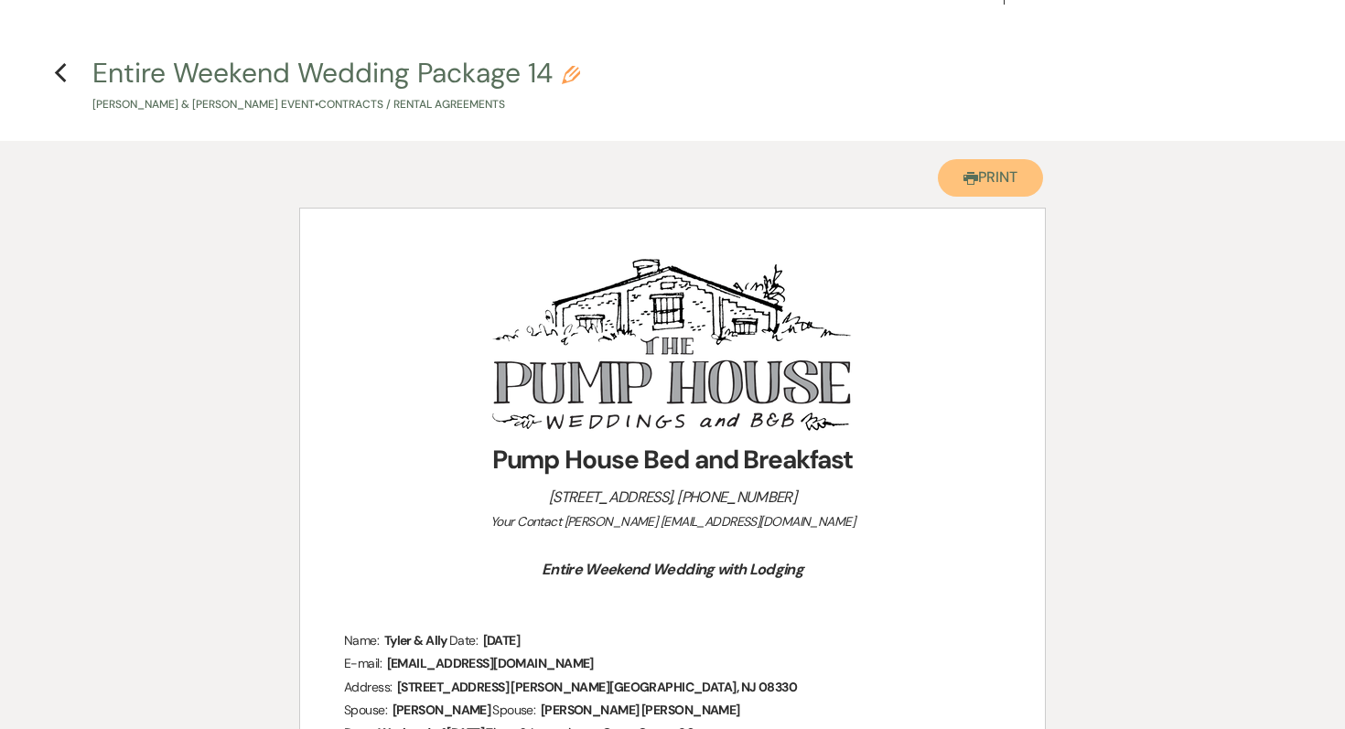
click at [980, 186] on button "Printer Print" at bounding box center [990, 178] width 105 height 38
click at [61, 70] on icon "Previous" at bounding box center [61, 73] width 14 height 22
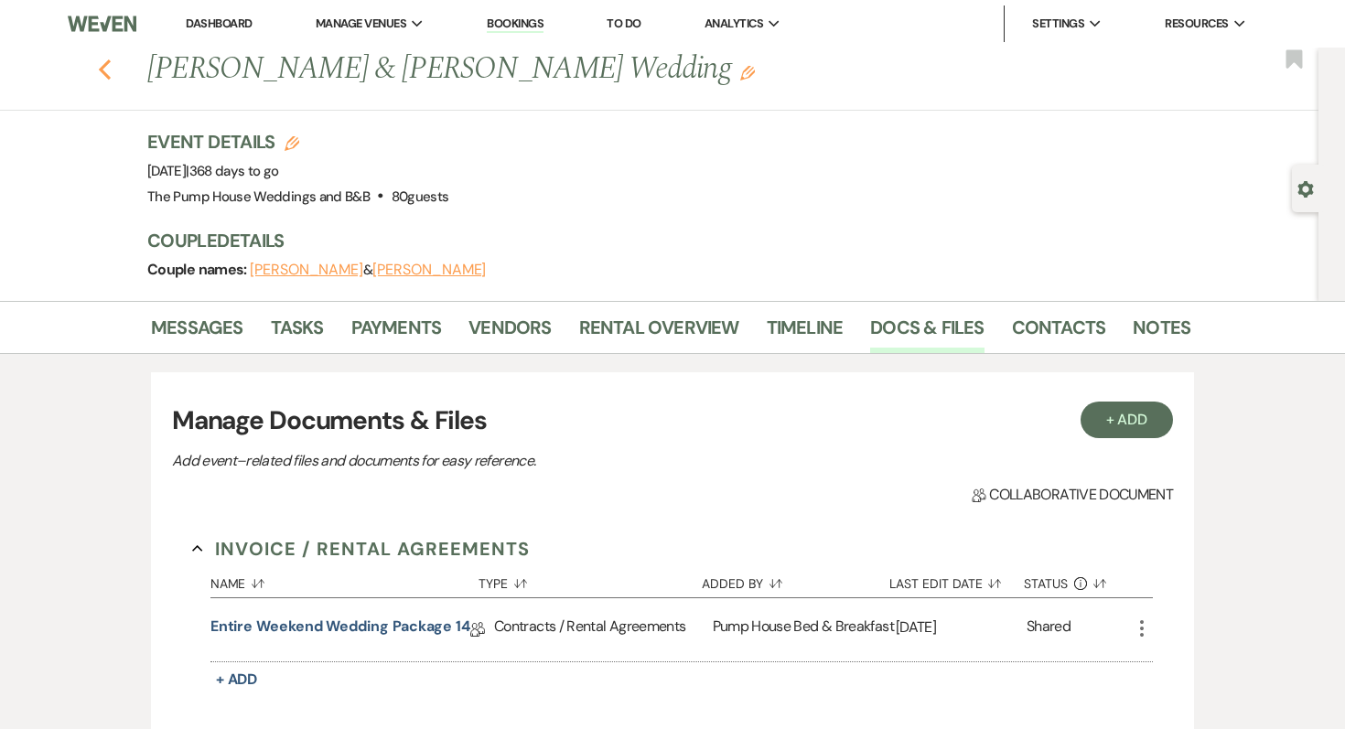
click at [104, 68] on icon "Previous" at bounding box center [105, 70] width 14 height 22
select select "7"
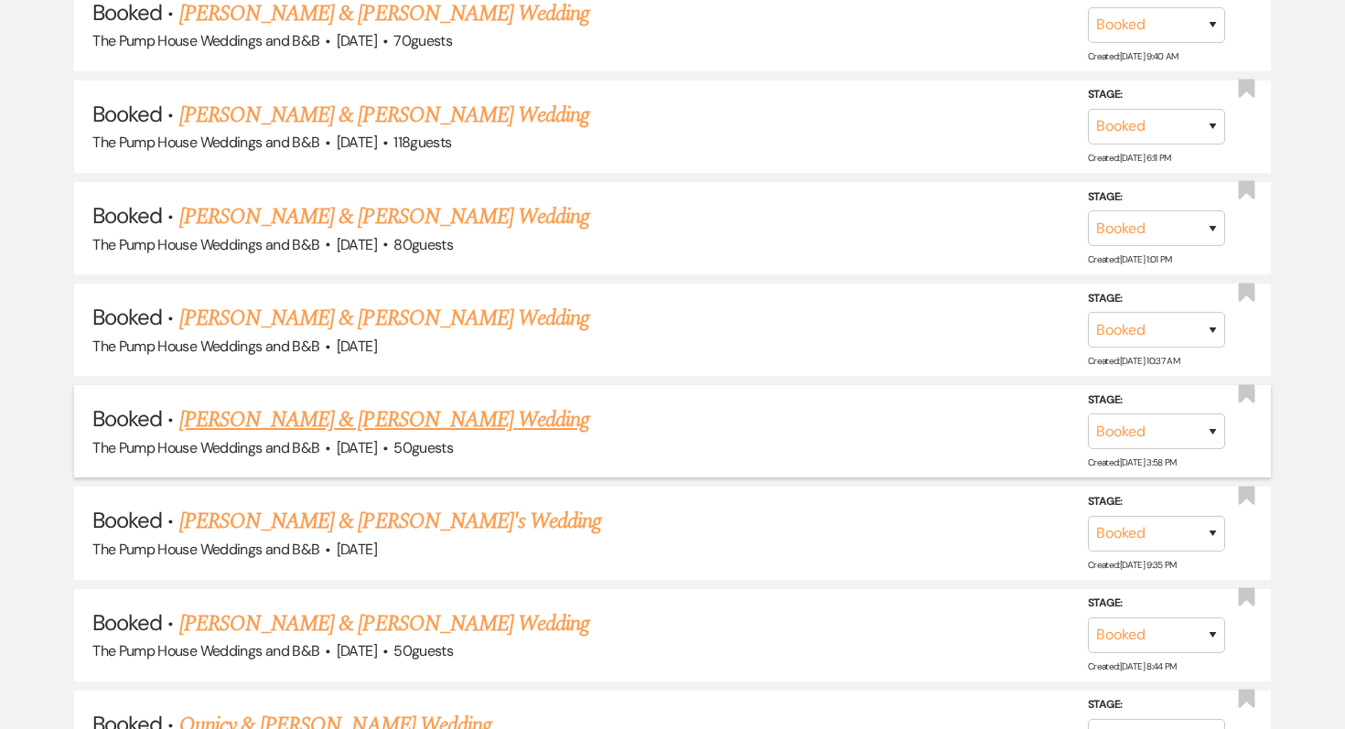
scroll to position [3931, 0]
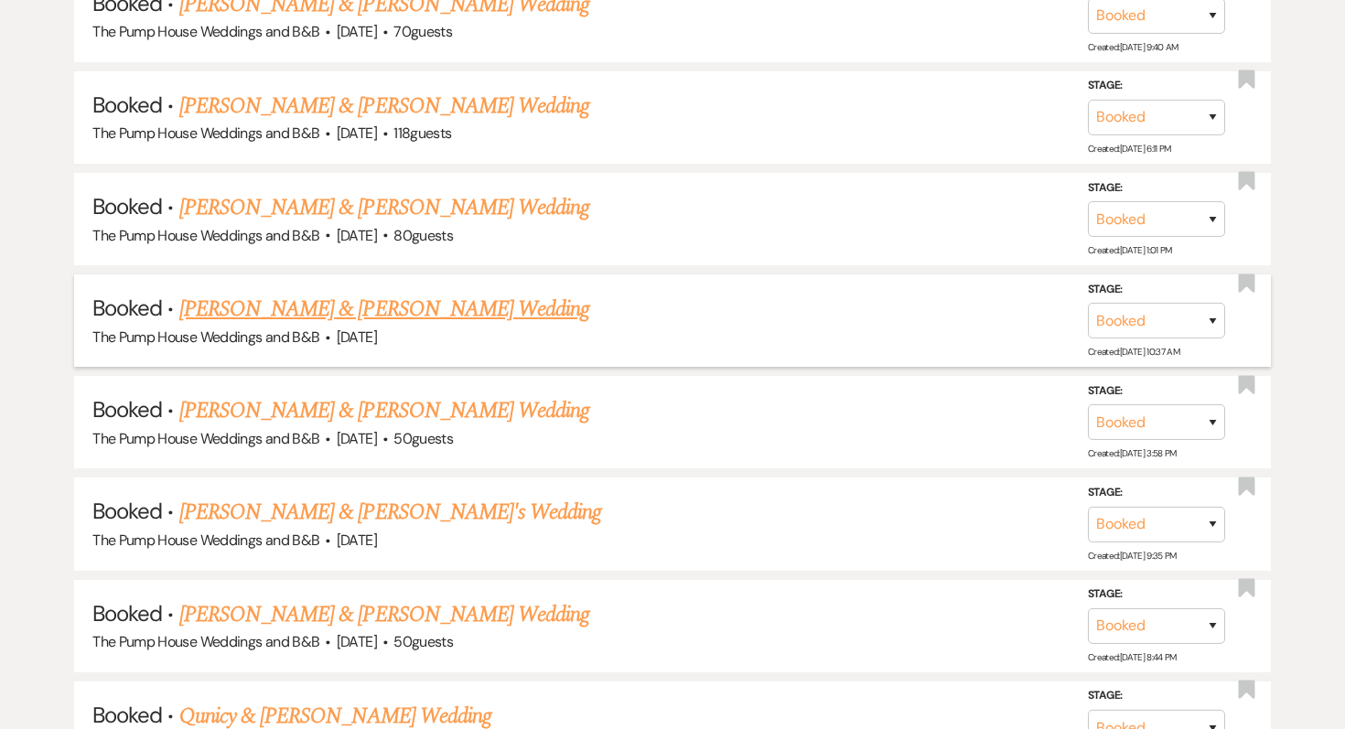
click at [399, 293] on link "[PERSON_NAME] & [PERSON_NAME] Wedding" at bounding box center [384, 309] width 410 height 33
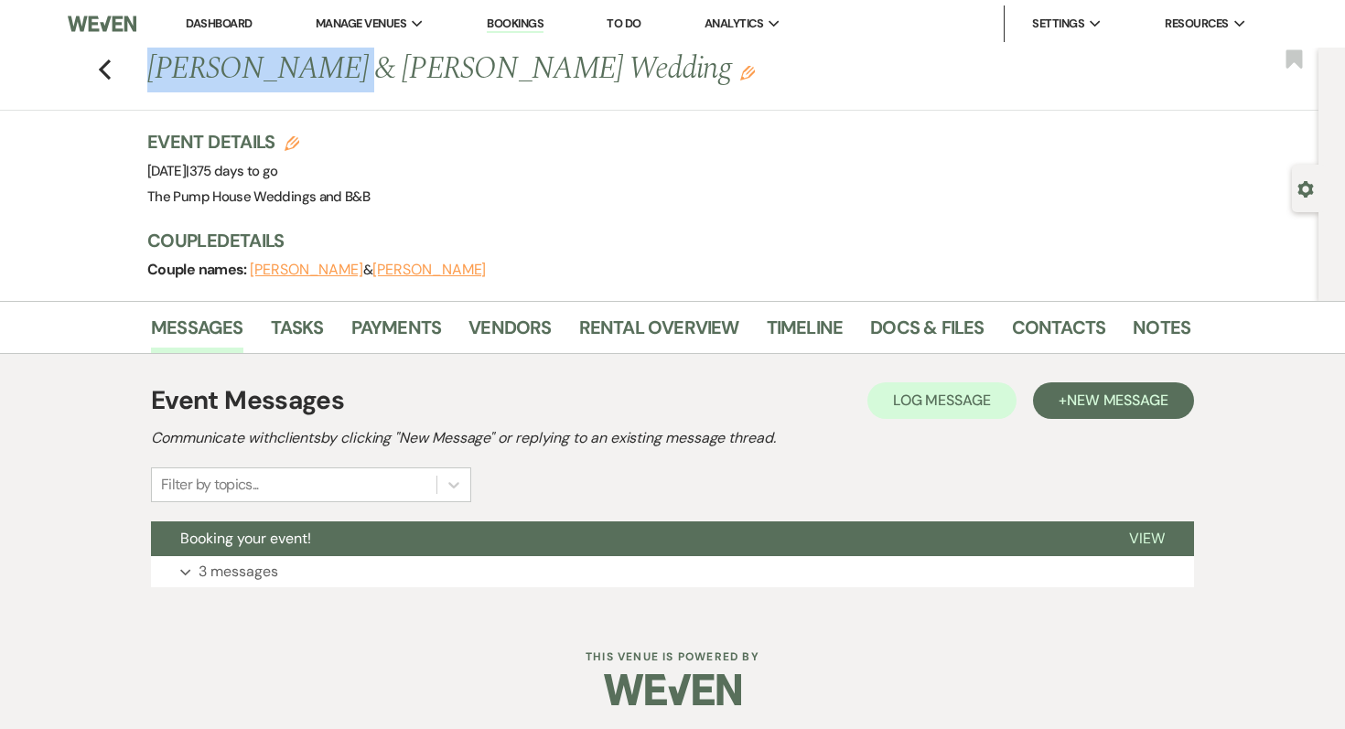
drag, startPoint x: 151, startPoint y: 61, endPoint x: 343, endPoint y: 64, distance: 192.2
click at [343, 64] on h1 "[PERSON_NAME] & [PERSON_NAME] Wedding Edit" at bounding box center [557, 70] width 820 height 44
click at [1039, 331] on link "Contacts" at bounding box center [1059, 333] width 94 height 40
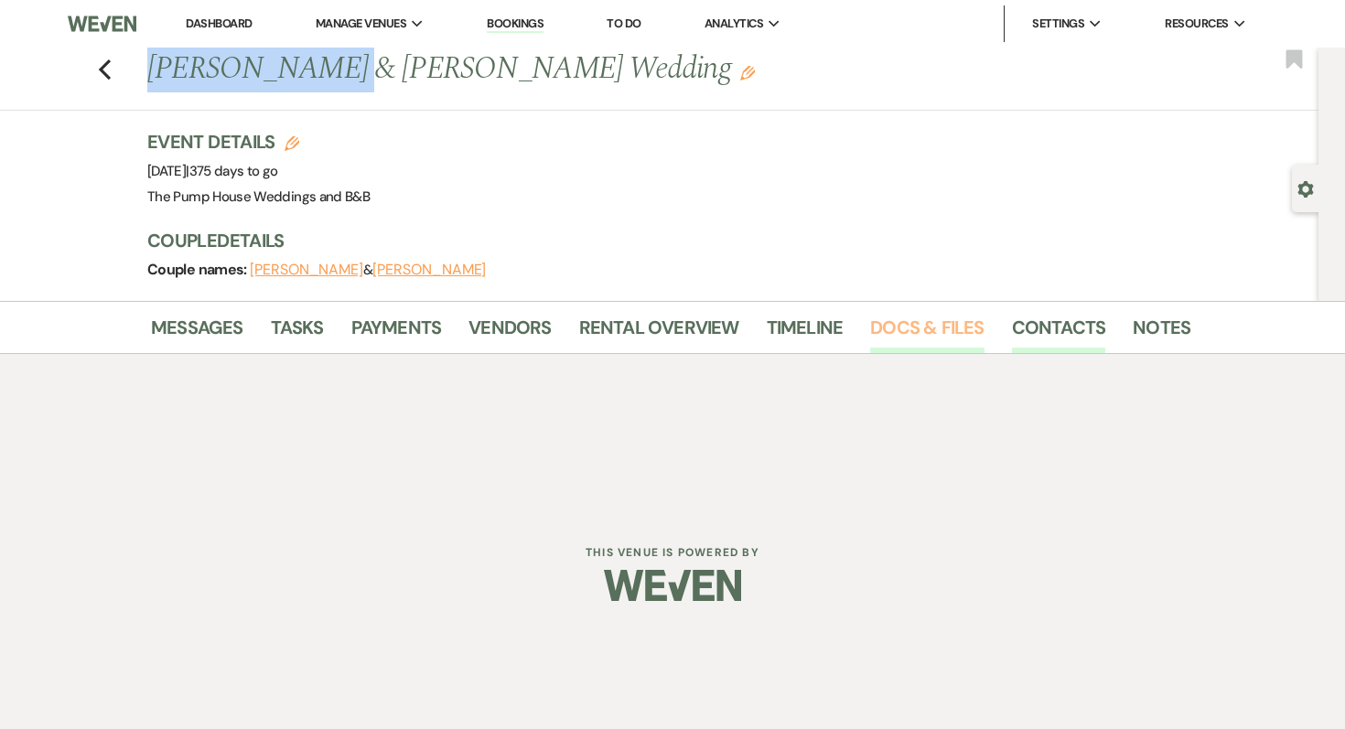
click at [923, 332] on link "Docs & Files" at bounding box center [926, 333] width 113 height 40
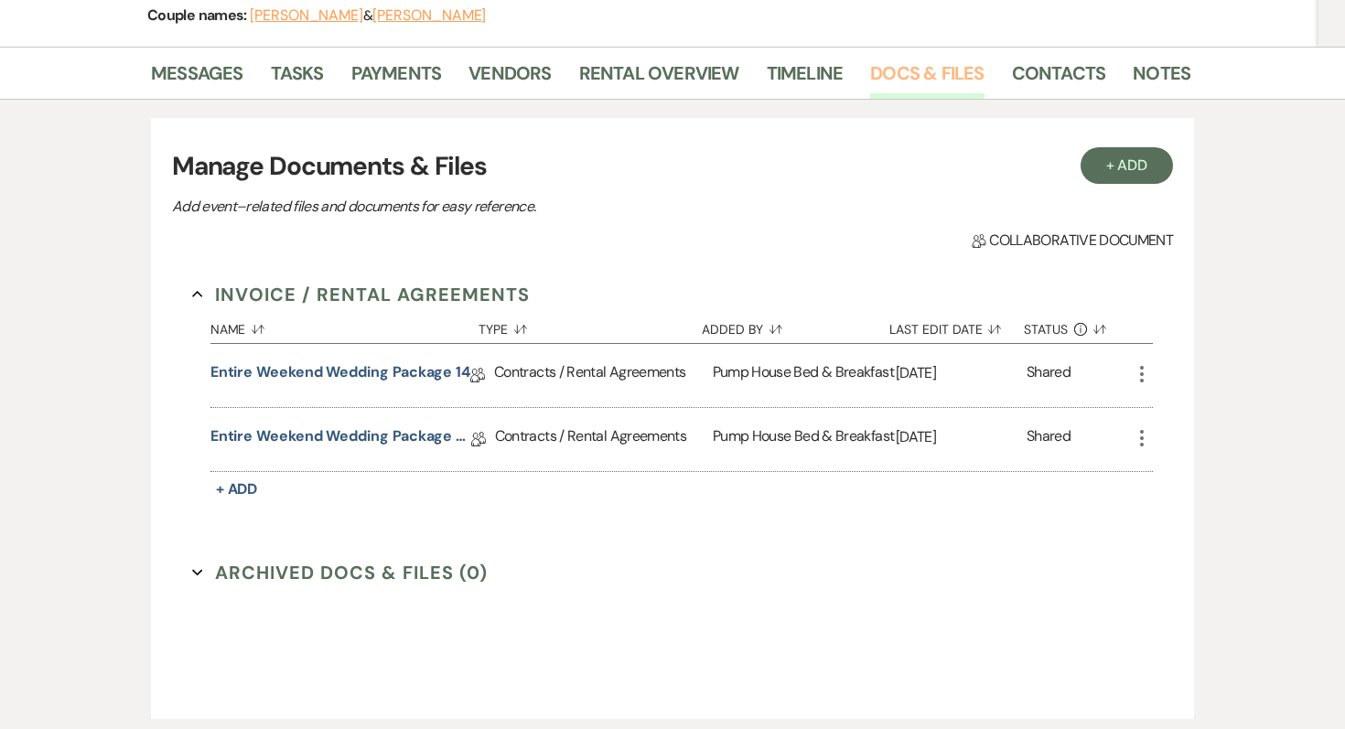
scroll to position [349, 0]
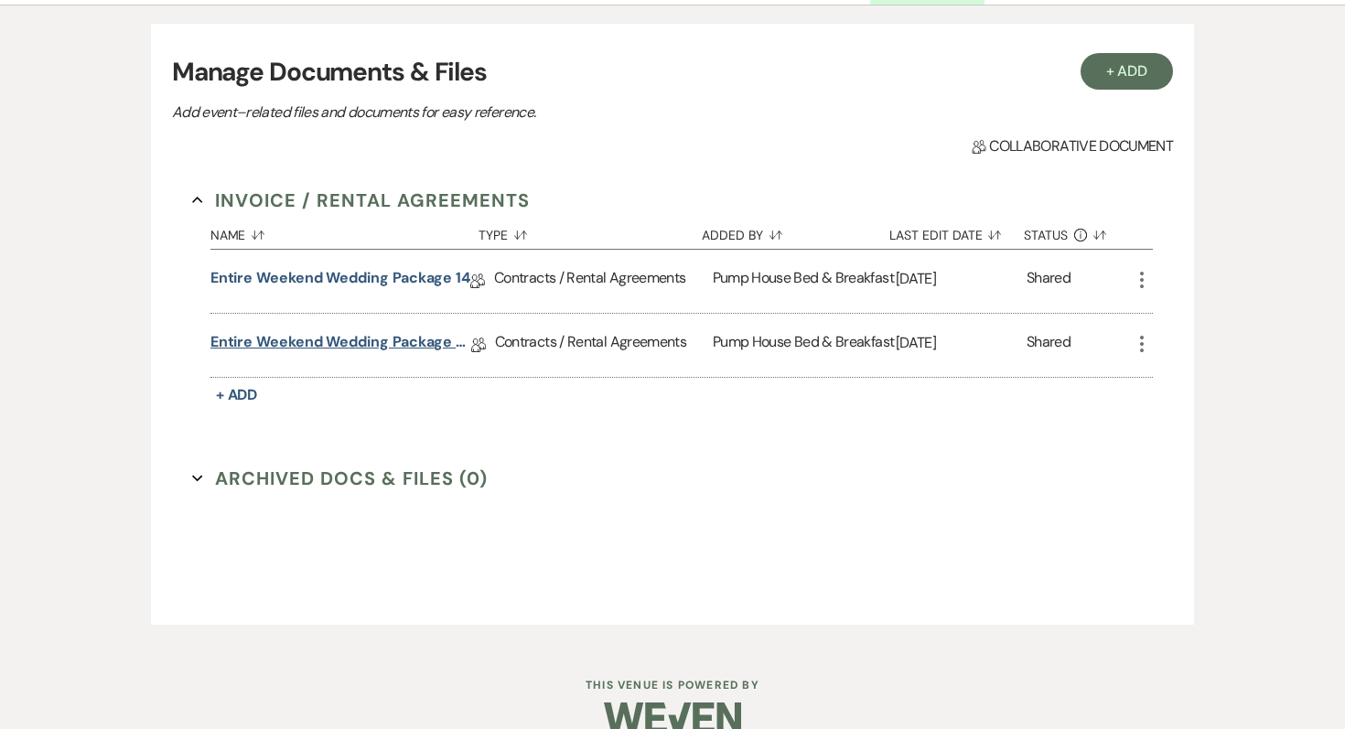
click at [365, 339] on link "Entire Weekend Wedding Package 12.5" at bounding box center [340, 345] width 261 height 28
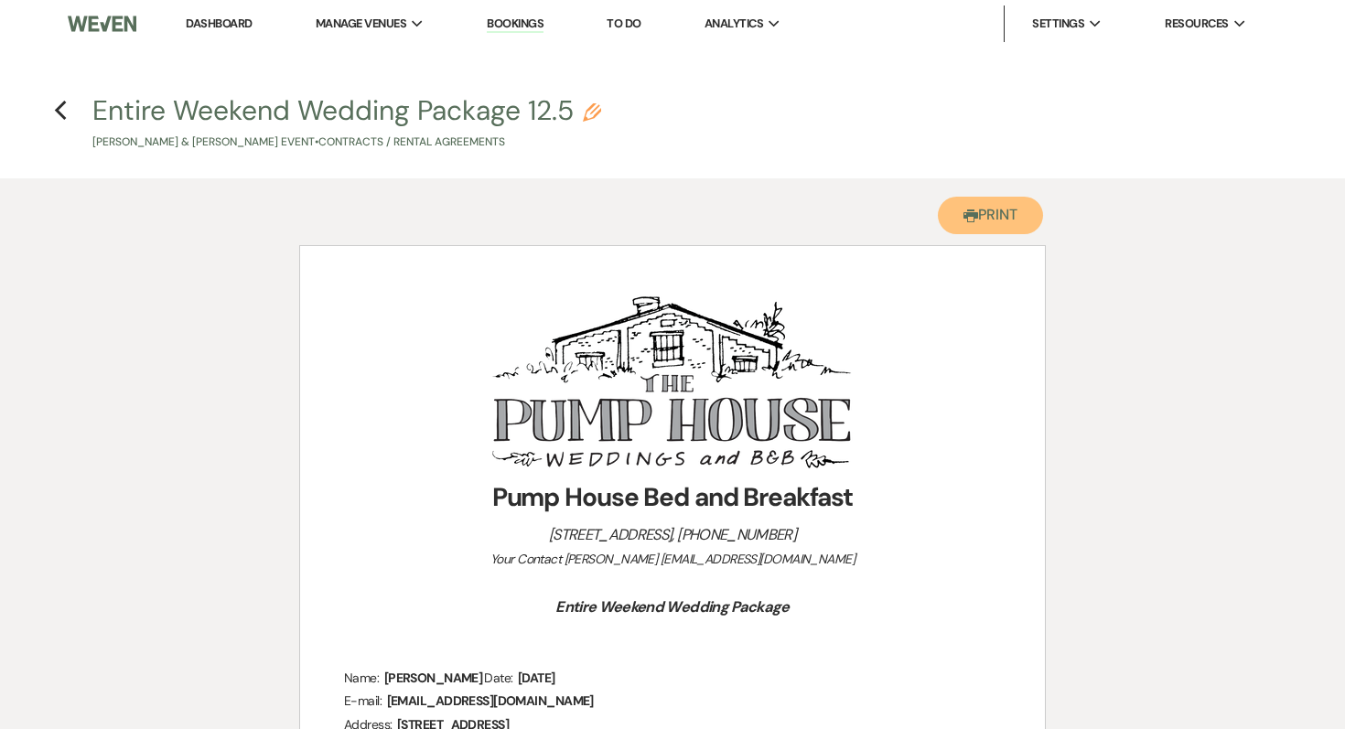
click at [987, 223] on button "Printer Print" at bounding box center [990, 216] width 105 height 38
click at [63, 113] on icon "Previous" at bounding box center [61, 111] width 14 height 22
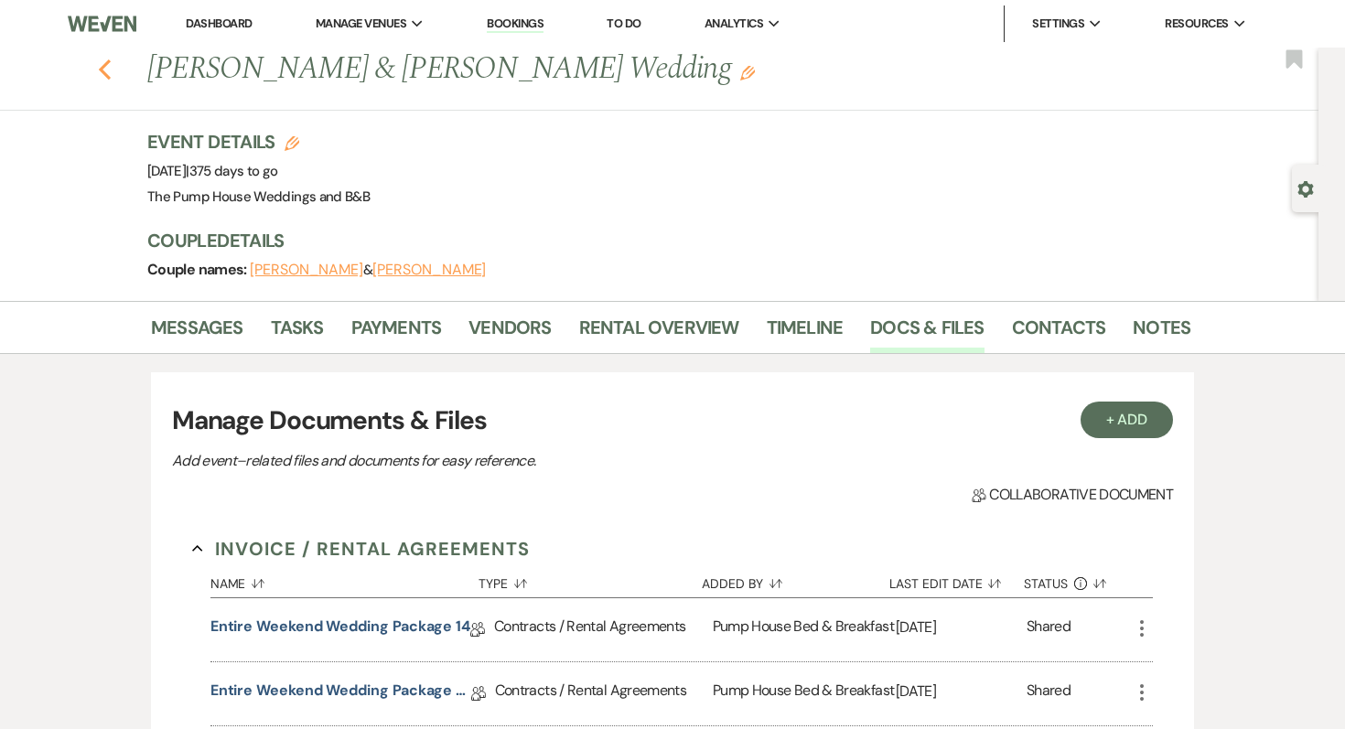
click at [109, 69] on icon "Previous" at bounding box center [105, 70] width 14 height 22
select select "7"
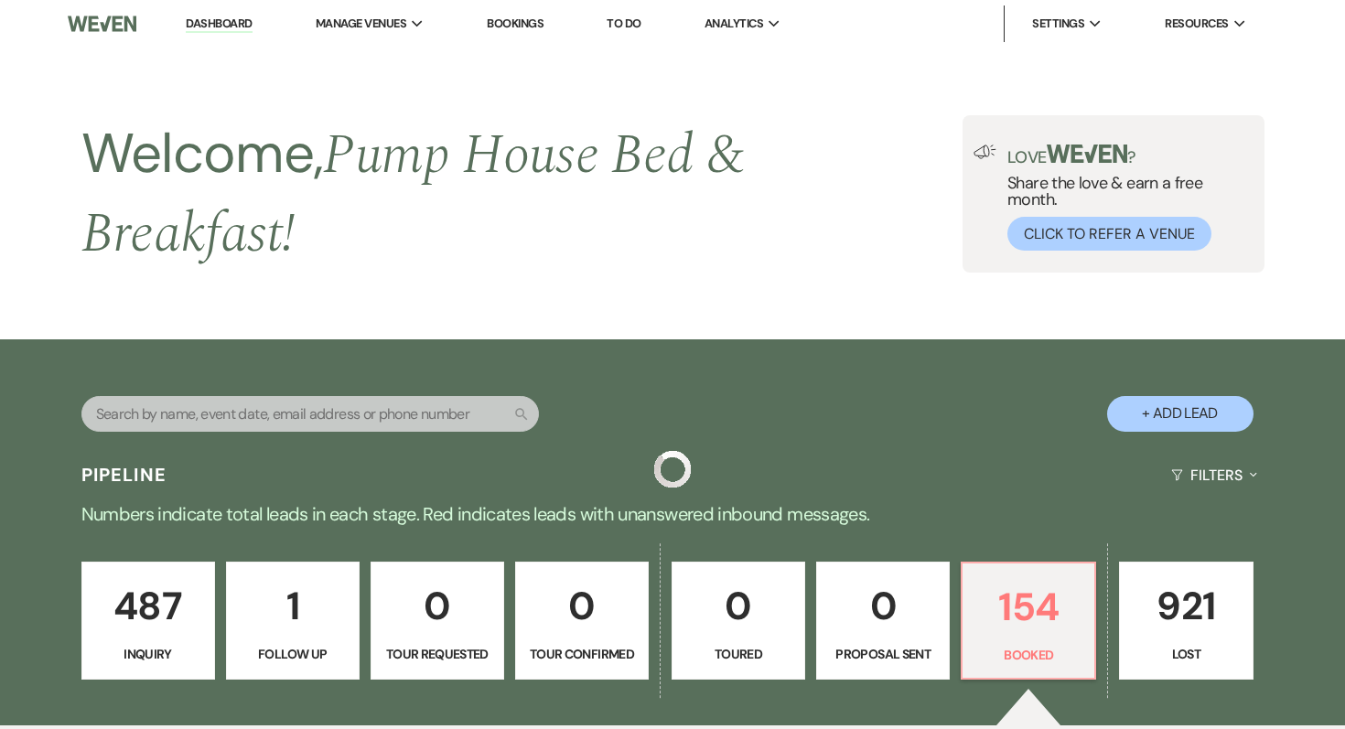
scroll to position [3931, 0]
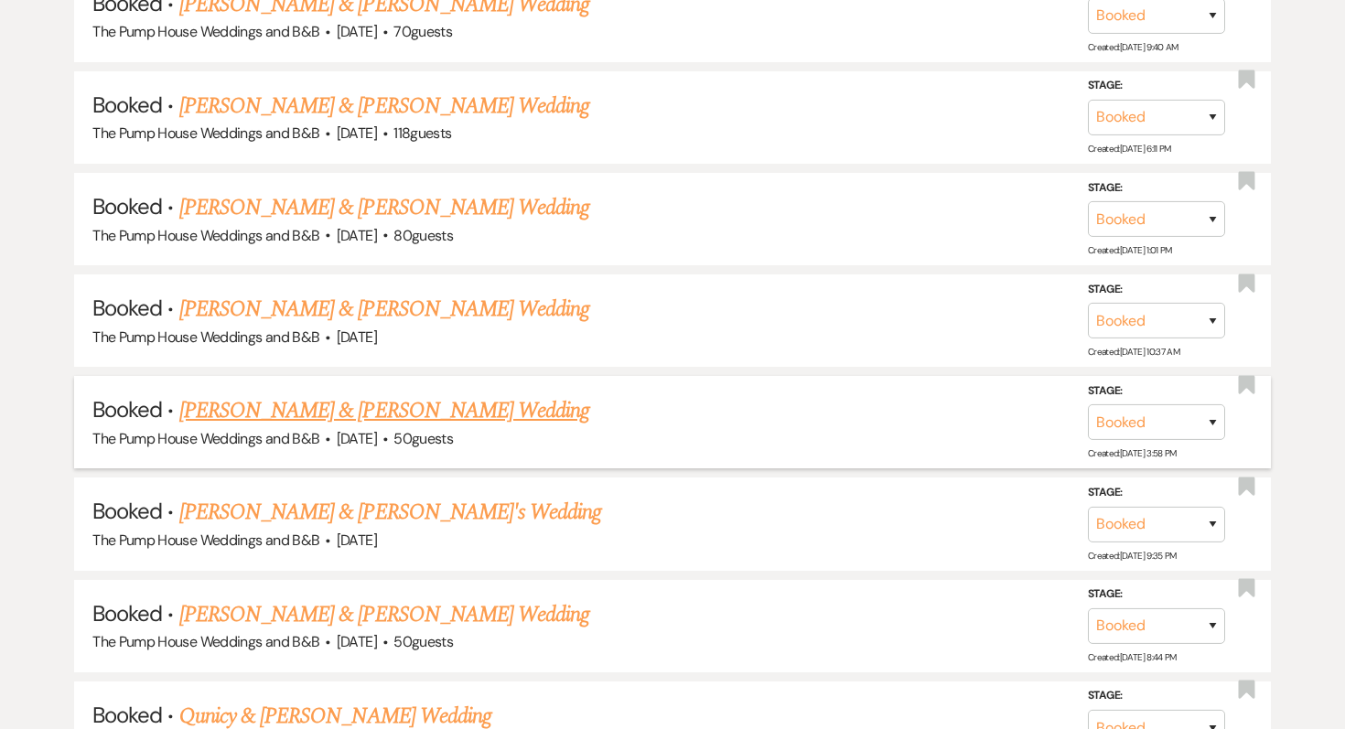
click at [324, 394] on link "[PERSON_NAME] & [PERSON_NAME] Wedding" at bounding box center [384, 410] width 410 height 33
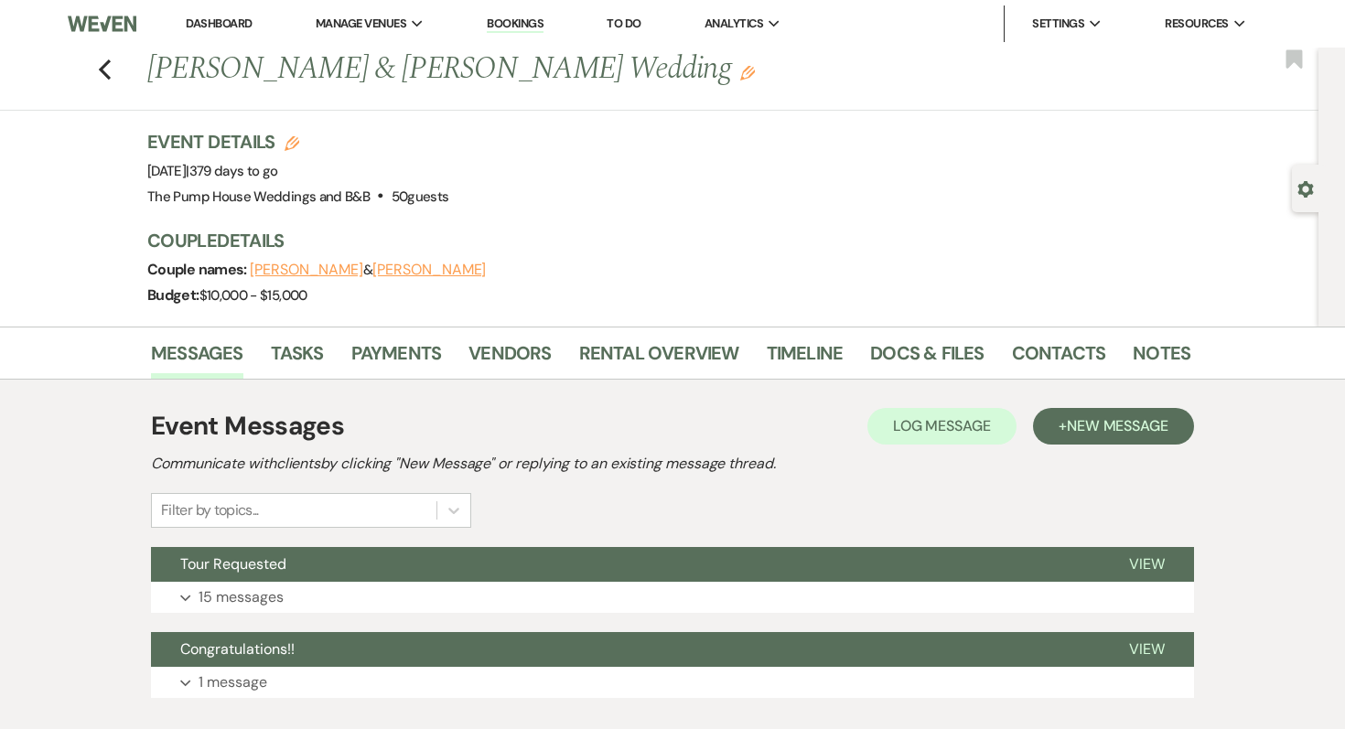
drag, startPoint x: 152, startPoint y: 64, endPoint x: 622, endPoint y: 75, distance: 470.5
click at [622, 75] on h1 "[PERSON_NAME] & [PERSON_NAME] Wedding Edit" at bounding box center [557, 70] width 820 height 44
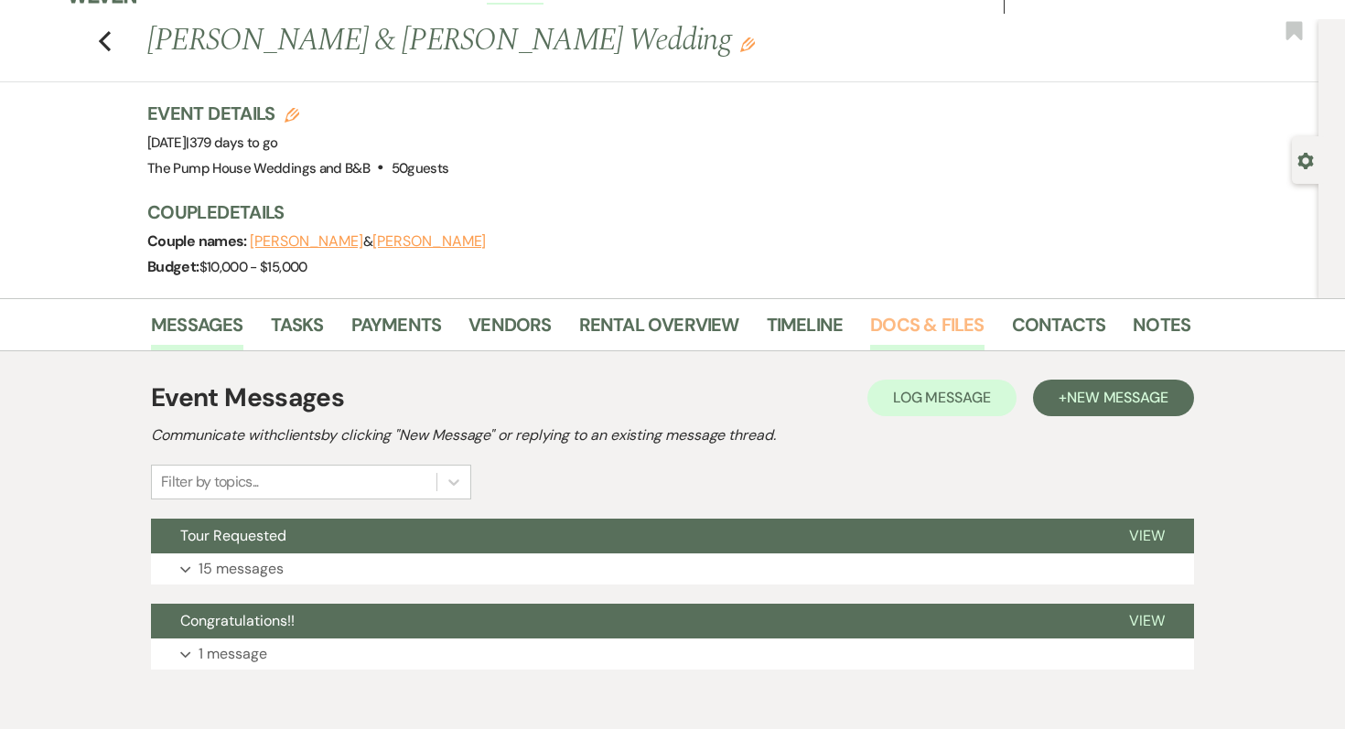
click at [947, 325] on link "Docs & Files" at bounding box center [926, 330] width 113 height 40
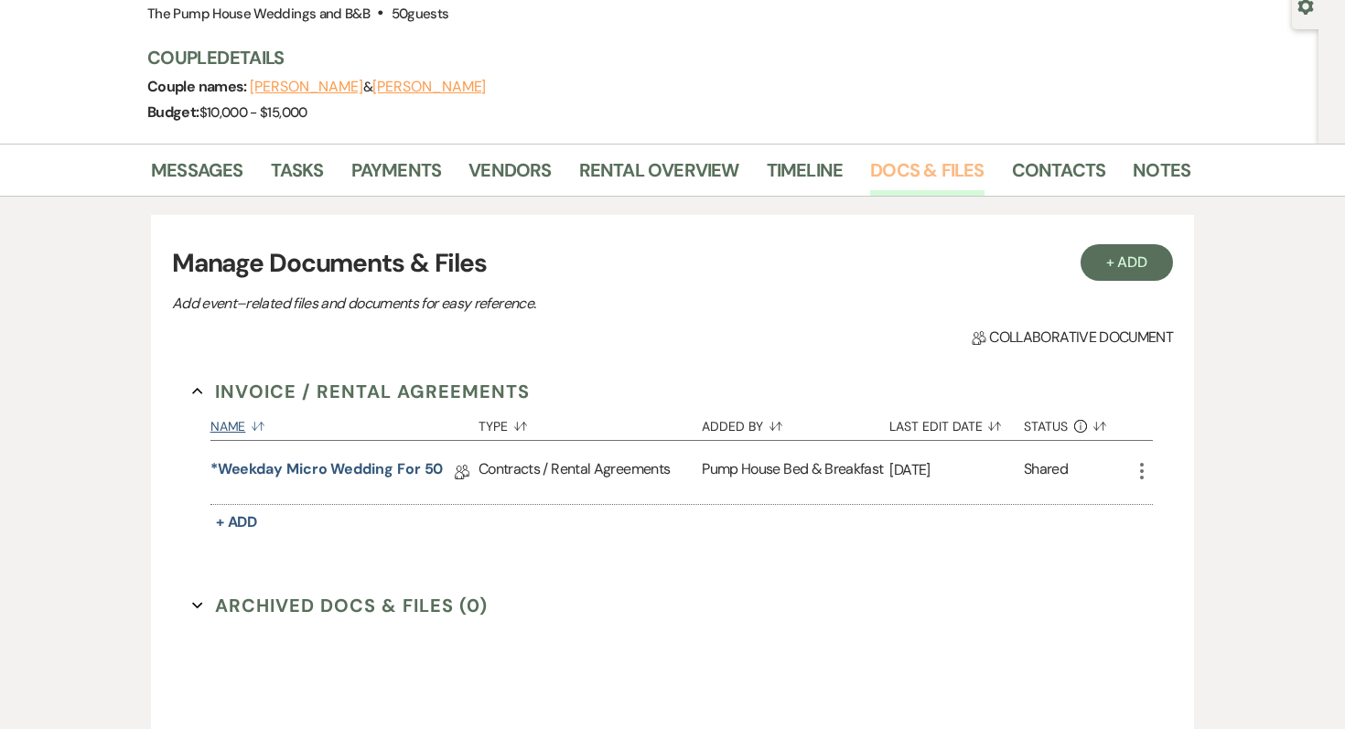
scroll to position [208, 0]
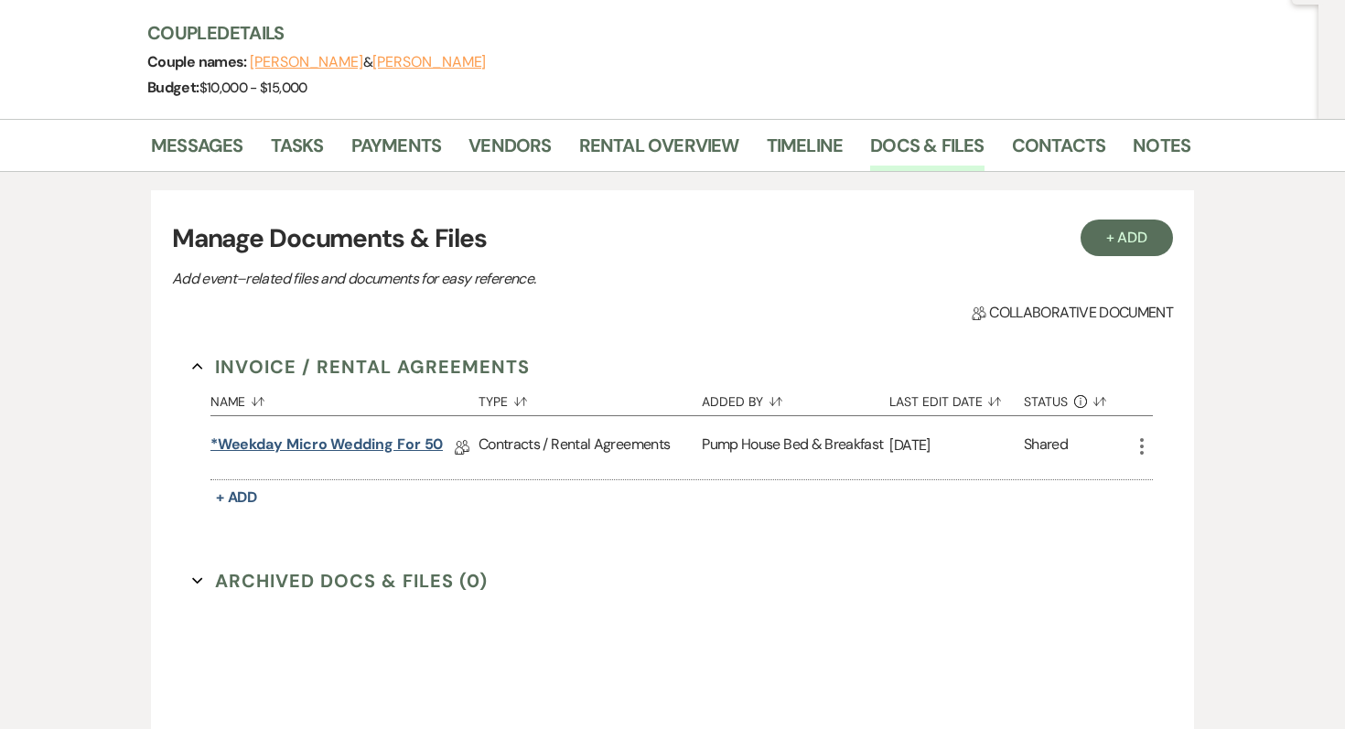
click at [383, 448] on link "*Weekday Micro Wedding for 50" at bounding box center [326, 448] width 233 height 28
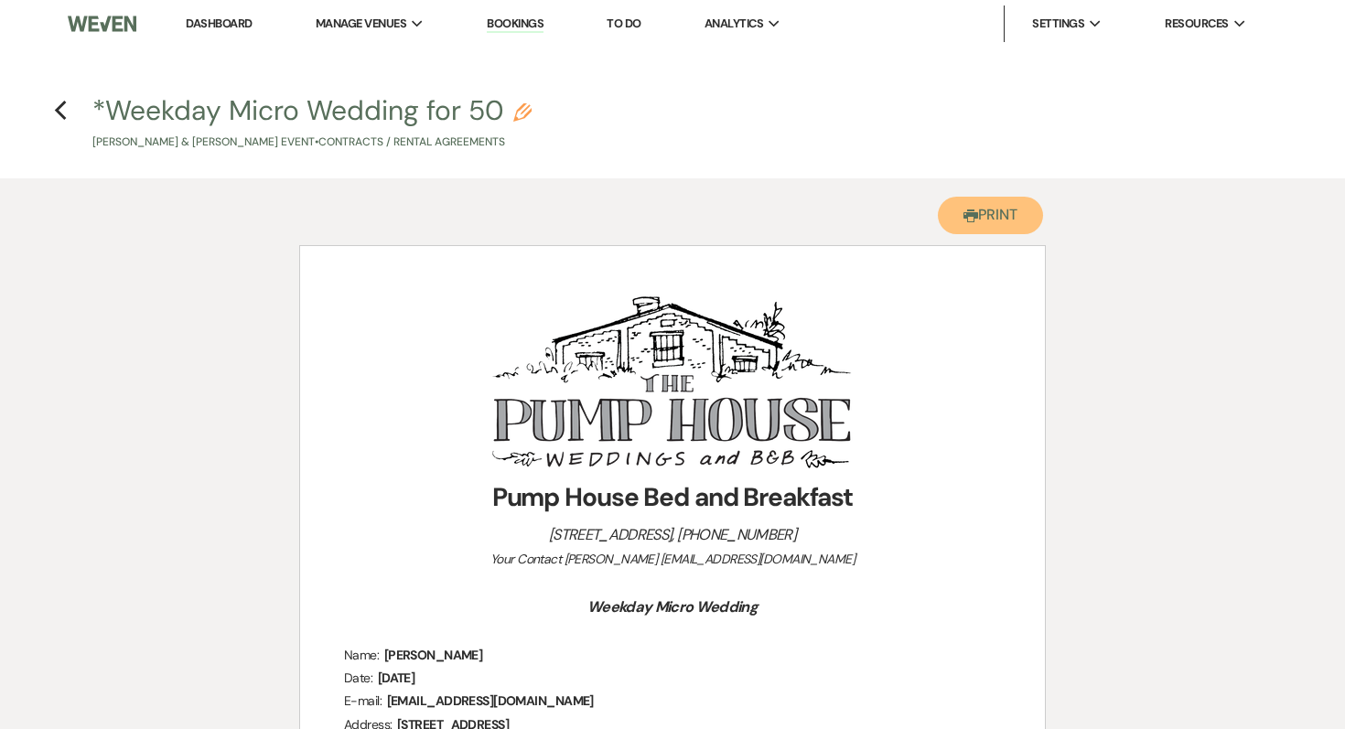
click at [986, 215] on button "Printer Print" at bounding box center [990, 216] width 105 height 38
click at [64, 116] on icon "Previous" at bounding box center [61, 111] width 14 height 22
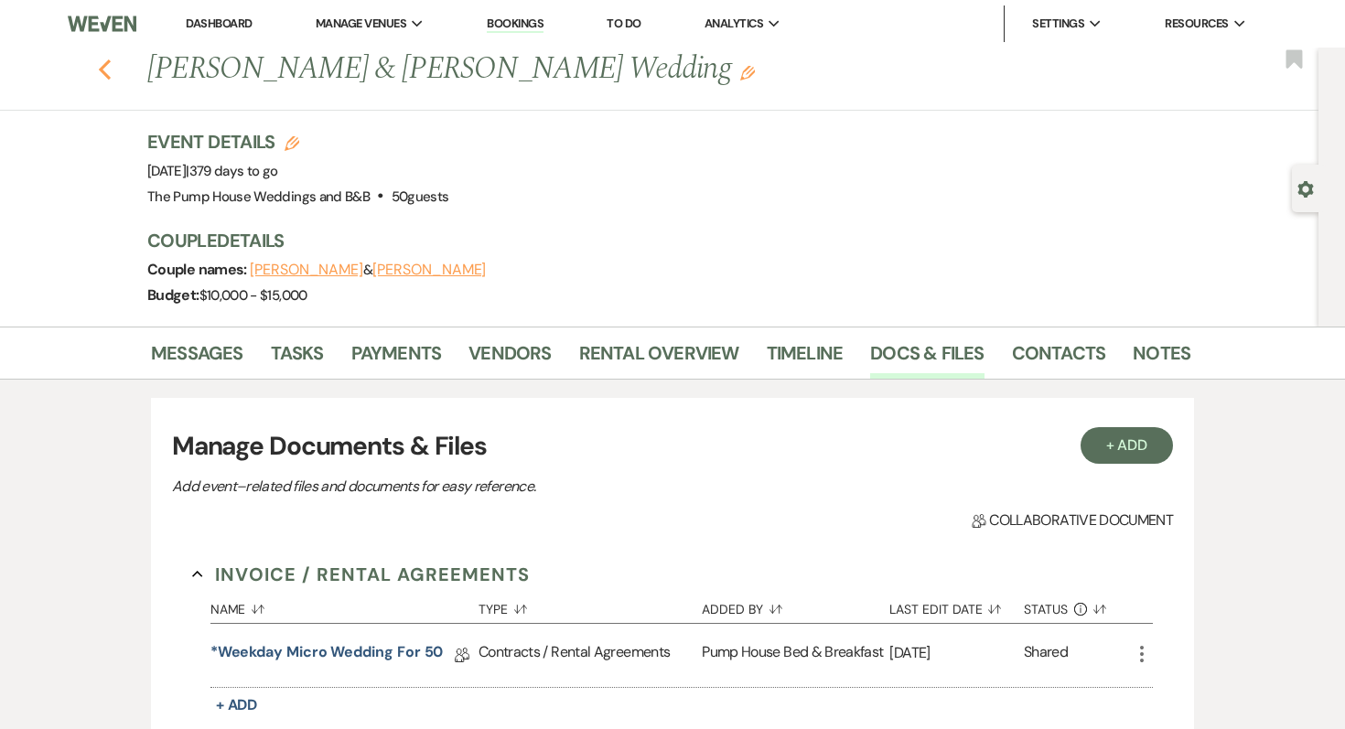
click at [103, 68] on use "button" at bounding box center [105, 69] width 12 height 20
select select "7"
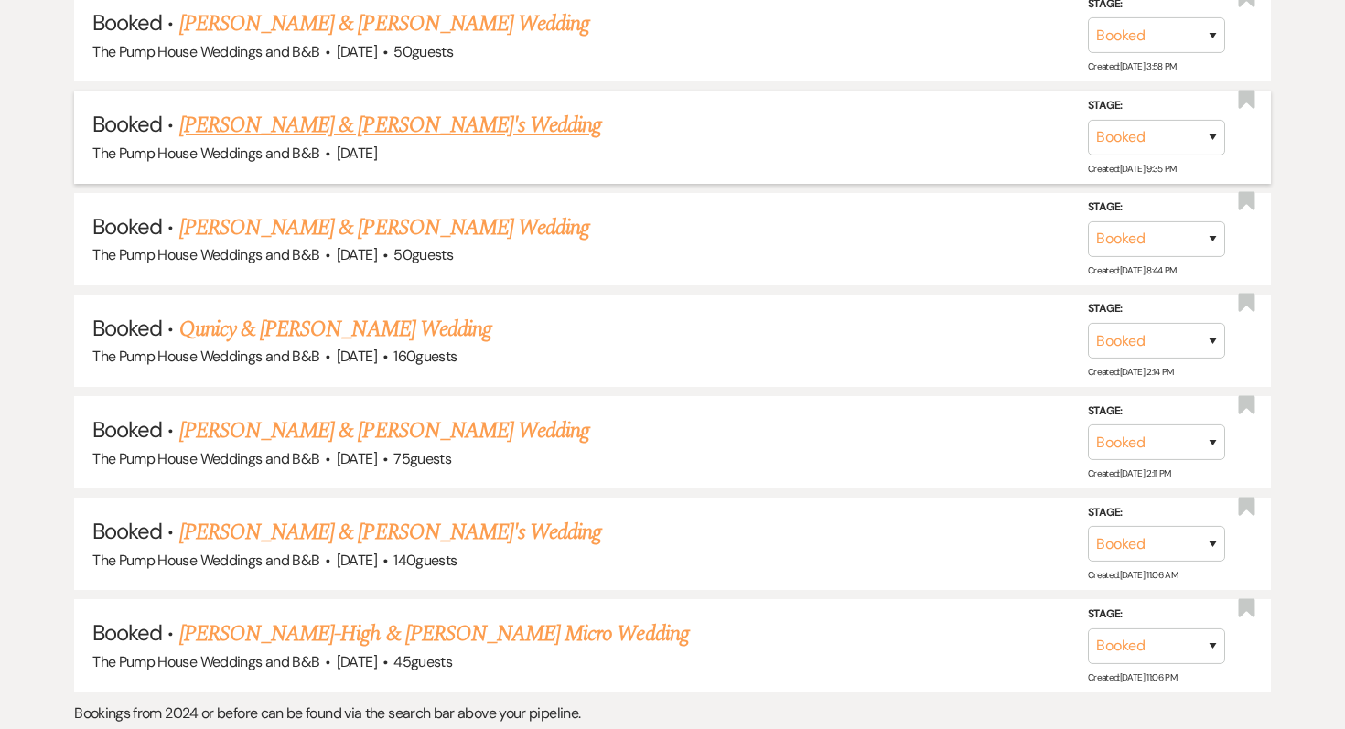
scroll to position [4322, 0]
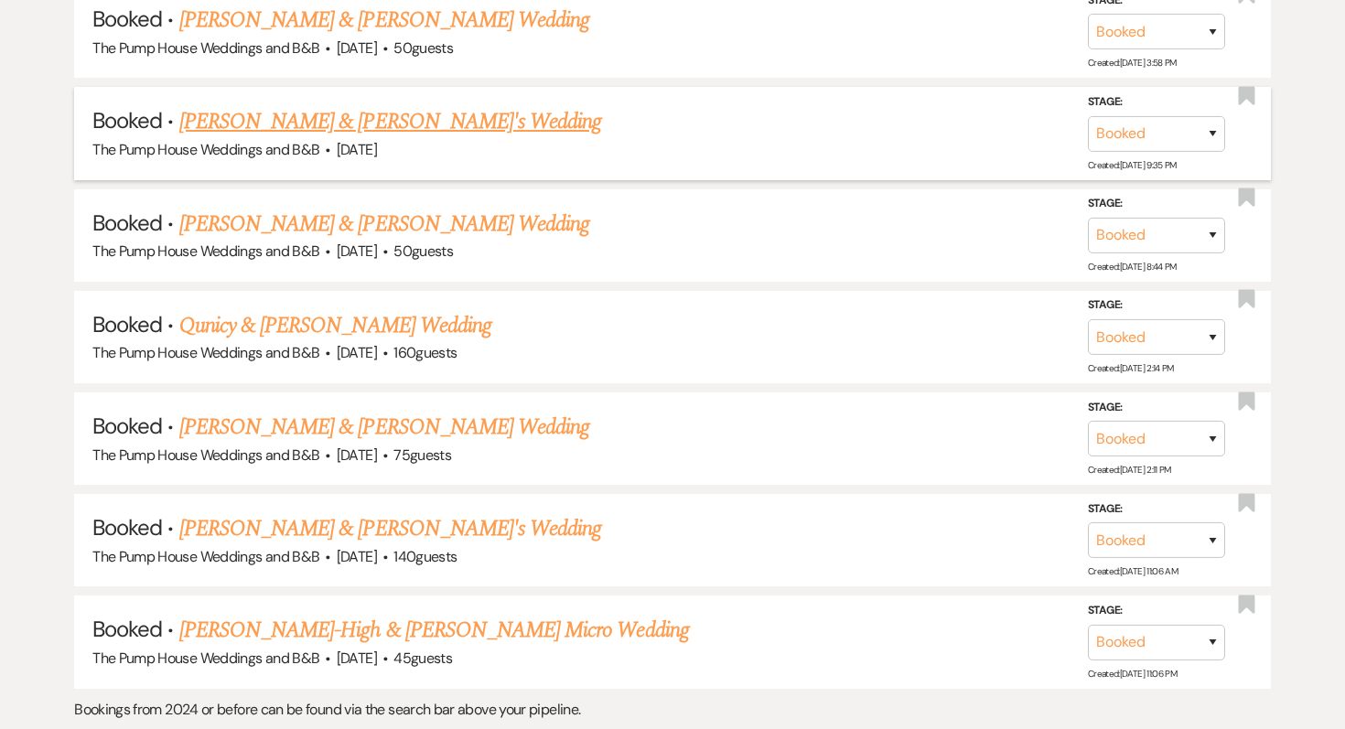
click at [344, 105] on link "[PERSON_NAME] & [PERSON_NAME]'s Wedding" at bounding box center [390, 121] width 423 height 33
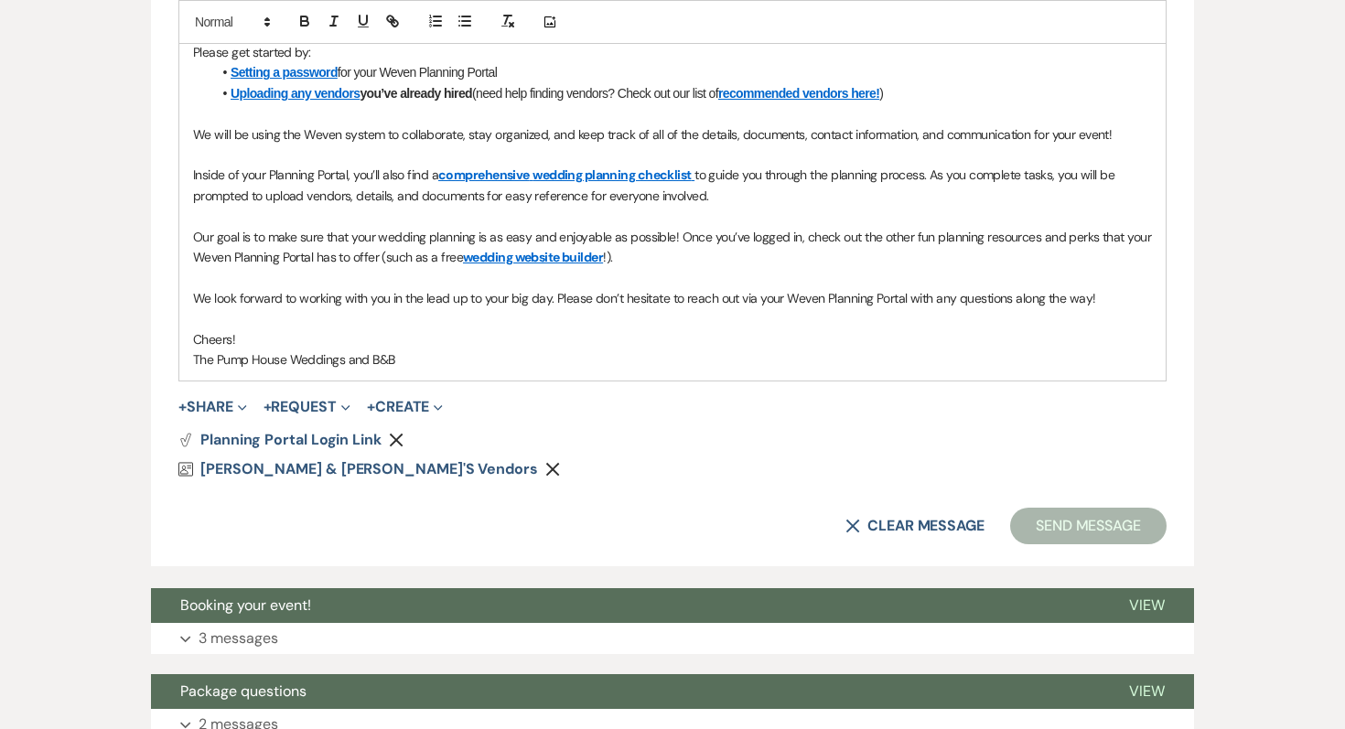
scroll to position [1216, 0]
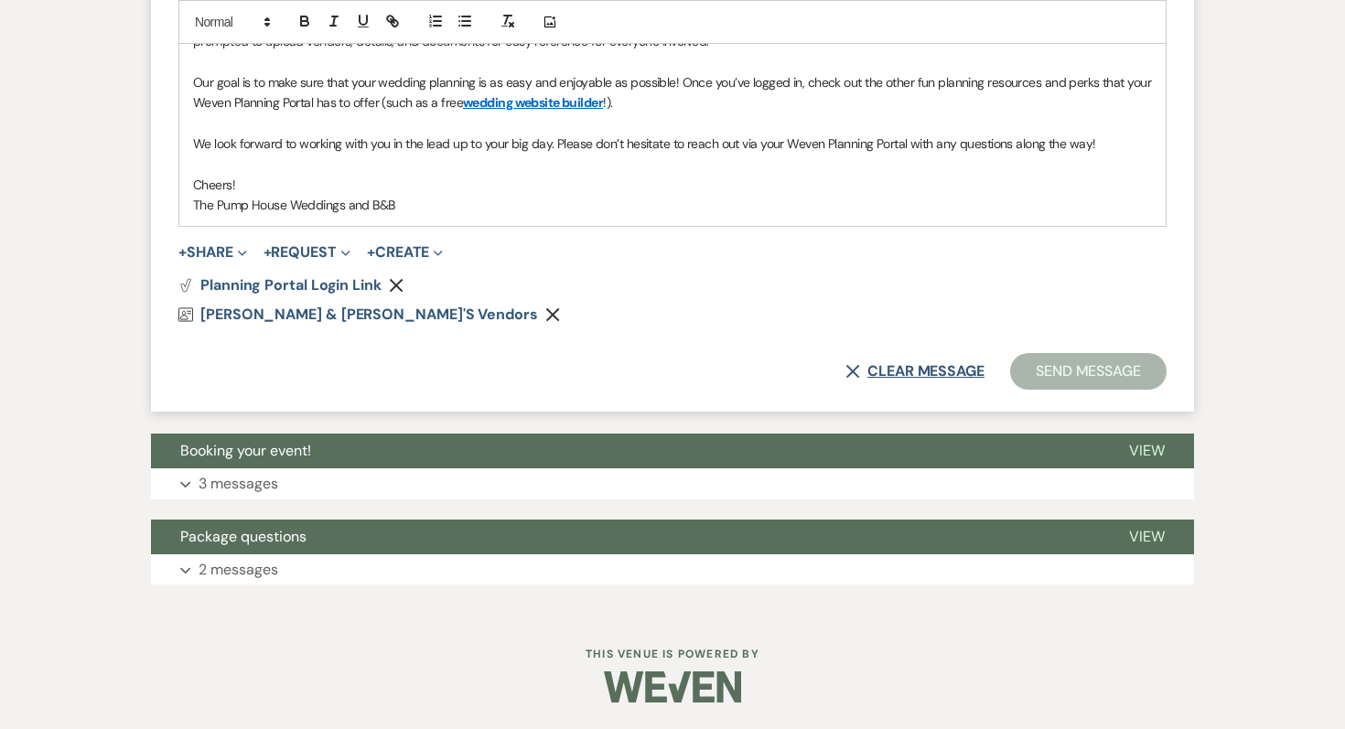
click at [864, 375] on button "X Clear message" at bounding box center [915, 371] width 139 height 15
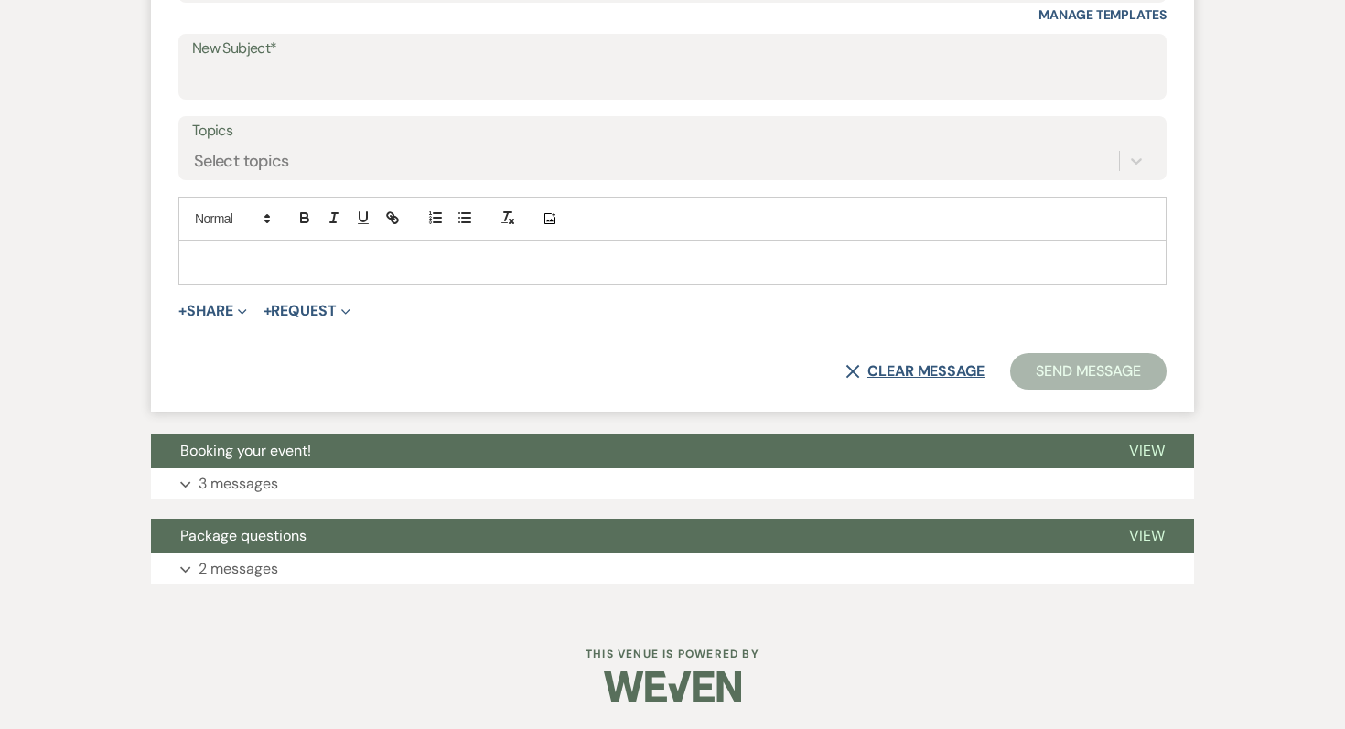
click at [902, 364] on button "X Clear message" at bounding box center [915, 371] width 139 height 15
click at [896, 369] on button "X Clear message" at bounding box center [915, 371] width 139 height 15
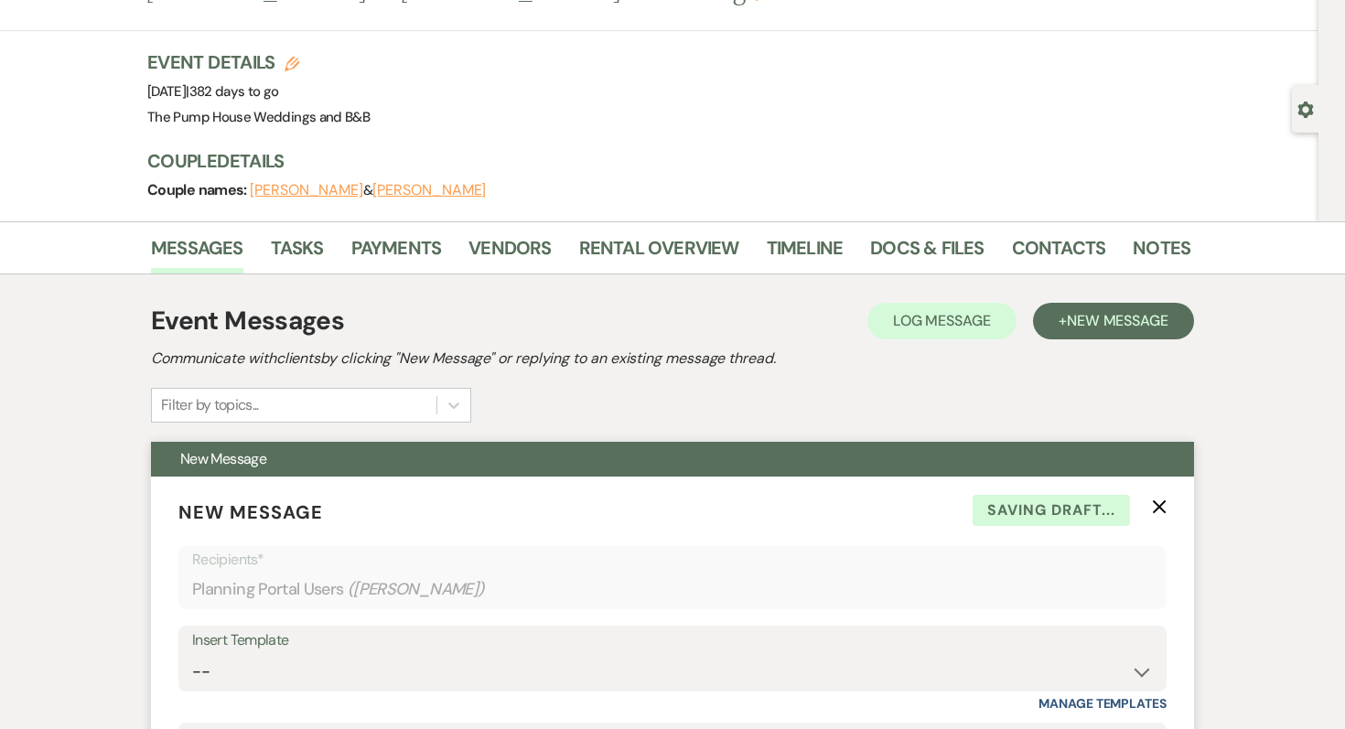
scroll to position [0, 0]
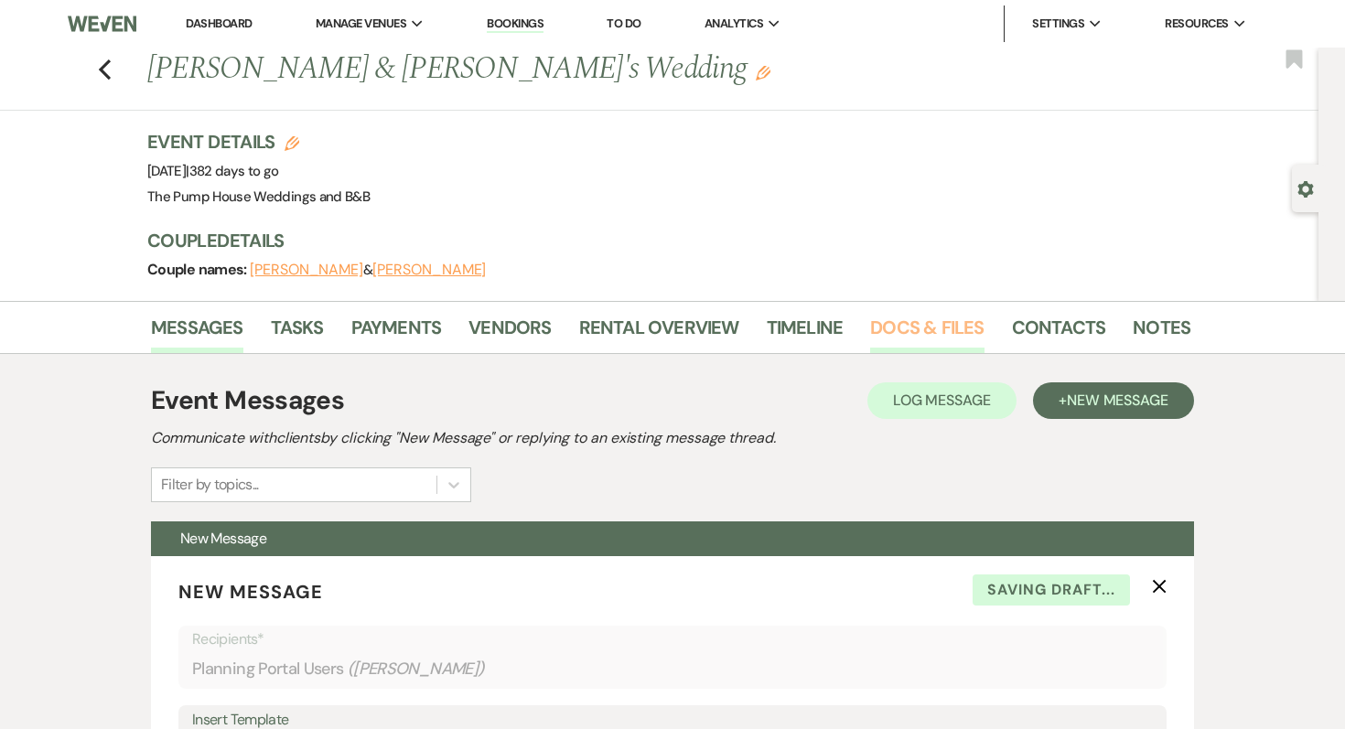
click at [936, 325] on link "Docs & Files" at bounding box center [926, 333] width 113 height 40
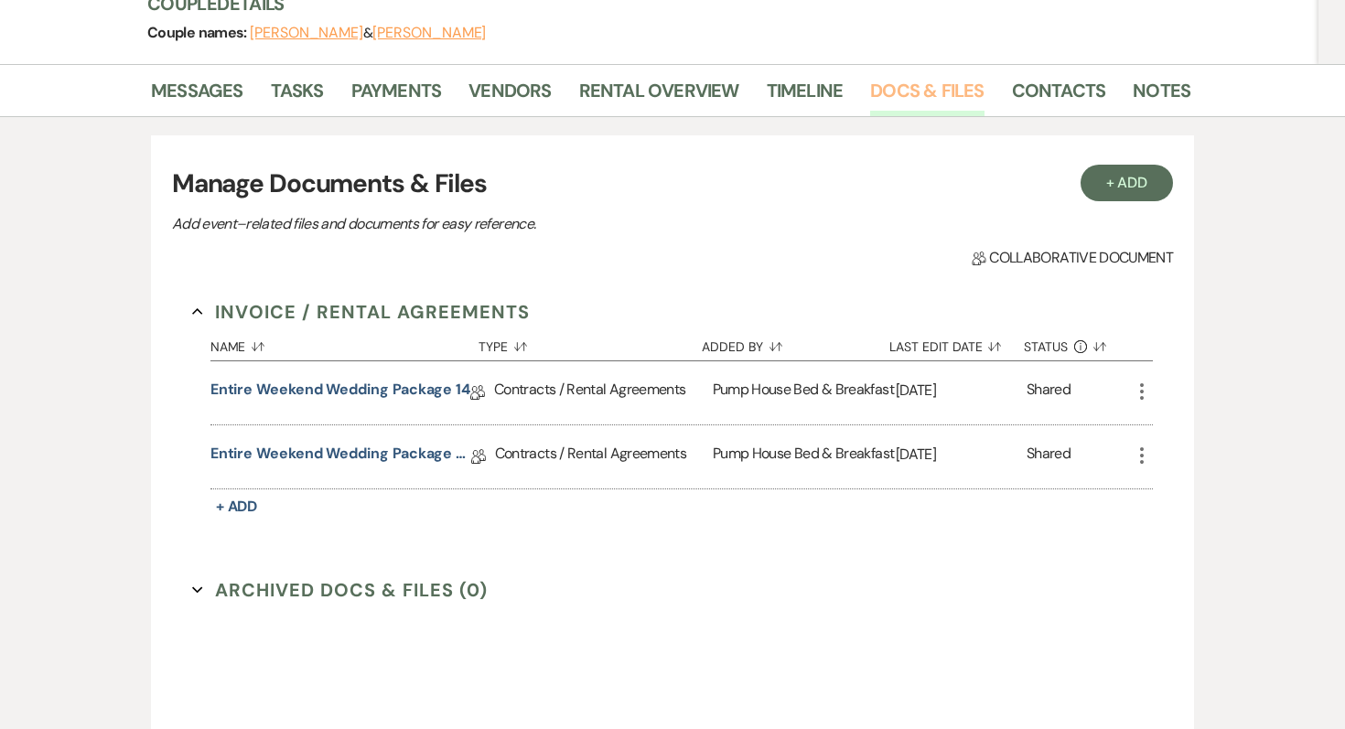
scroll to position [283, 0]
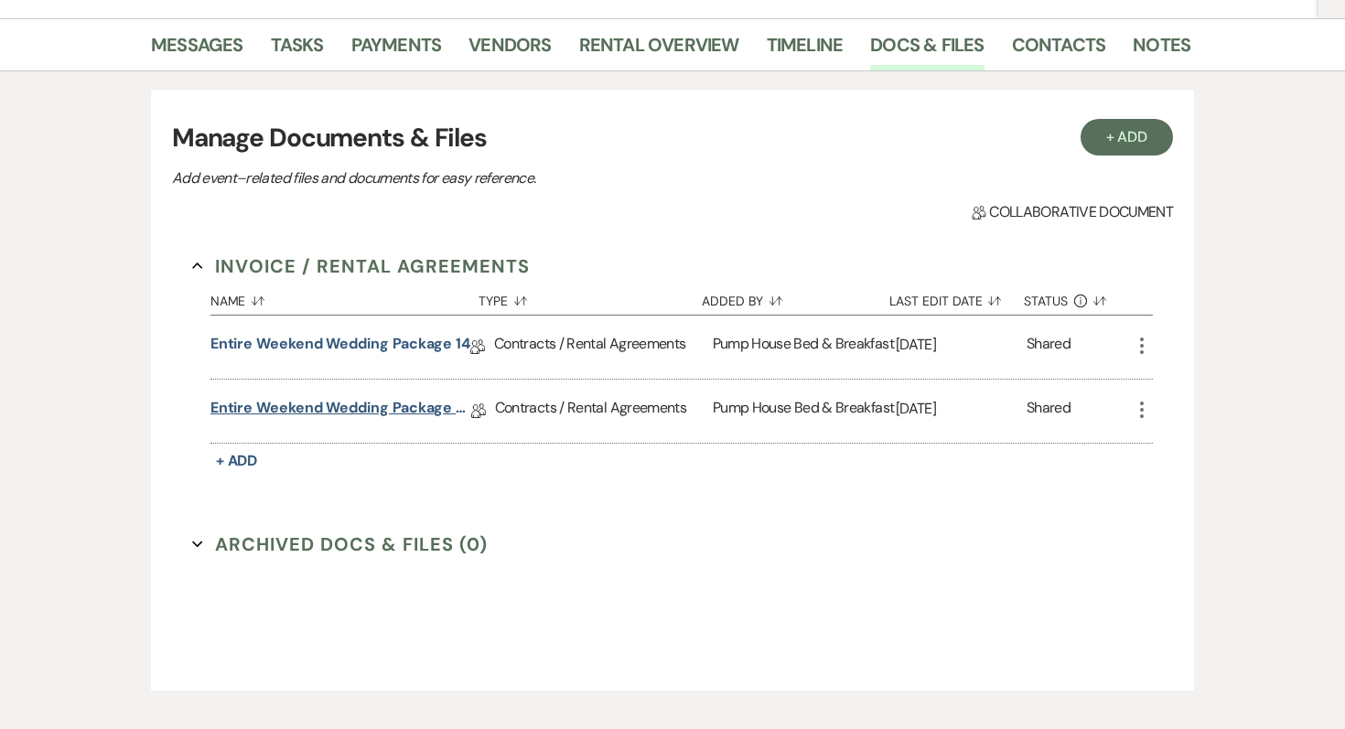
click at [383, 410] on link "Entire Weekend Wedding Package 12.5" at bounding box center [340, 411] width 261 height 28
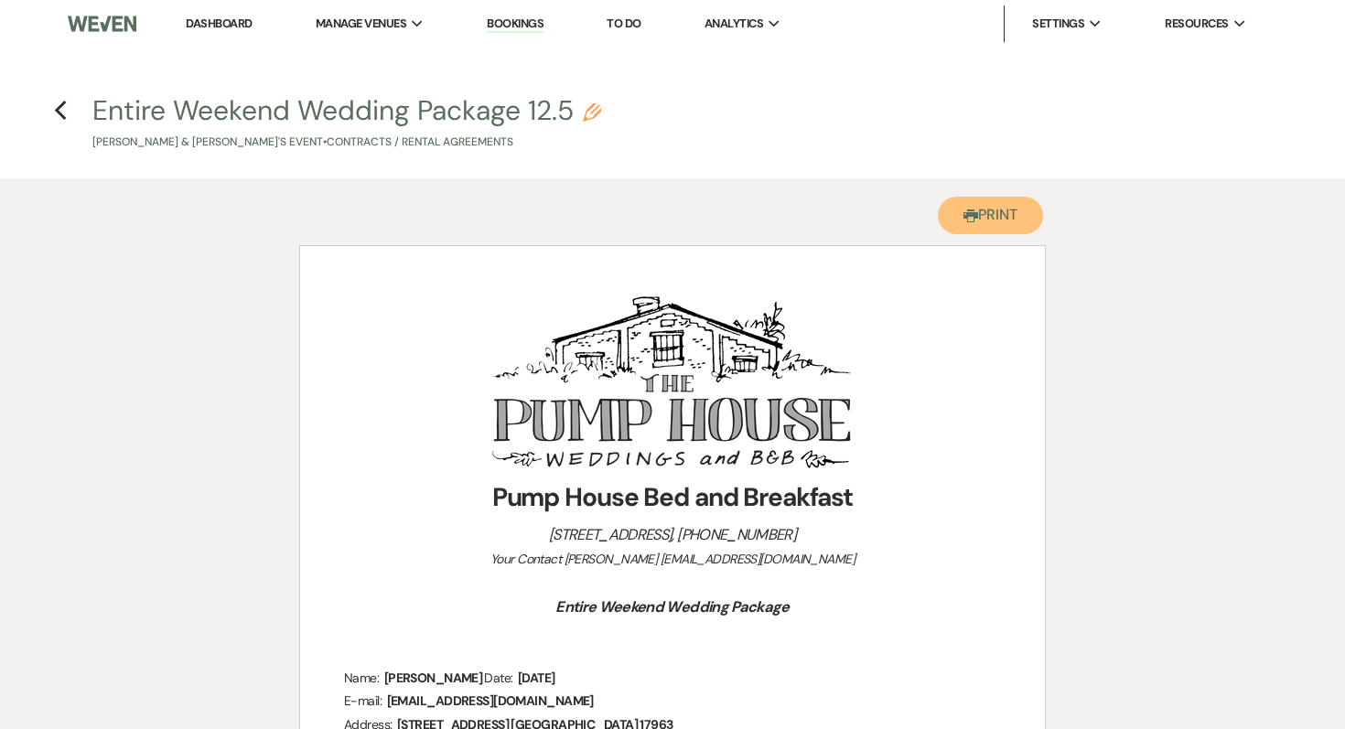
click at [997, 221] on button "Printer Print" at bounding box center [990, 216] width 105 height 38
click at [63, 112] on icon "Previous" at bounding box center [61, 111] width 14 height 22
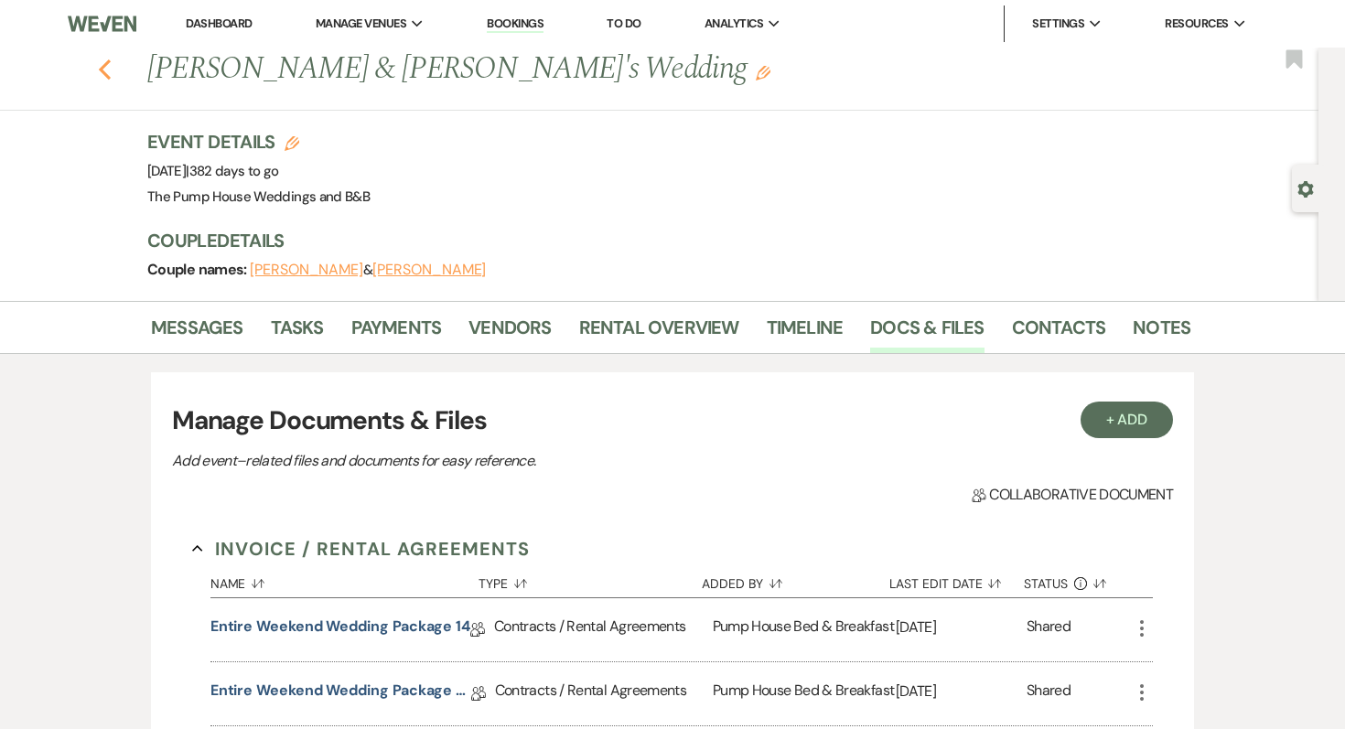
click at [103, 71] on use "button" at bounding box center [105, 69] width 12 height 20
select select "7"
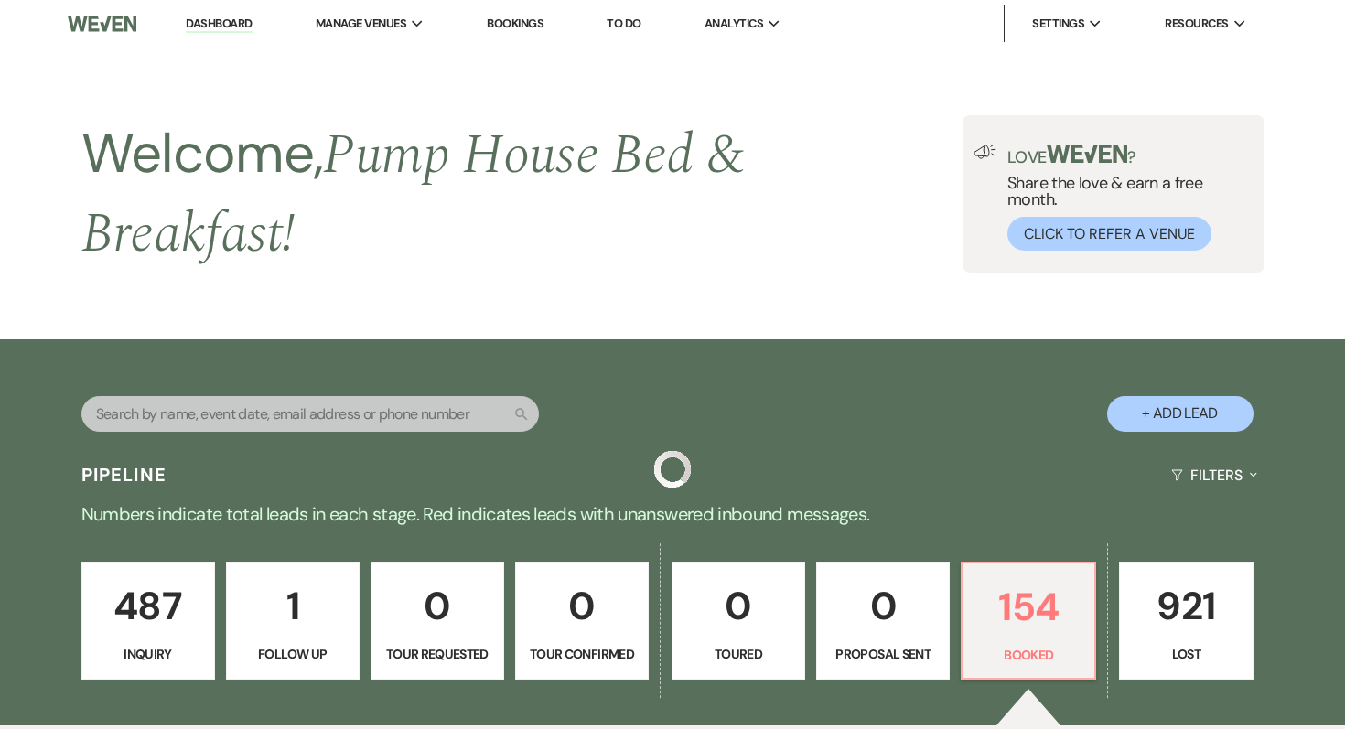
scroll to position [4322, 0]
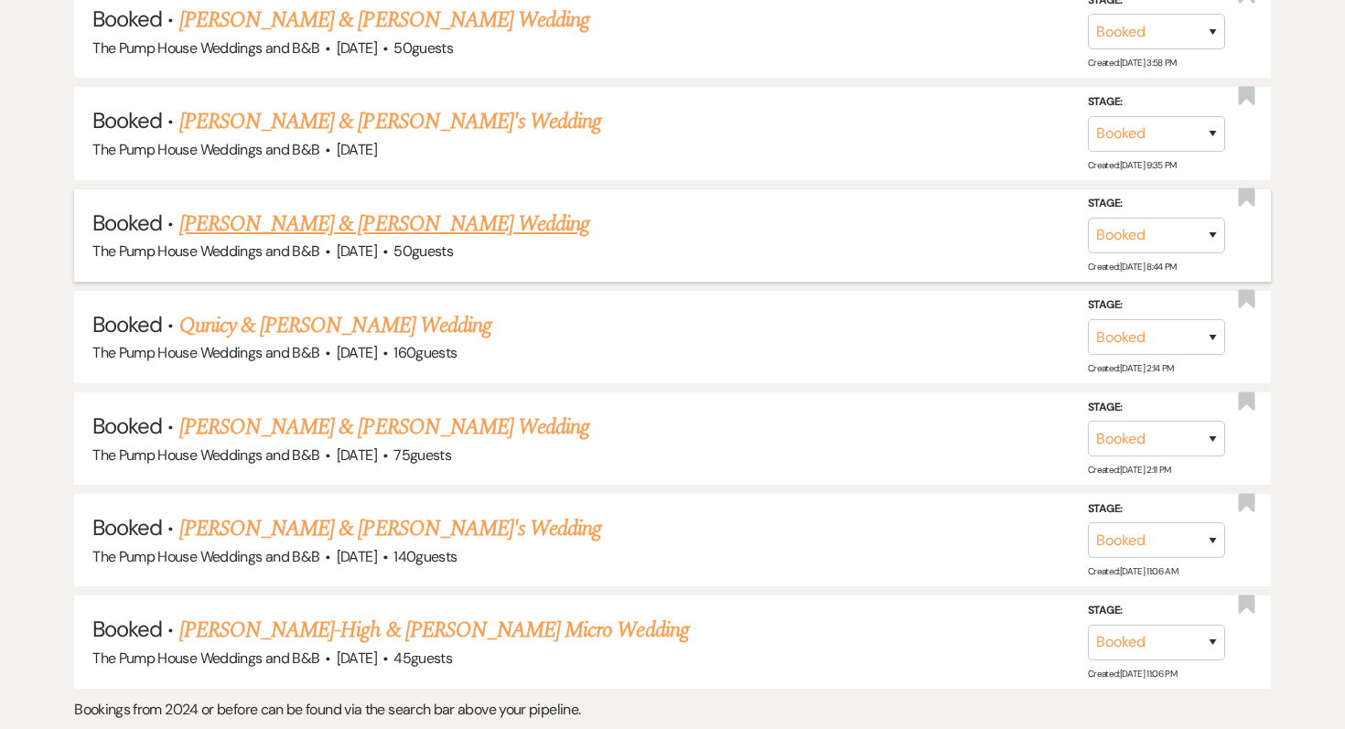
click at [252, 208] on link "[PERSON_NAME] & [PERSON_NAME] Wedding" at bounding box center [384, 224] width 410 height 33
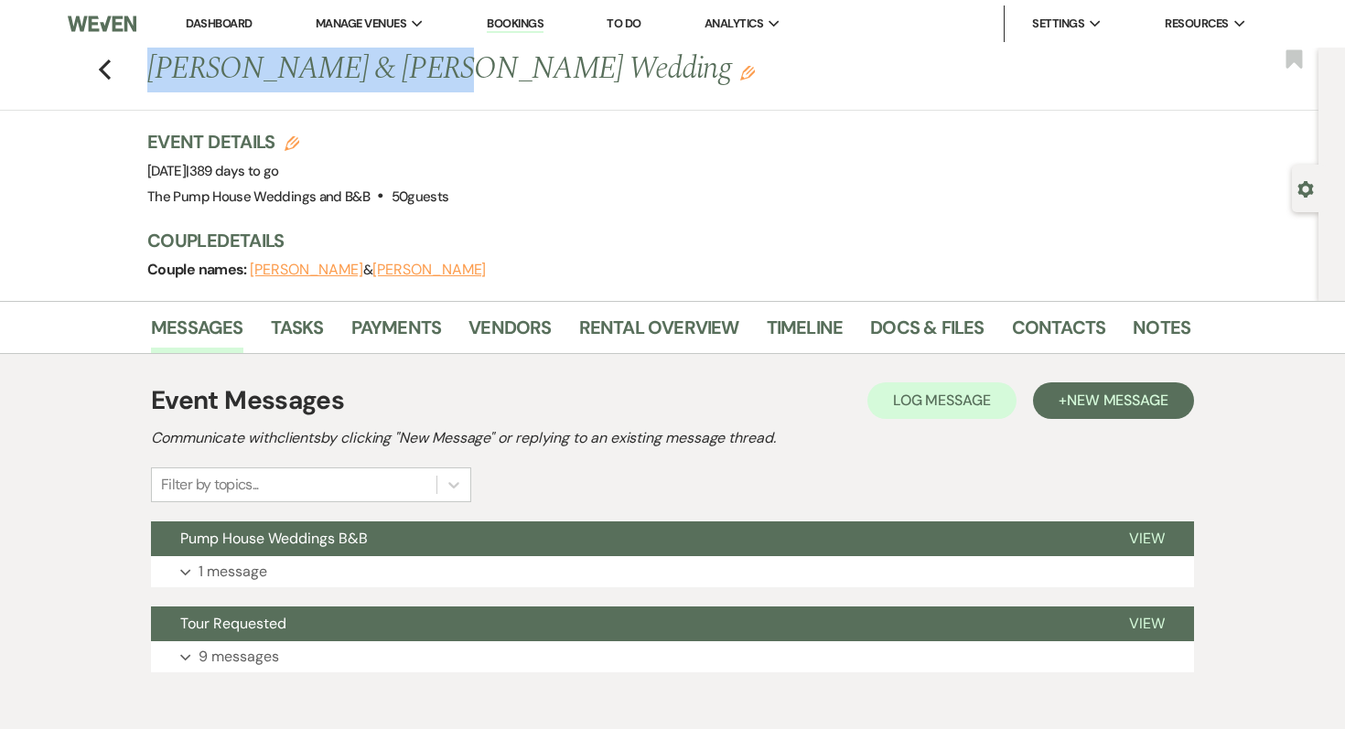
drag, startPoint x: 146, startPoint y: 74, endPoint x: 401, endPoint y: 81, distance: 254.5
click at [401, 81] on h1 "[PERSON_NAME] & [PERSON_NAME] Wedding Edit" at bounding box center [557, 70] width 820 height 44
click at [901, 338] on link "Docs & Files" at bounding box center [926, 333] width 113 height 40
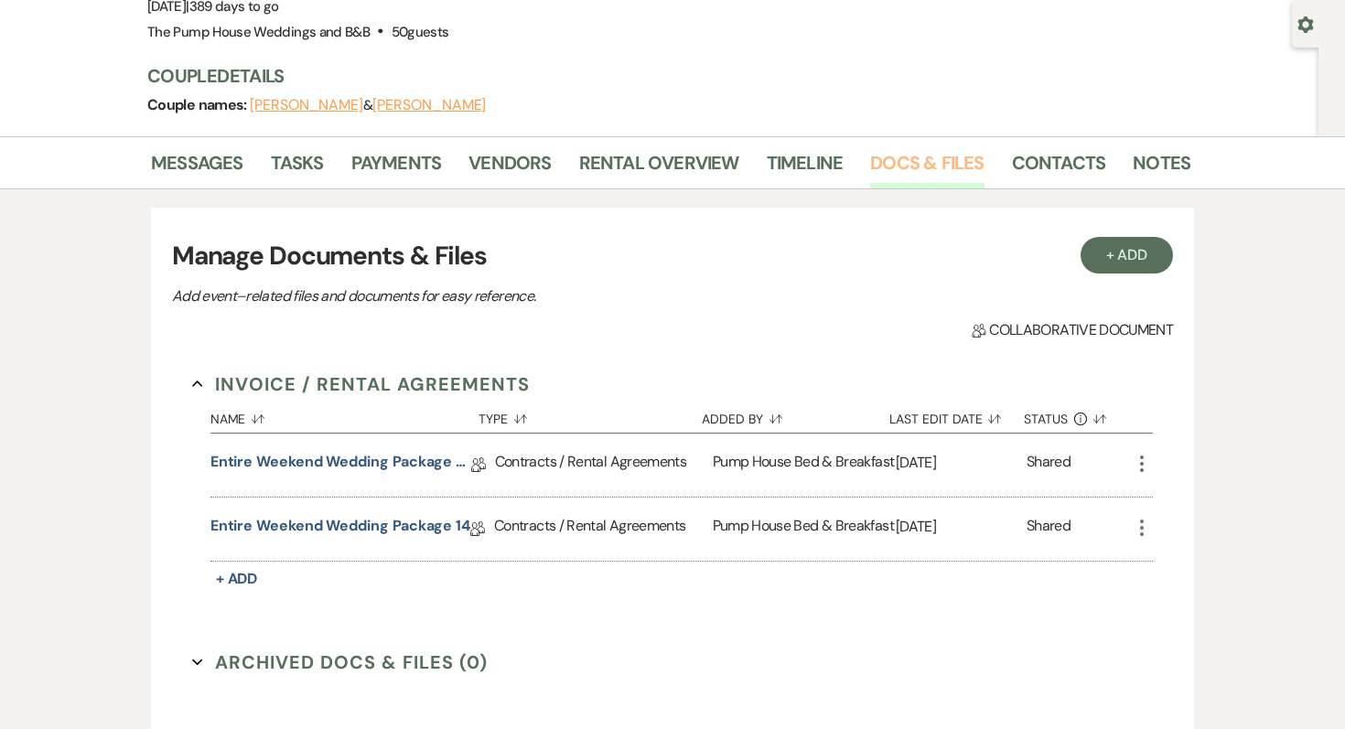
scroll to position [220, 0]
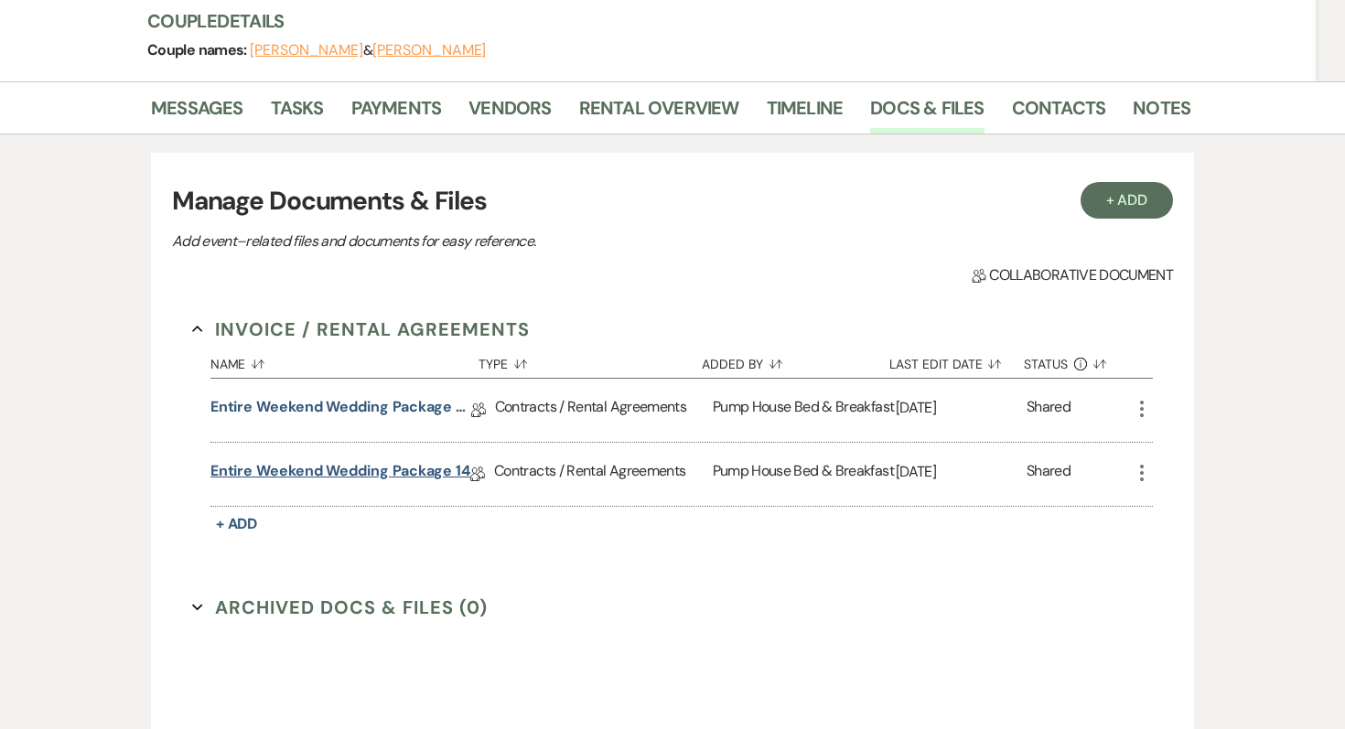
click at [374, 467] on link "Entire Weekend Wedding Package 14" at bounding box center [340, 474] width 260 height 28
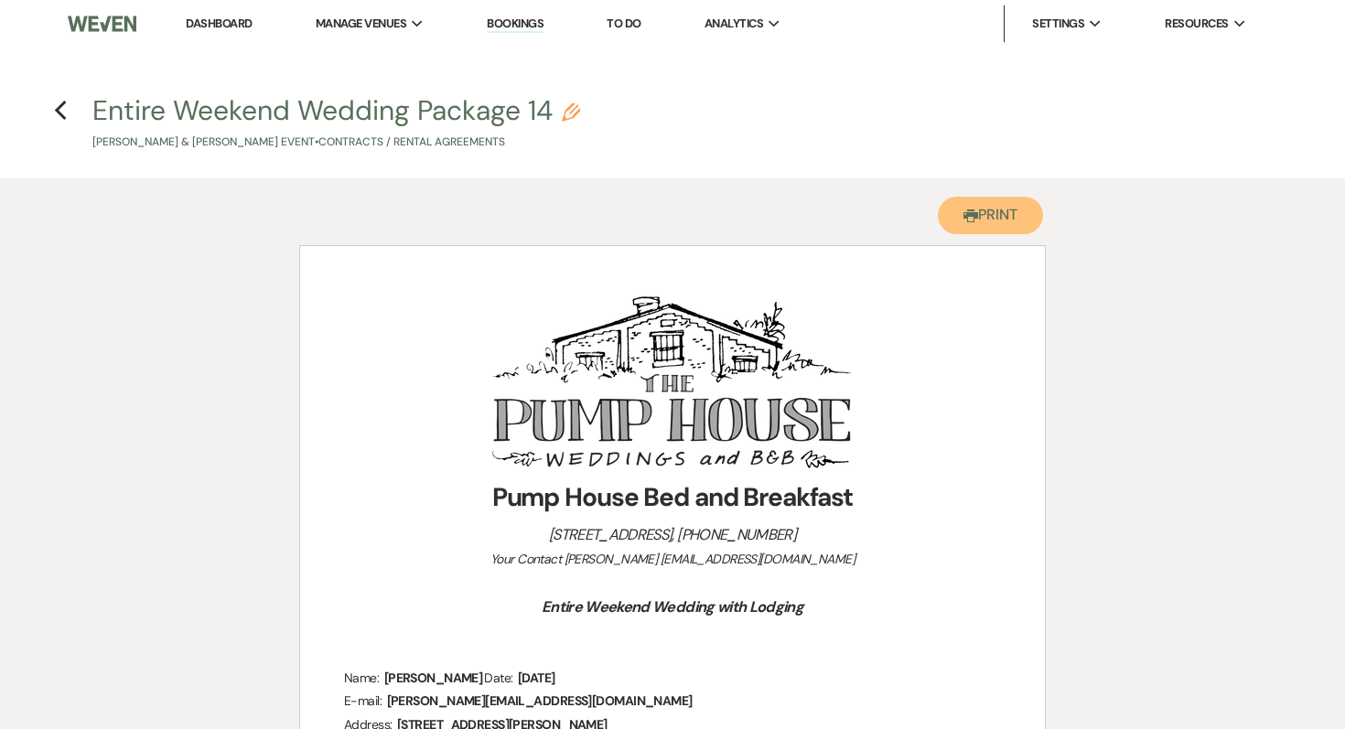
click at [982, 211] on button "Printer Print" at bounding box center [990, 216] width 105 height 38
click at [61, 113] on icon "Previous" at bounding box center [61, 111] width 14 height 22
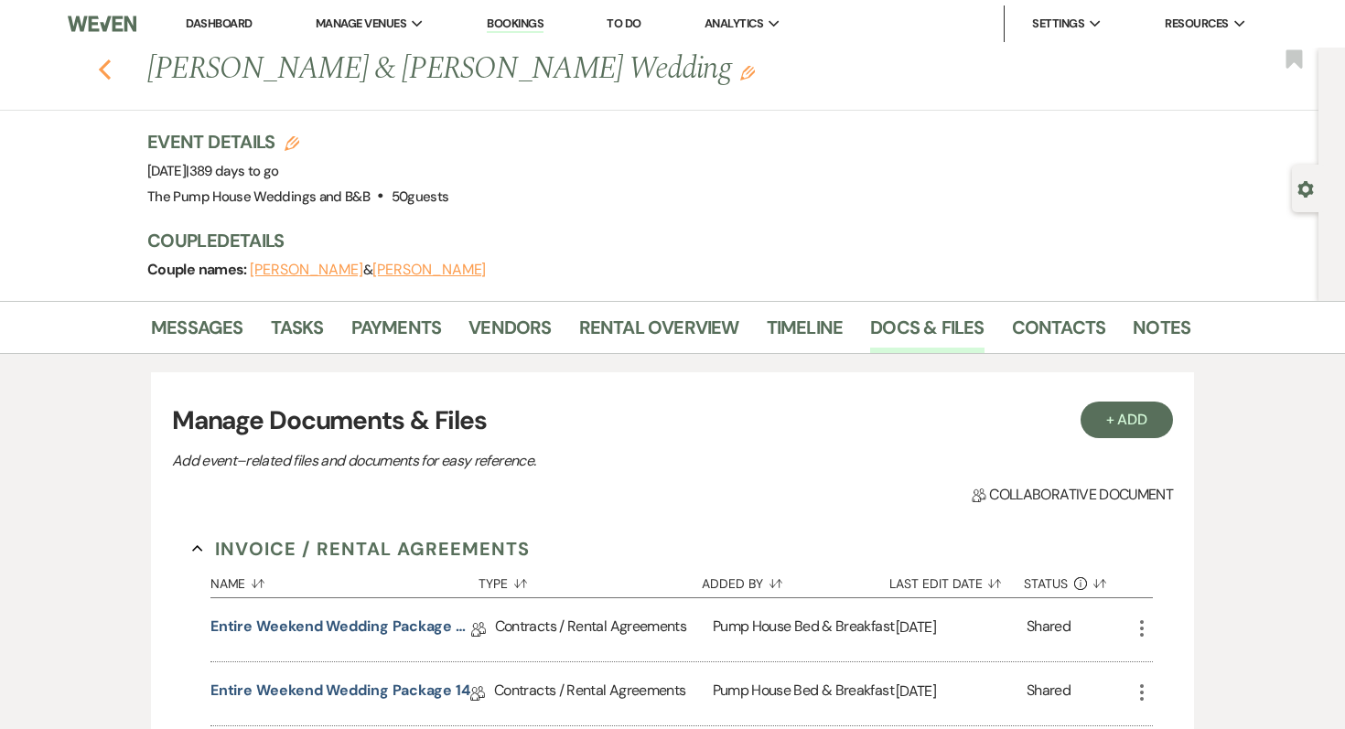
click at [102, 72] on icon "Previous" at bounding box center [105, 70] width 14 height 22
select select "7"
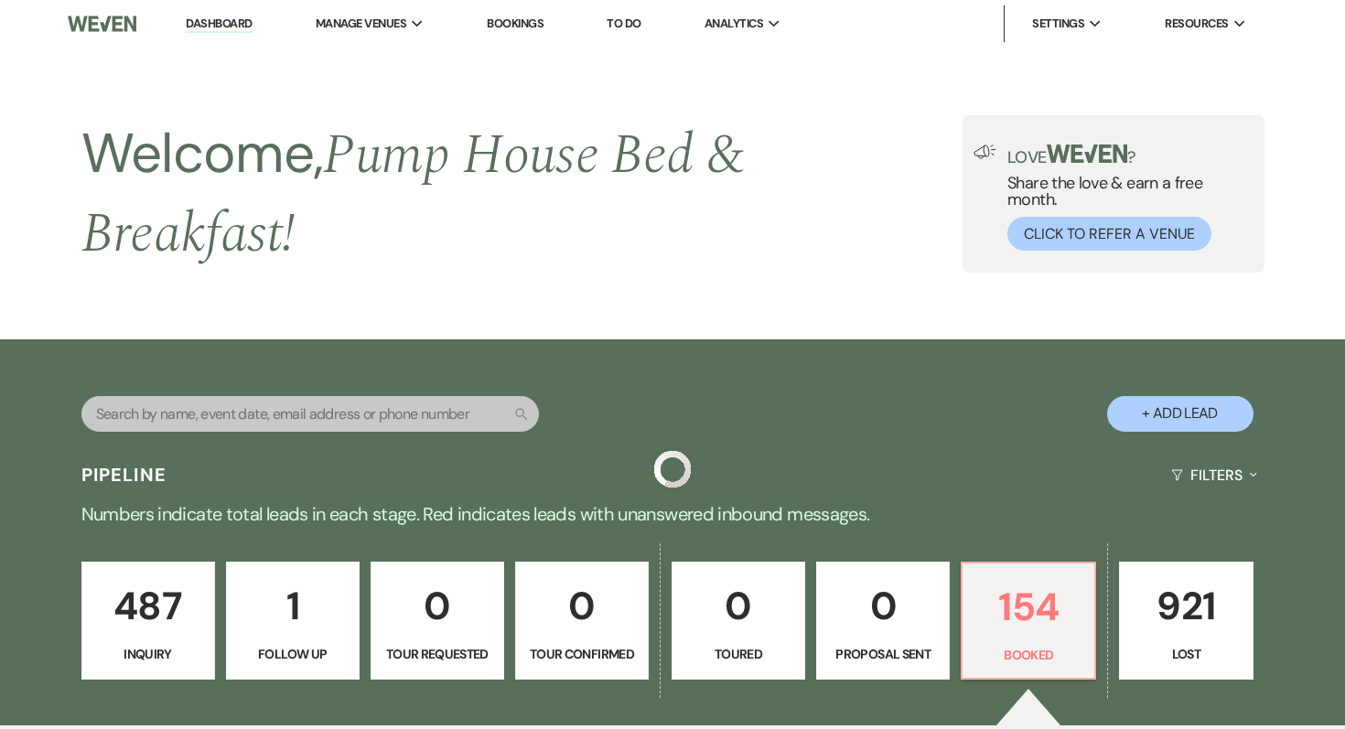
scroll to position [4322, 0]
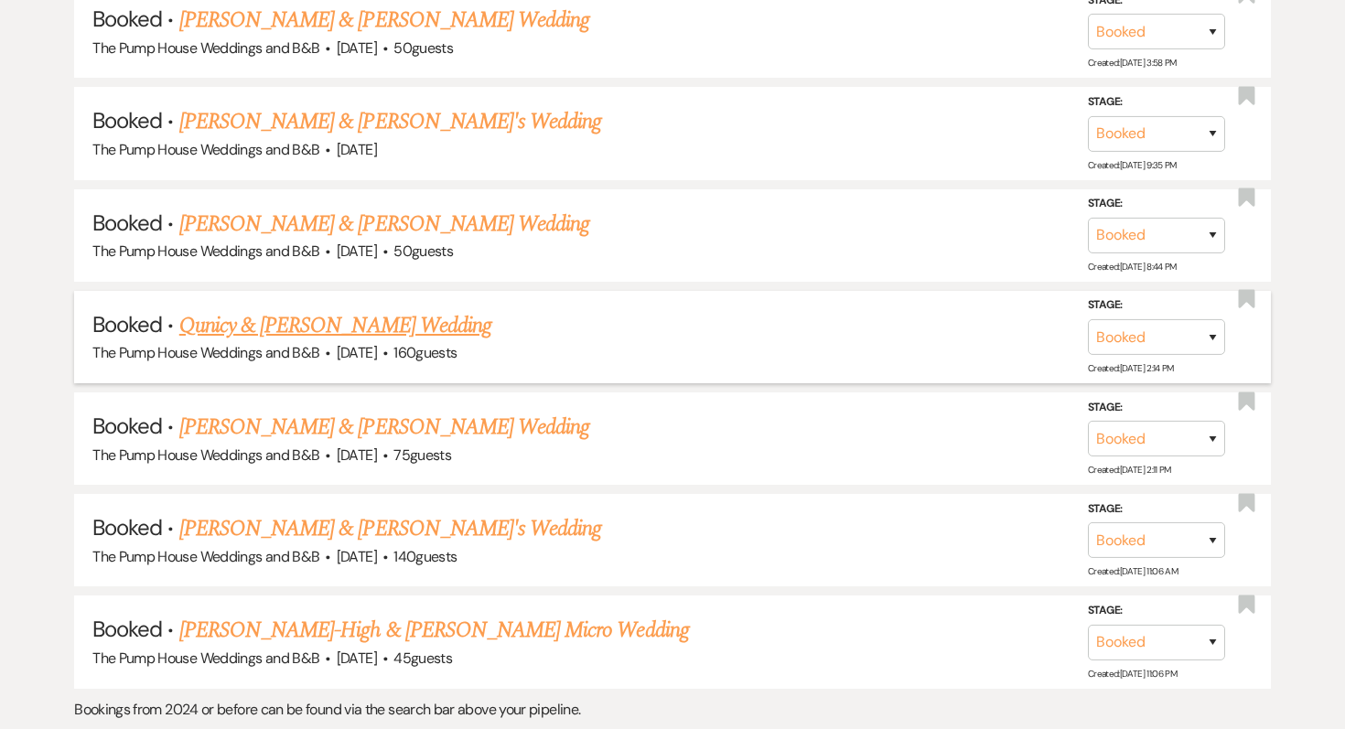
click at [291, 309] on link "Qunicy & [PERSON_NAME] Wedding" at bounding box center [335, 325] width 312 height 33
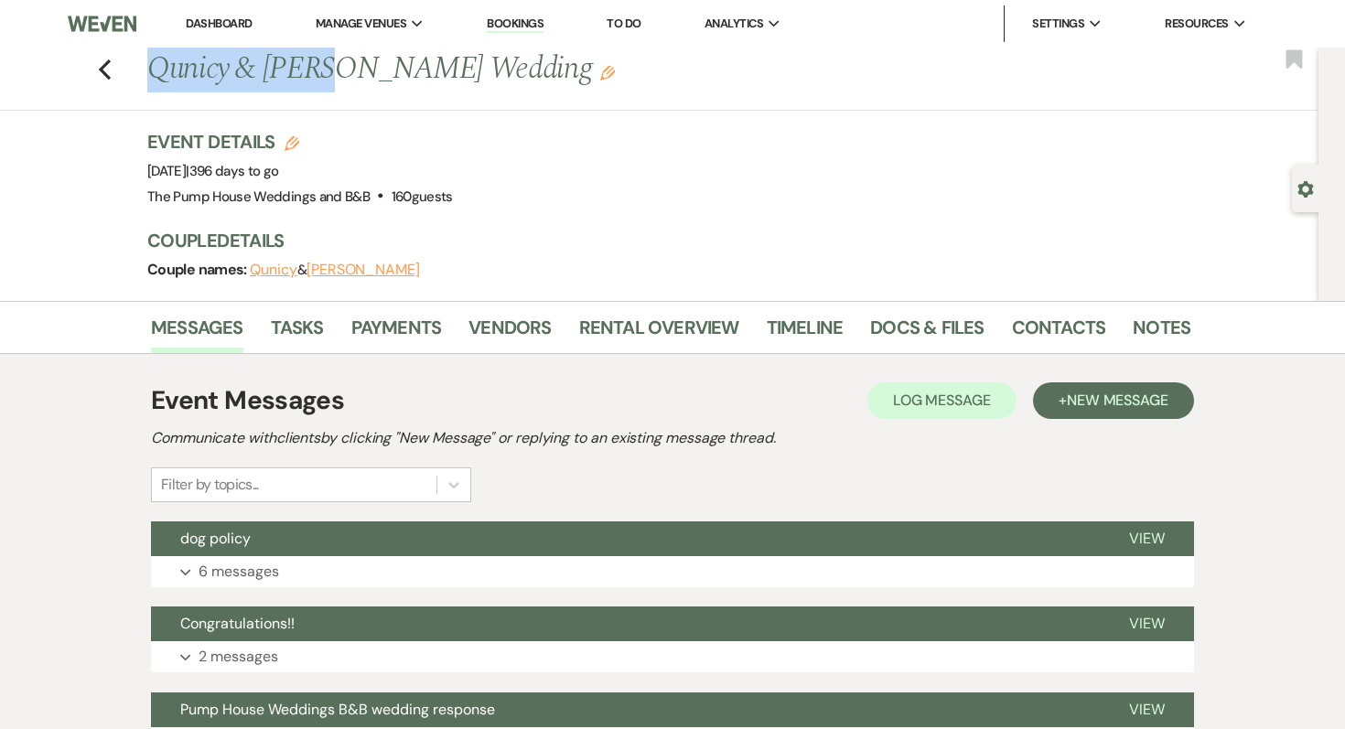
drag, startPoint x: 152, startPoint y: 66, endPoint x: 324, endPoint y: 74, distance: 172.3
click at [324, 74] on h1 "Qunicy & [PERSON_NAME] Wedding Edit" at bounding box center [557, 70] width 820 height 44
click at [880, 340] on link "Docs & Files" at bounding box center [926, 333] width 113 height 40
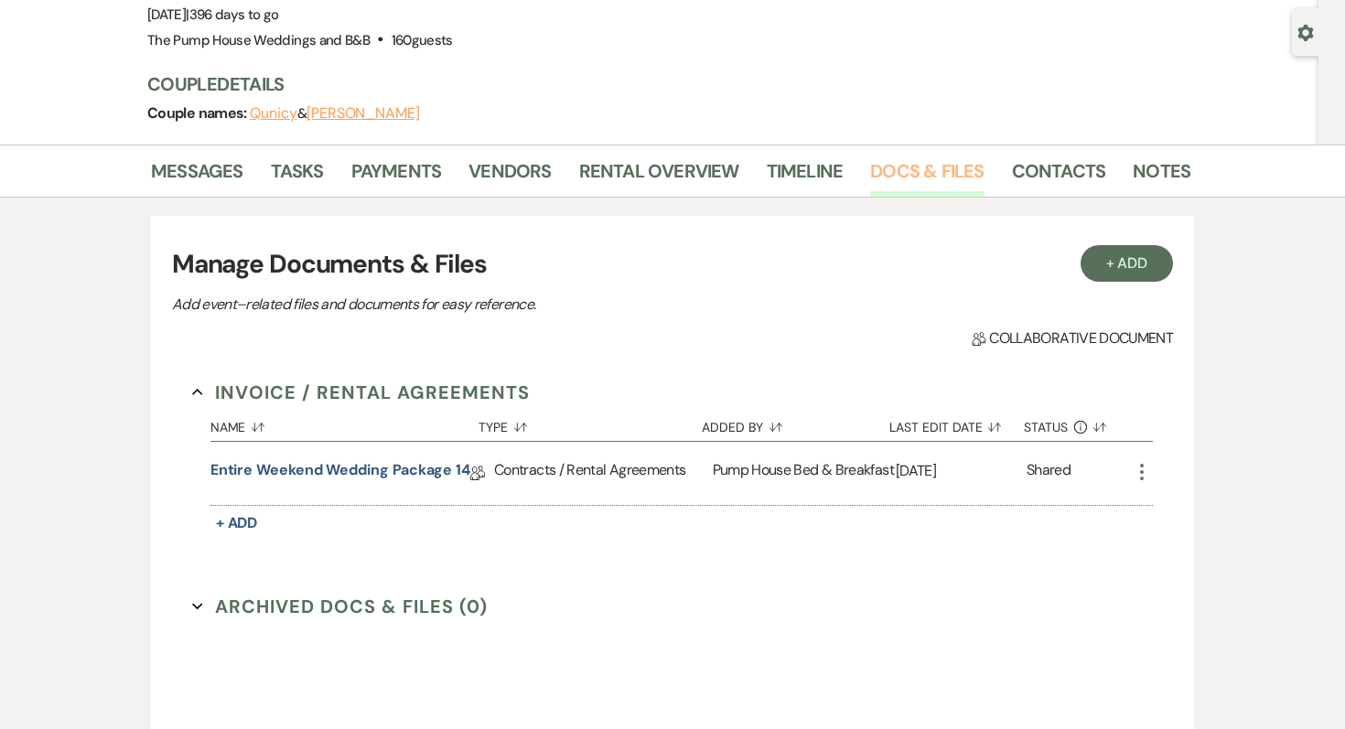
scroll to position [157, 0]
click at [364, 461] on link "Entire Weekend Wedding Package 14" at bounding box center [340, 473] width 260 height 28
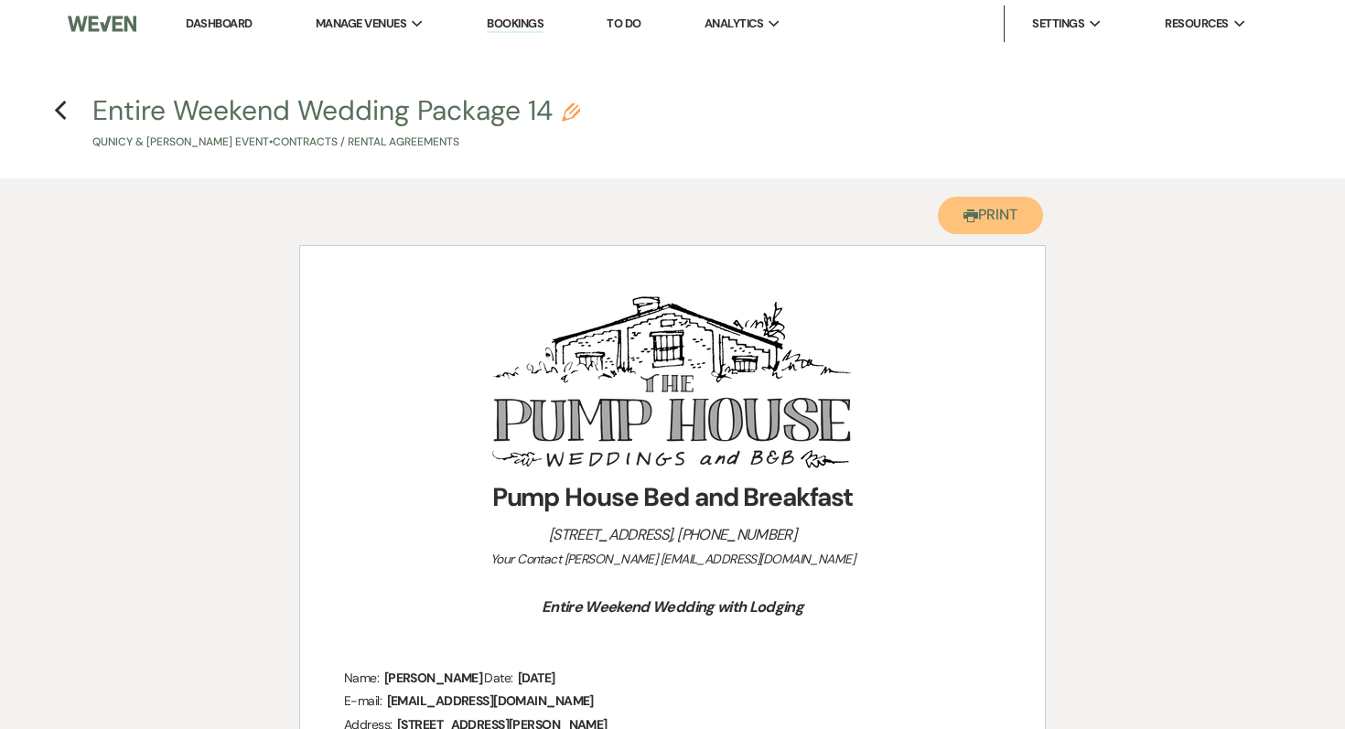
click at [969, 211] on use "button" at bounding box center [971, 216] width 15 height 13
click at [62, 101] on icon "Previous" at bounding box center [61, 111] width 14 height 22
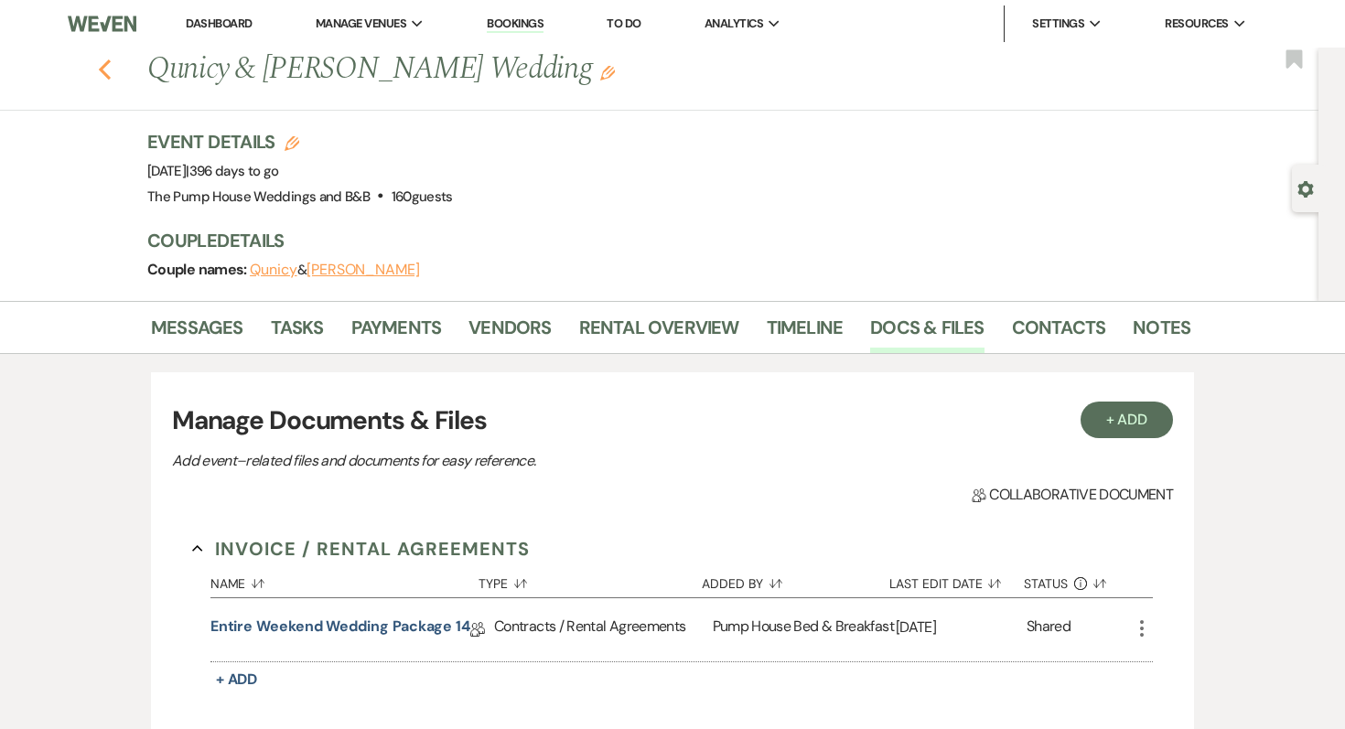
click at [105, 70] on icon "Previous" at bounding box center [105, 70] width 14 height 22
select select "7"
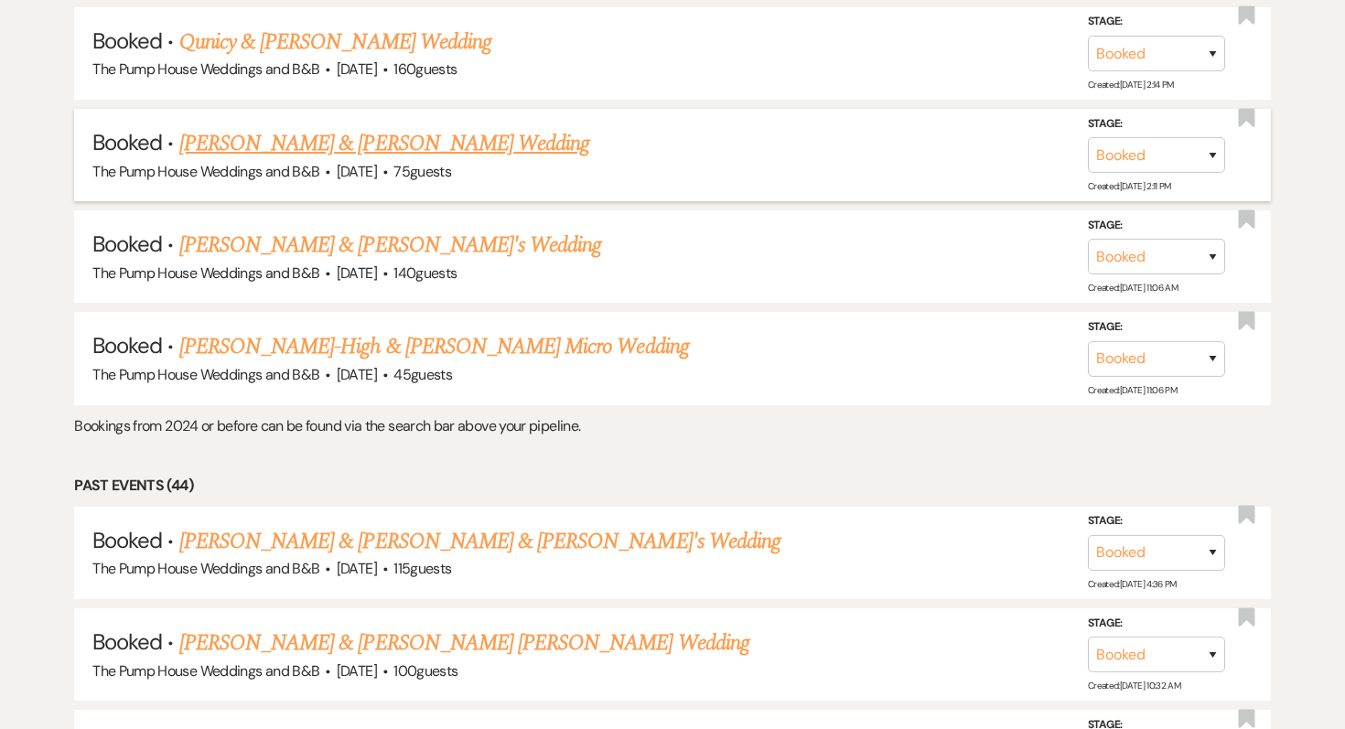
scroll to position [4514, 0]
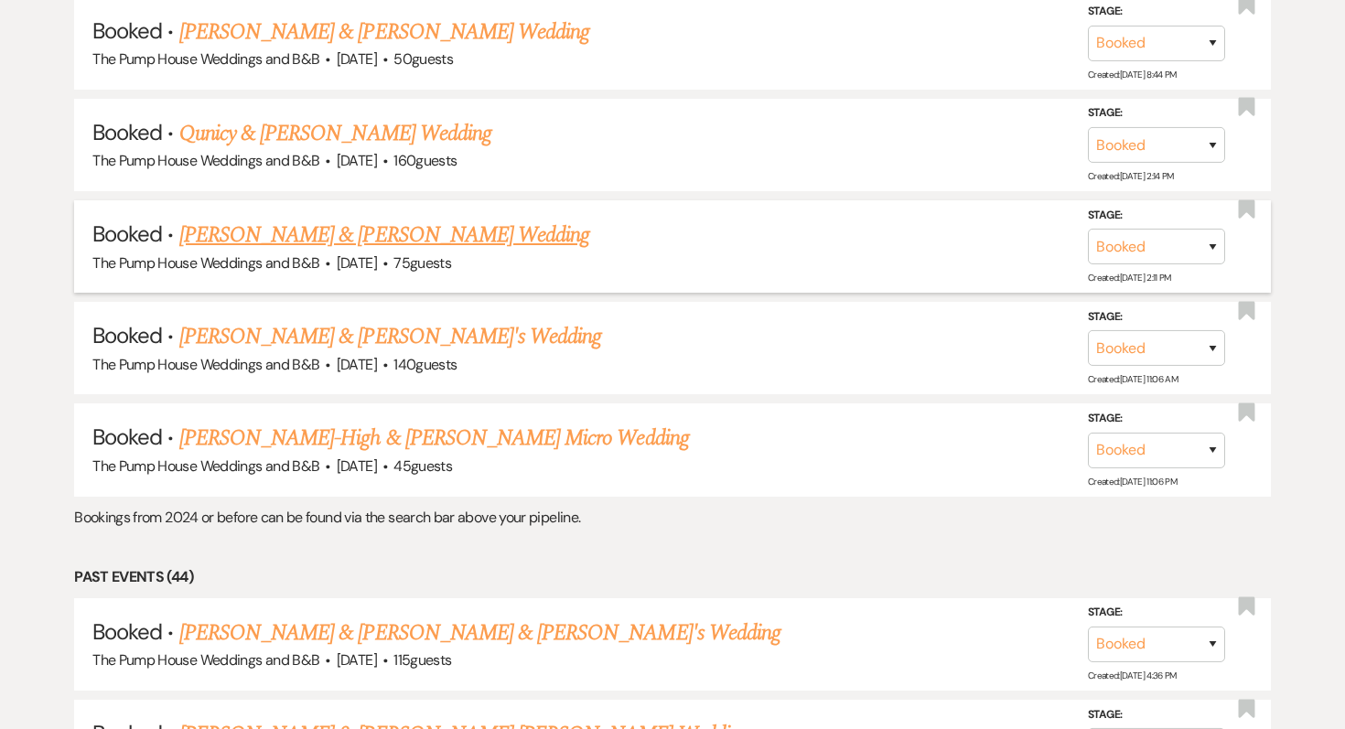
click at [300, 219] on link "[PERSON_NAME] & [PERSON_NAME] Wedding" at bounding box center [384, 235] width 410 height 33
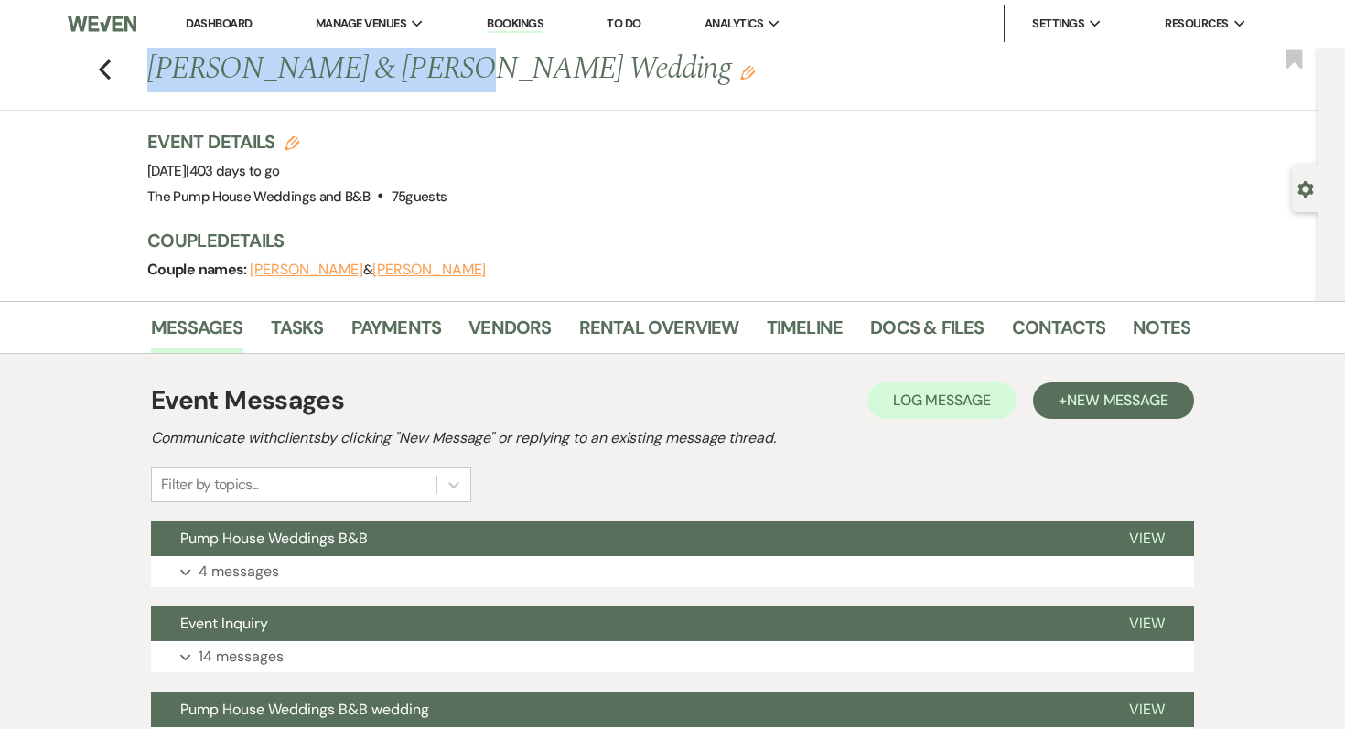
drag, startPoint x: 153, startPoint y: 64, endPoint x: 420, endPoint y: 78, distance: 267.6
click at [420, 78] on h1 "[PERSON_NAME] & [PERSON_NAME] Wedding Edit" at bounding box center [557, 70] width 820 height 44
copy h1 "[PERSON_NAME] & [PERSON_NAME]"
click at [911, 319] on link "Docs & Files" at bounding box center [926, 333] width 113 height 40
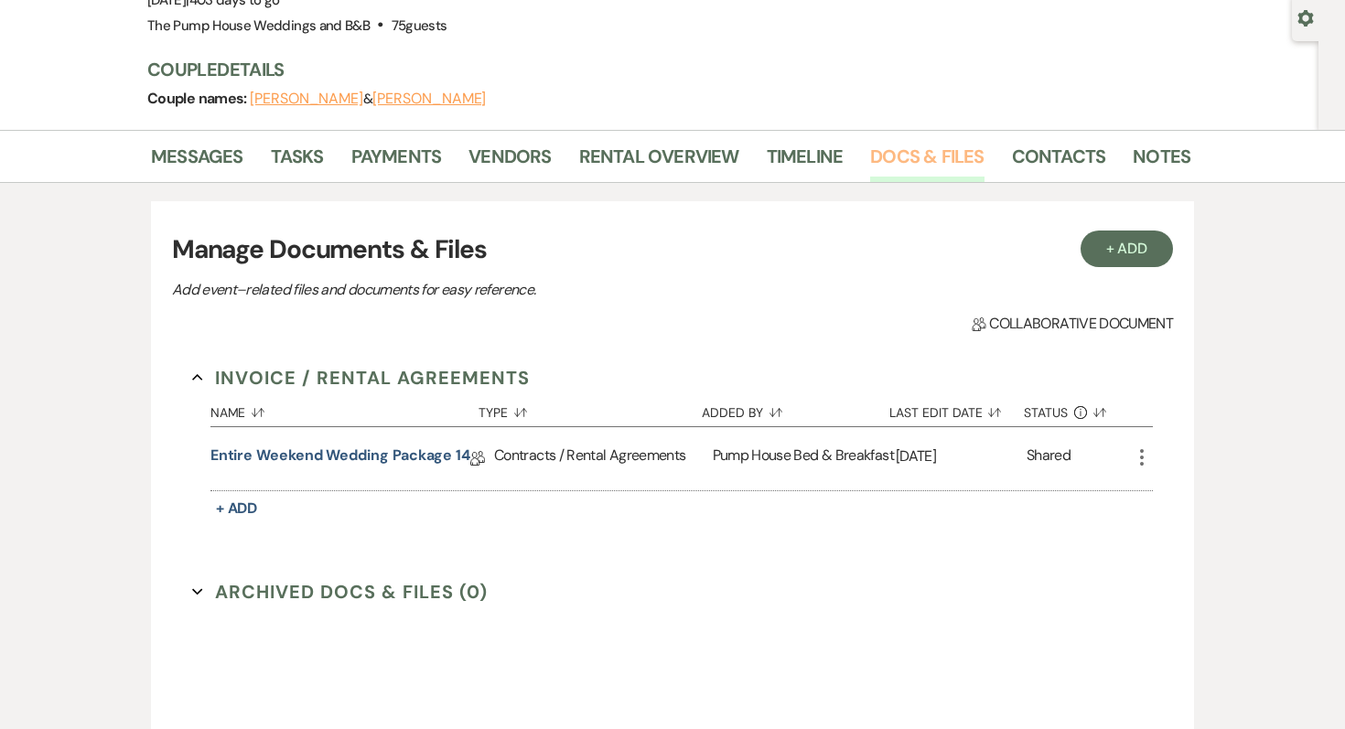
scroll to position [172, 0]
click at [296, 453] on link "Entire Weekend Wedding Package 14" at bounding box center [340, 458] width 260 height 28
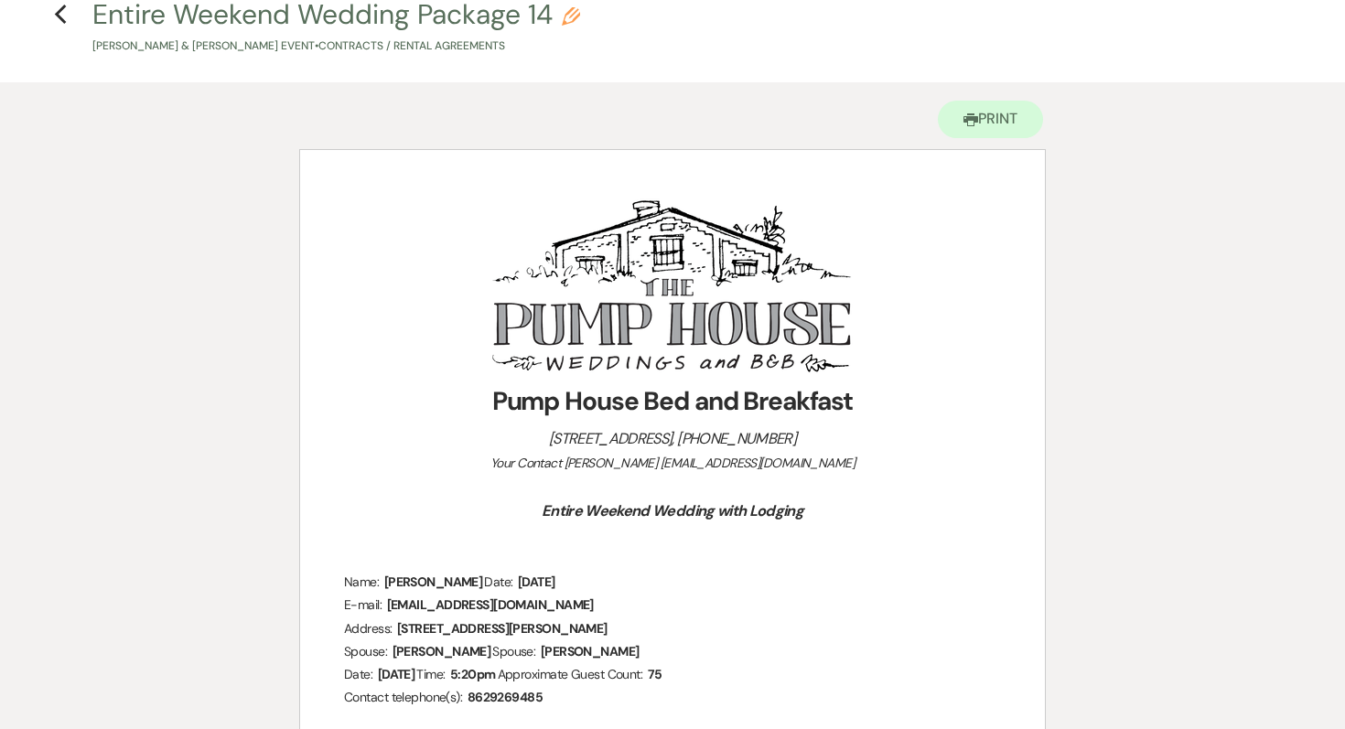
scroll to position [98, 0]
click at [983, 123] on button "Printer Print" at bounding box center [990, 118] width 105 height 38
click at [61, 14] on icon "Previous" at bounding box center [61, 13] width 14 height 22
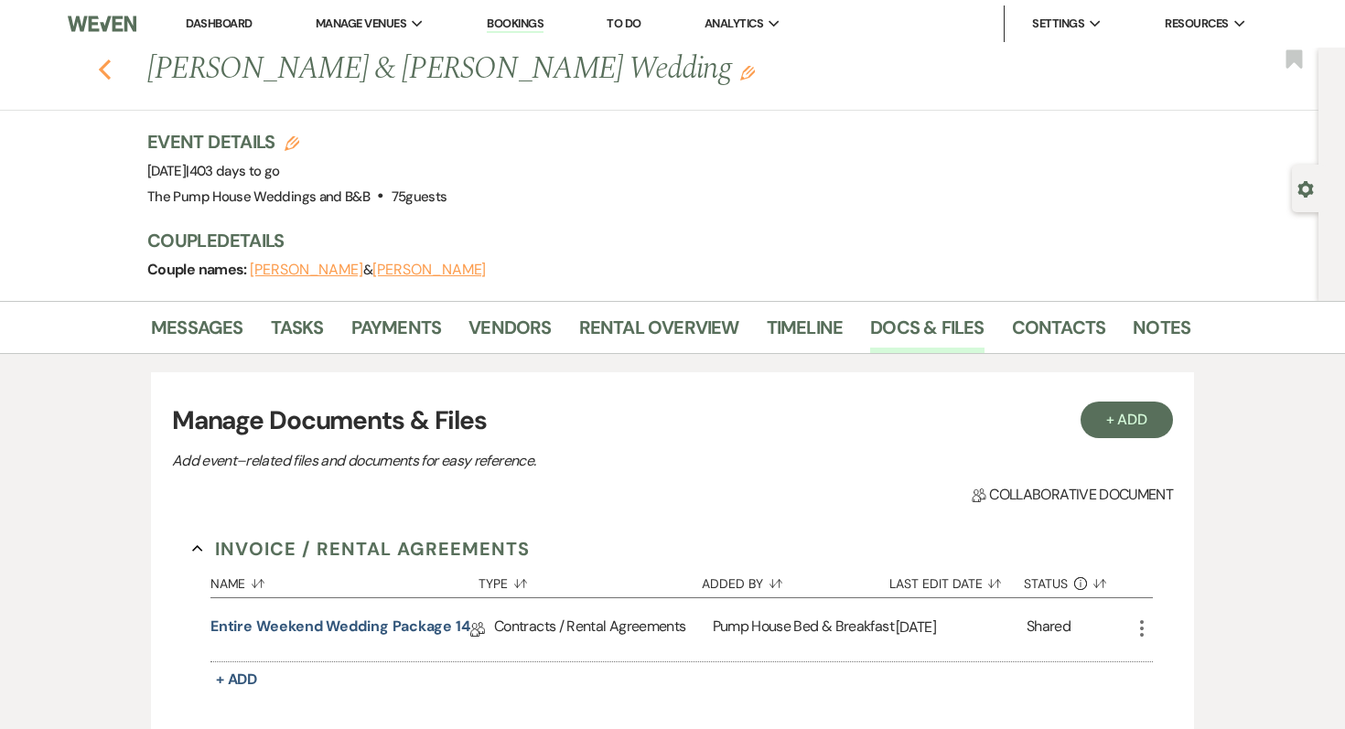
click at [103, 74] on use "button" at bounding box center [105, 69] width 12 height 20
select select "7"
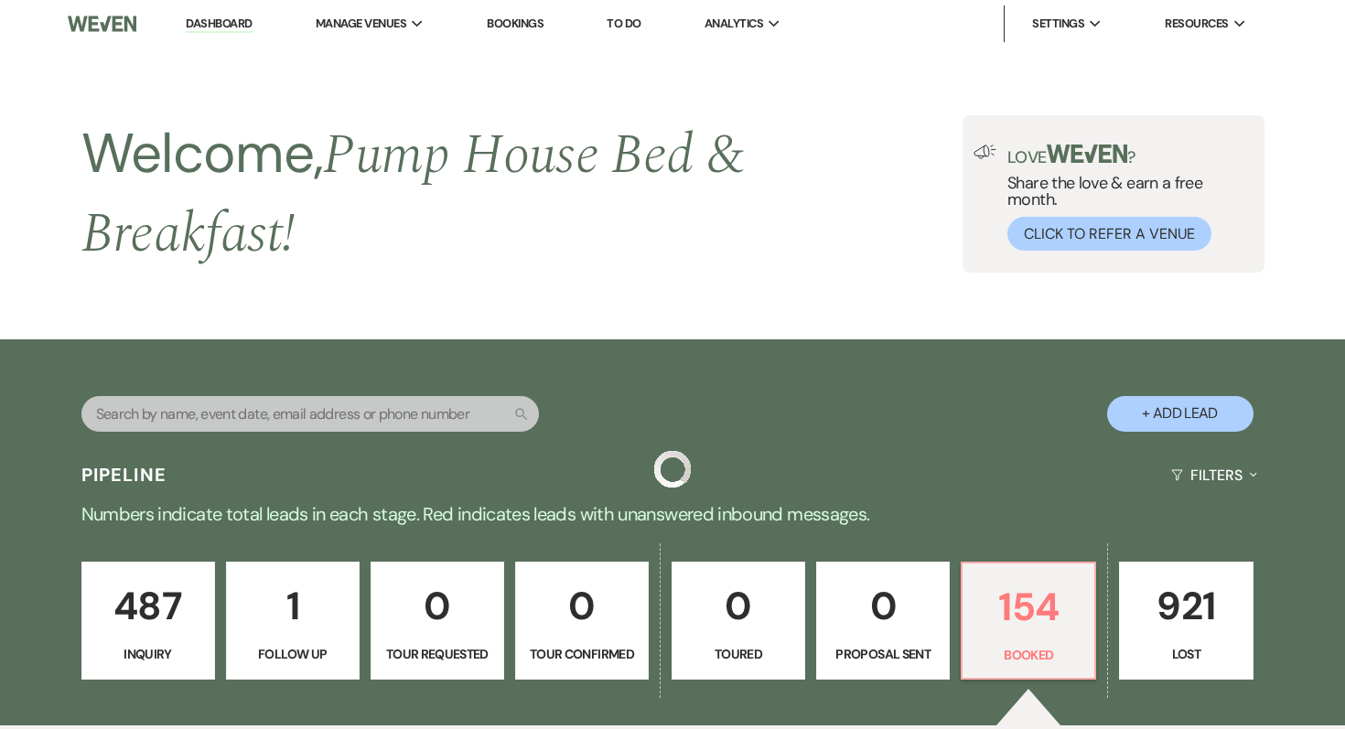
scroll to position [4514, 0]
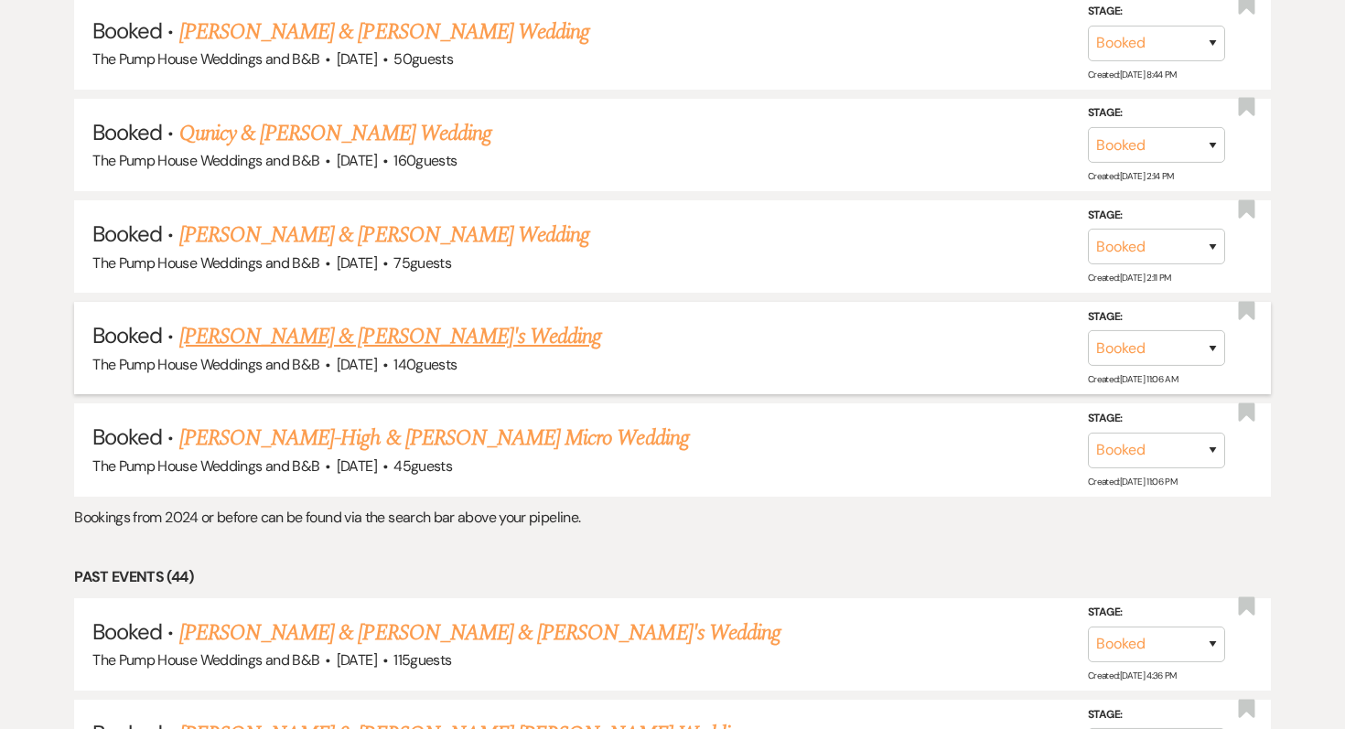
click at [237, 320] on link "[PERSON_NAME] & [PERSON_NAME]'s Wedding" at bounding box center [390, 336] width 423 height 33
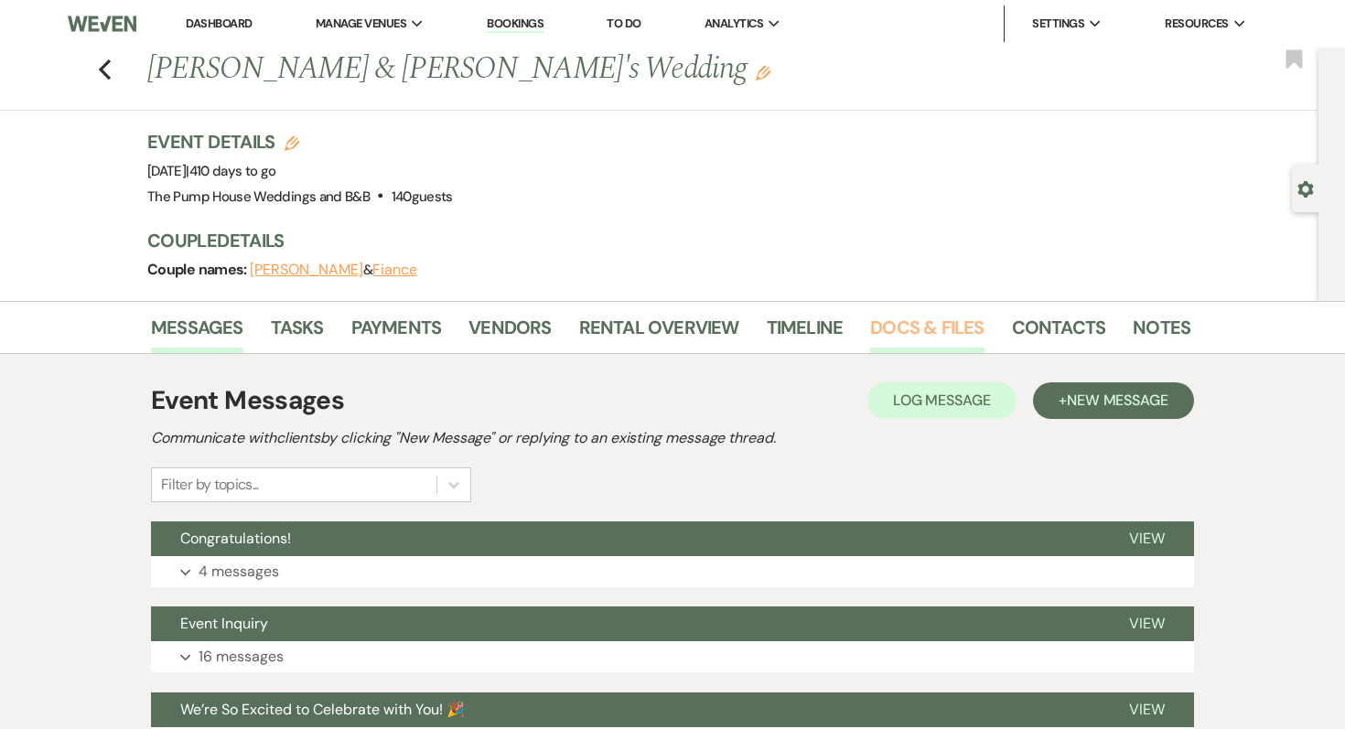
click at [910, 324] on link "Docs & Files" at bounding box center [926, 333] width 113 height 40
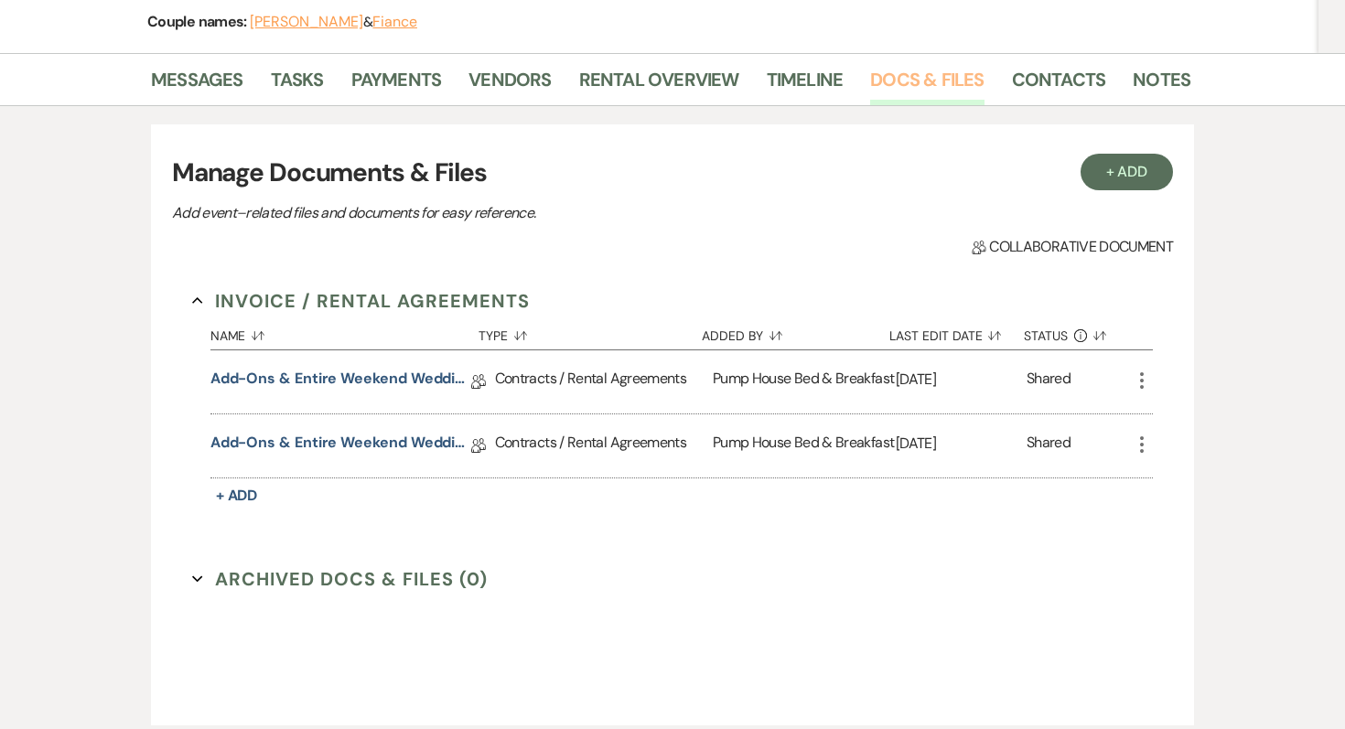
scroll to position [271, 0]
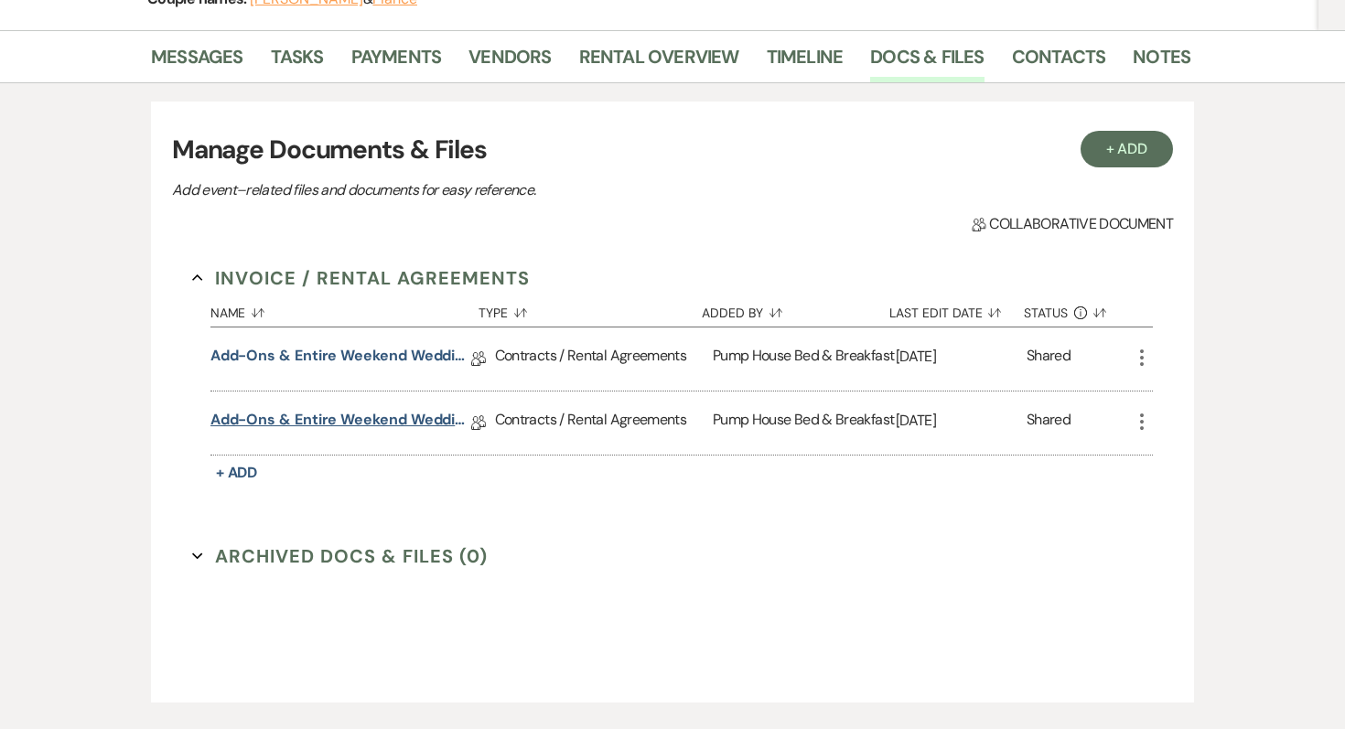
click at [394, 419] on link "Add-ons & Entire Weekend Wedding Package 14" at bounding box center [340, 423] width 261 height 28
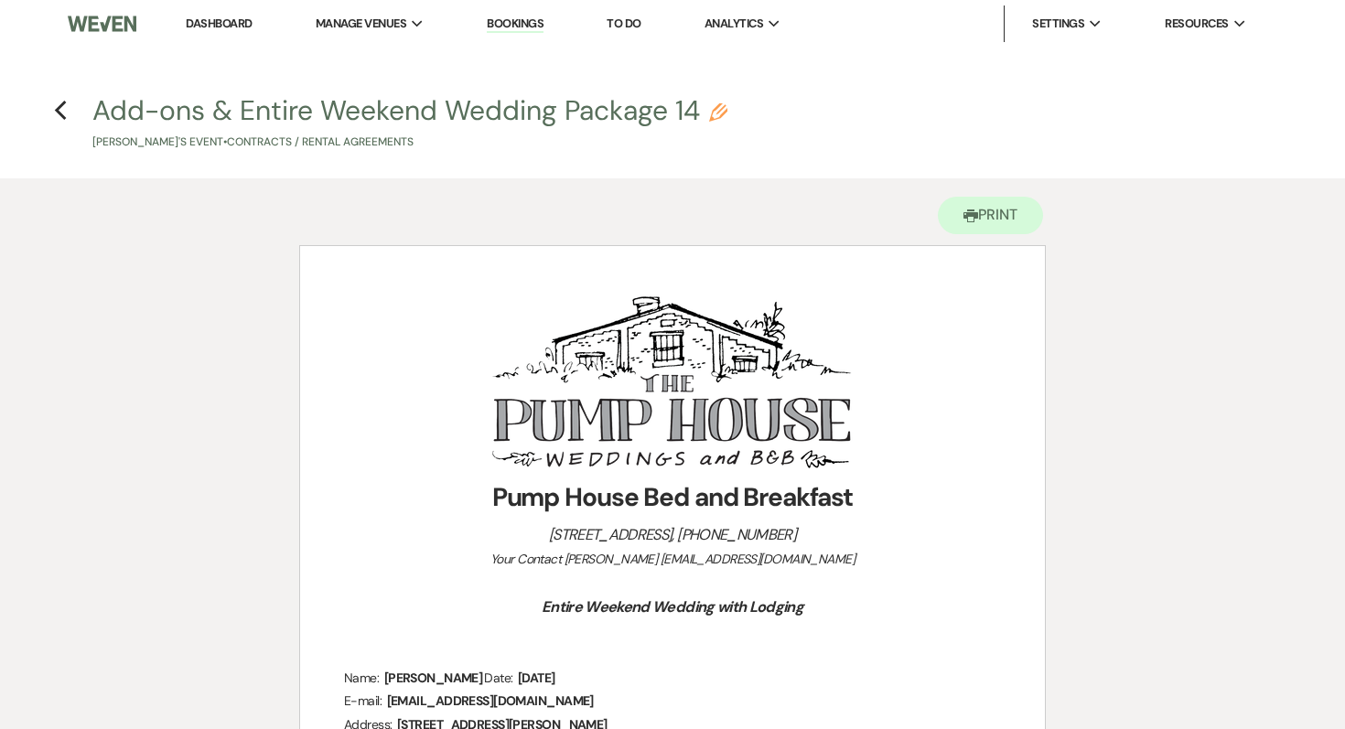
click at [985, 189] on div "Printer Print" at bounding box center [672, 211] width 747 height 67
click at [982, 213] on button "Printer Print" at bounding box center [990, 216] width 105 height 38
click at [55, 105] on icon "Previous" at bounding box center [61, 111] width 14 height 22
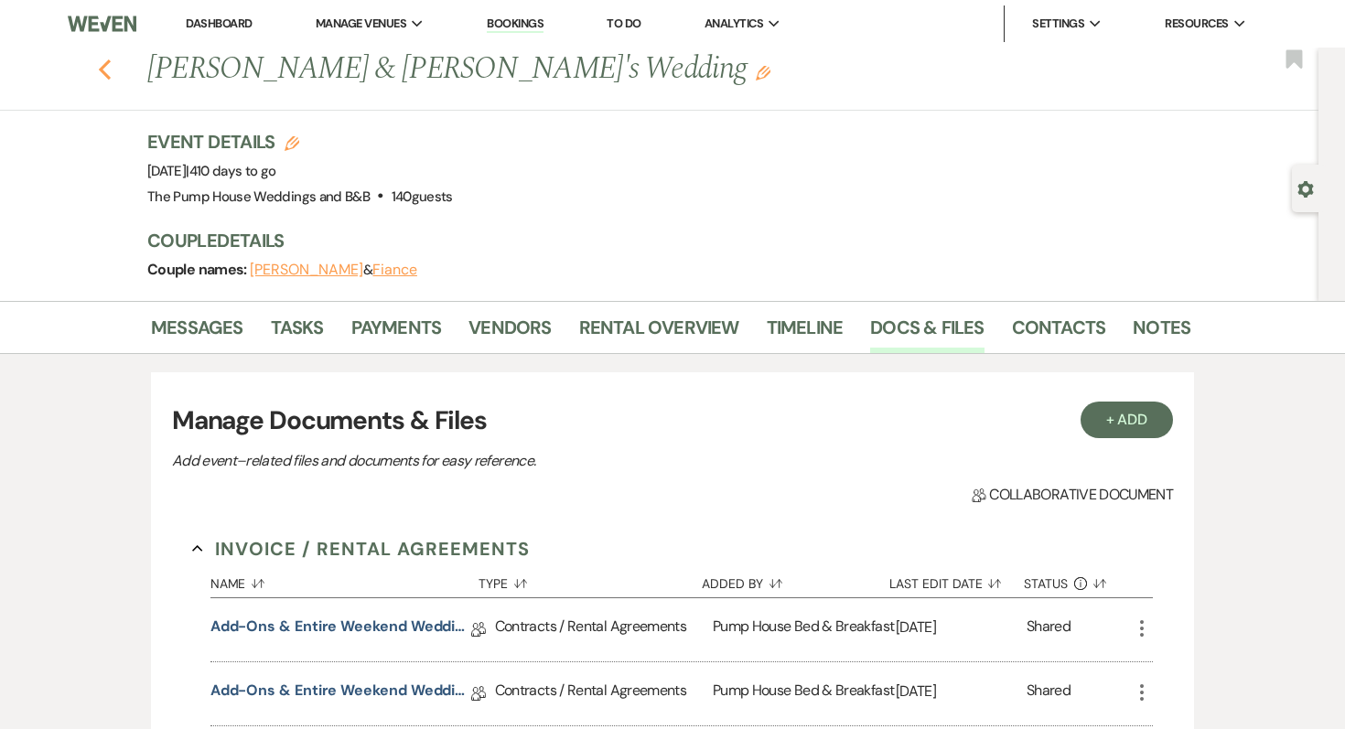
click at [107, 59] on icon "Previous" at bounding box center [105, 70] width 14 height 22
select select "7"
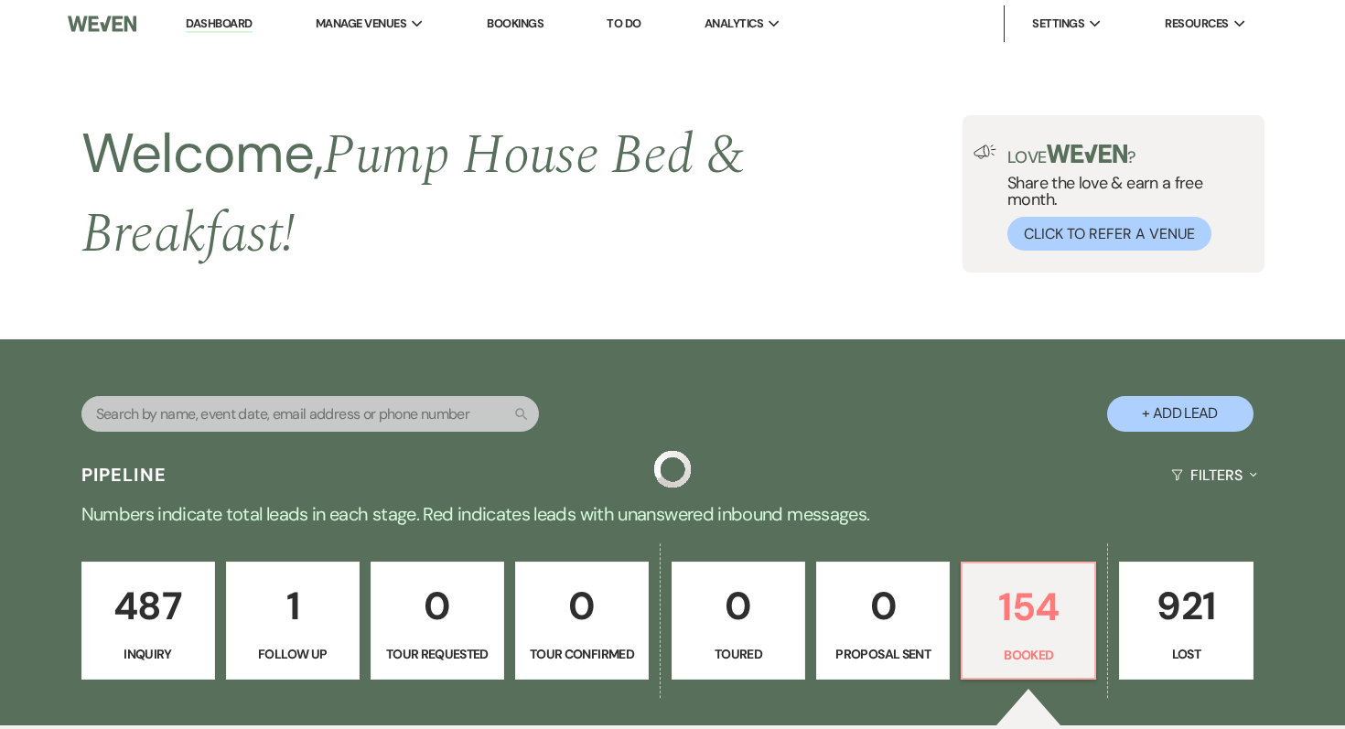
scroll to position [4514, 0]
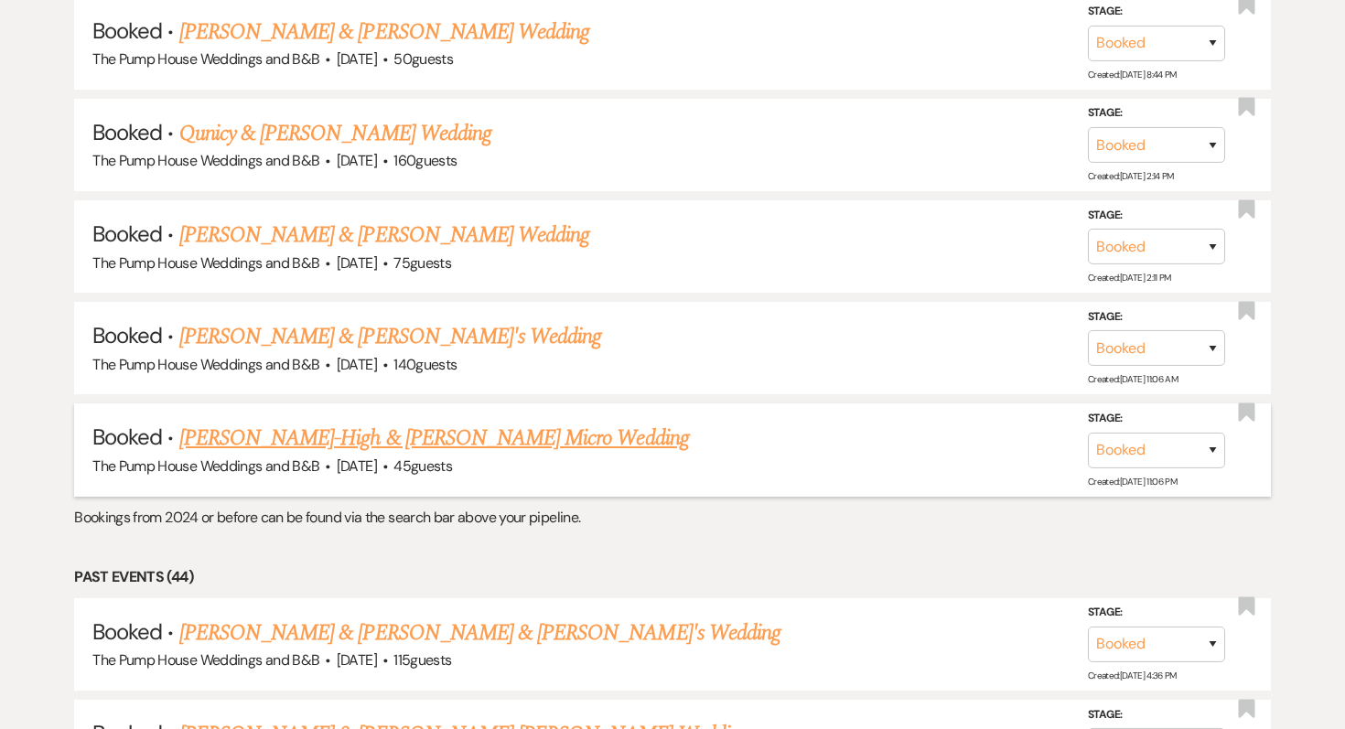
click at [351, 422] on link "[PERSON_NAME]-High & [PERSON_NAME] Micro Wedding" at bounding box center [434, 438] width 510 height 33
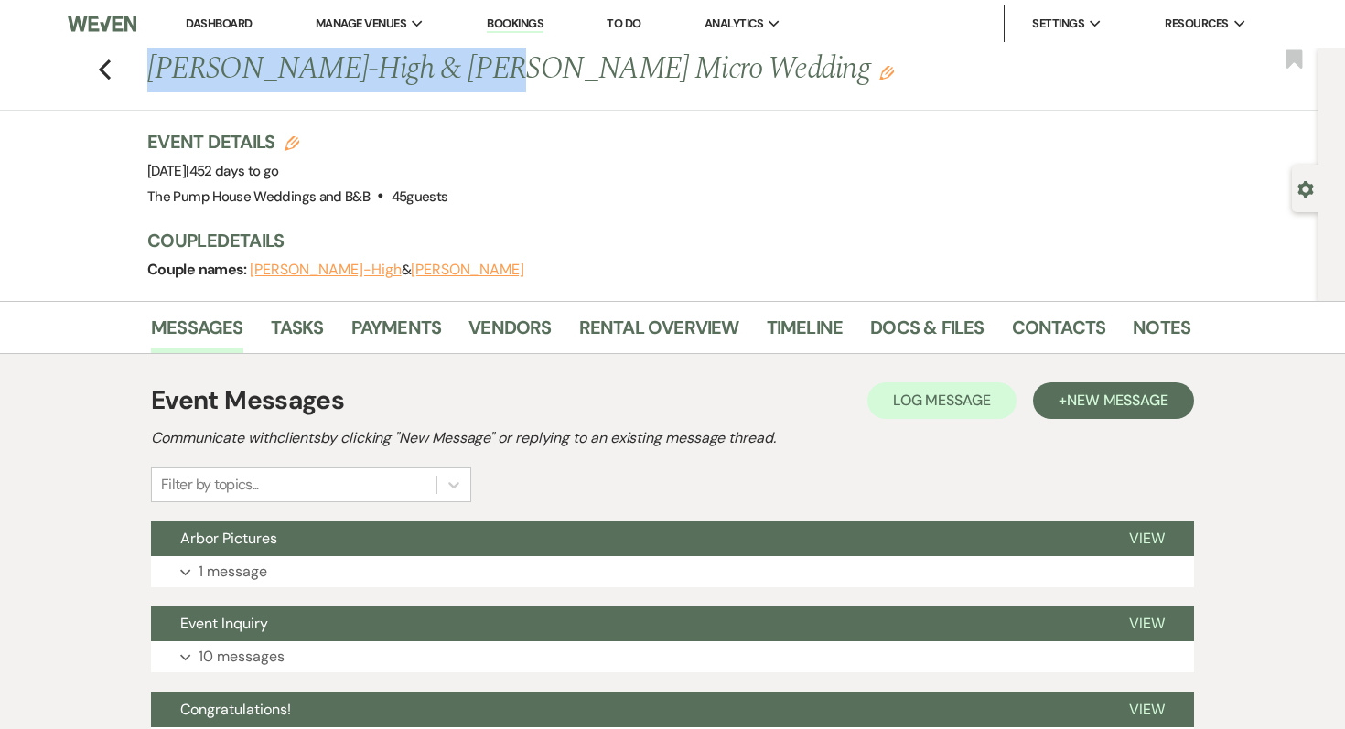
drag, startPoint x: 154, startPoint y: 69, endPoint x: 453, endPoint y: 63, distance: 299.3
click at [453, 63] on h1 "[PERSON_NAME]-High & [PERSON_NAME] Micro Wedding Edit" at bounding box center [557, 70] width 820 height 44
copy h1 "[PERSON_NAME]-High & Jai"
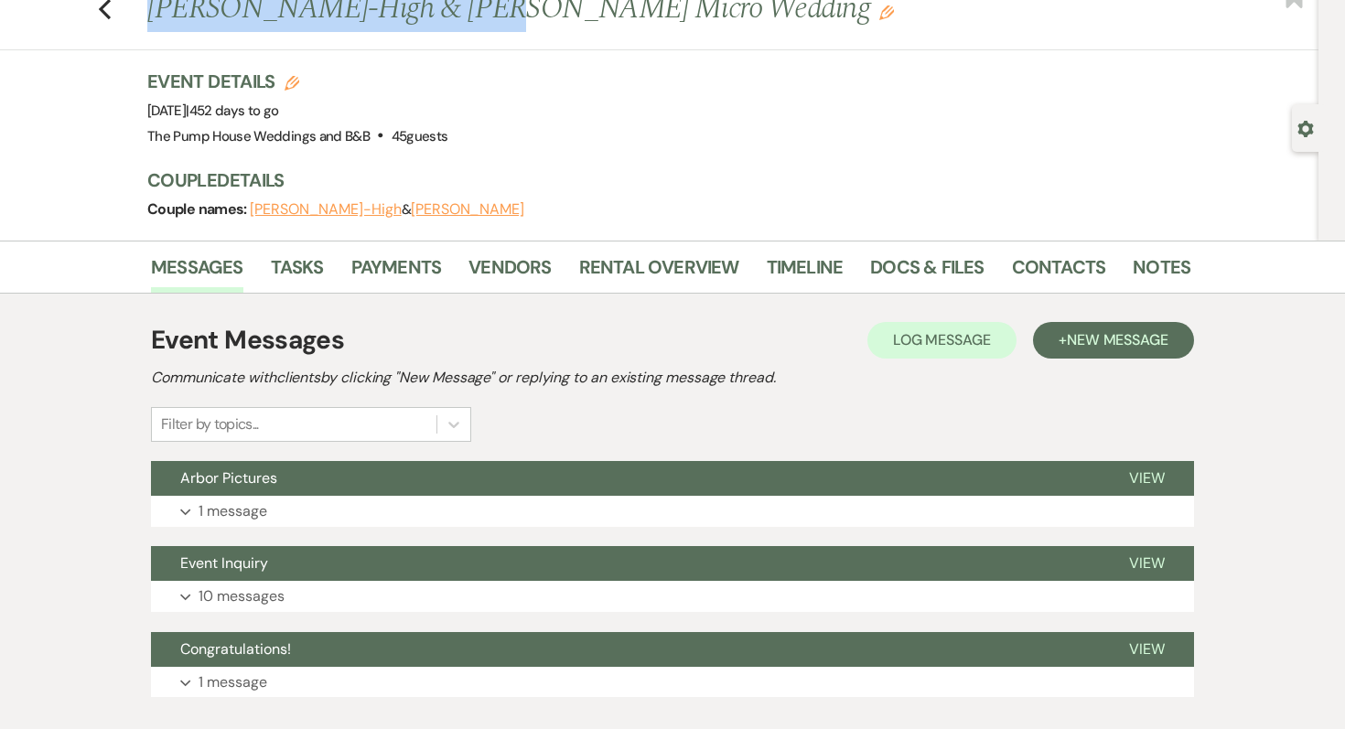
scroll to position [91, 0]
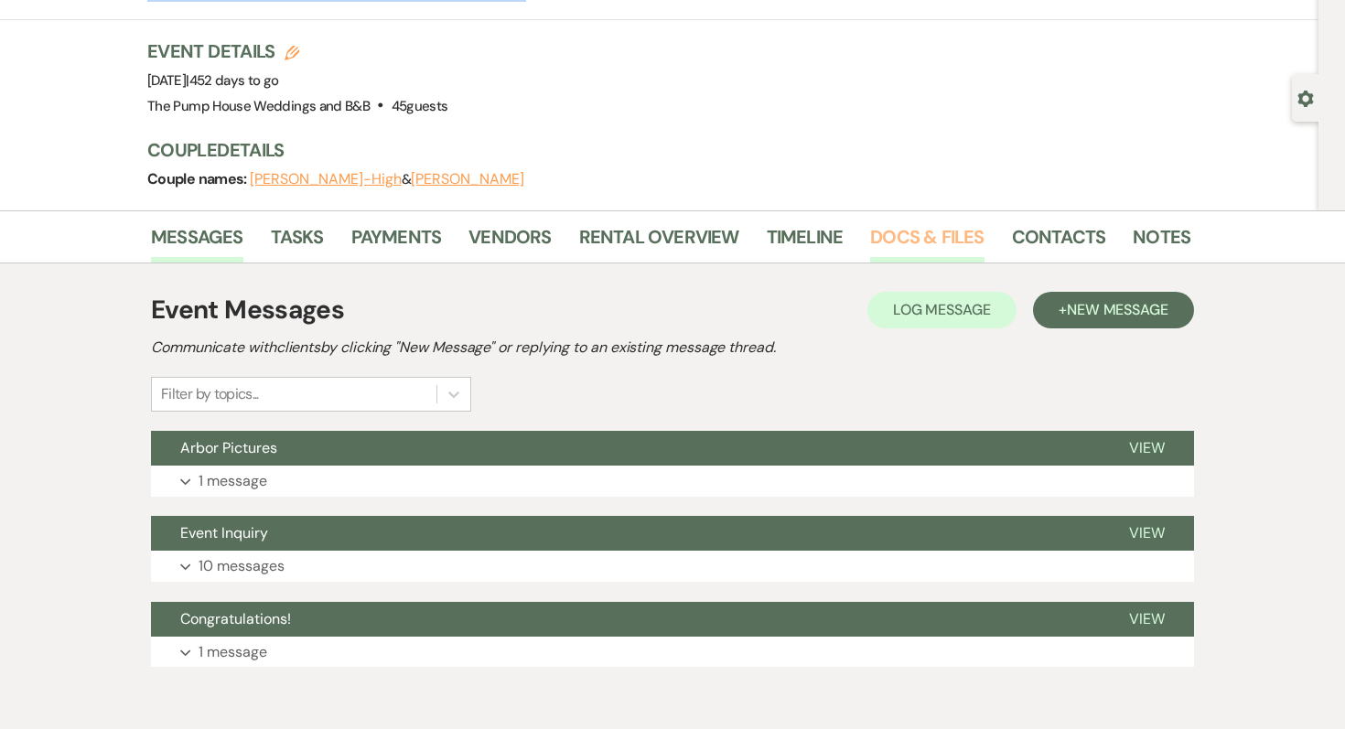
click at [891, 233] on link "Docs & Files" at bounding box center [926, 242] width 113 height 40
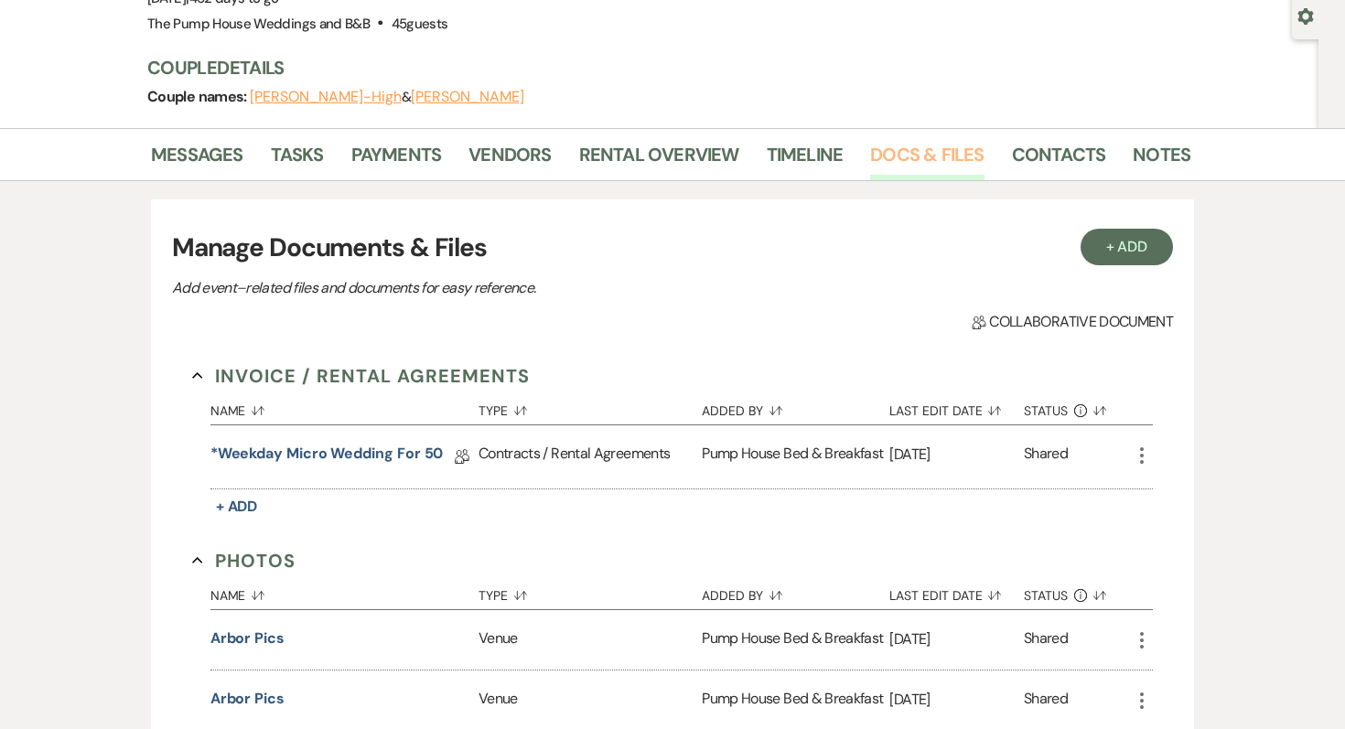
scroll to position [204, 0]
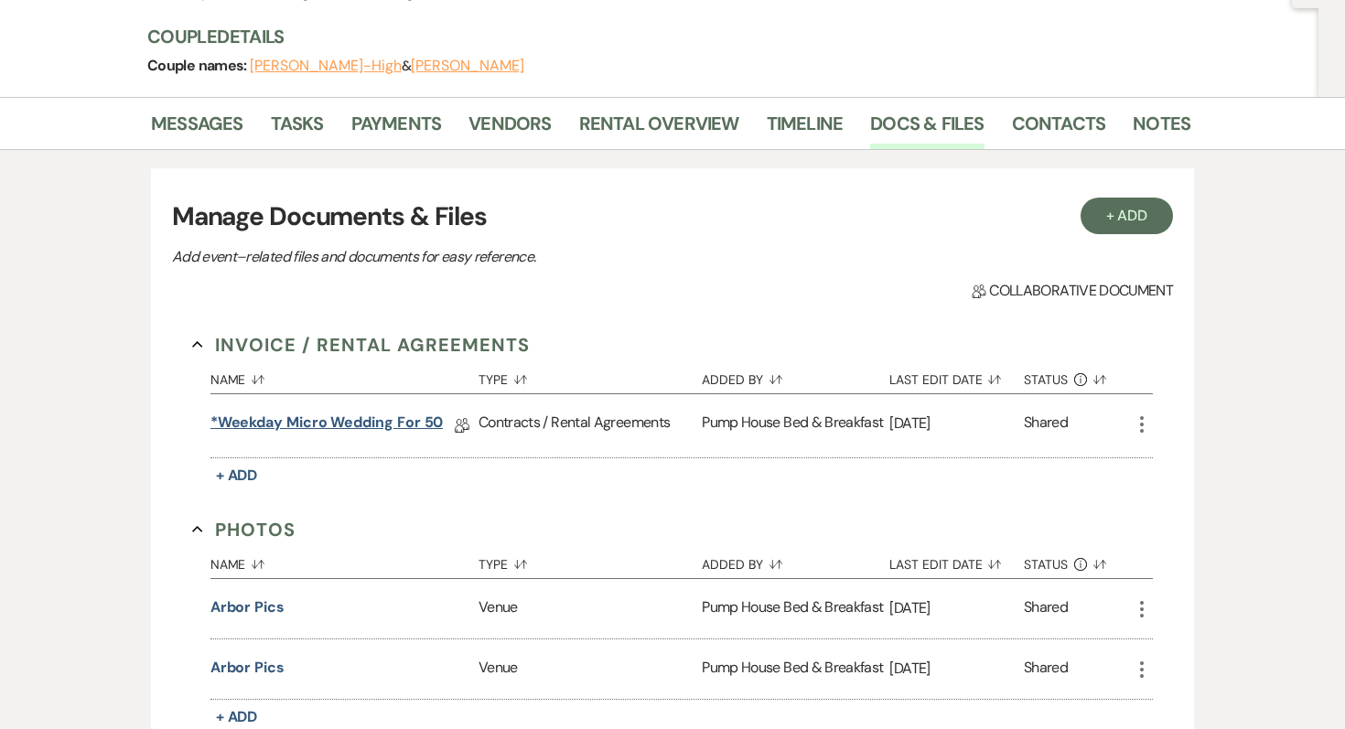
click at [329, 416] on link "*Weekday Micro Wedding for 50" at bounding box center [326, 426] width 233 height 28
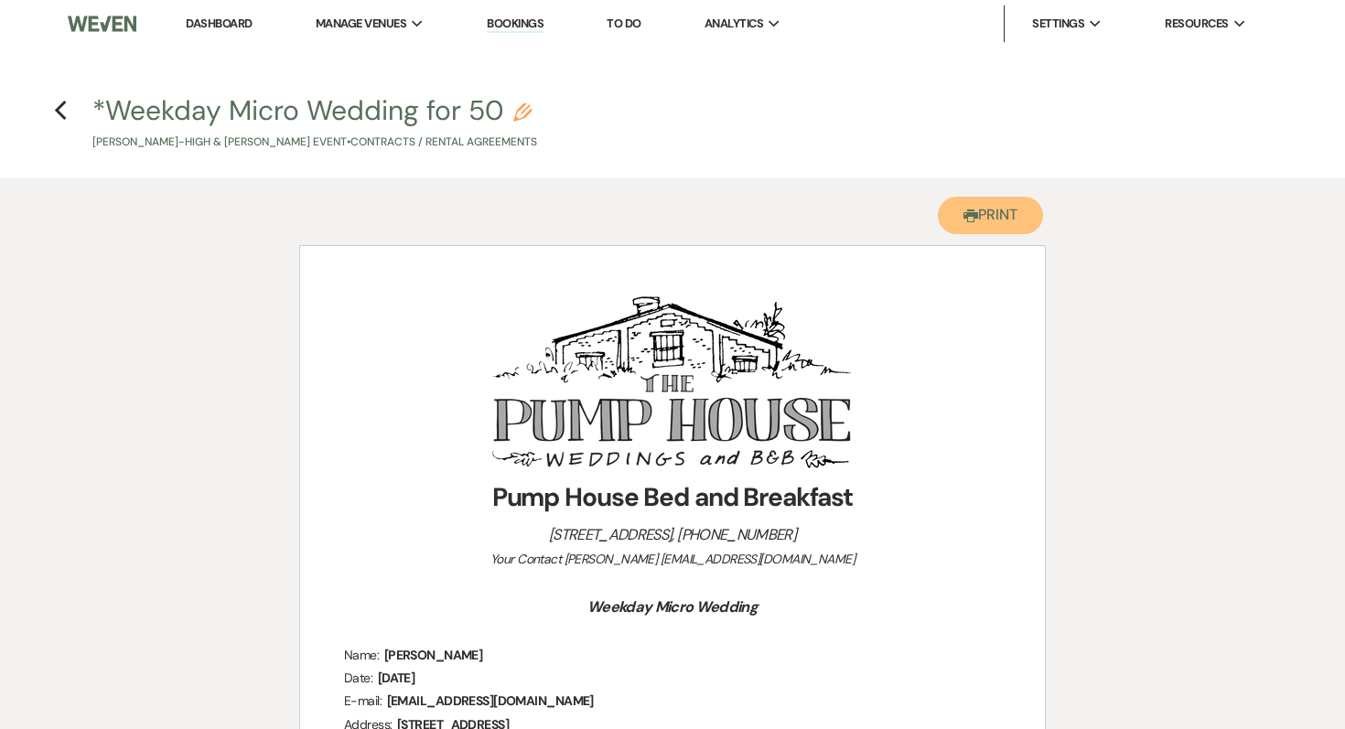
click at [967, 214] on use "button" at bounding box center [971, 216] width 15 height 13
click at [58, 111] on use "button" at bounding box center [60, 111] width 12 height 20
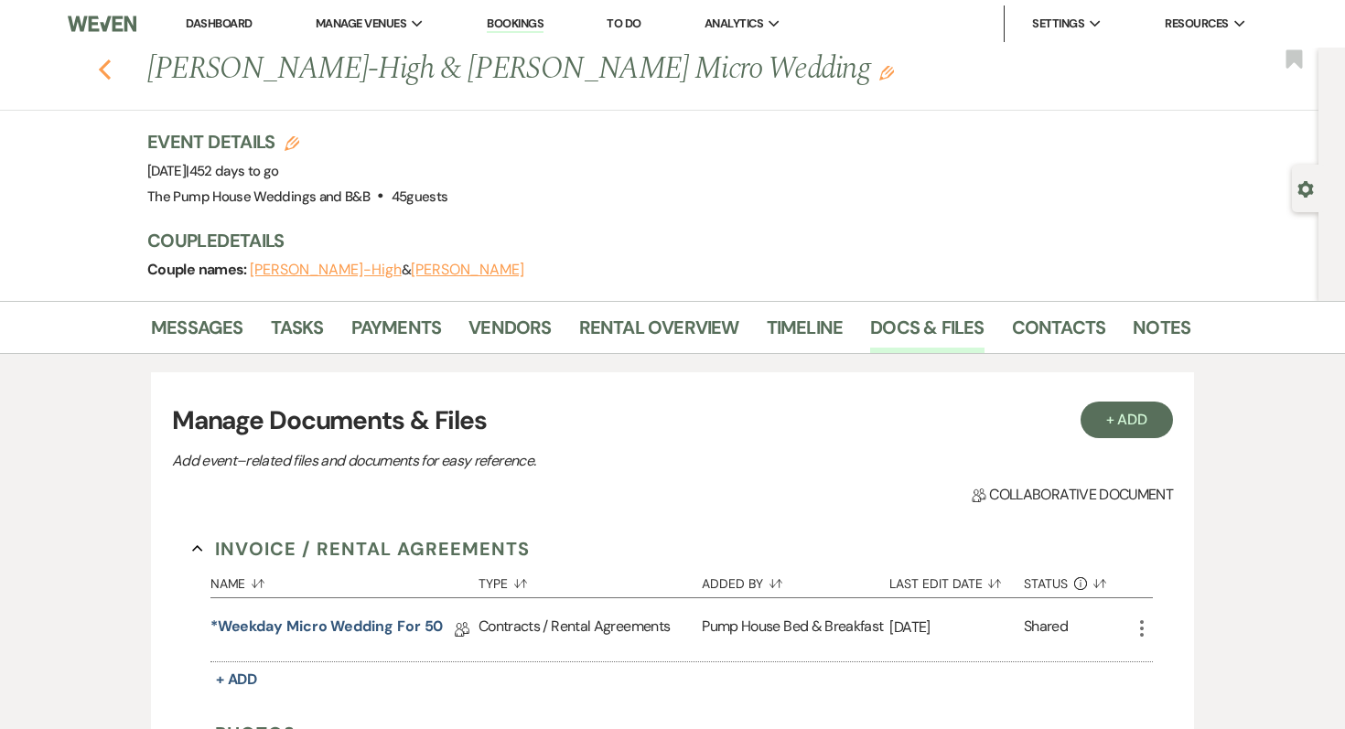
click at [103, 70] on use "button" at bounding box center [105, 69] width 12 height 20
select select "7"
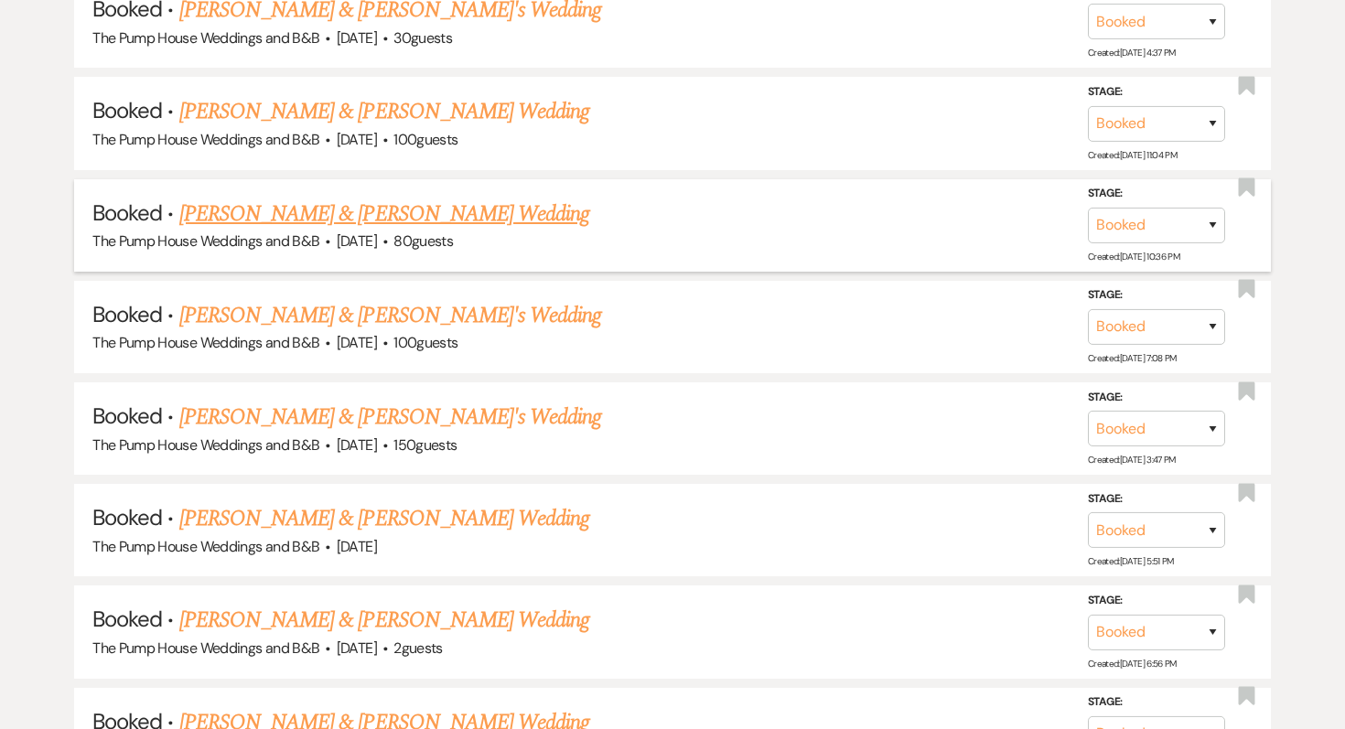
scroll to position [3223, 0]
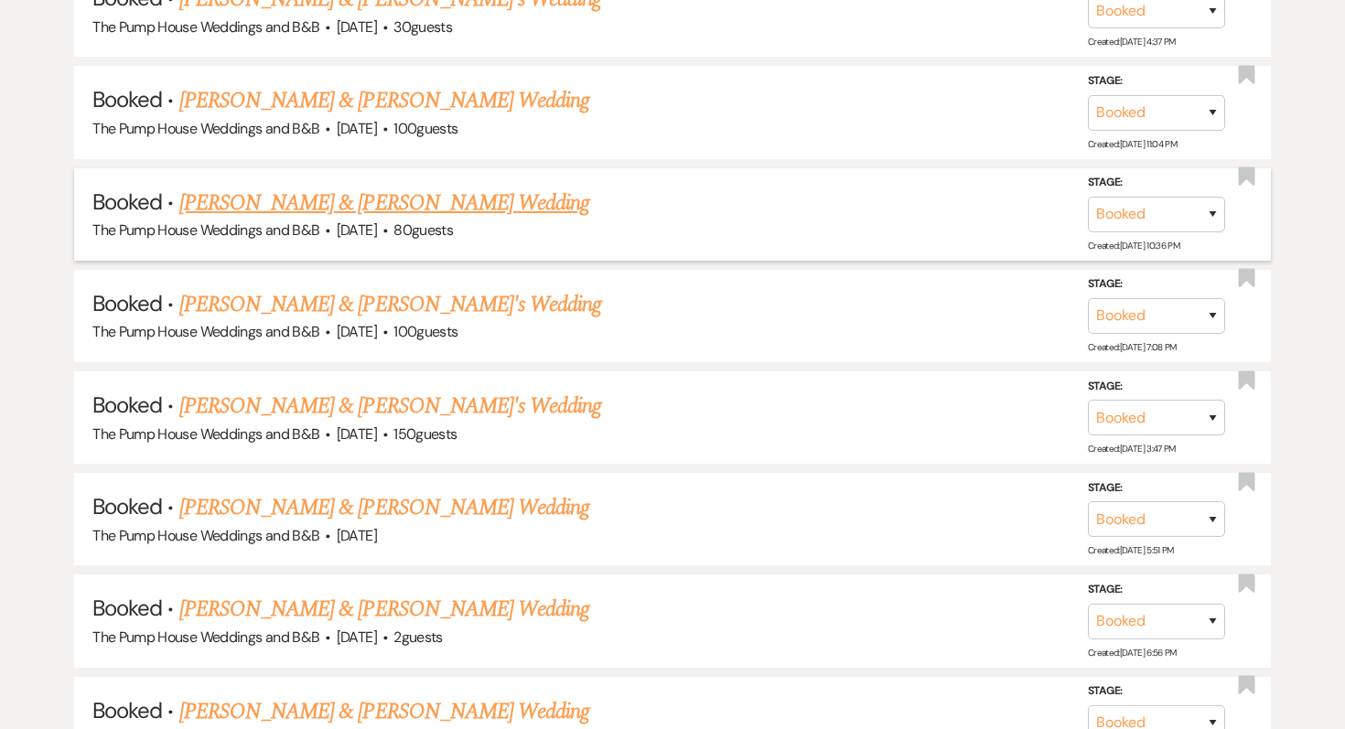
click at [371, 187] on link "[PERSON_NAME] & [PERSON_NAME] Wedding" at bounding box center [384, 203] width 410 height 33
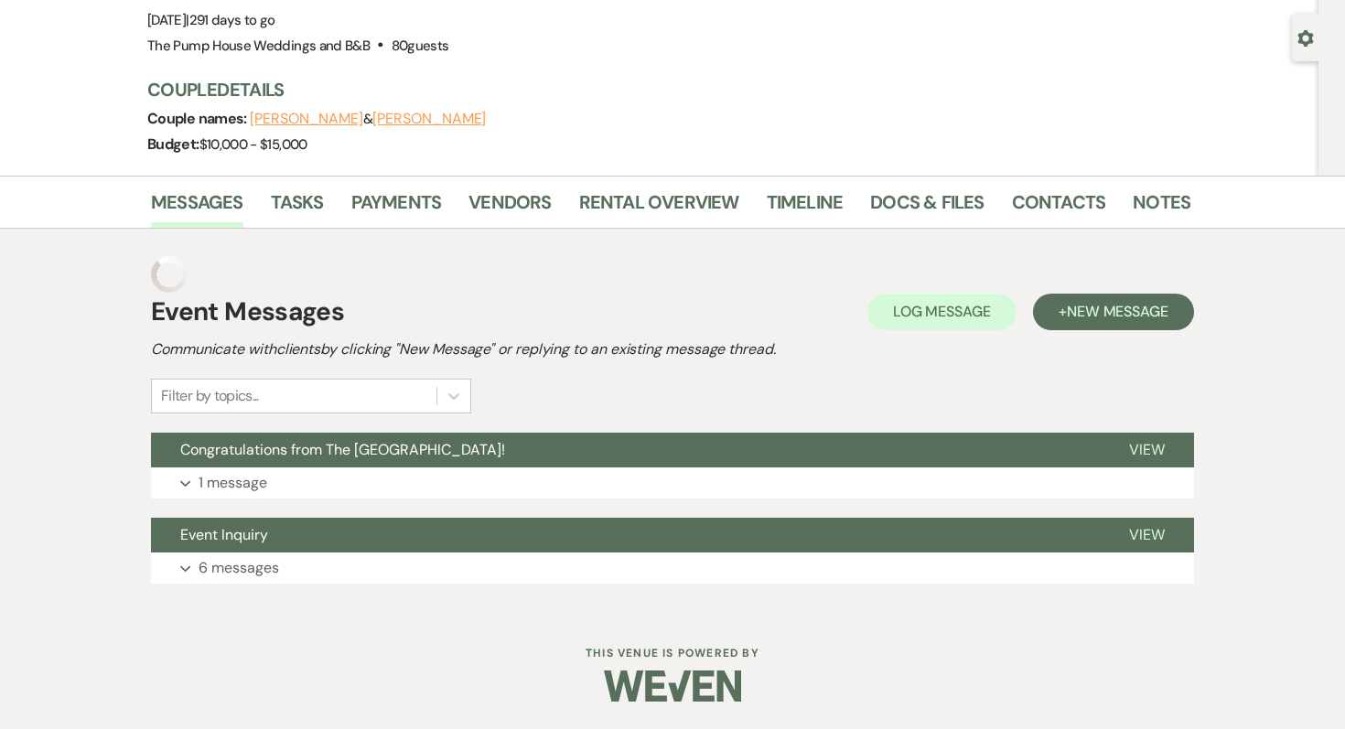
scroll to position [114, 0]
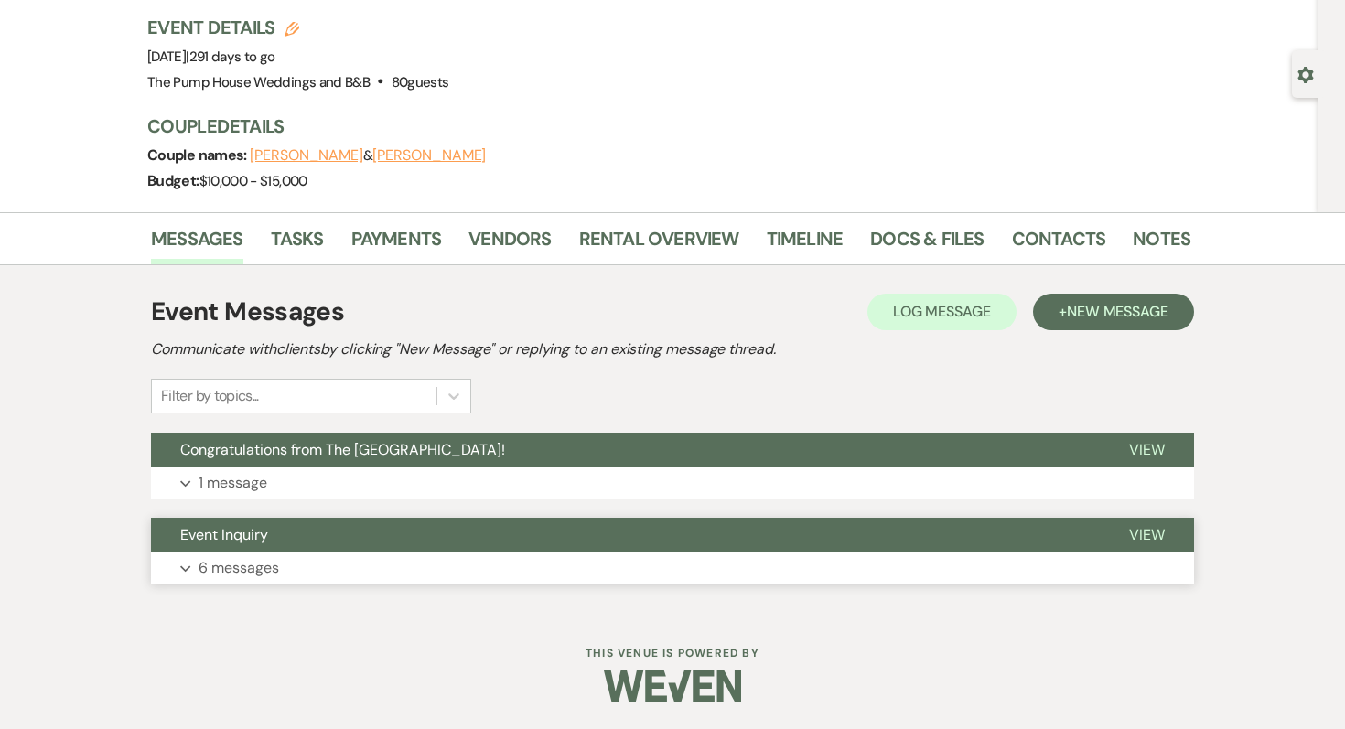
click at [254, 568] on p "6 messages" at bounding box center [239, 568] width 81 height 24
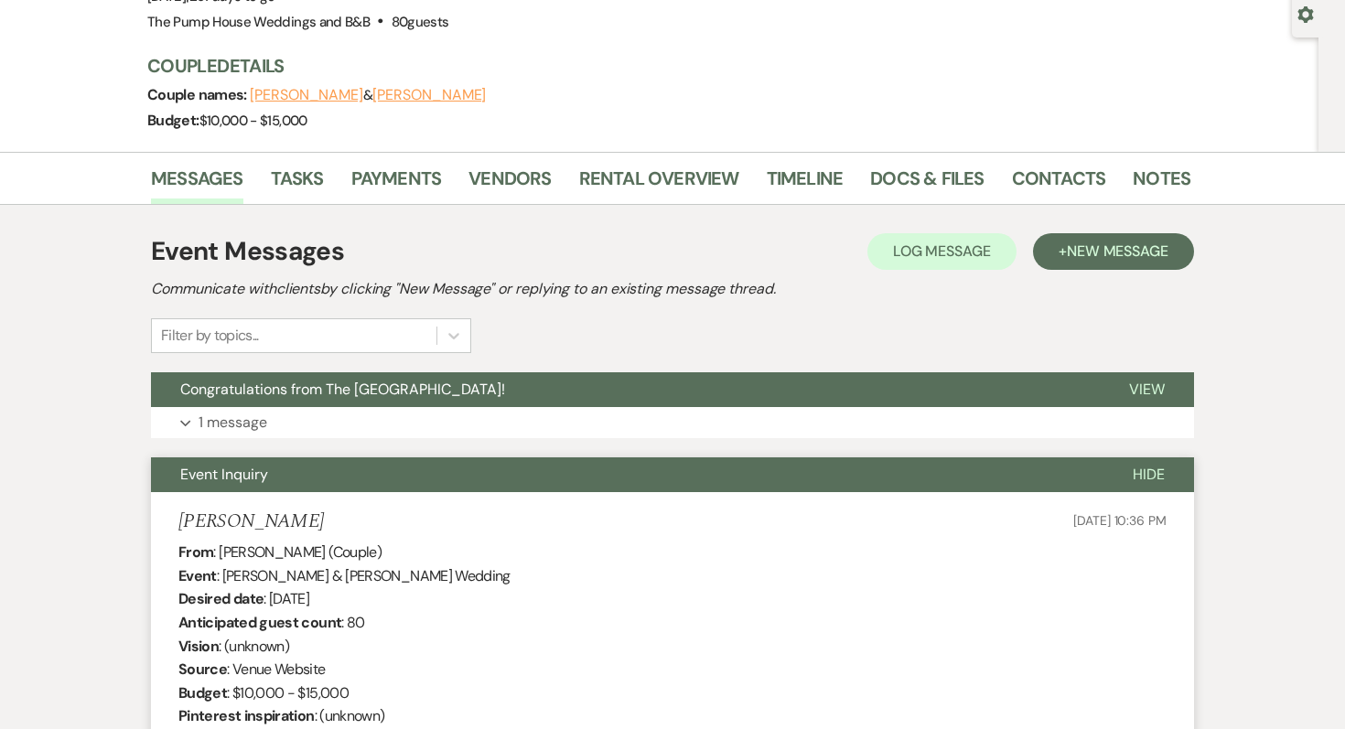
scroll to position [166, 0]
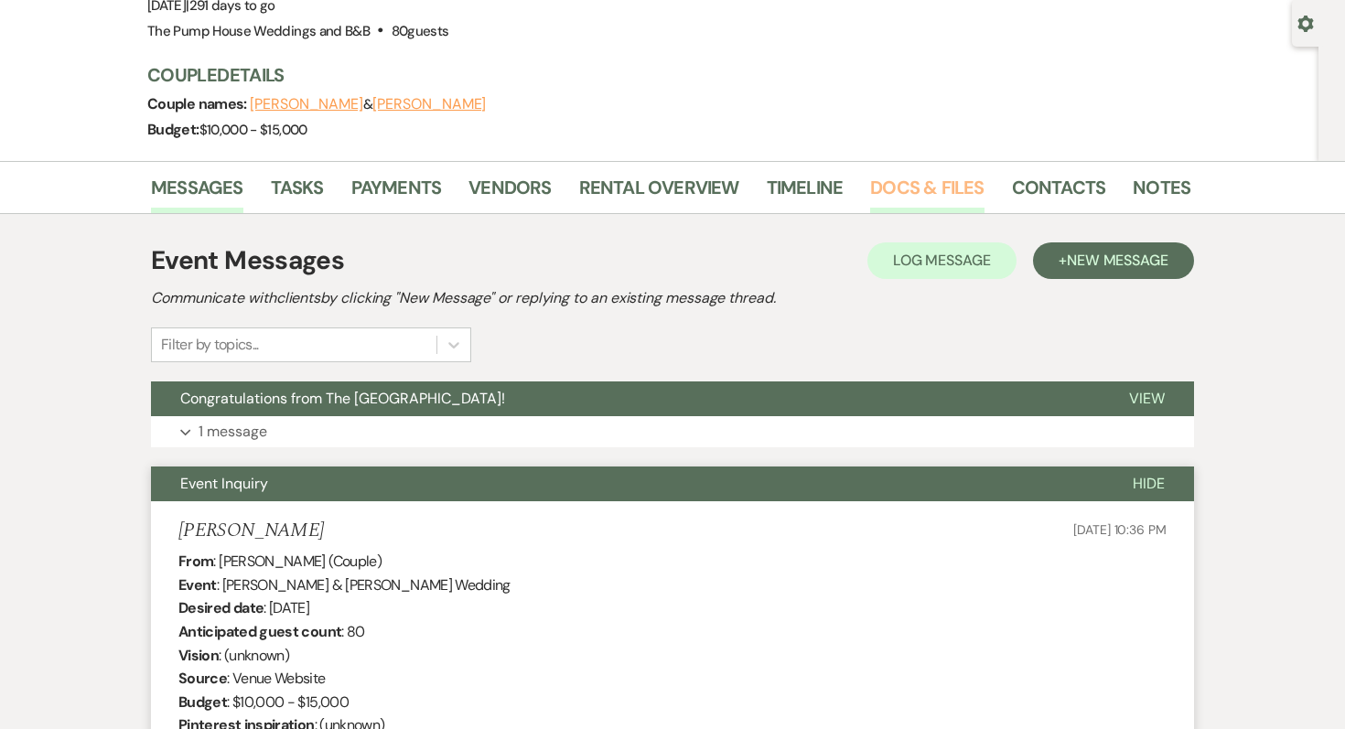
click at [912, 192] on link "Docs & Files" at bounding box center [926, 193] width 113 height 40
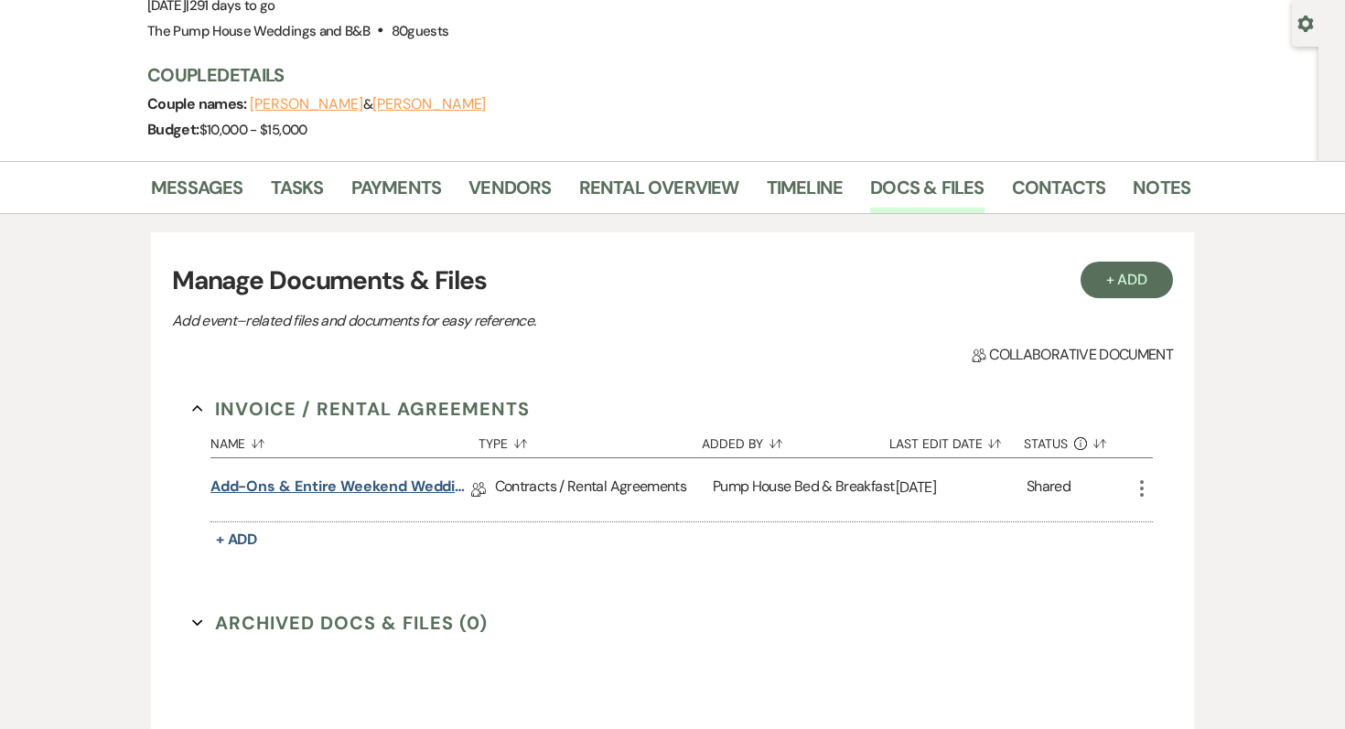
click at [305, 481] on link "Add-ons & Entire Weekend Wedding Package 14" at bounding box center [340, 490] width 261 height 28
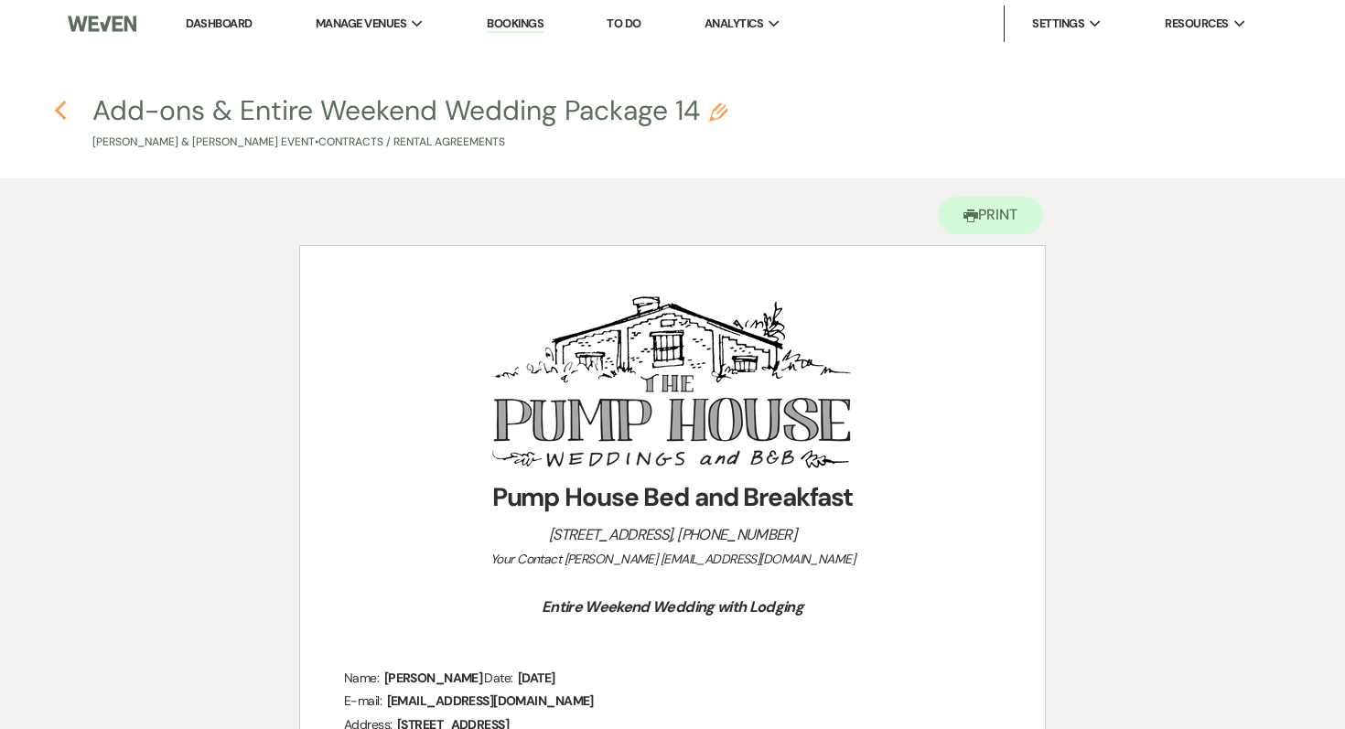
click at [66, 116] on icon "Previous" at bounding box center [61, 111] width 14 height 22
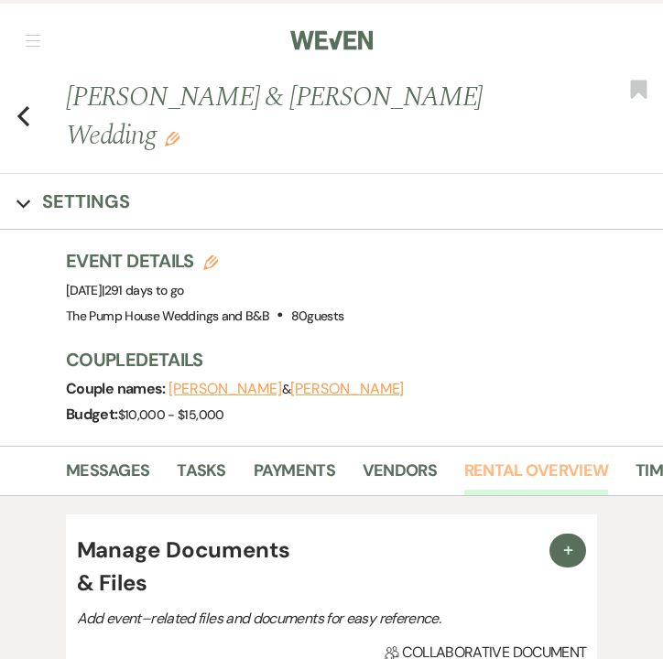
scroll to position [0, 380]
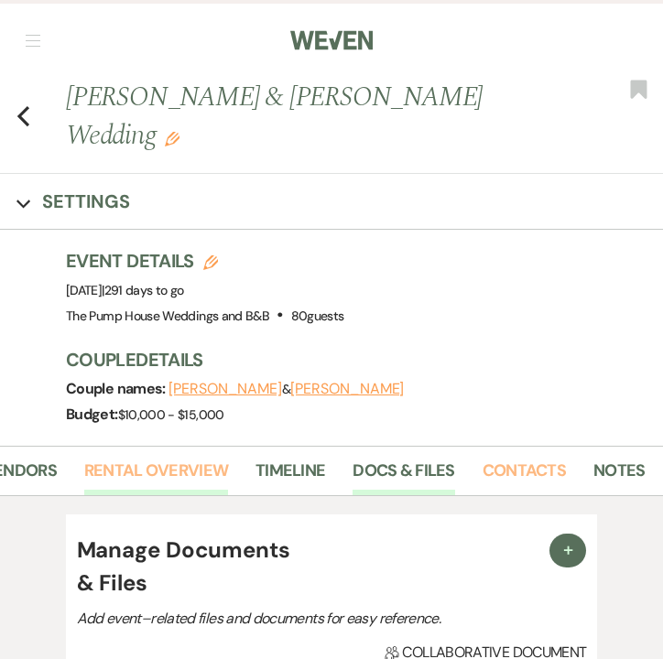
click at [498, 458] on link "Contacts" at bounding box center [523, 477] width 83 height 38
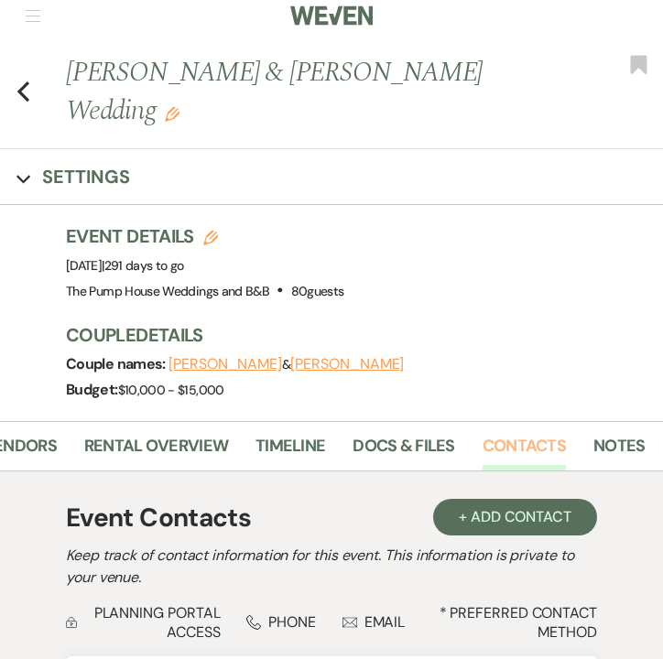
scroll to position [372, 0]
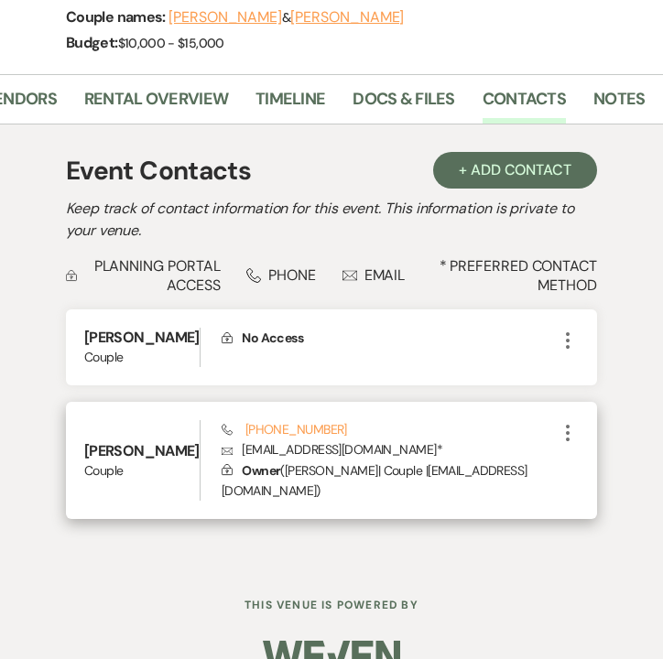
drag, startPoint x: 181, startPoint y: 457, endPoint x: 418, endPoint y: 457, distance: 237.0
click at [418, 460] on p "Lock Owner ( [PERSON_NAME] | Couple | [EMAIL_ADDRESS][DOMAIN_NAME] )" at bounding box center [388, 480] width 335 height 41
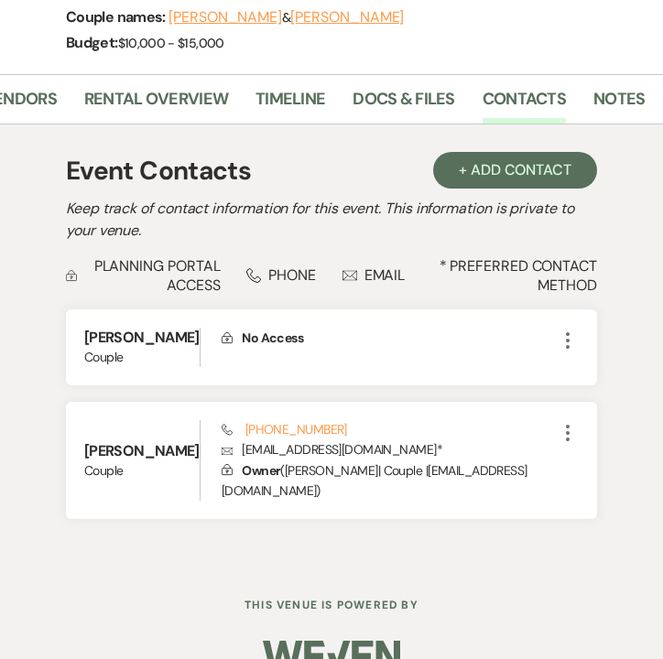
copy p "[EMAIL_ADDRESS][DOMAIN_NAME]"
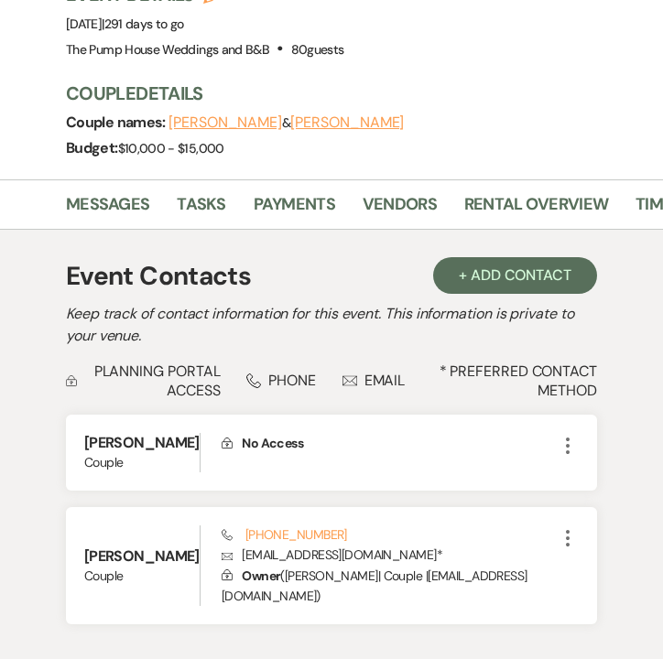
scroll to position [0, 0]
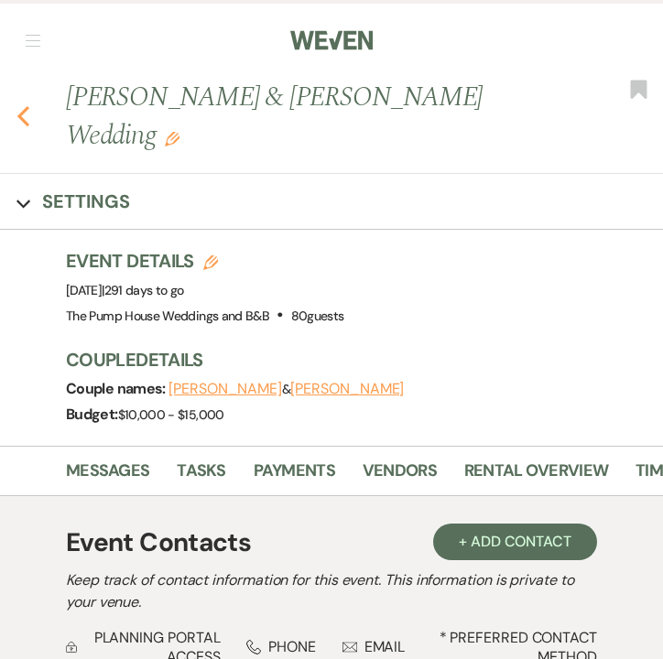
click at [20, 106] on use "button" at bounding box center [23, 116] width 12 height 20
select select "7"
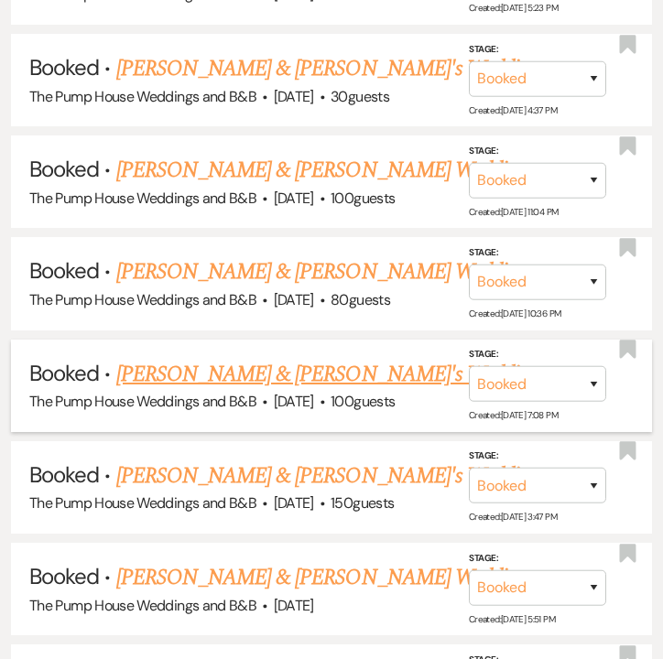
scroll to position [3283, 0]
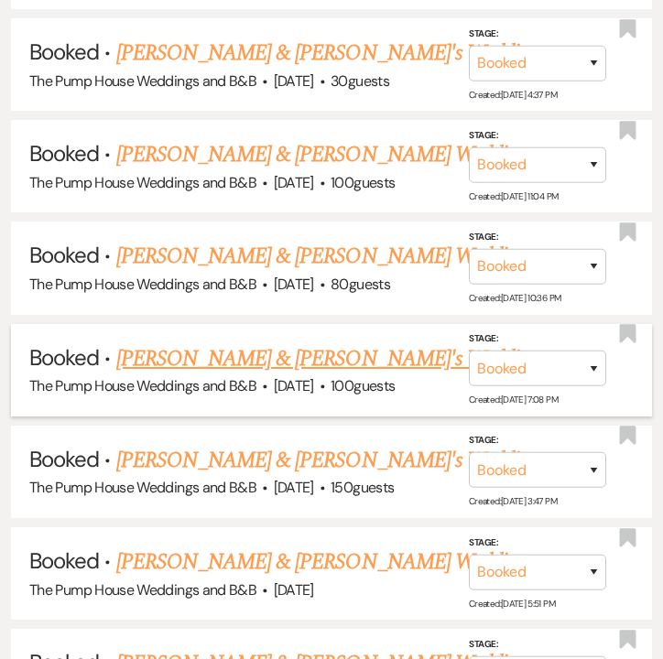
click at [205, 342] on link "[PERSON_NAME] & [PERSON_NAME]'s Wedding" at bounding box center [327, 358] width 423 height 33
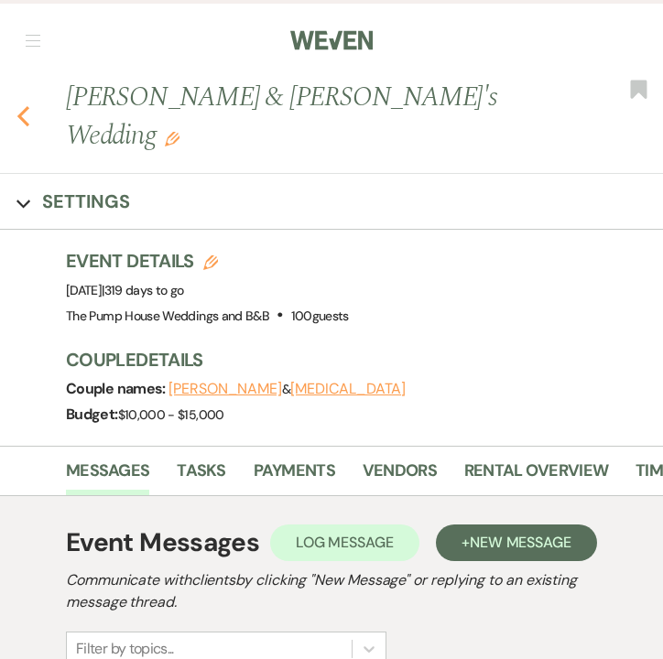
click at [25, 105] on icon "Previous" at bounding box center [23, 116] width 14 height 22
select select "7"
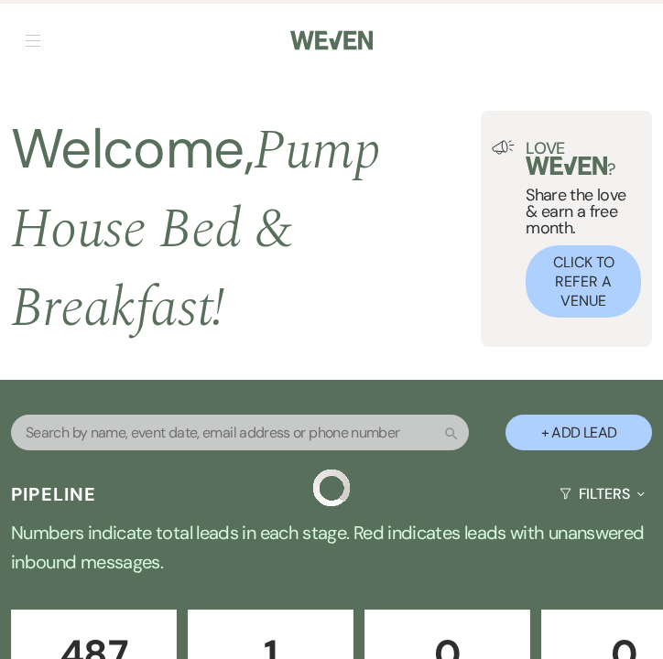
scroll to position [3283, 0]
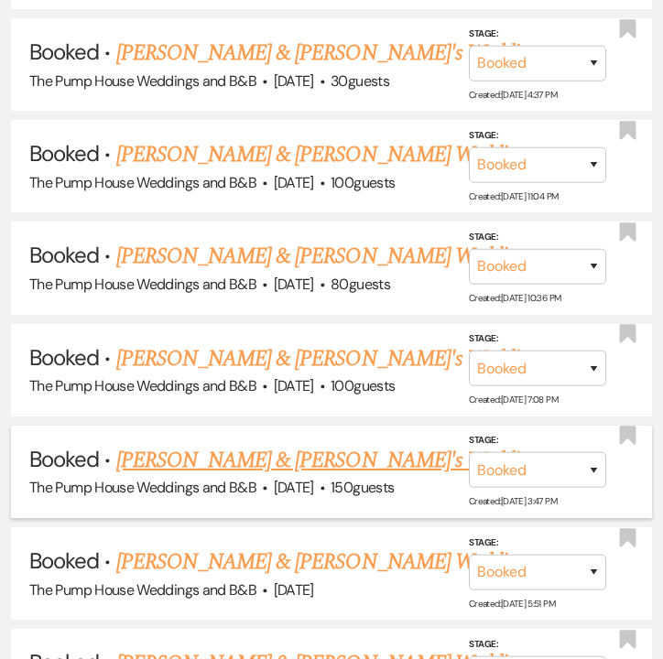
click at [222, 444] on link "[PERSON_NAME] & [PERSON_NAME]'s Wedding" at bounding box center [327, 460] width 423 height 33
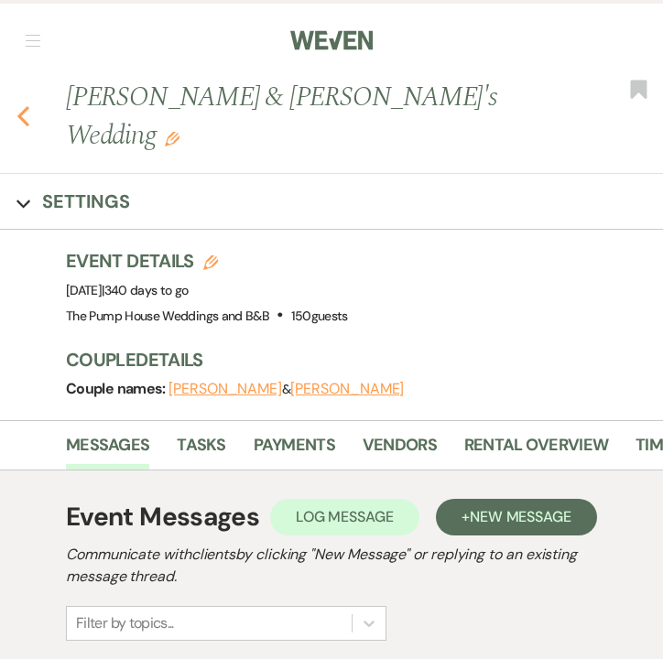
click at [26, 105] on icon "Previous" at bounding box center [23, 116] width 14 height 22
select select "7"
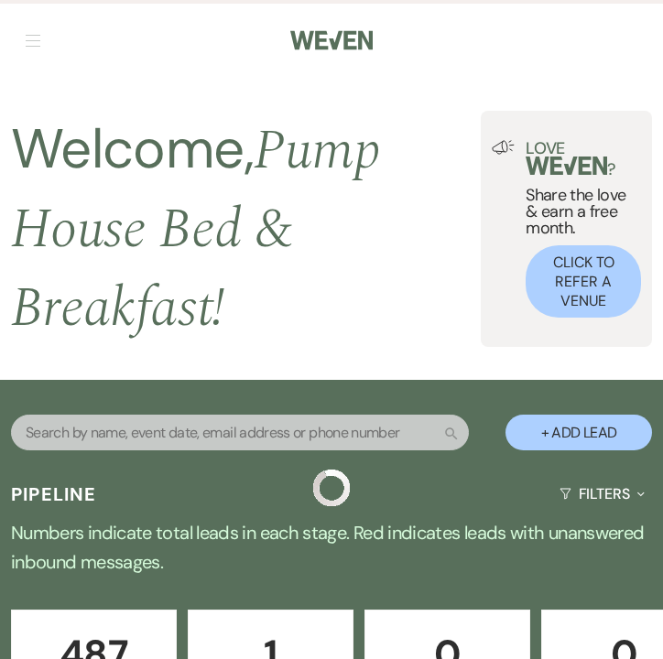
scroll to position [3283, 0]
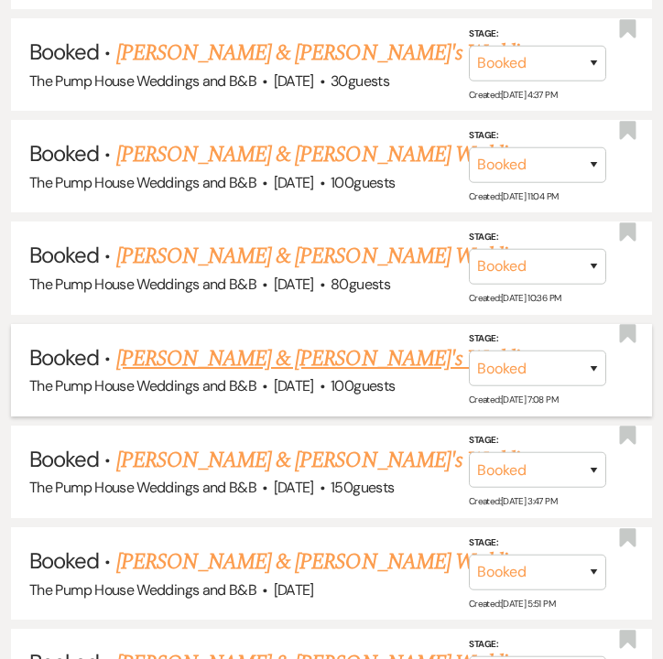
click at [225, 342] on link "[PERSON_NAME] & [PERSON_NAME]'s Wedding" at bounding box center [327, 358] width 423 height 33
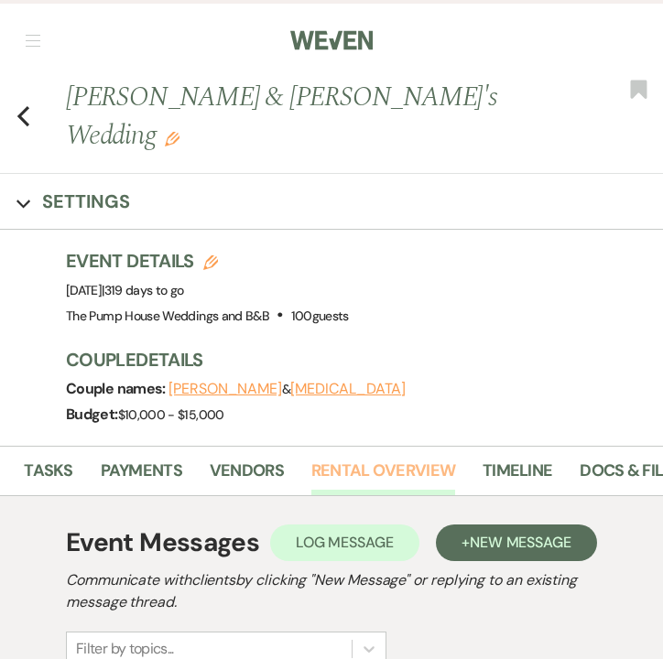
scroll to position [0, 380]
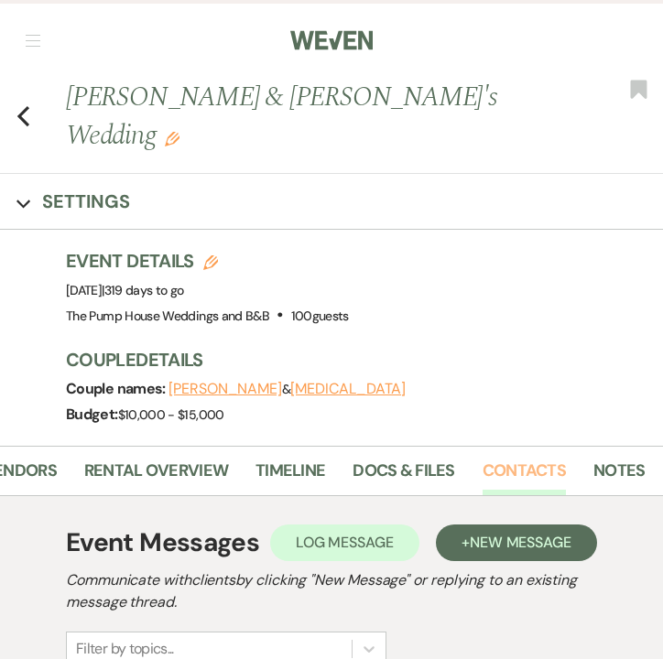
click at [501, 458] on link "Contacts" at bounding box center [523, 477] width 83 height 38
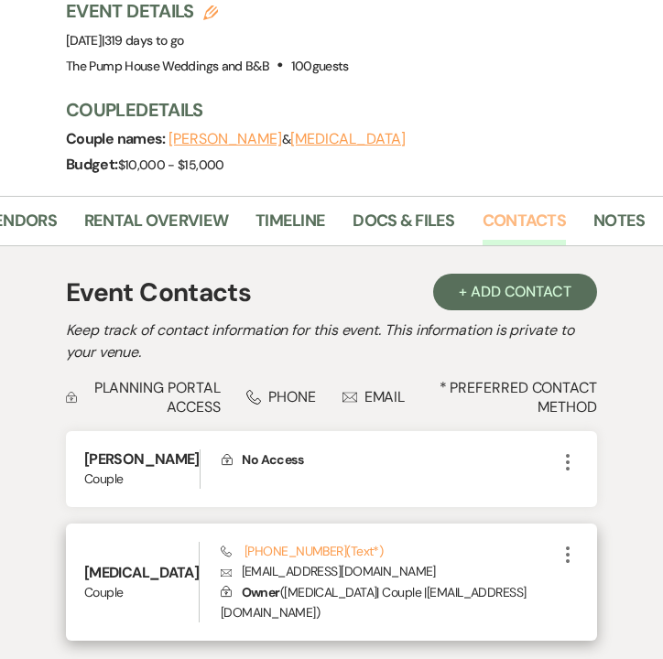
scroll to position [294, 0]
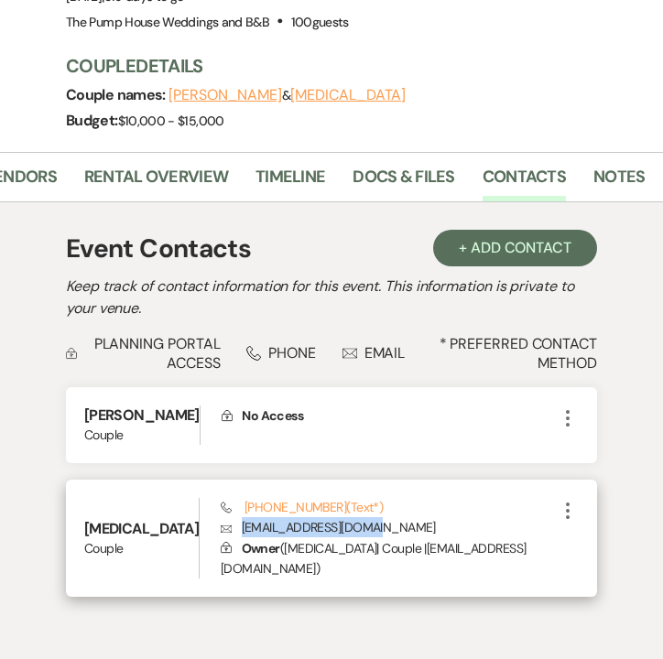
drag, startPoint x: 341, startPoint y: 485, endPoint x: 203, endPoint y: 480, distance: 138.3
click at [221, 517] on p "Envelope [EMAIL_ADDRESS][DOMAIN_NAME]" at bounding box center [389, 527] width 336 height 20
copy p "[EMAIL_ADDRESS][DOMAIN_NAME]"
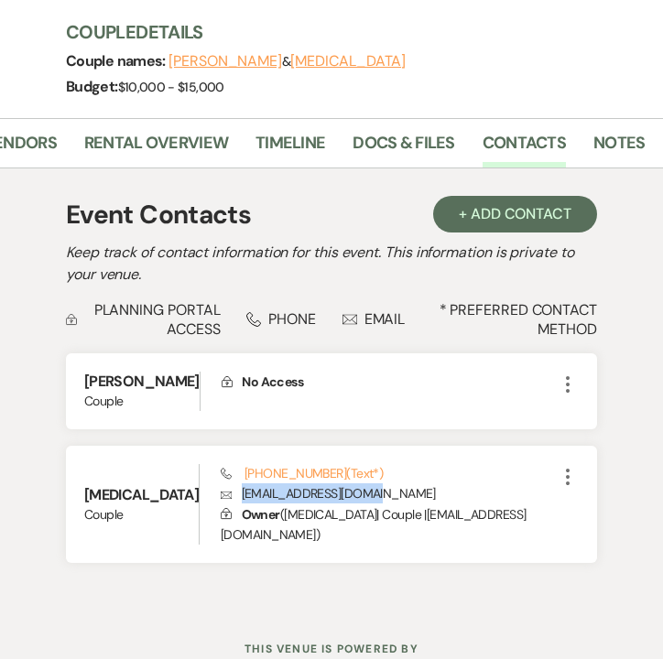
scroll to position [0, 0]
